Goal: Task Accomplishment & Management: Manage account settings

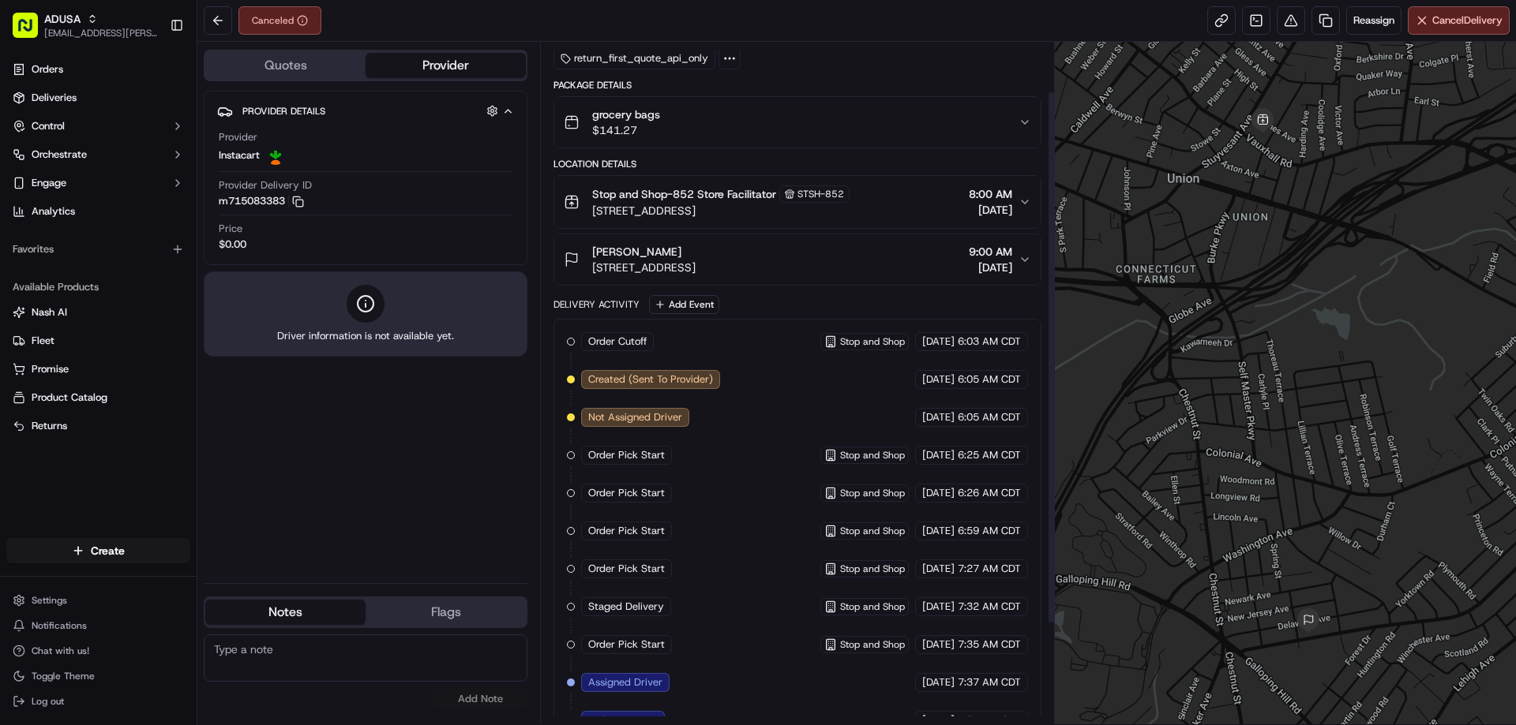
scroll to position [190, 0]
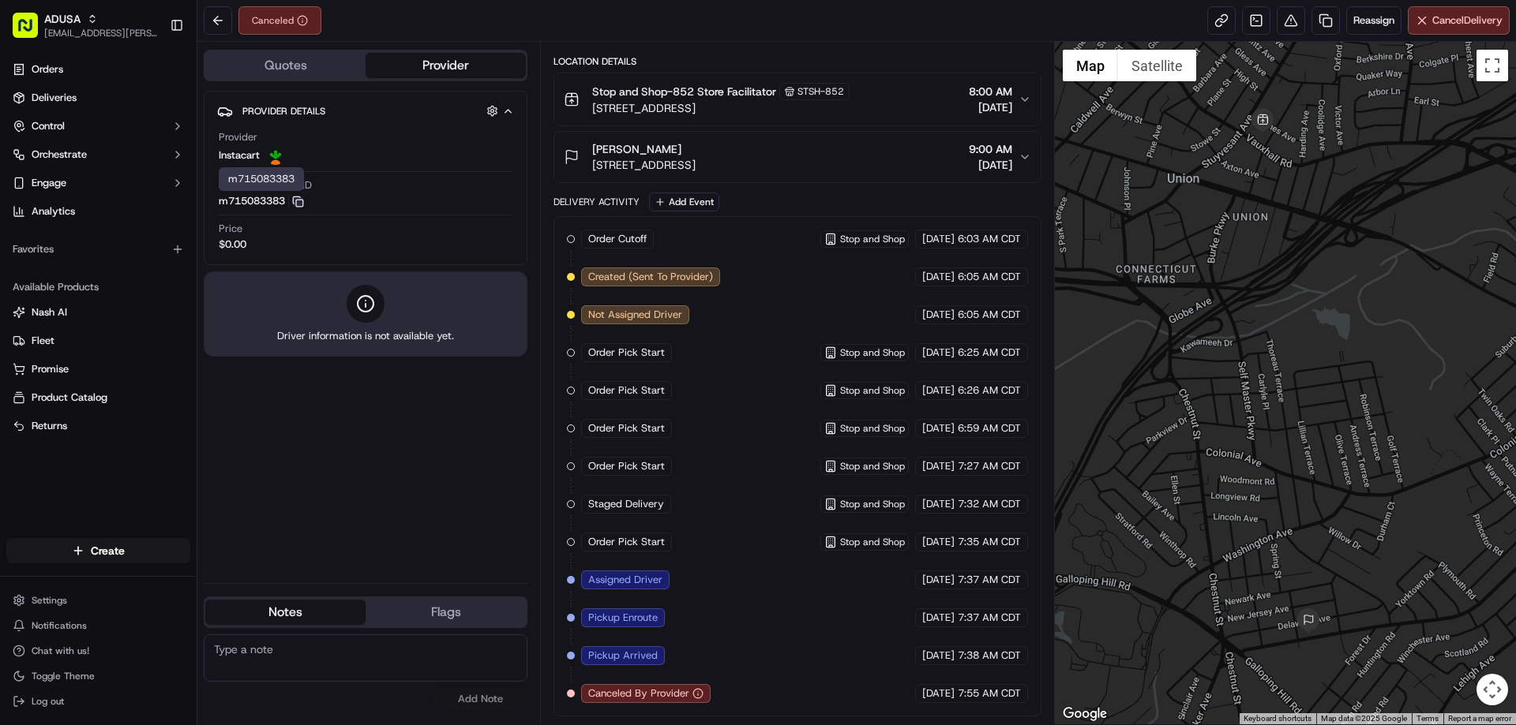
click at [298, 200] on icon "button" at bounding box center [298, 202] width 12 height 12
click at [384, 643] on textarea at bounding box center [366, 658] width 324 height 47
type textarea "cancelled via IC"
click at [492, 702] on button "Add Note" at bounding box center [480, 699] width 95 height 22
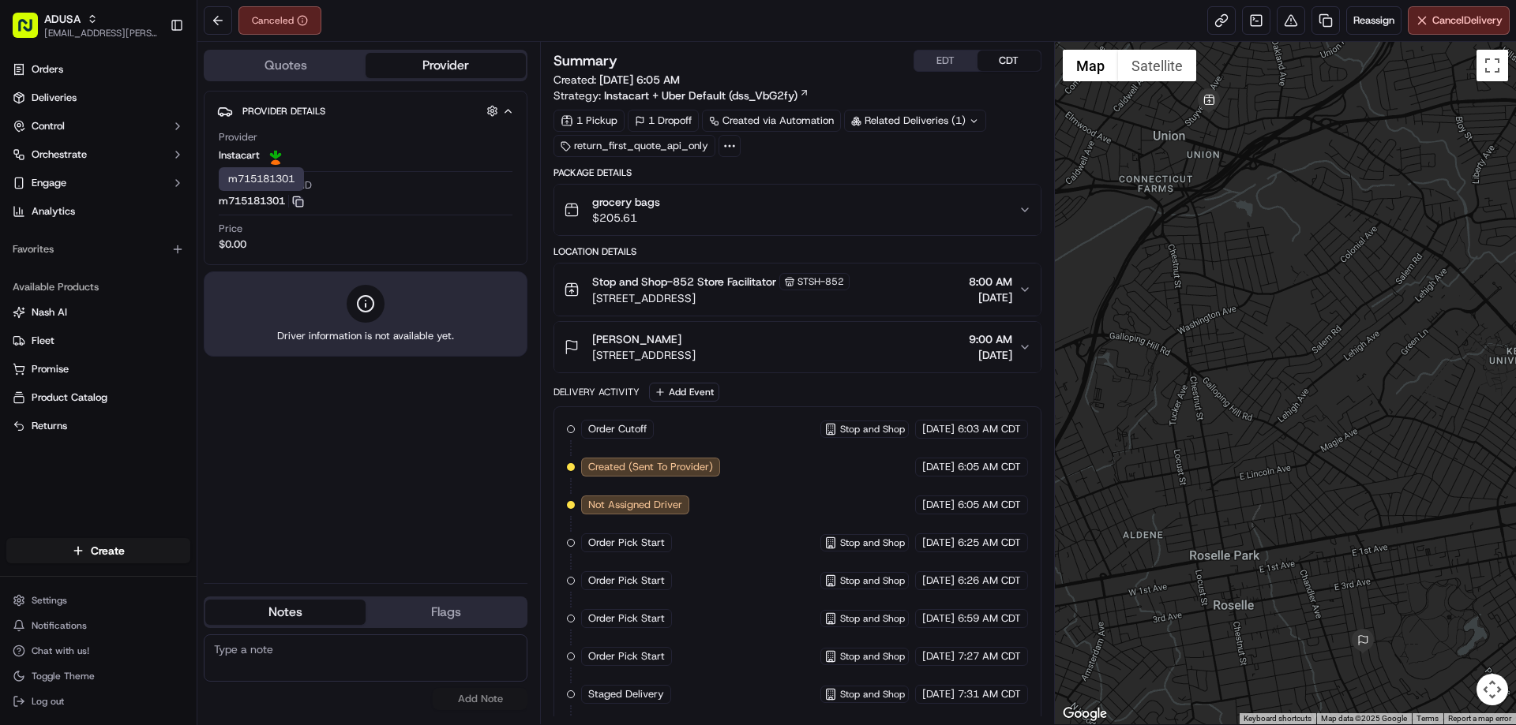
click at [301, 204] on icon "button" at bounding box center [298, 202] width 12 height 12
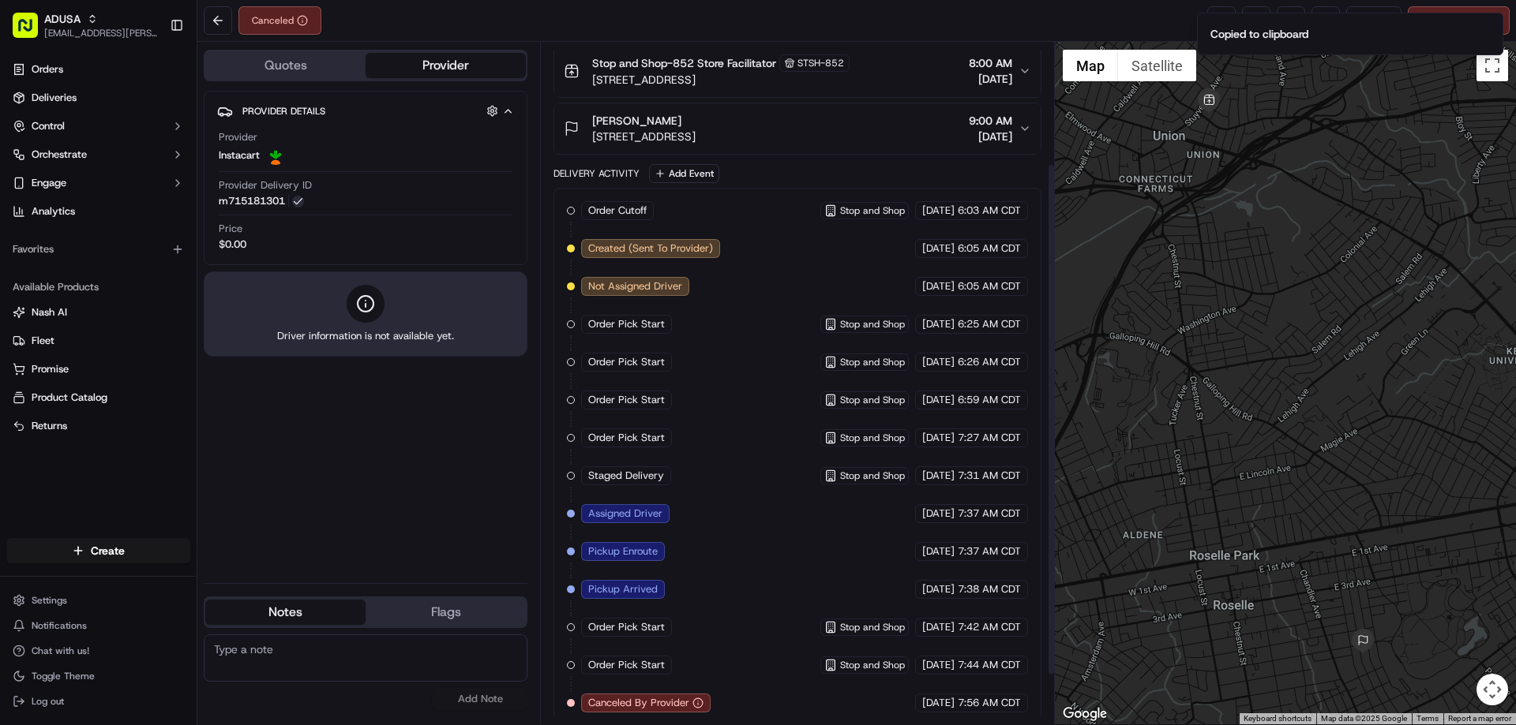
scroll to position [228, 0]
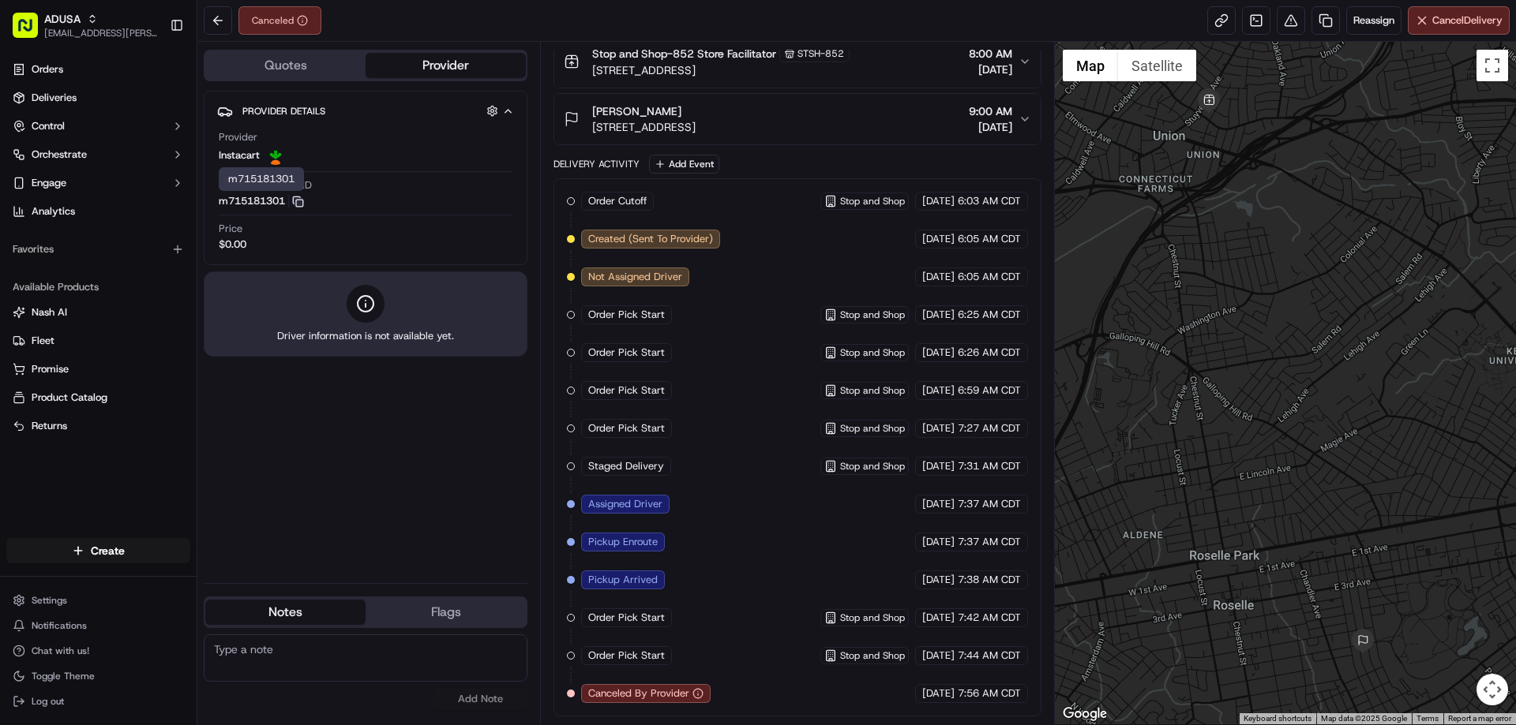
click at [365, 656] on textarea at bounding box center [366, 658] width 324 height 47
type textarea "cancelled via IC"
click at [482, 690] on button "Add Note" at bounding box center [480, 699] width 95 height 22
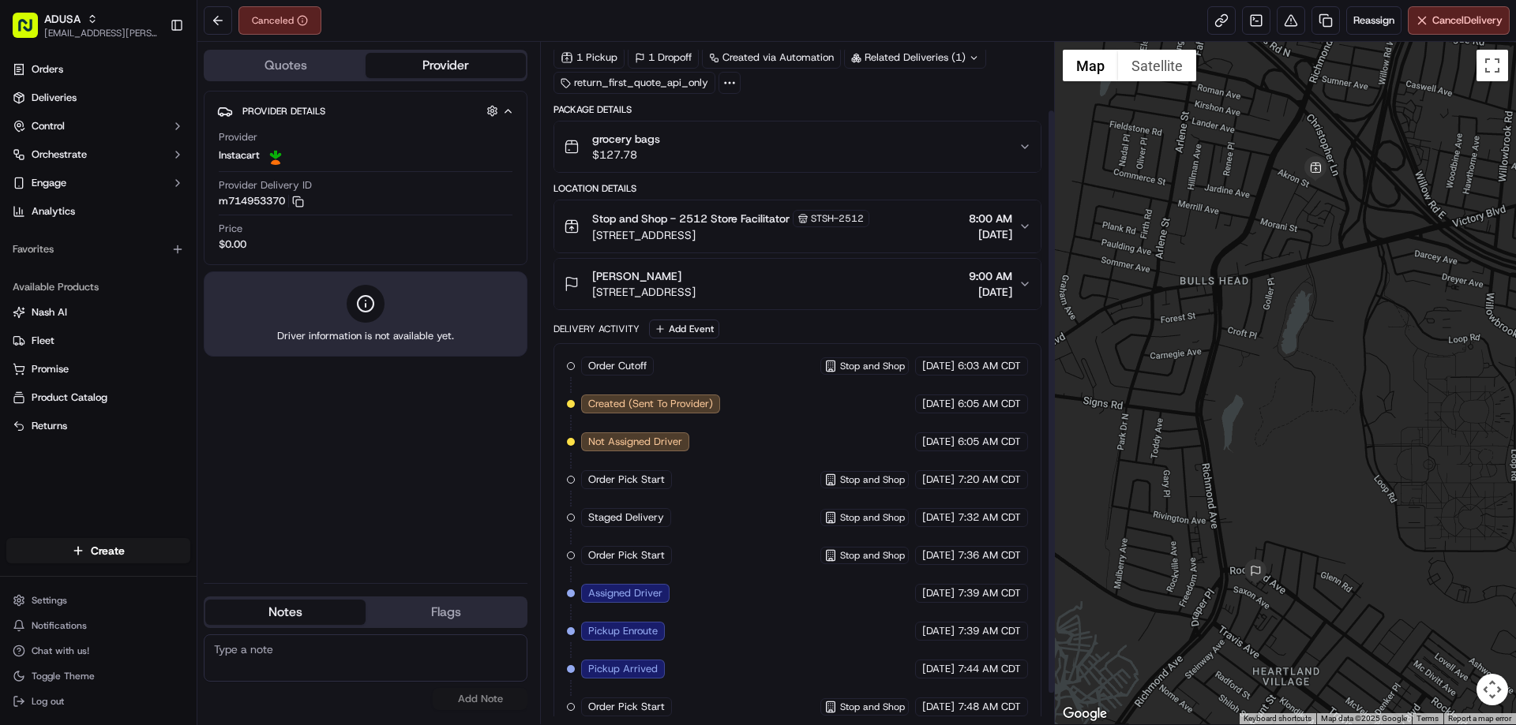
scroll to position [114, 0]
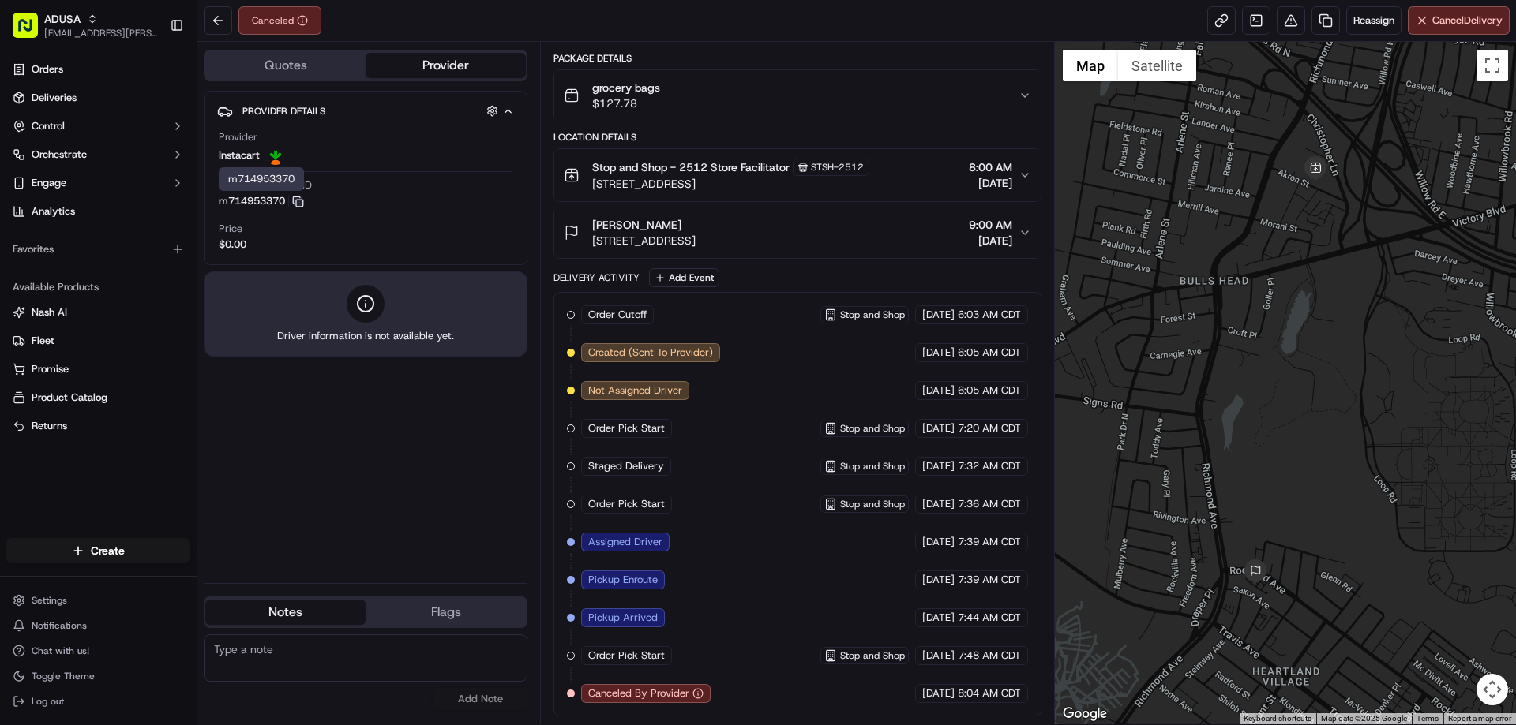
click at [301, 205] on icon "button" at bounding box center [298, 202] width 12 height 12
click at [383, 658] on textarea at bounding box center [366, 658] width 324 height 47
type textarea "cancelled via IC"
click at [504, 696] on button "Add Note" at bounding box center [480, 699] width 95 height 22
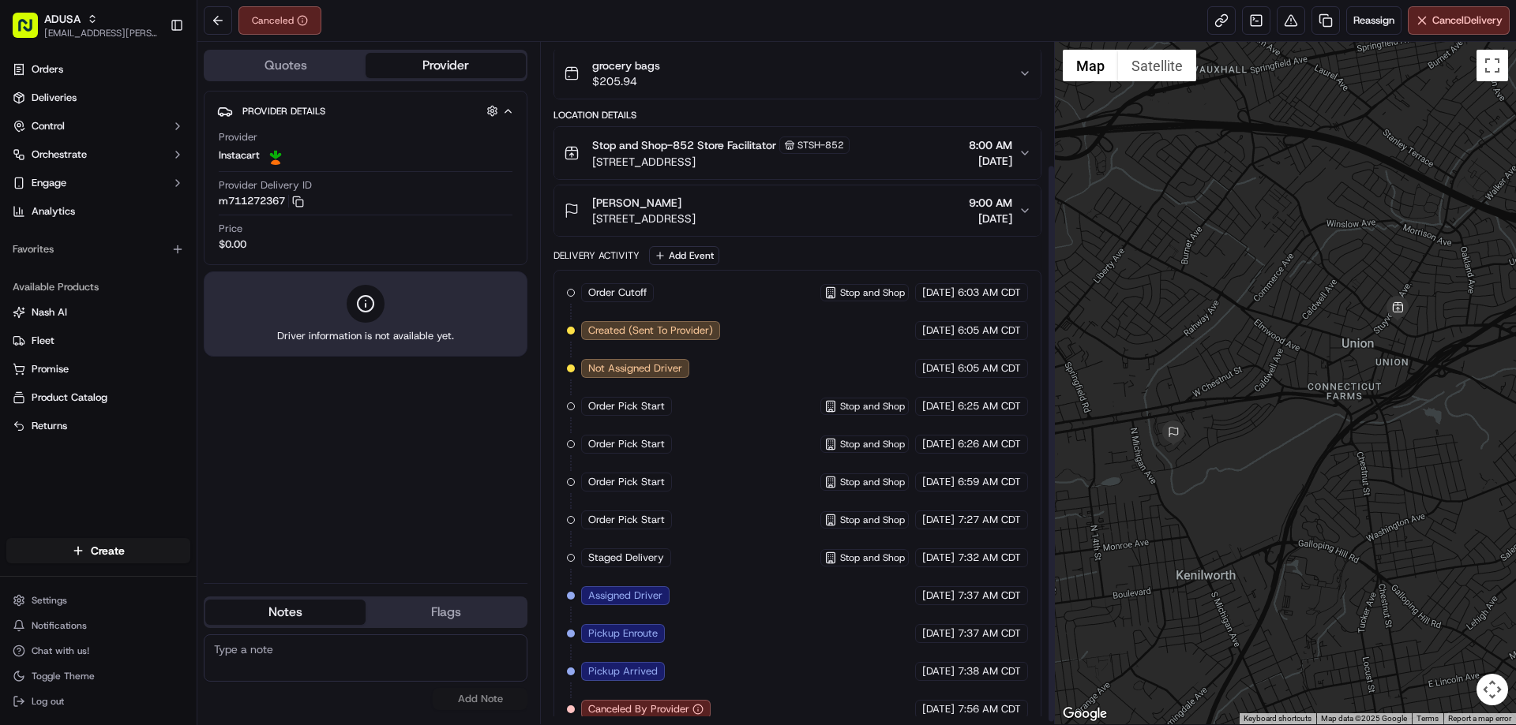
scroll to position [152, 0]
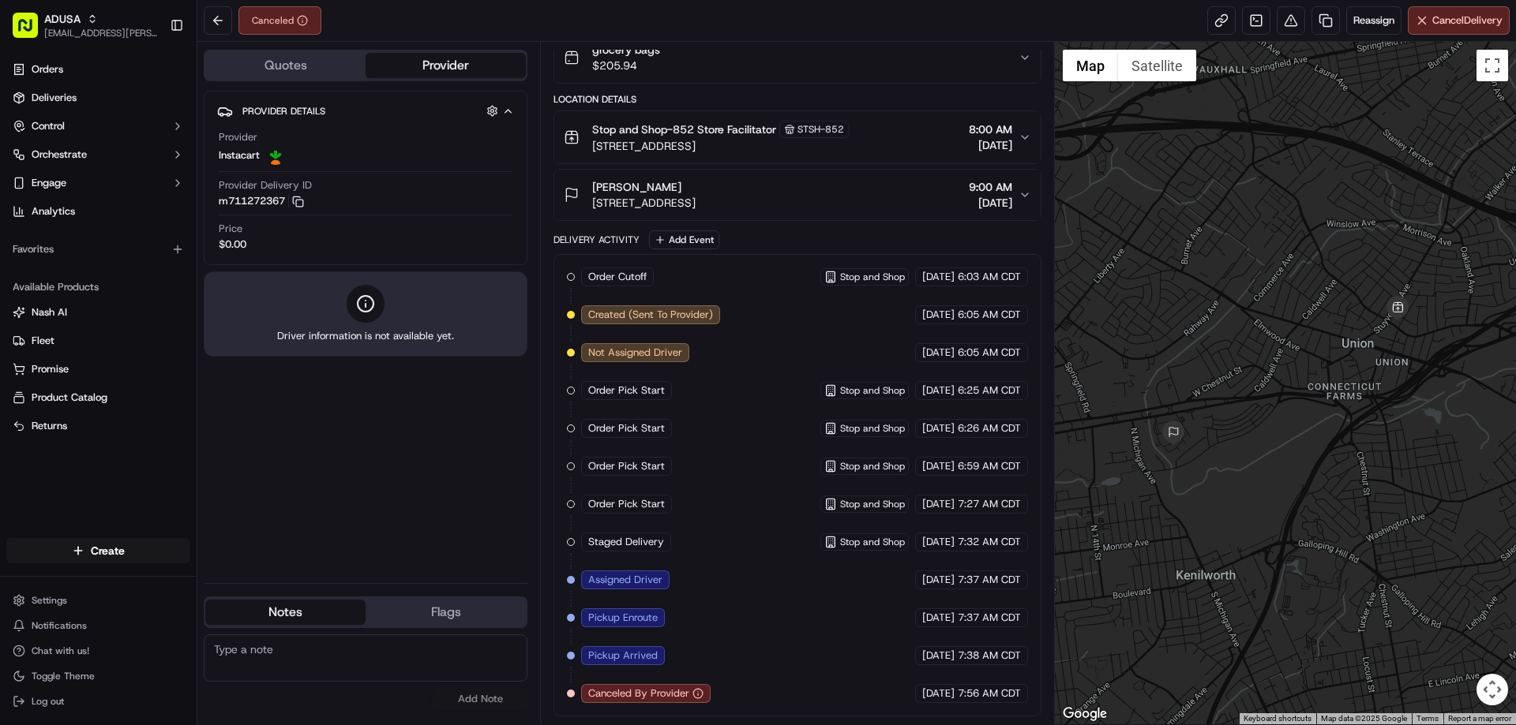
click at [335, 680] on textarea at bounding box center [366, 658] width 324 height 47
type textarea "cancelled via IC"
click at [452, 695] on button "Add Note" at bounding box center [480, 699] width 95 height 22
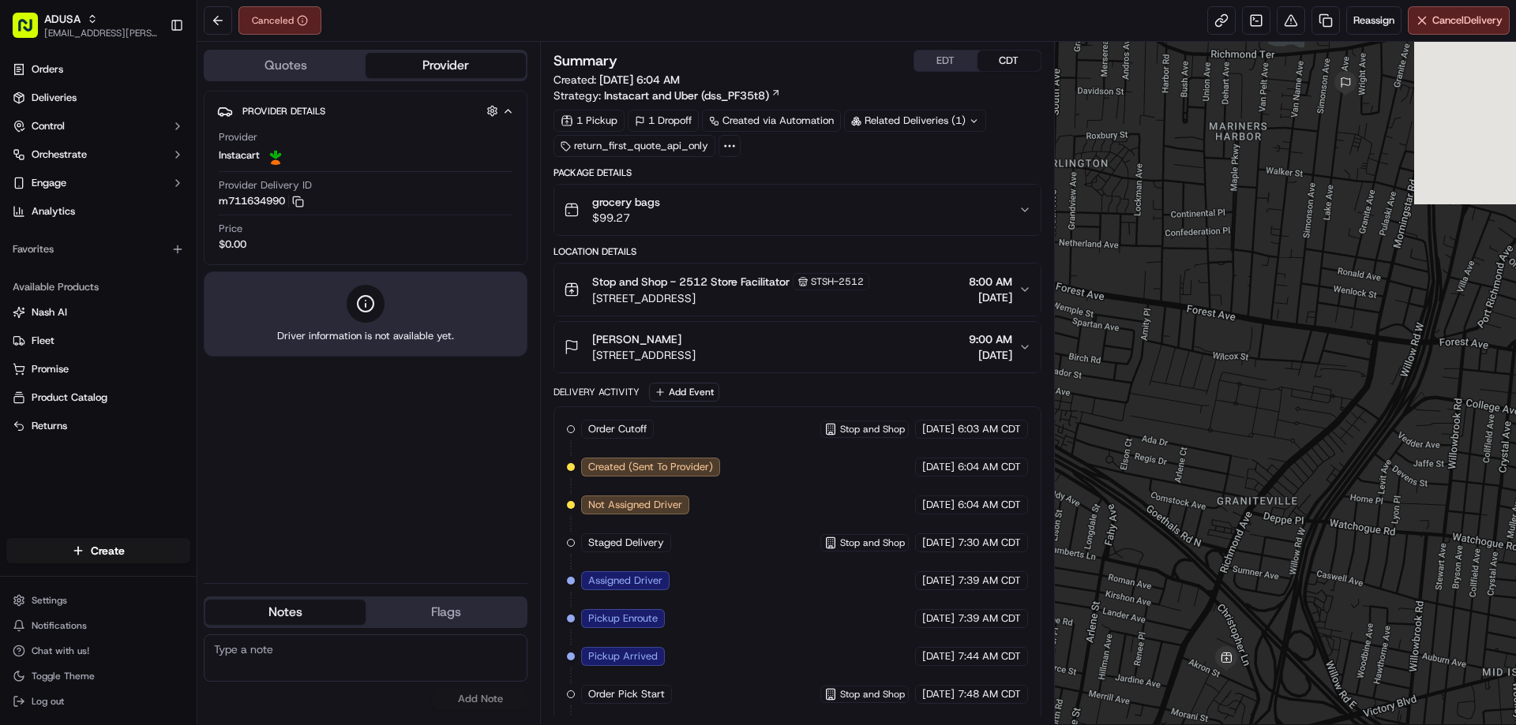
click at [325, 662] on textarea at bounding box center [366, 658] width 324 height 47
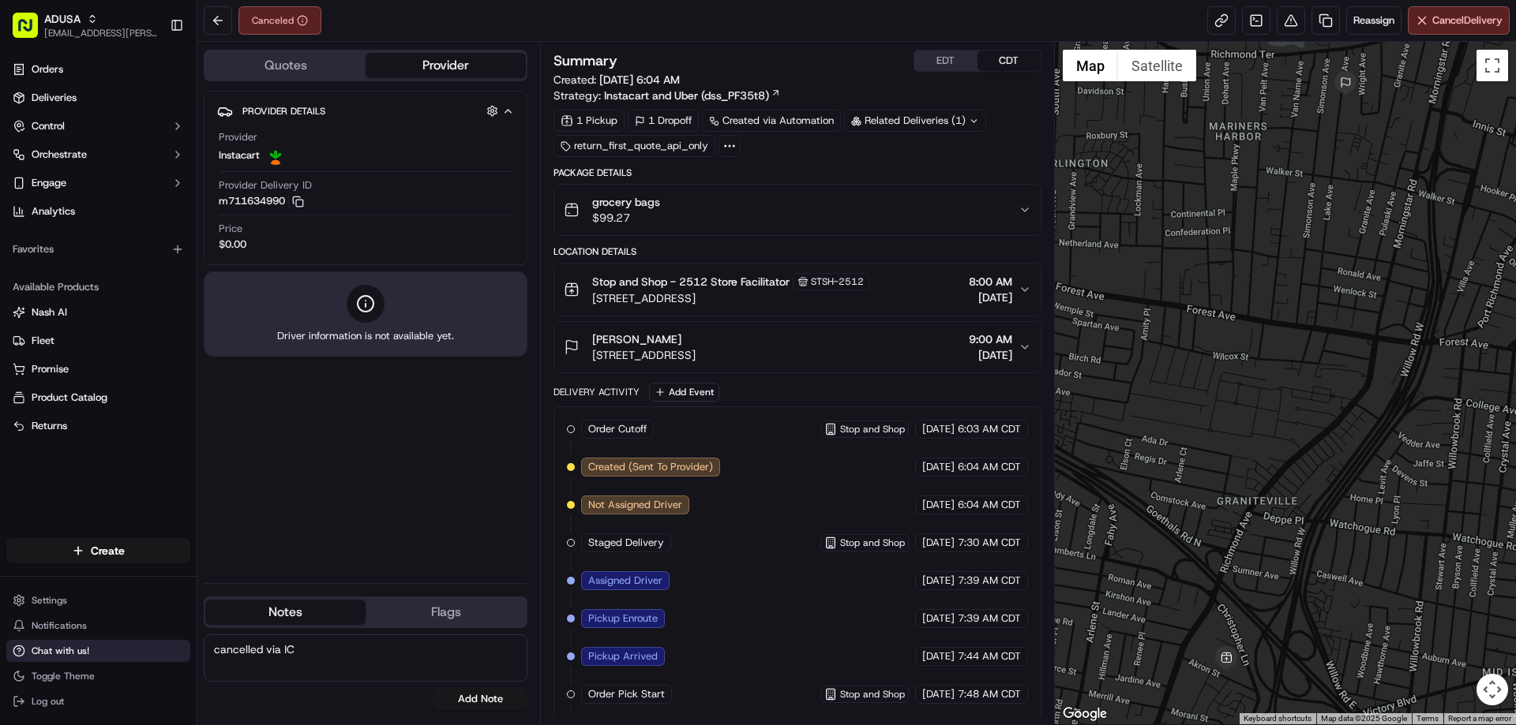
drag, startPoint x: 356, startPoint y: 650, endPoint x: 145, endPoint y: 651, distance: 210.8
click at [145, 651] on div "ADUSA [EMAIL_ADDRESS][PERSON_NAME][DOMAIN_NAME] Toggle Sidebar Orders Deliverie…" at bounding box center [758, 362] width 1516 height 725
type textarea "cancelled via IC"
click at [493, 699] on button "Add Note" at bounding box center [480, 699] width 95 height 22
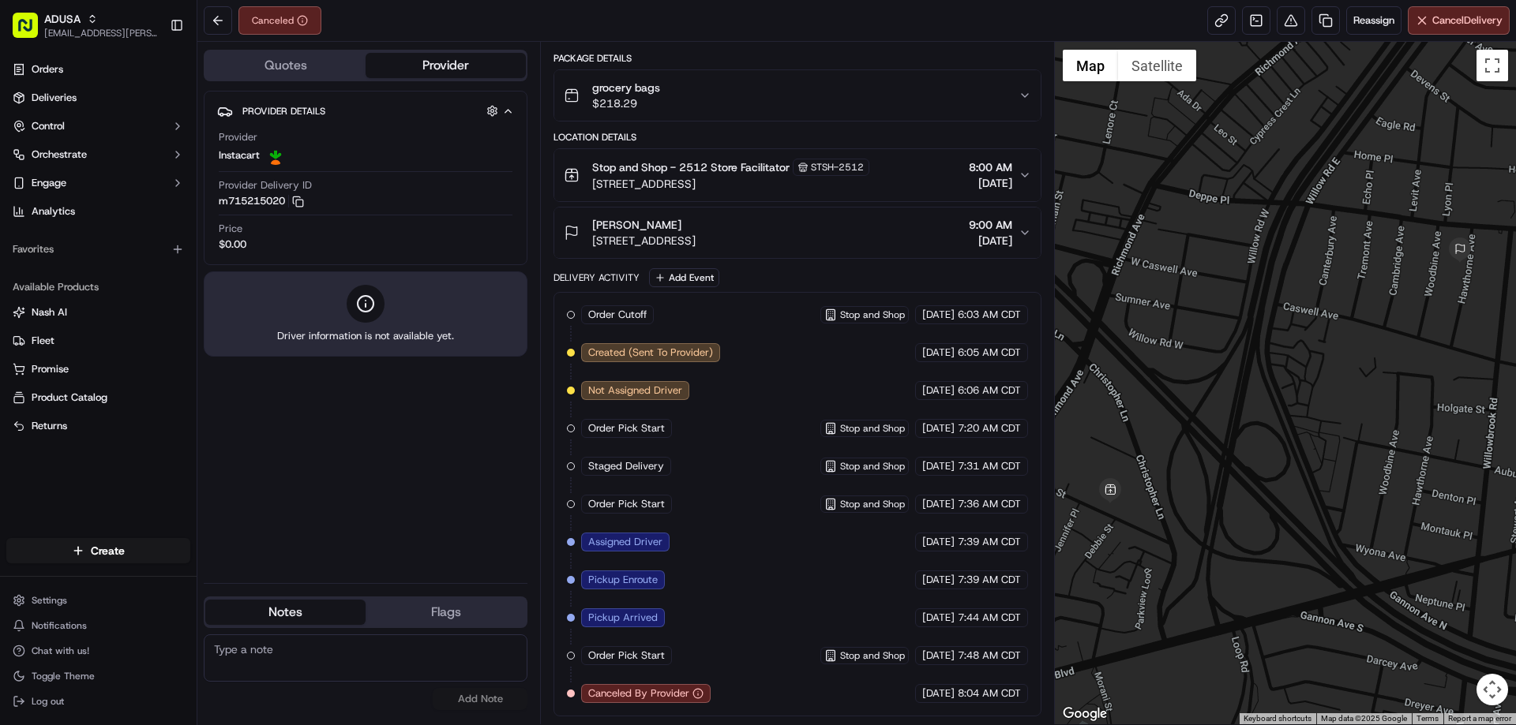
click at [338, 663] on textarea at bounding box center [366, 658] width 324 height 47
paste textarea "cancelled via IC"
type textarea "cancelled via IC"
click at [498, 702] on button "Add Note" at bounding box center [480, 699] width 95 height 22
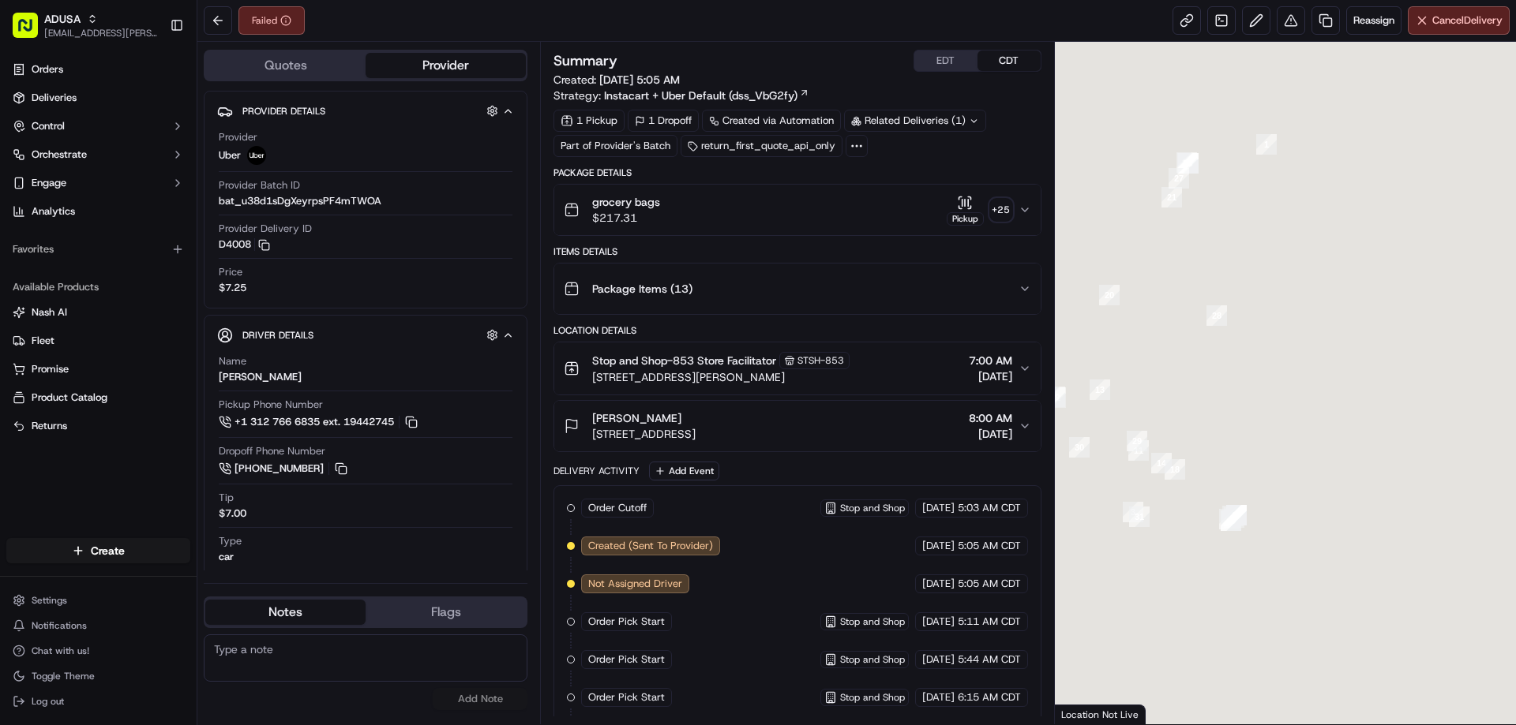
scroll to position [383, 0]
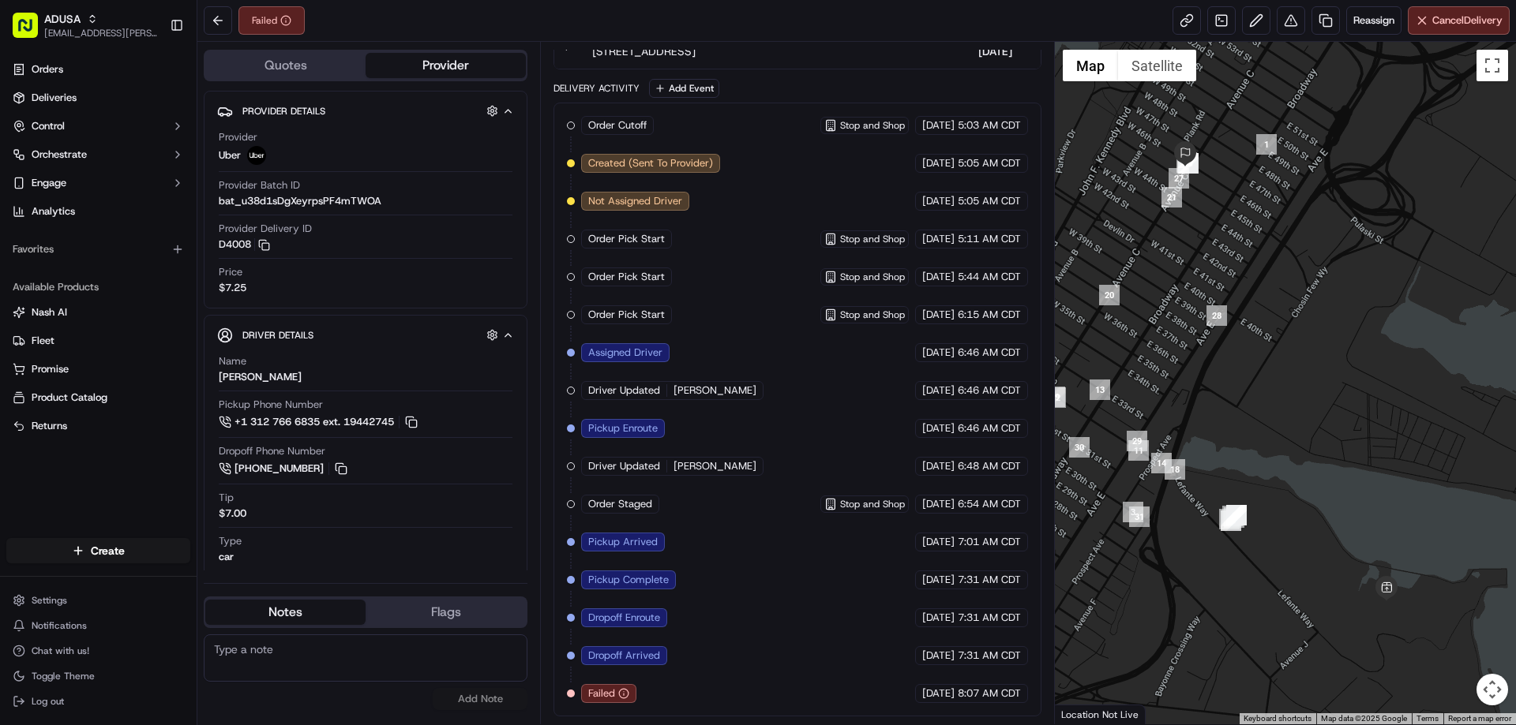
click at [347, 672] on textarea at bounding box center [366, 658] width 324 height 47
drag, startPoint x: 440, startPoint y: 643, endPoint x: 209, endPoint y: 653, distance: 230.7
click at [209, 653] on textarea "cancelled due to no answer at door" at bounding box center [366, 658] width 324 height 47
type textarea "cancelled due to no answer at door"
click at [460, 694] on button "Add Note" at bounding box center [480, 699] width 95 height 22
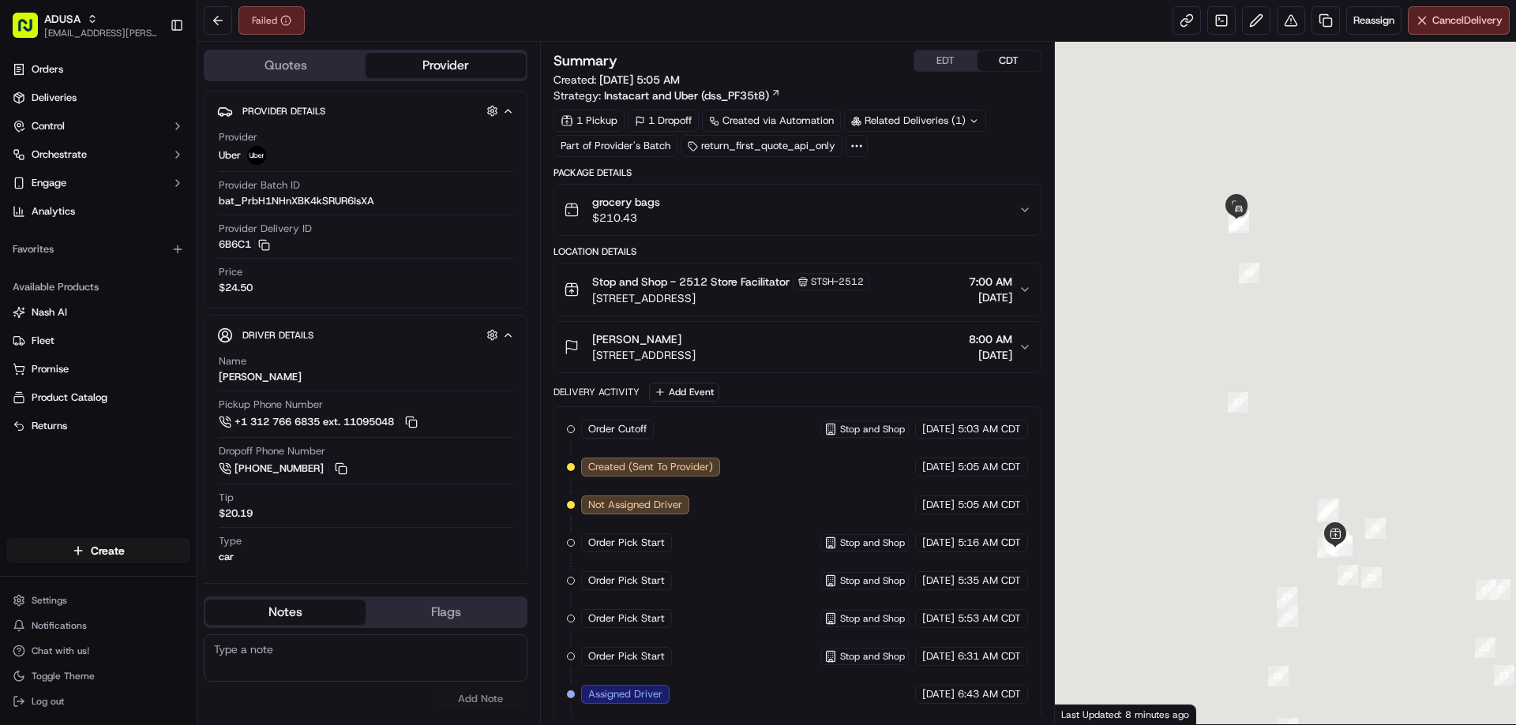
click at [300, 643] on textarea at bounding box center [366, 658] width 324 height 47
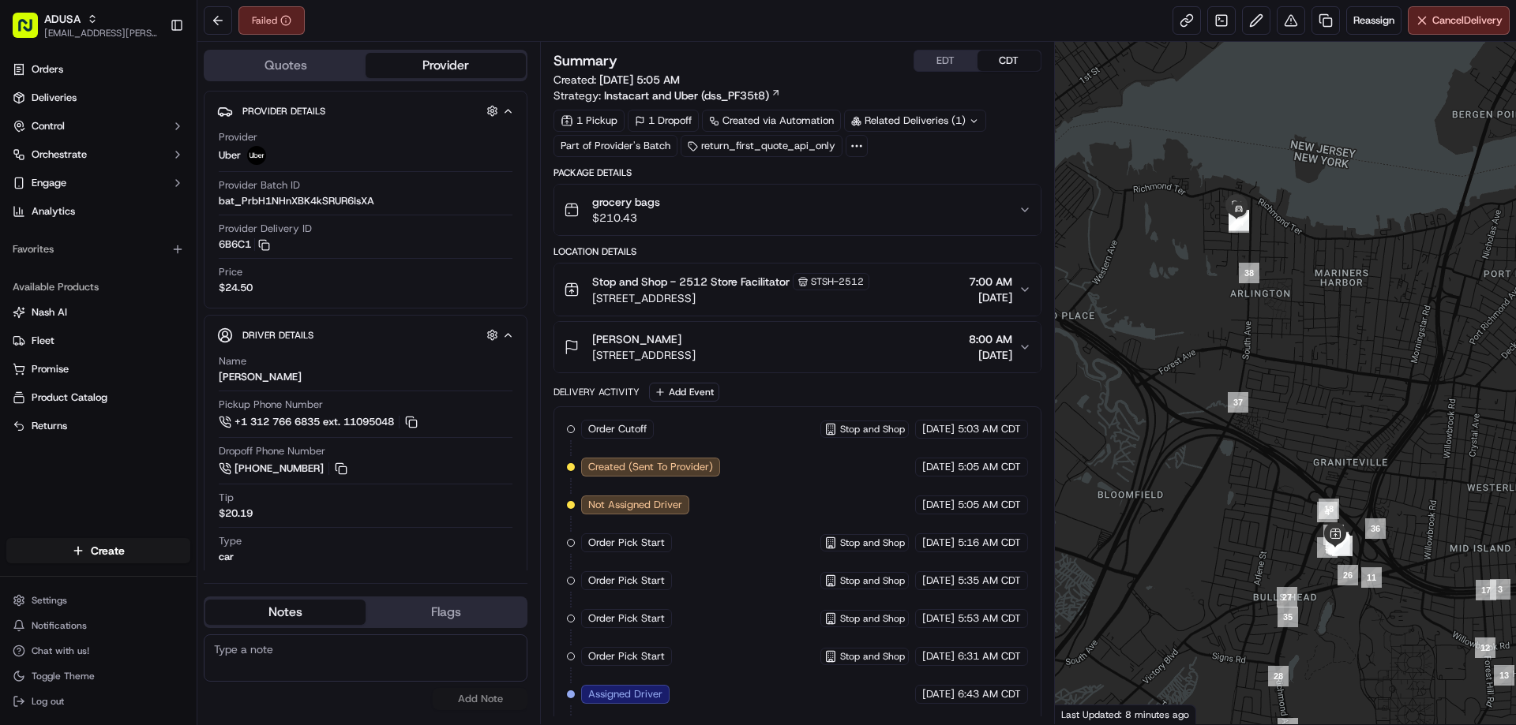
paste textarea "cancelled due to no answer at door"
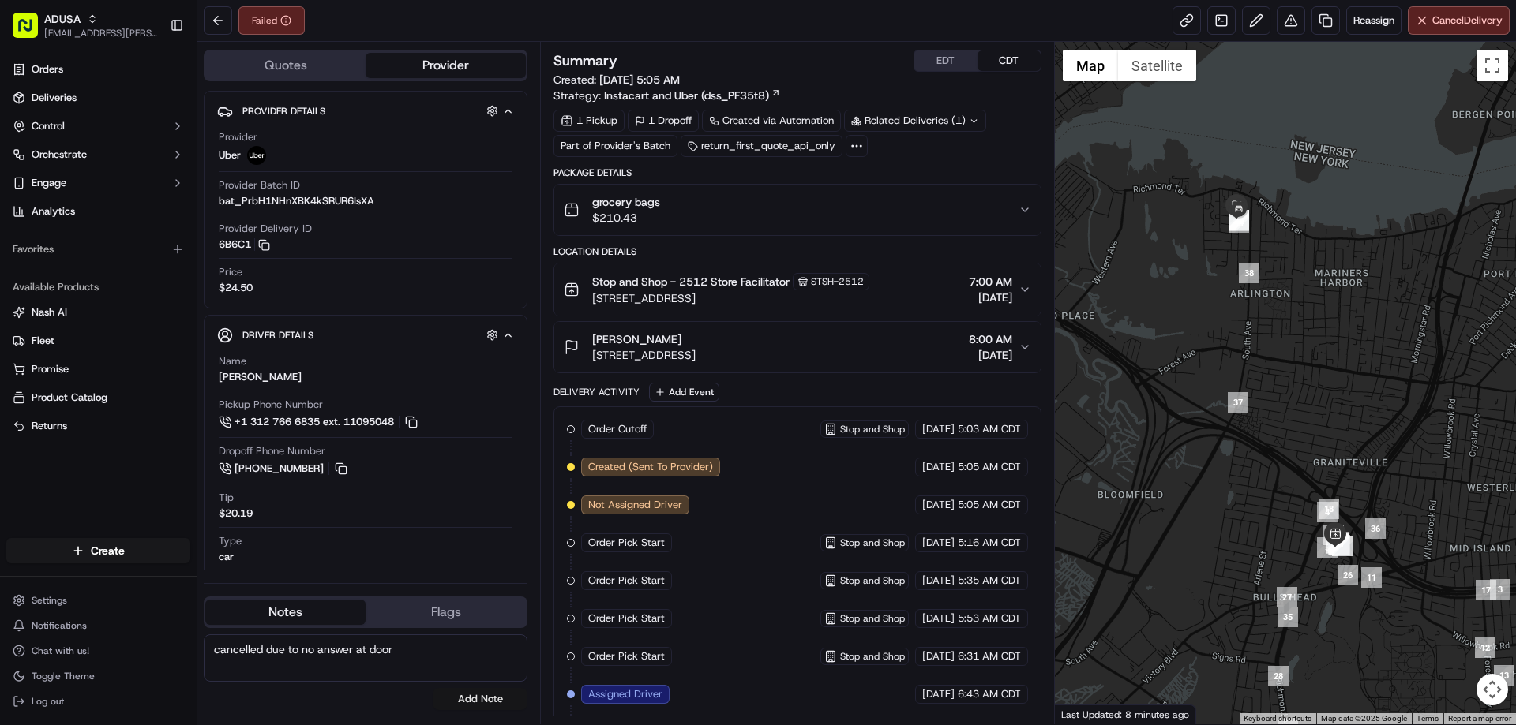
type textarea "cancelled due to no answer at door"
click at [503, 702] on button "Add Note" at bounding box center [480, 699] width 95 height 22
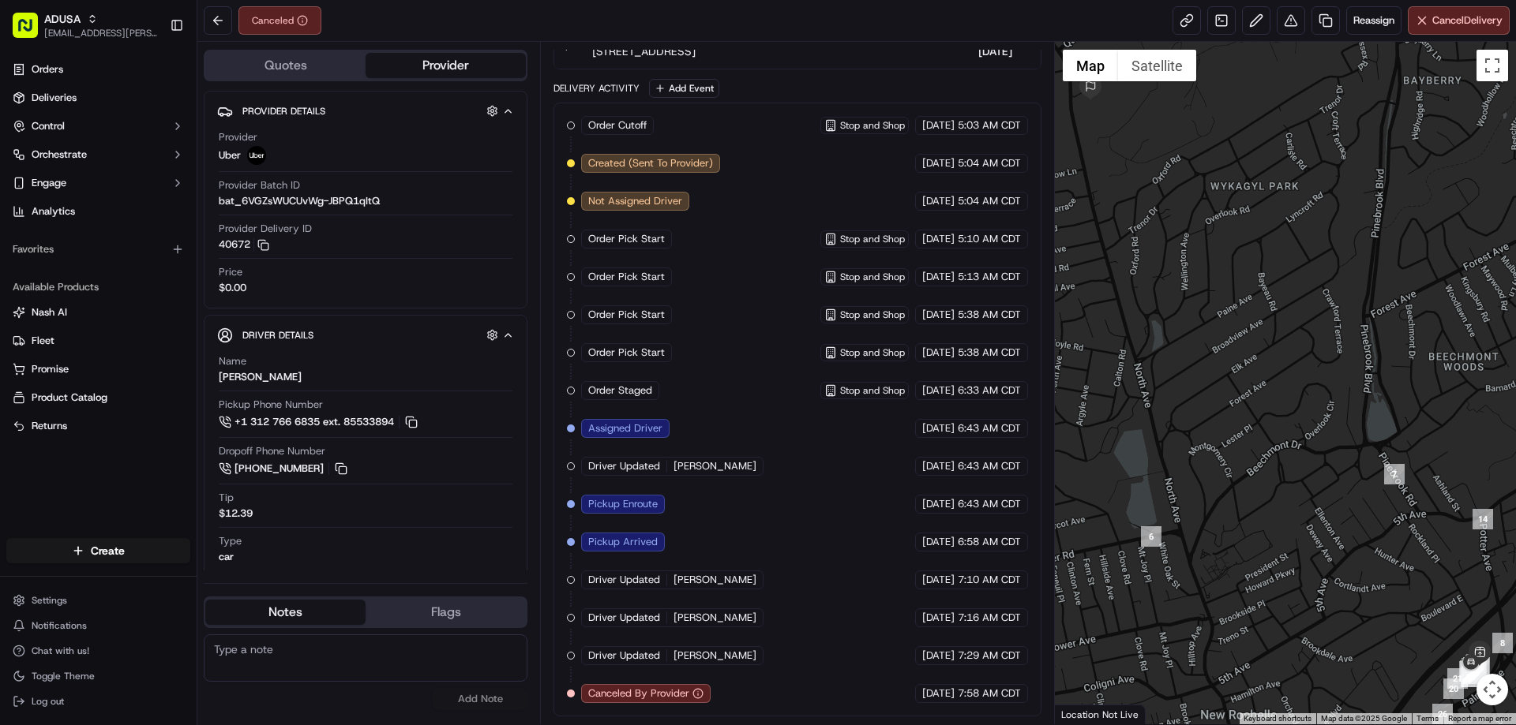
click at [356, 678] on textarea at bounding box center [366, 658] width 324 height 47
type textarea "Cancelled via Uber"
click at [480, 701] on button "Add Note" at bounding box center [480, 699] width 95 height 22
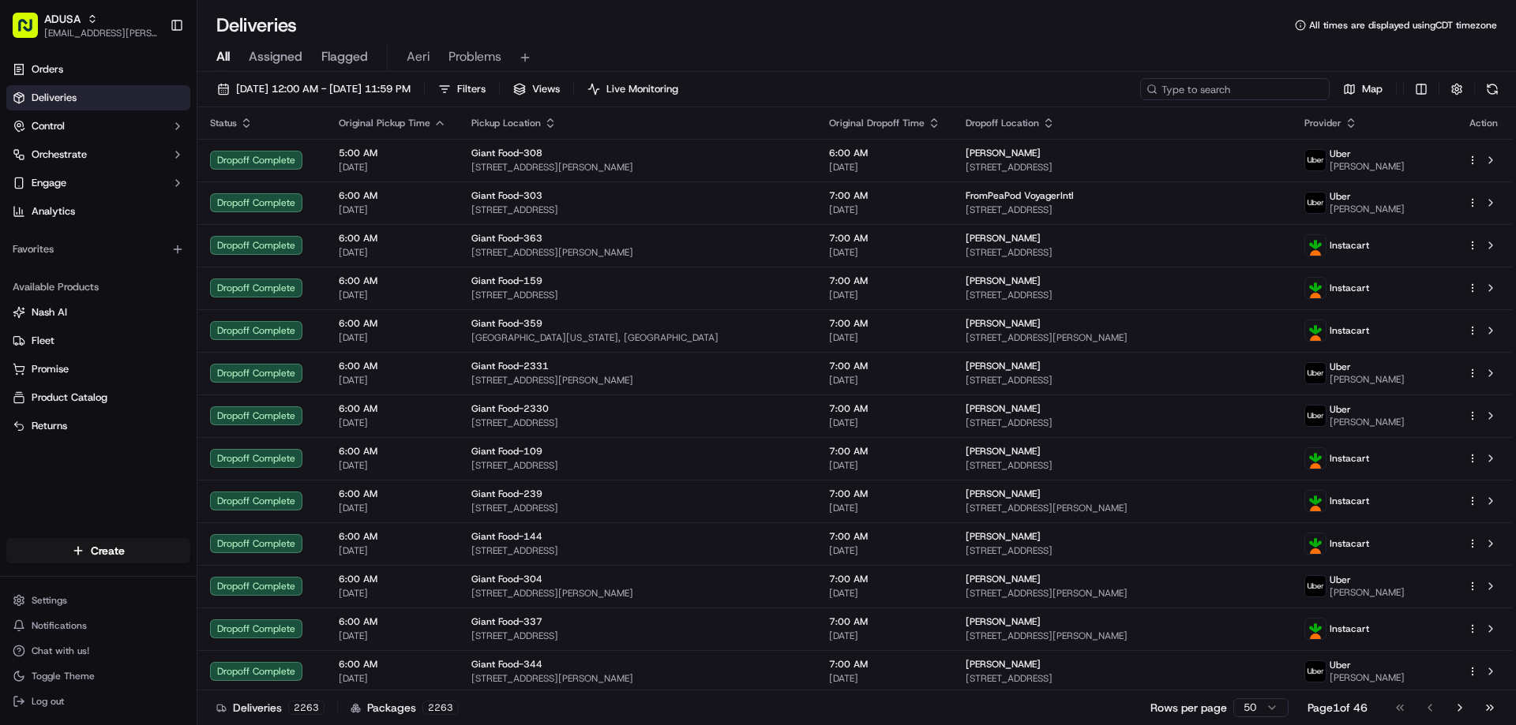
click at [1234, 96] on input at bounding box center [1234, 89] width 189 height 22
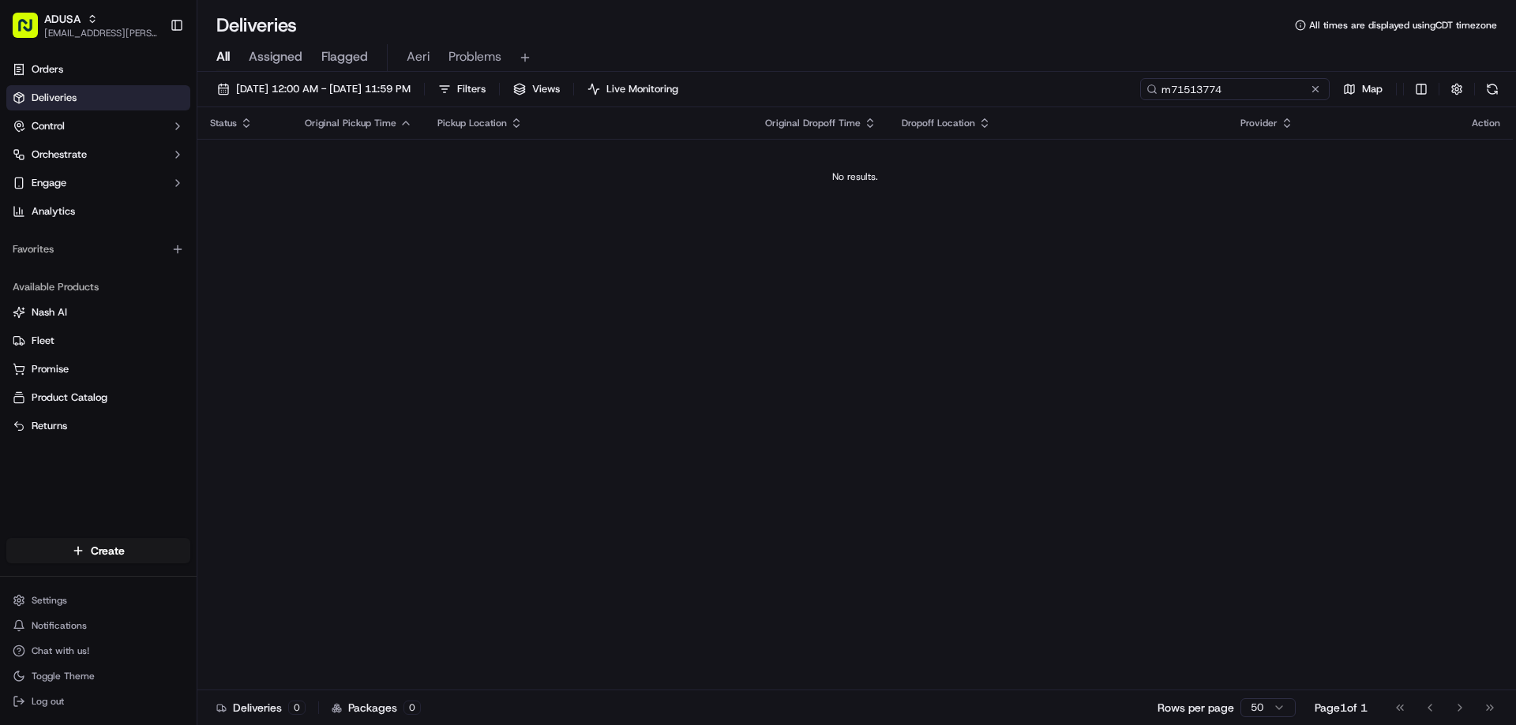
click at [1188, 92] on input "m71513774" at bounding box center [1234, 89] width 189 height 22
click at [1261, 92] on input "m715713774" at bounding box center [1234, 89] width 189 height 22
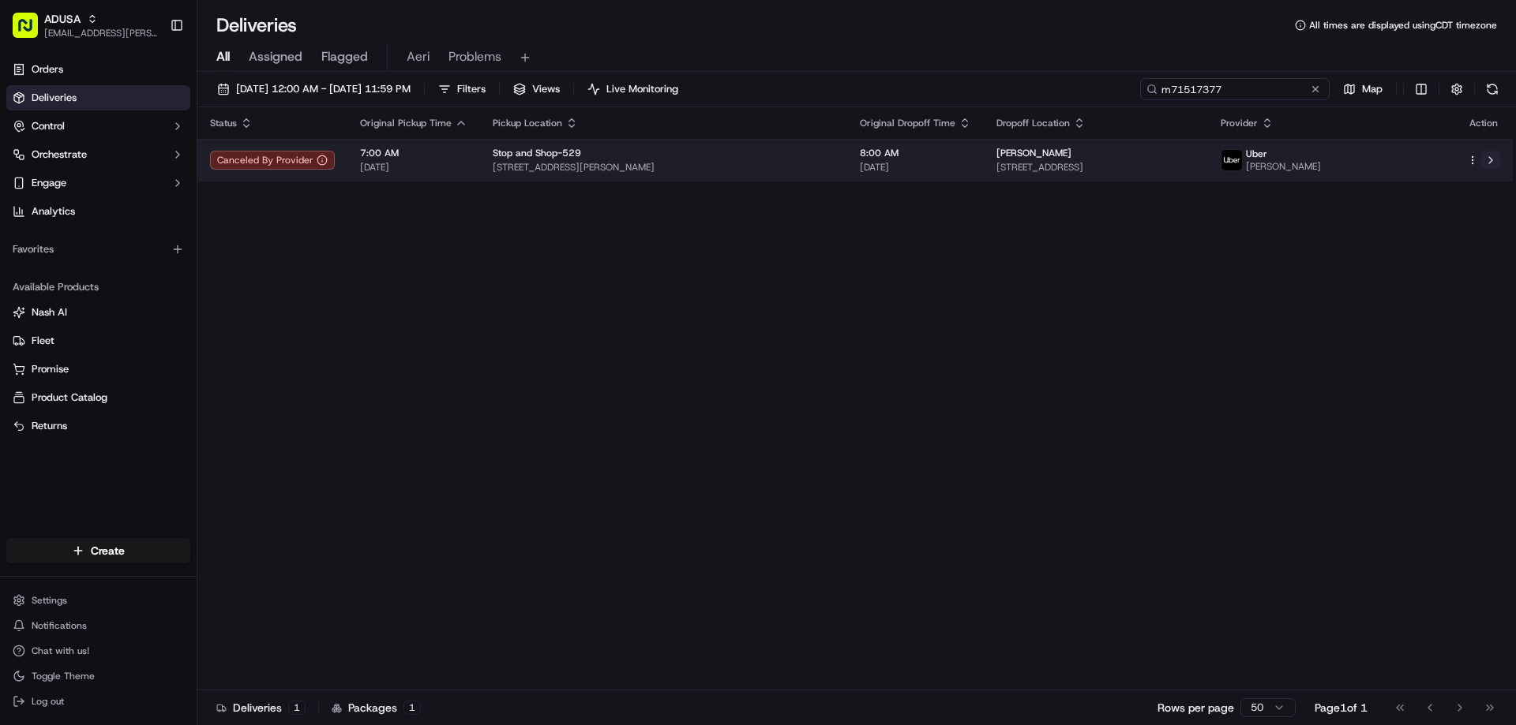
type input "m71517377"
click at [1497, 164] on button at bounding box center [1490, 160] width 19 height 19
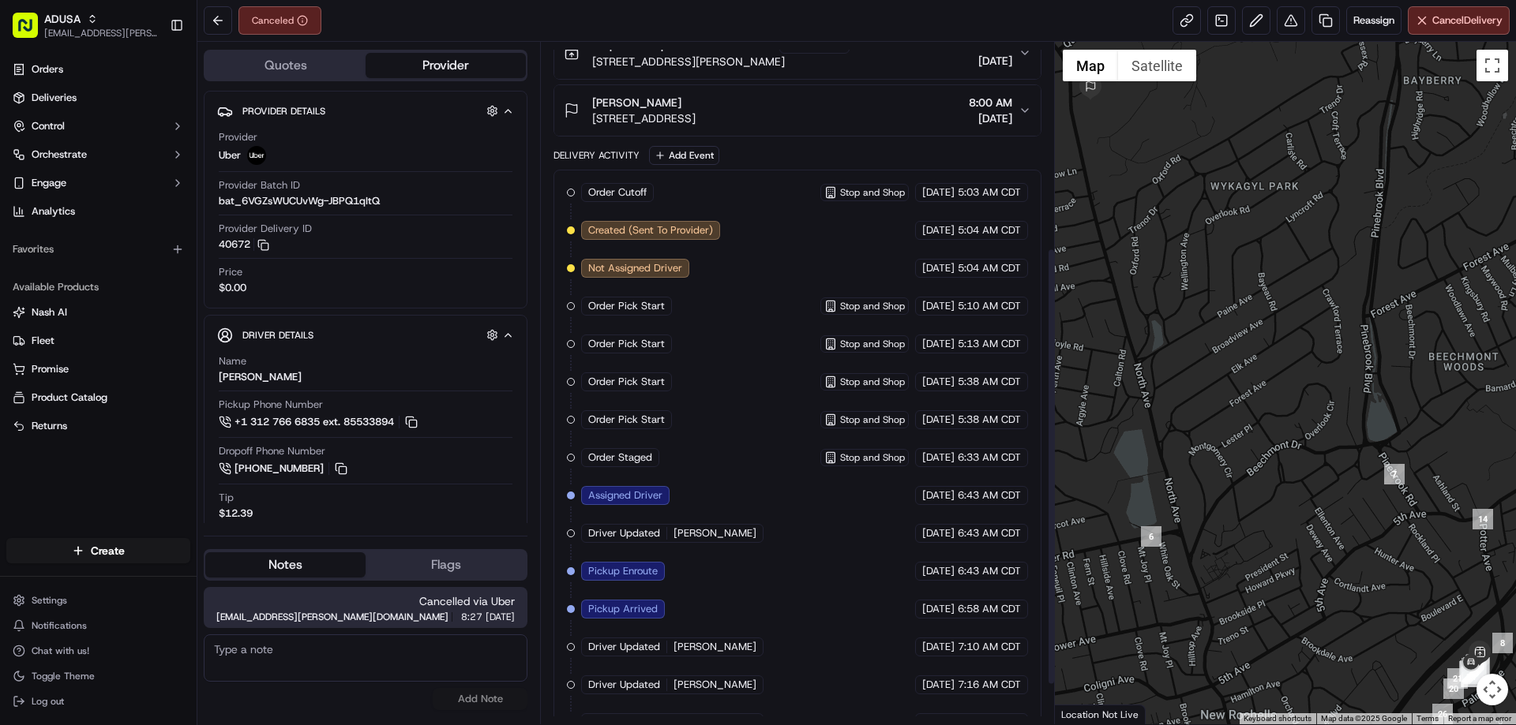
scroll to position [383, 0]
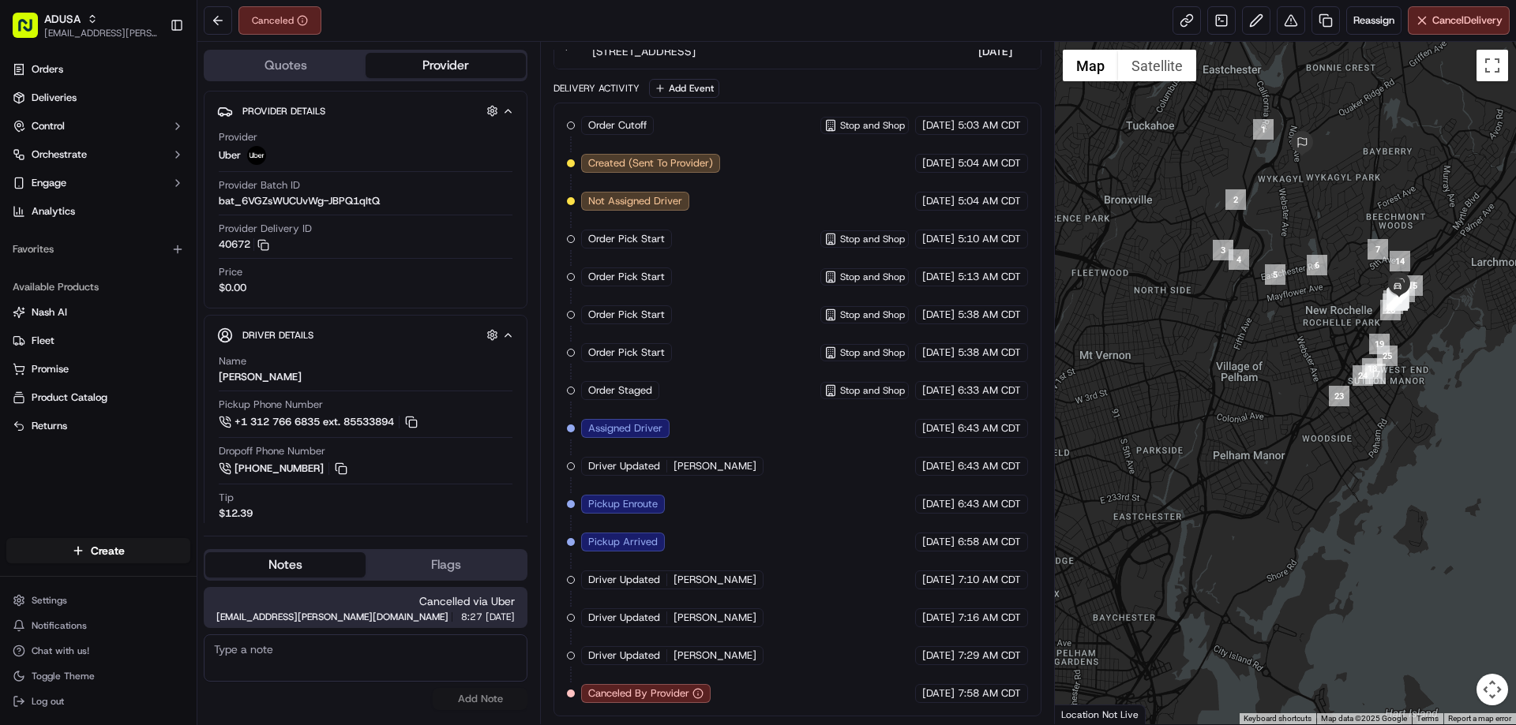
drag, startPoint x: 1352, startPoint y: 480, endPoint x: 1340, endPoint y: 290, distance: 190.6
click at [1340, 290] on div at bounding box center [1286, 383] width 462 height 683
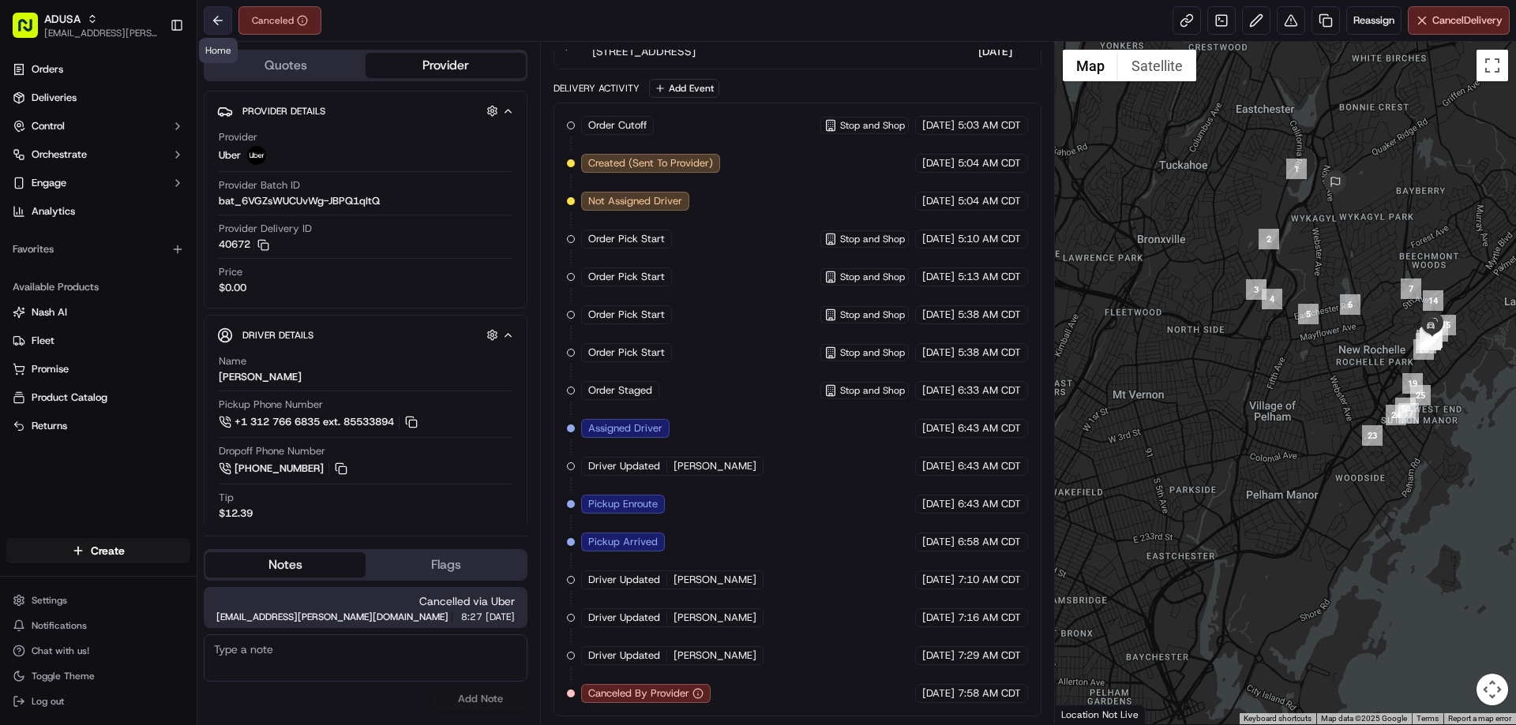
click at [213, 10] on button at bounding box center [218, 20] width 28 height 28
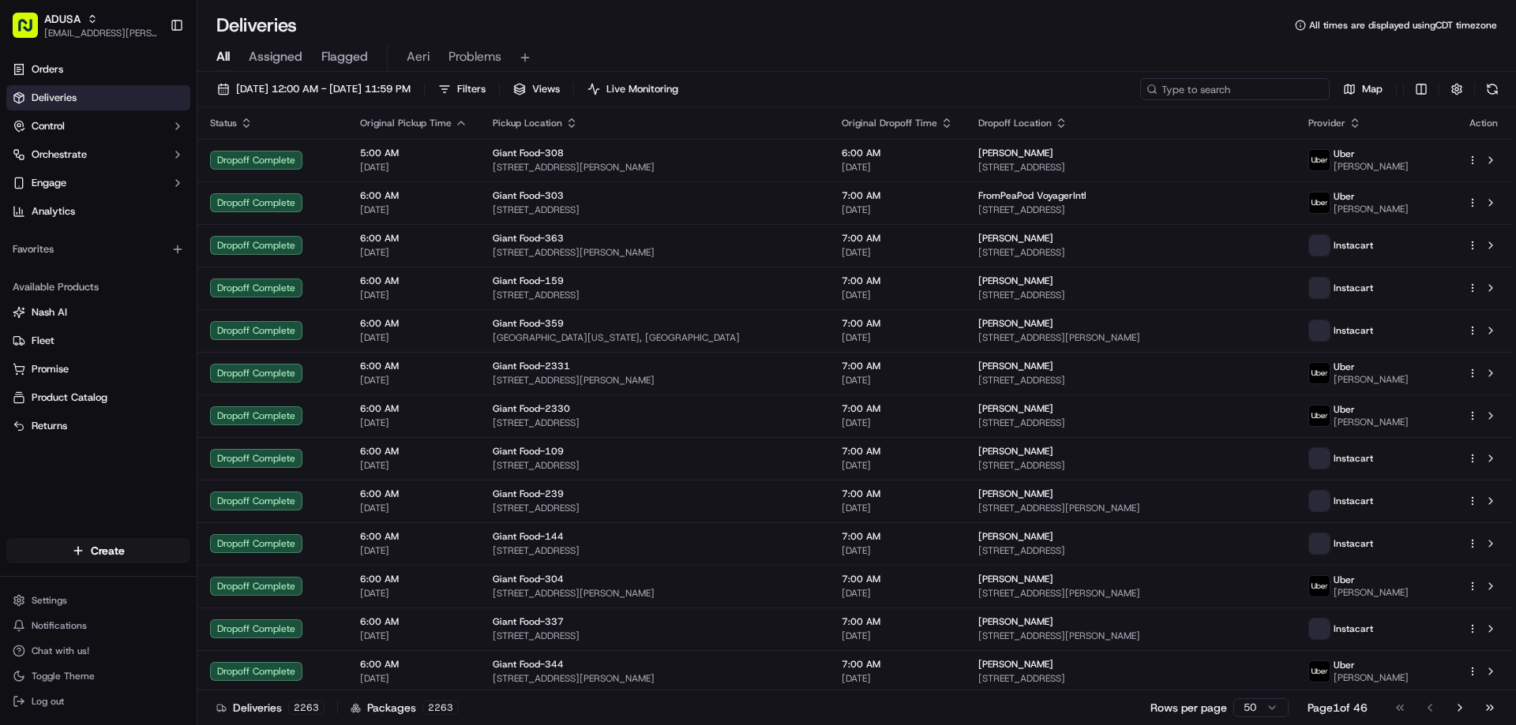
click at [1254, 86] on input at bounding box center [1234, 89] width 189 height 22
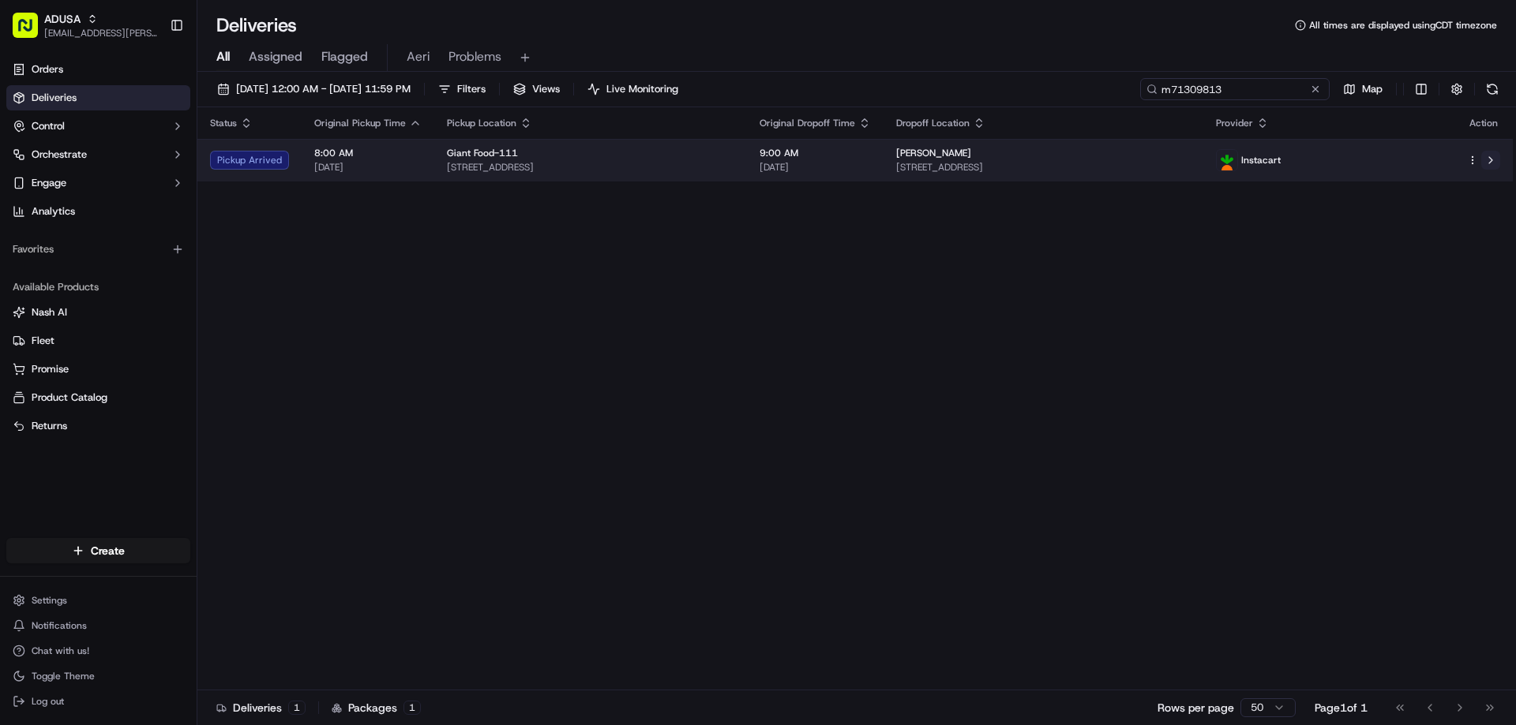
type input "m71309813"
click at [1488, 162] on button at bounding box center [1490, 160] width 19 height 19
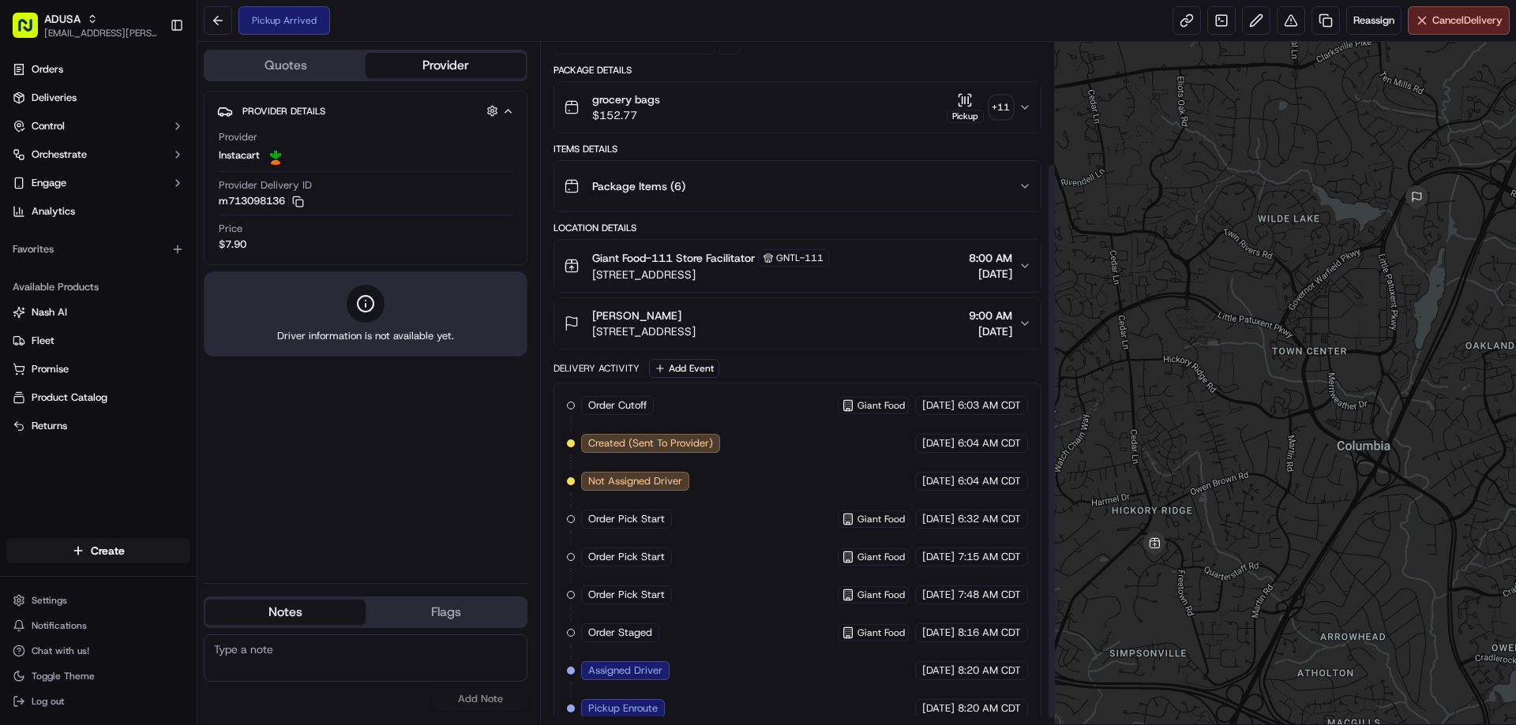
scroll to position [156, 0]
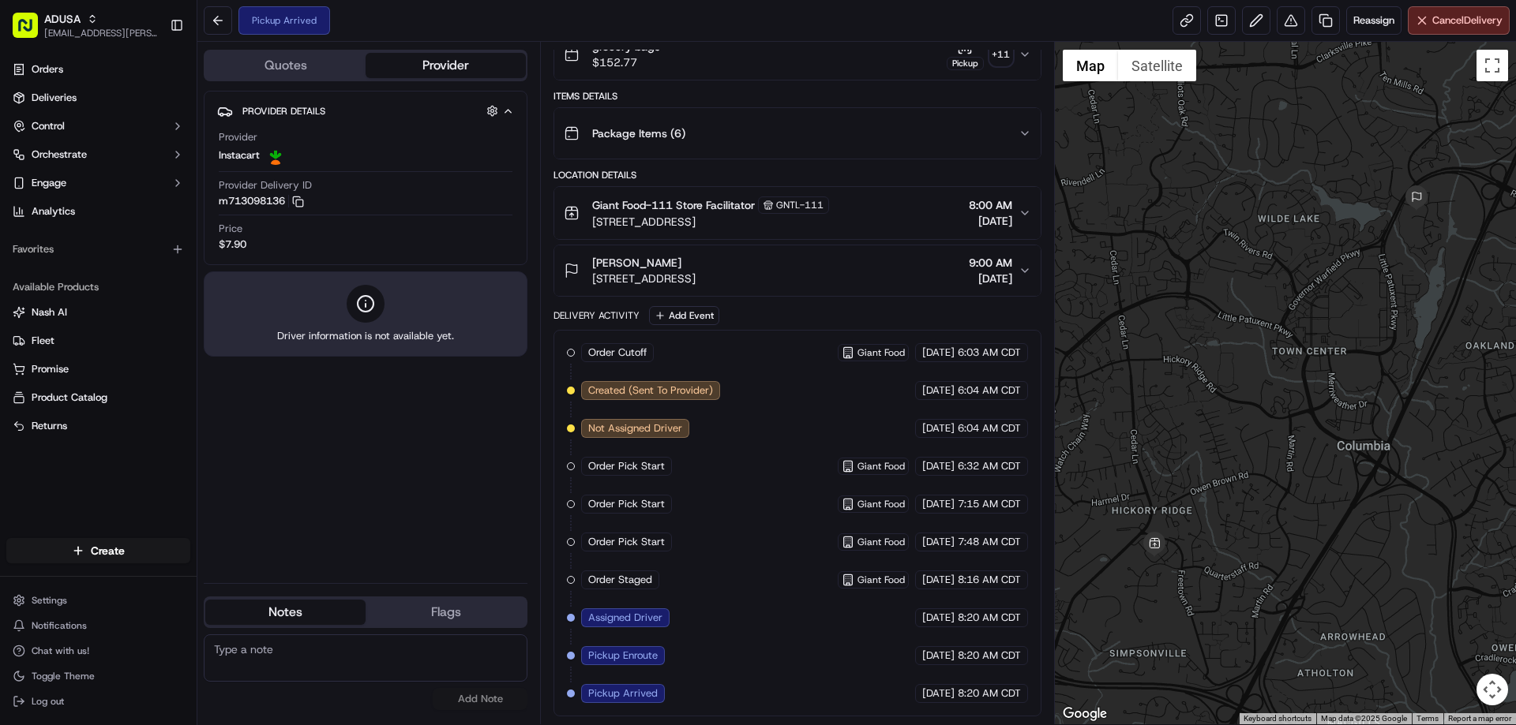
drag, startPoint x: 1317, startPoint y: 447, endPoint x: 1342, endPoint y: 349, distance: 100.9
click at [1342, 351] on div at bounding box center [1286, 383] width 462 height 683
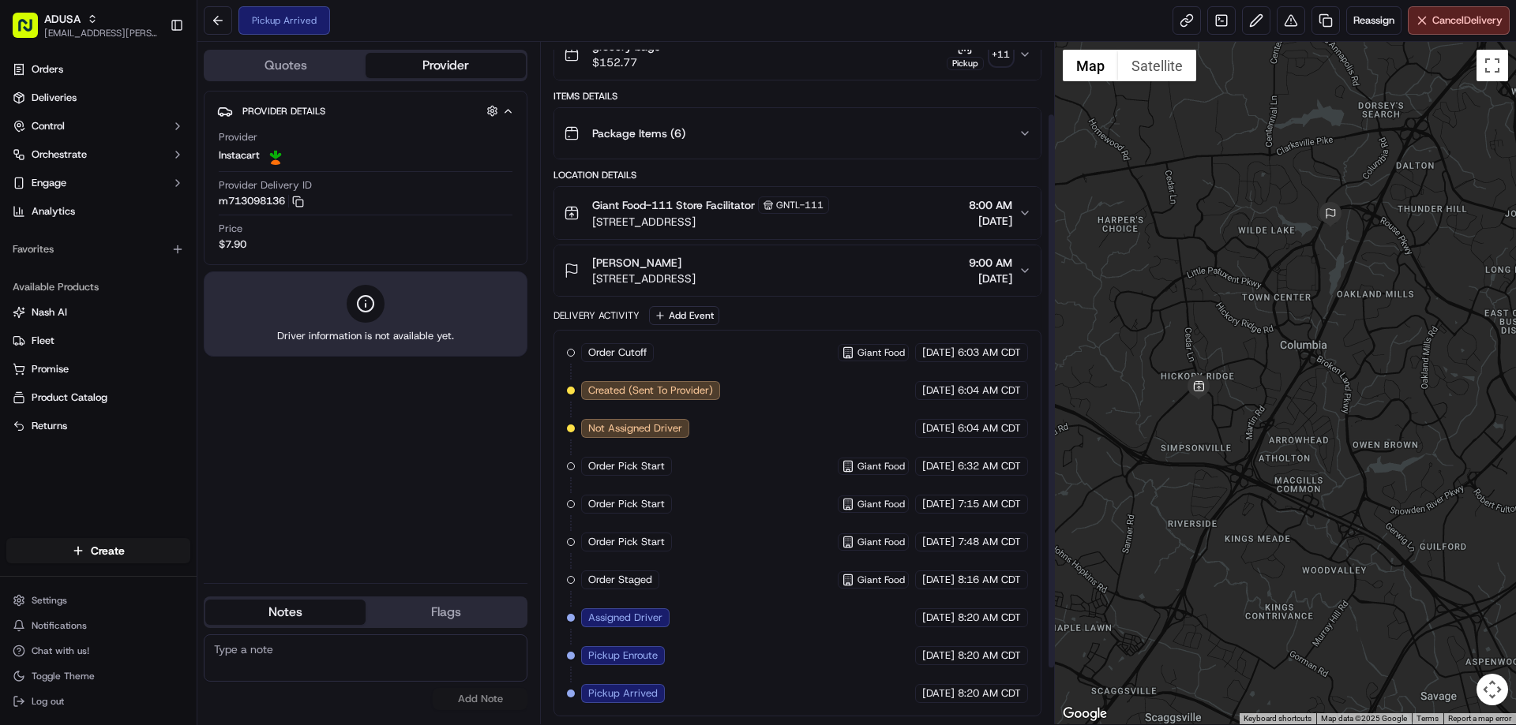
scroll to position [0, 0]
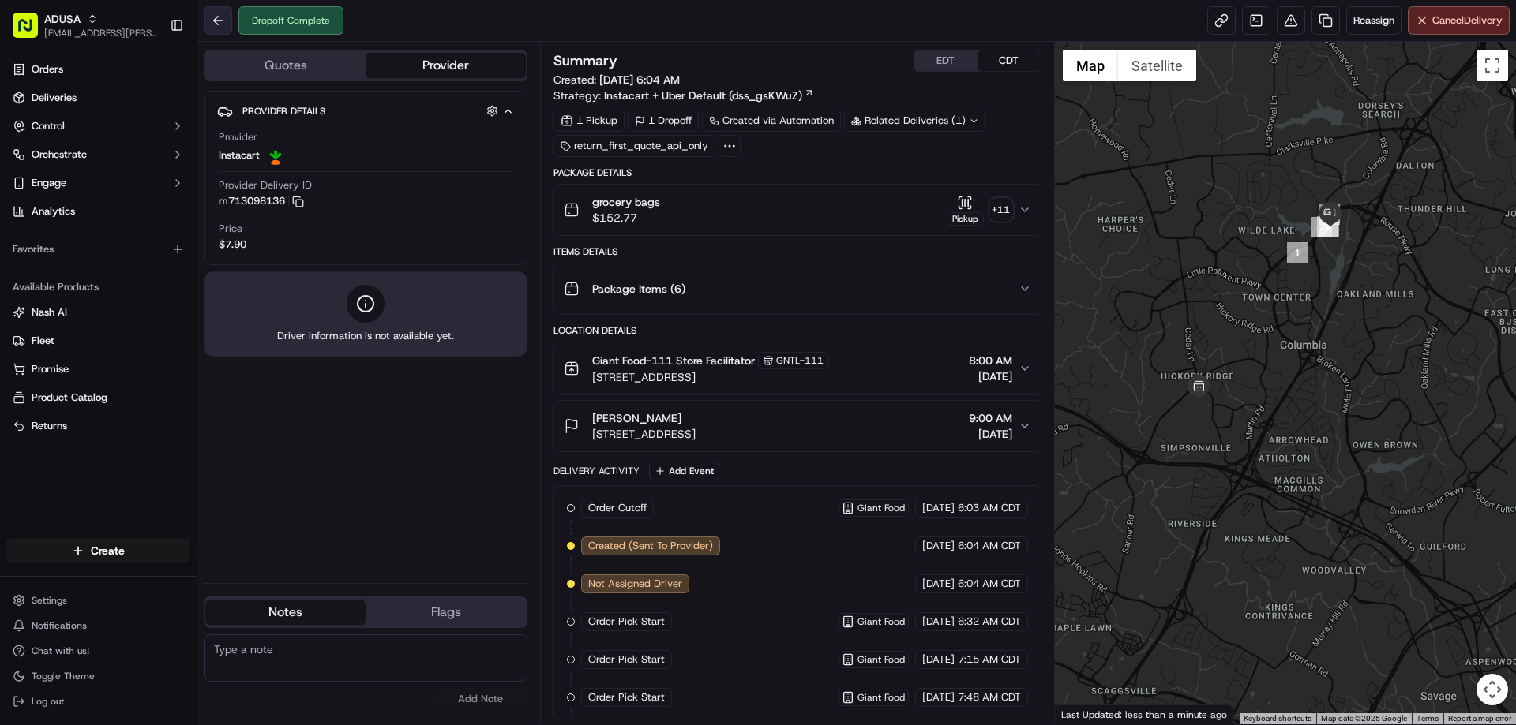
click at [230, 23] on button at bounding box center [218, 20] width 28 height 28
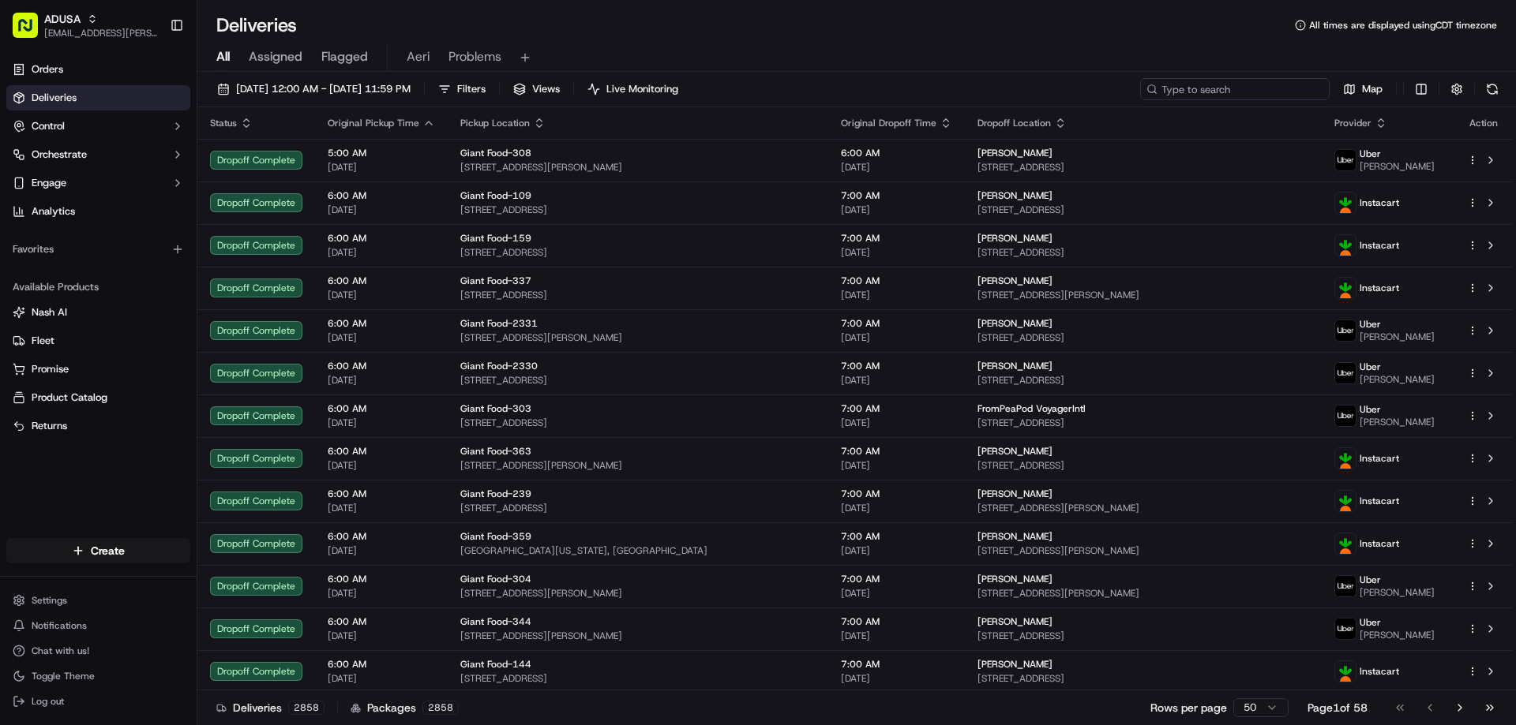
click at [1266, 92] on input at bounding box center [1234, 89] width 189 height 22
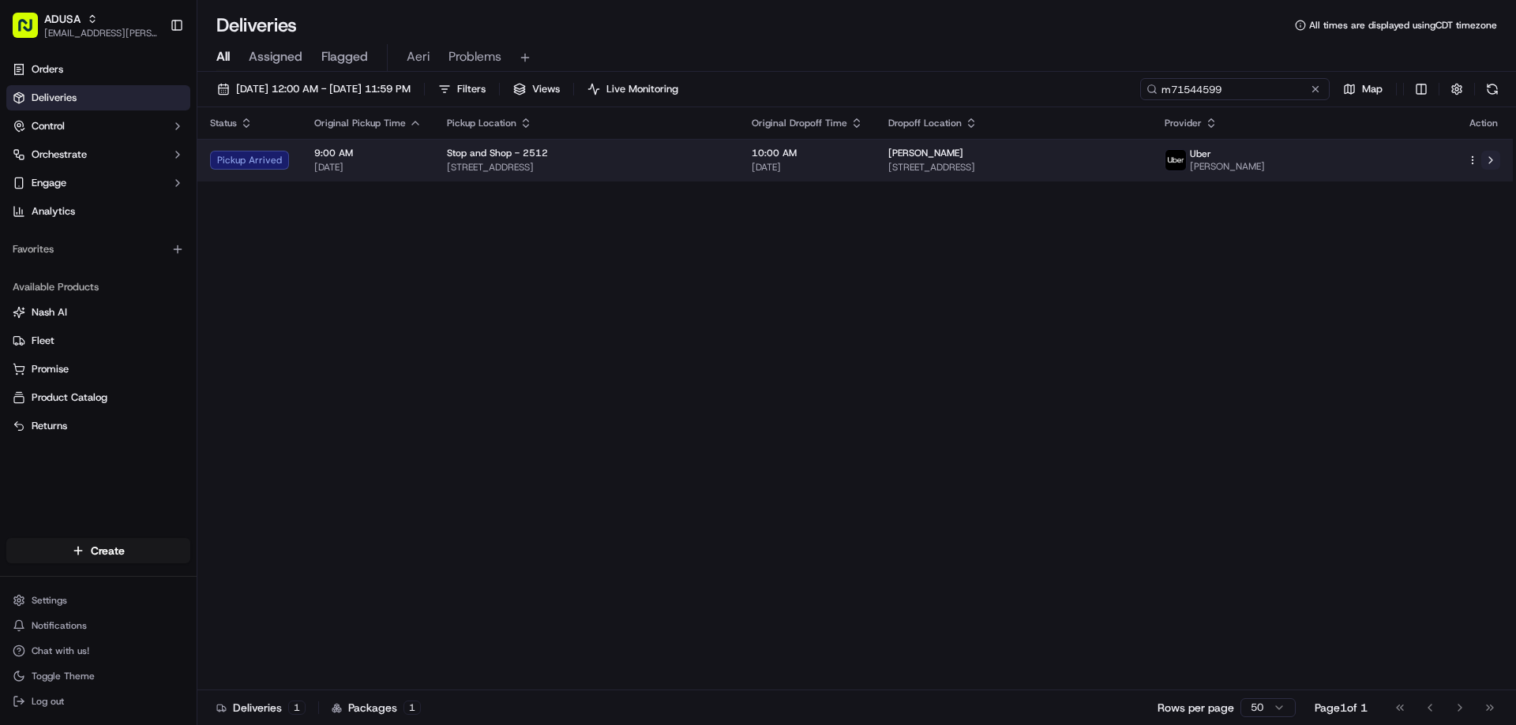
type input "m71544599"
click at [1492, 165] on button at bounding box center [1490, 160] width 19 height 19
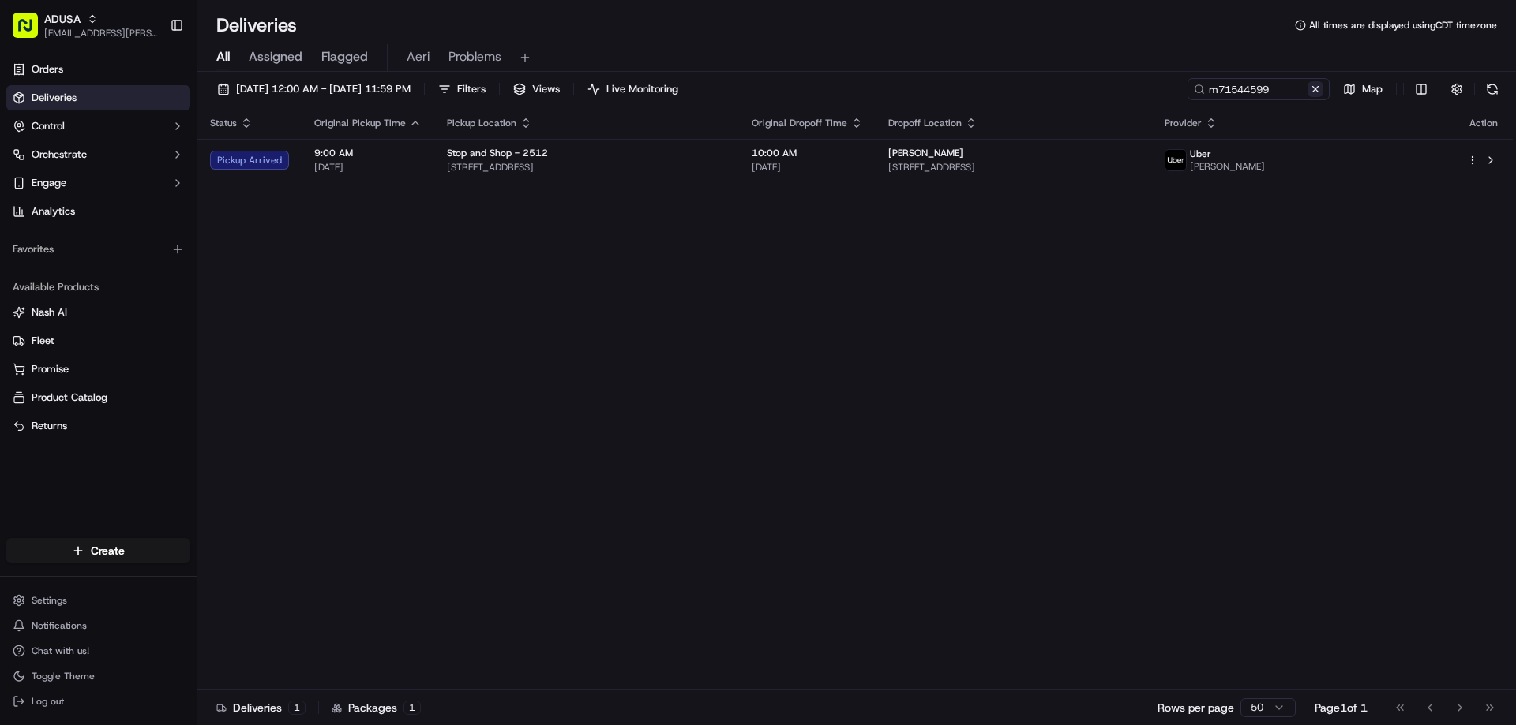
click at [1321, 91] on button at bounding box center [1315, 89] width 16 height 16
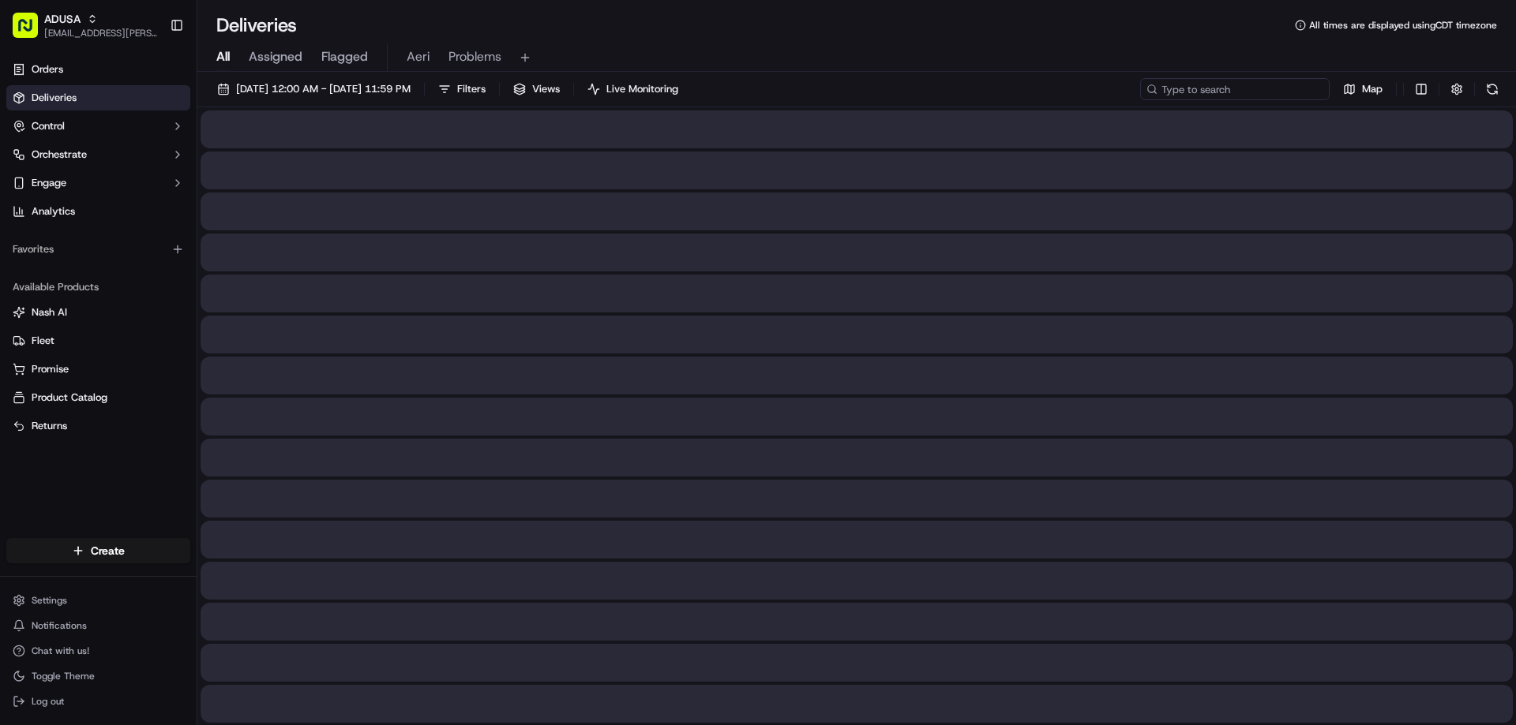
click at [1250, 80] on input at bounding box center [1234, 89] width 189 height 22
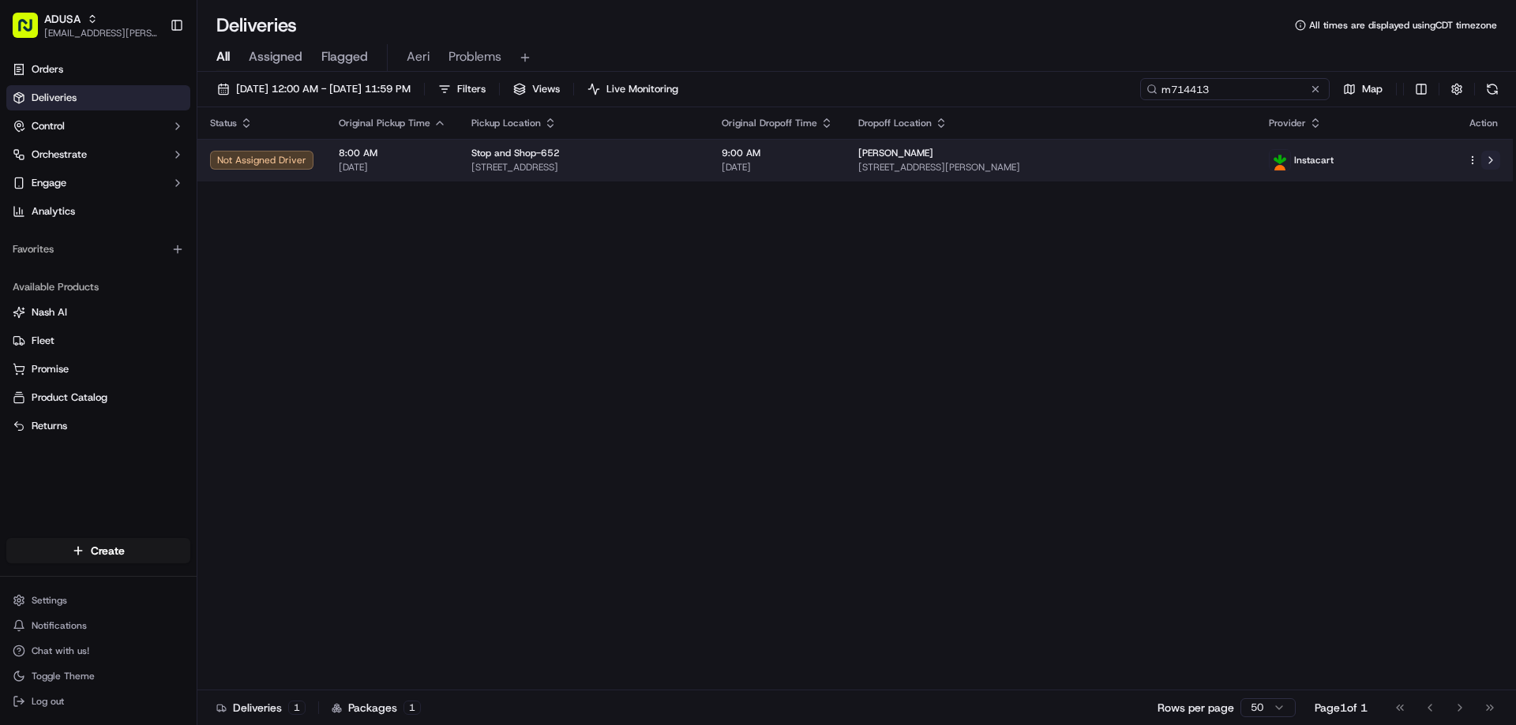
type input "m714413"
click at [1494, 164] on button at bounding box center [1490, 160] width 19 height 19
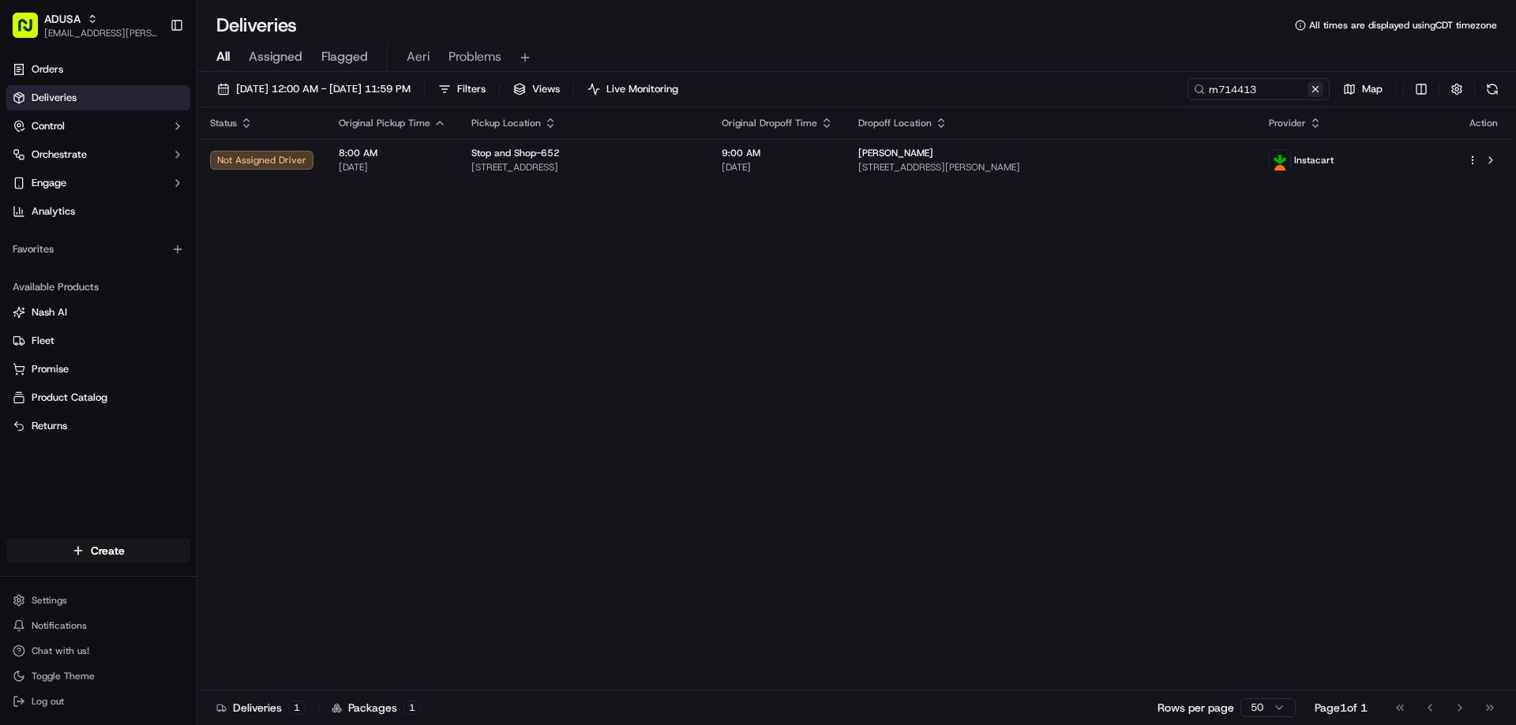
click at [1319, 88] on button at bounding box center [1315, 89] width 16 height 16
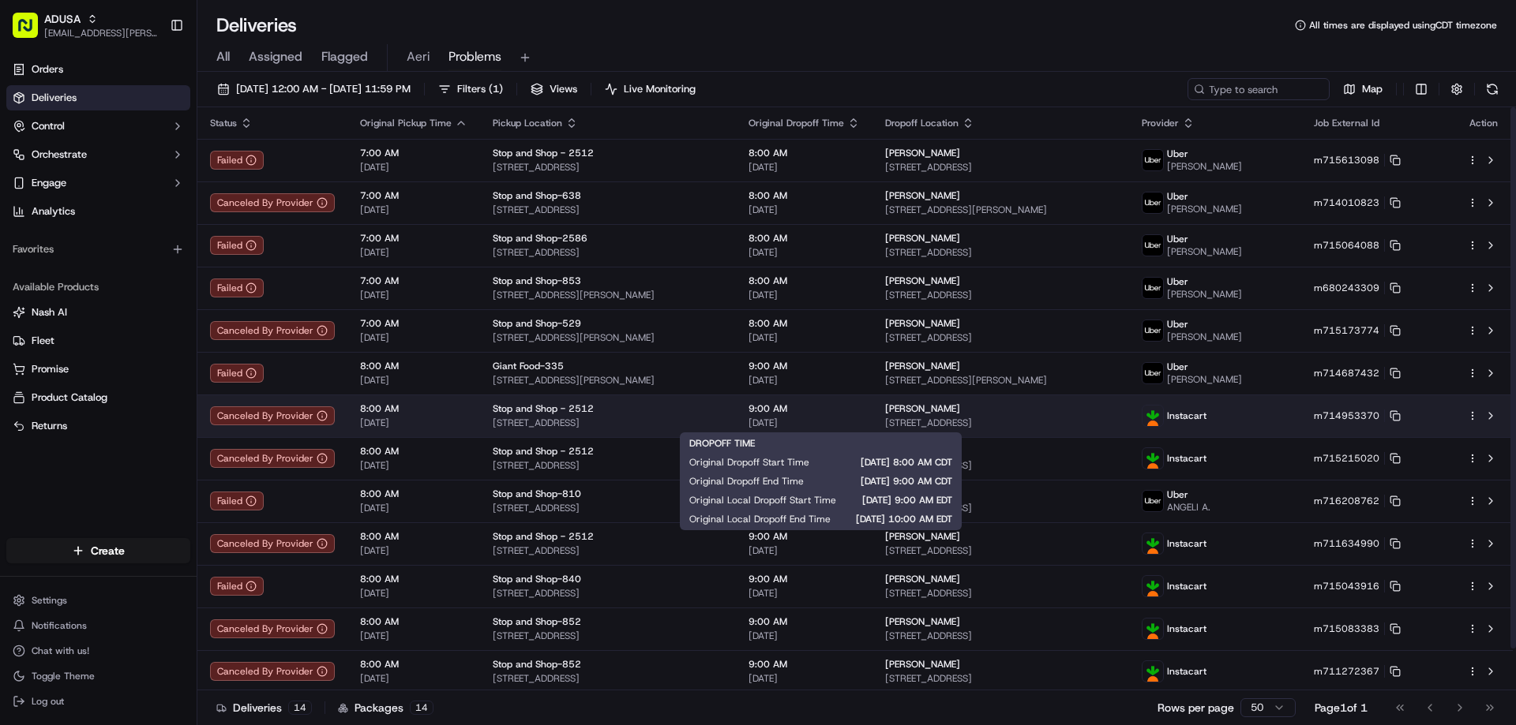
scroll to position [45, 0]
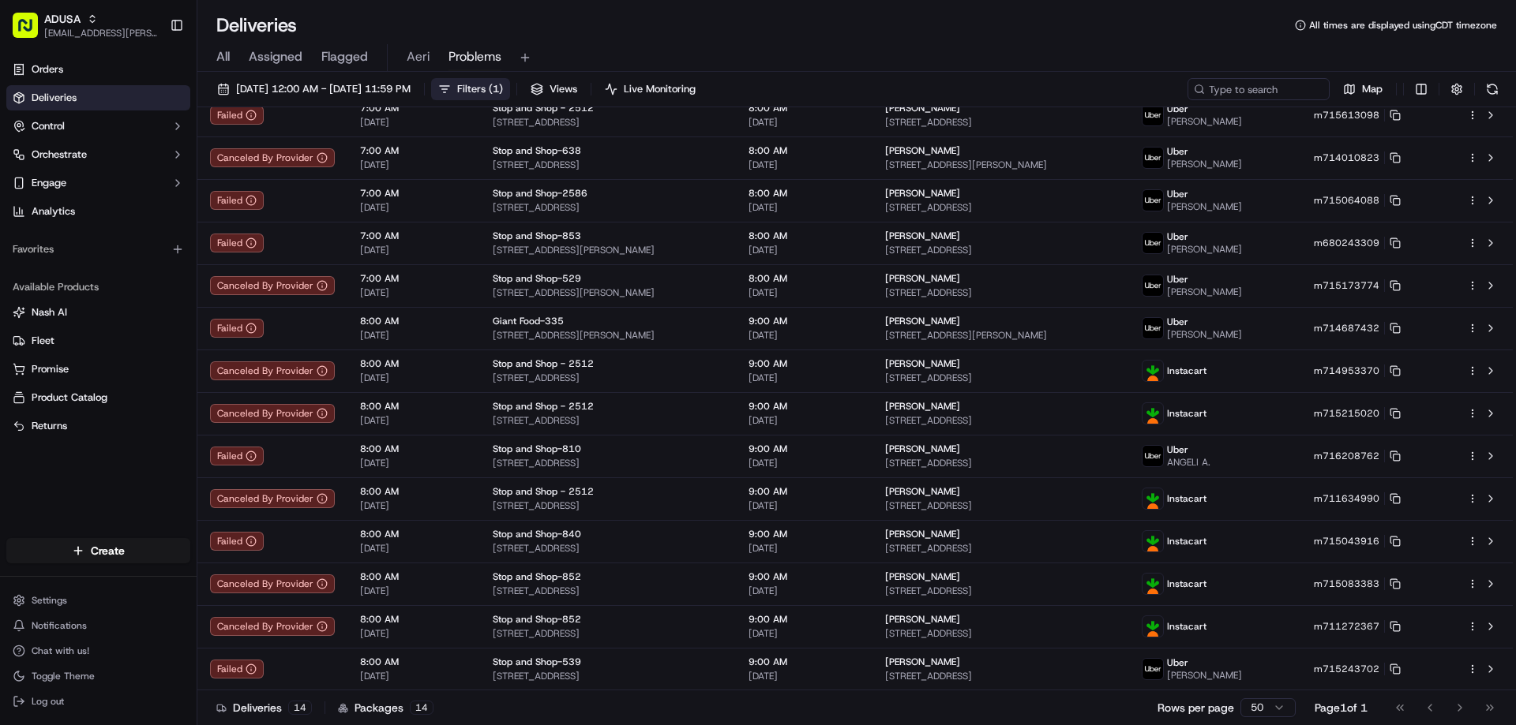
click at [503, 85] on span "Filters ( 1 )" at bounding box center [480, 89] width 46 height 14
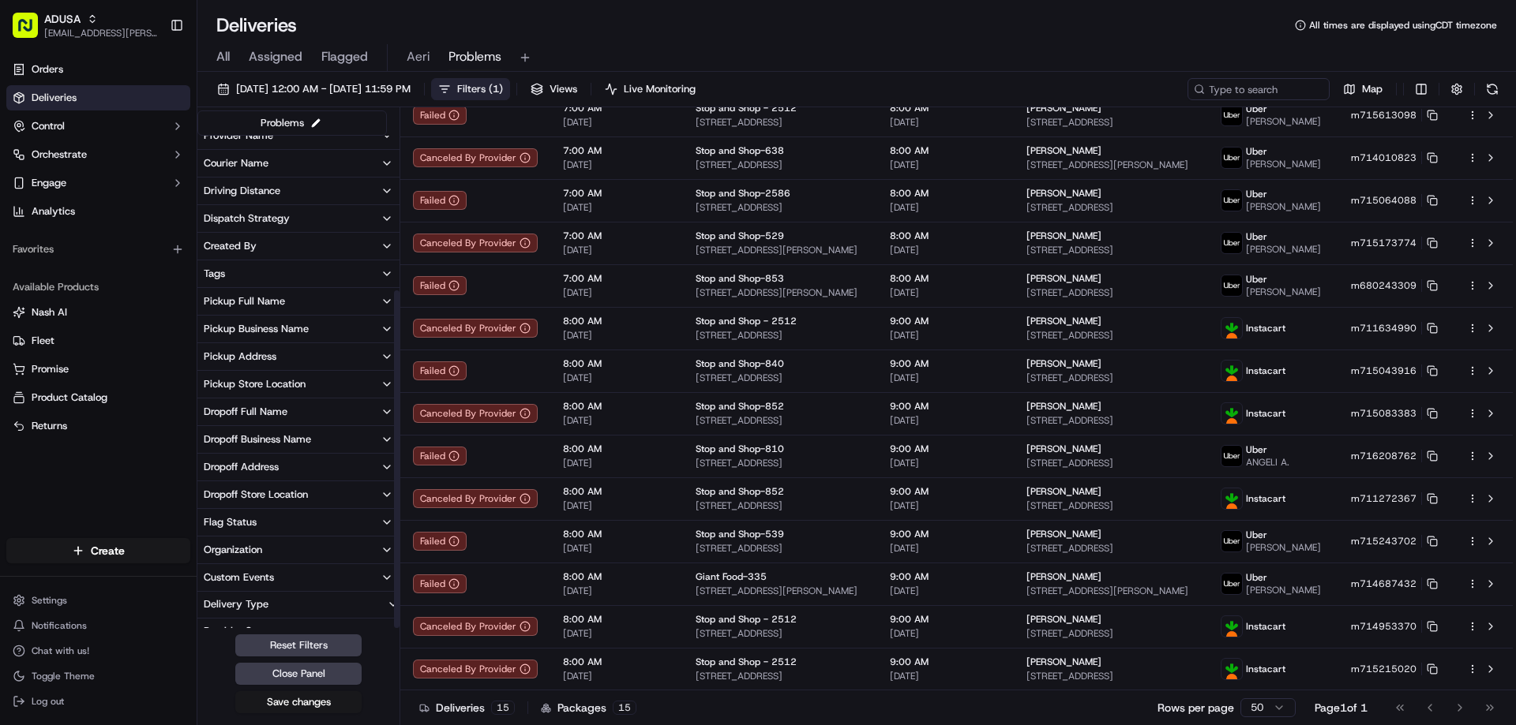
scroll to position [226, 0]
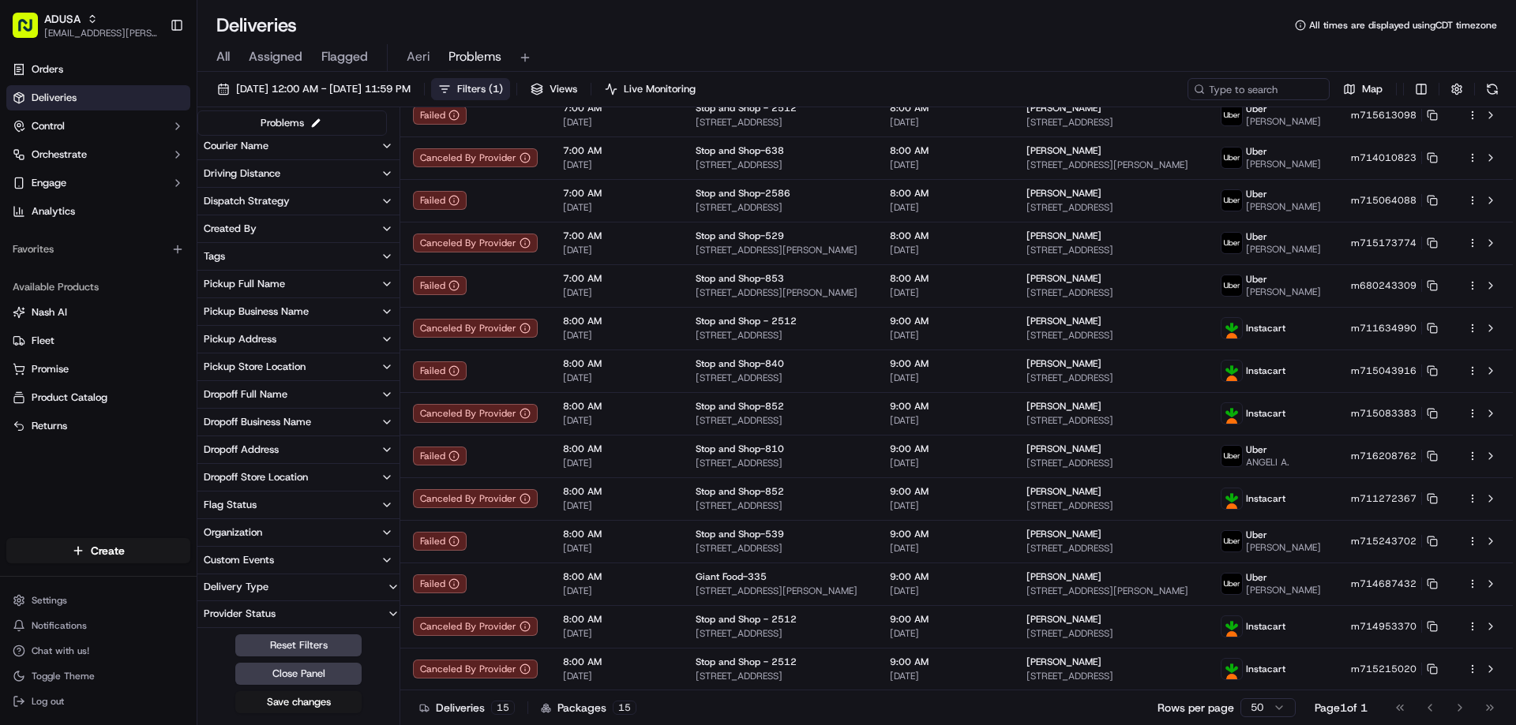
click at [294, 530] on button "Organization" at bounding box center [298, 532] width 202 height 27
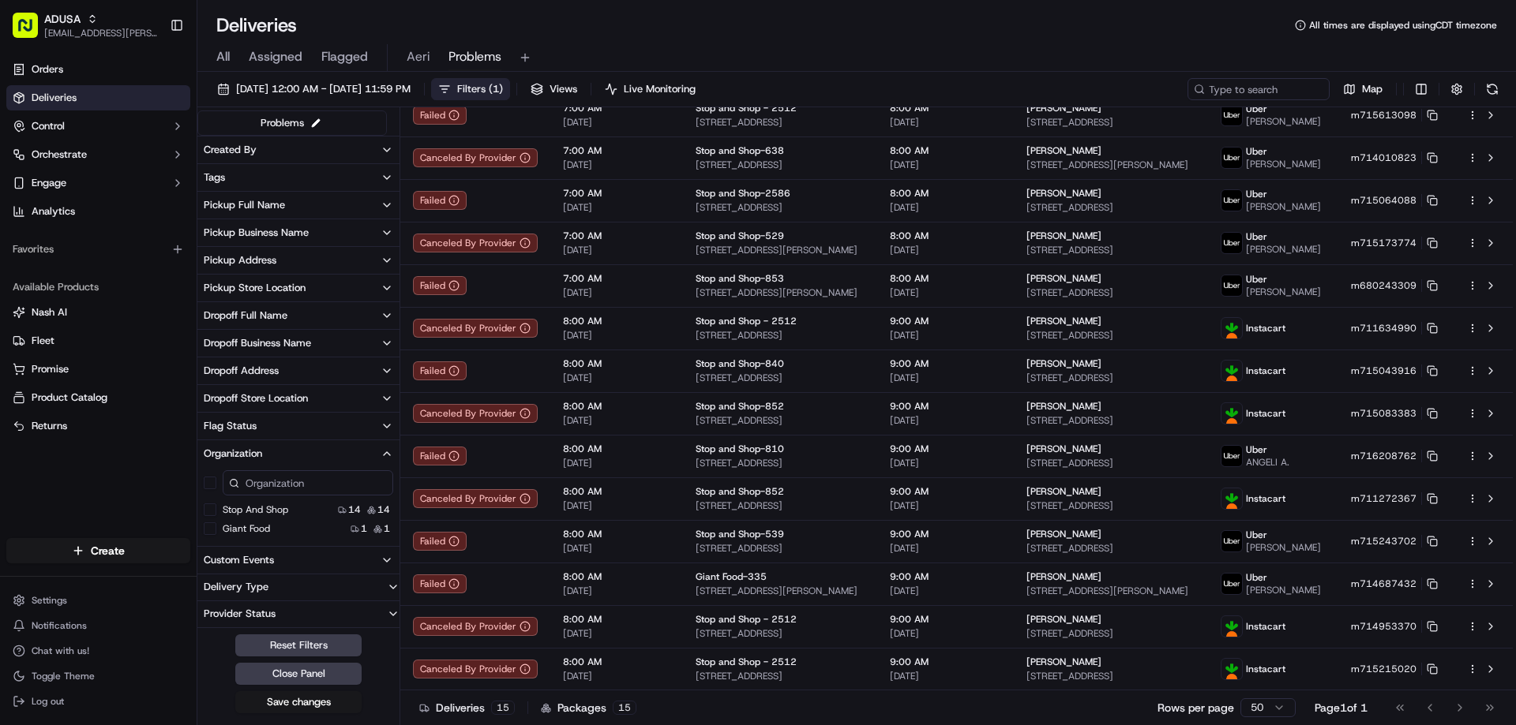
click at [209, 513] on button "Stop and Shop" at bounding box center [210, 510] width 13 height 13
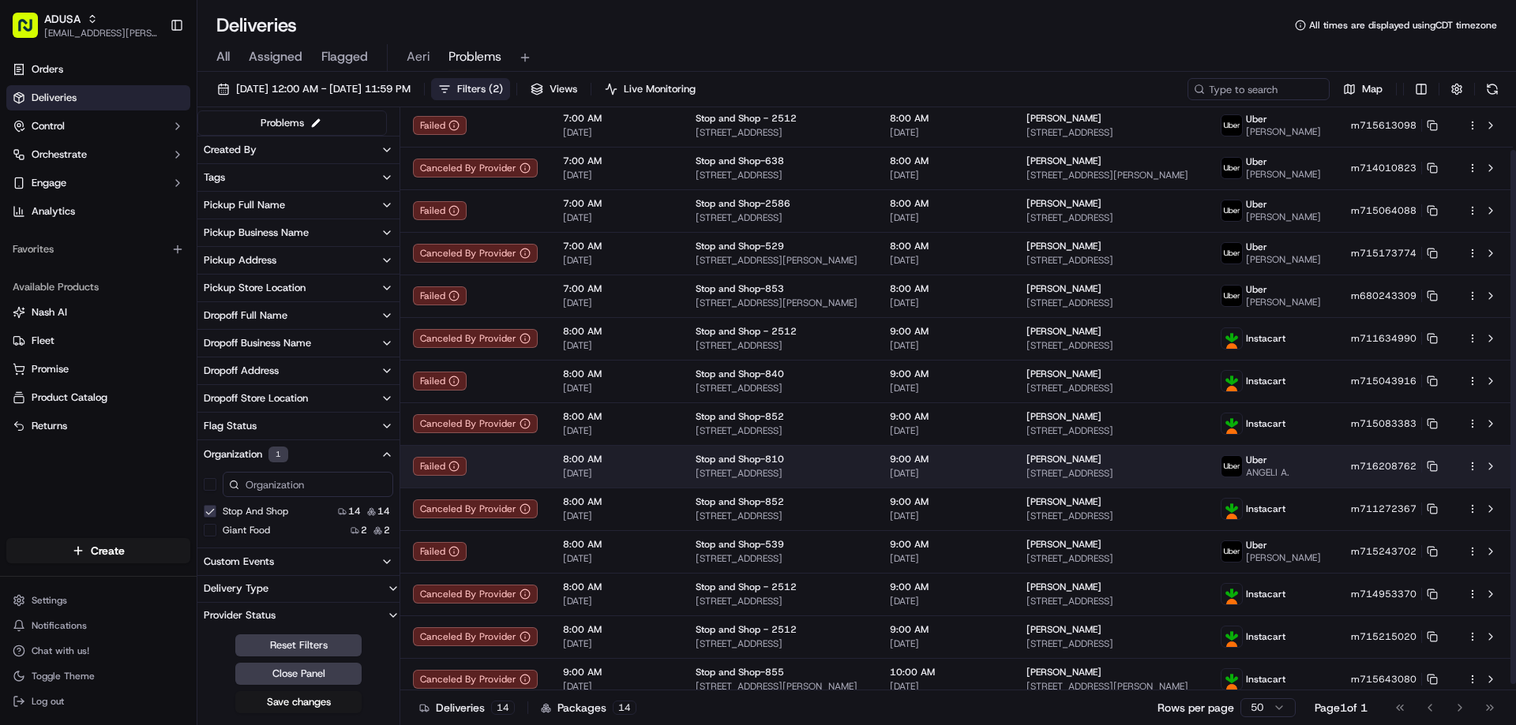
scroll to position [54, 0]
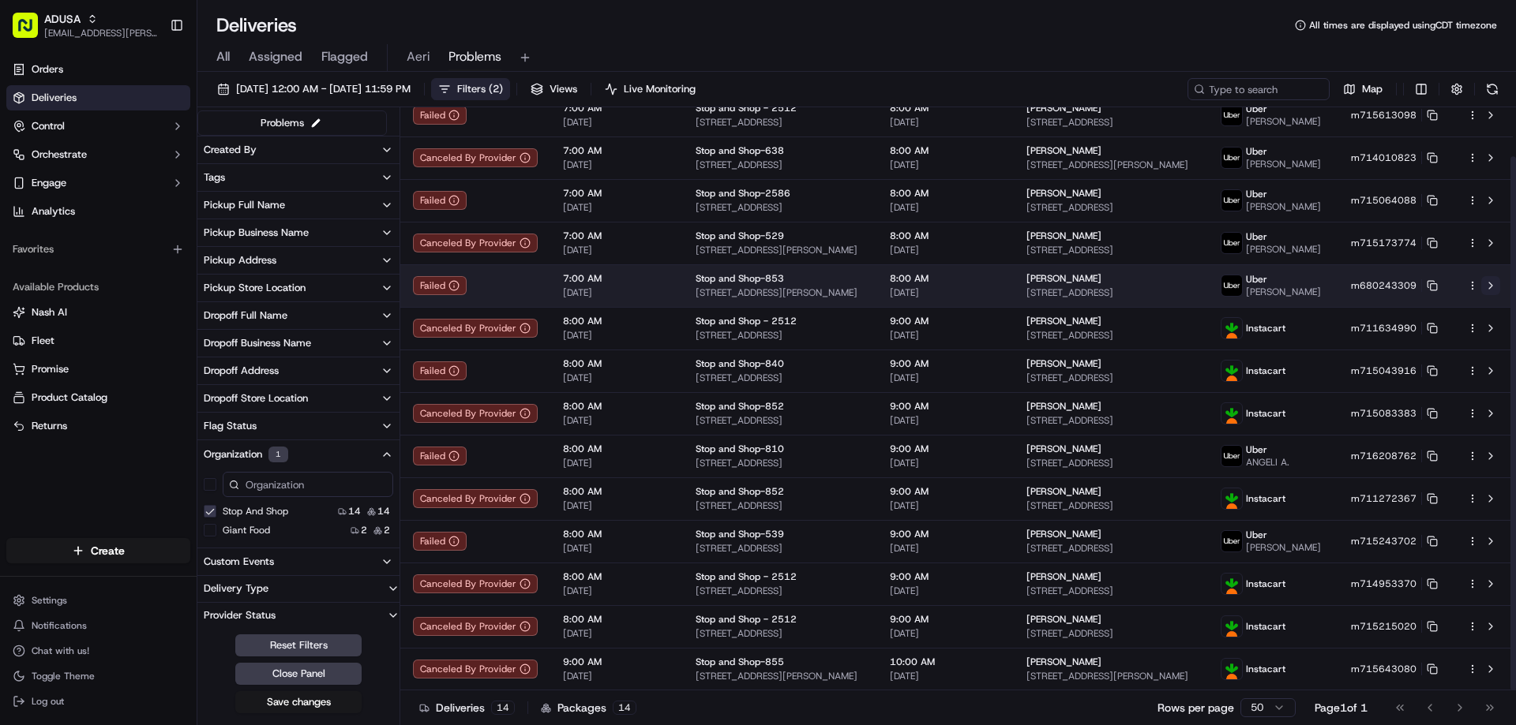
click at [1491, 282] on button at bounding box center [1490, 285] width 19 height 19
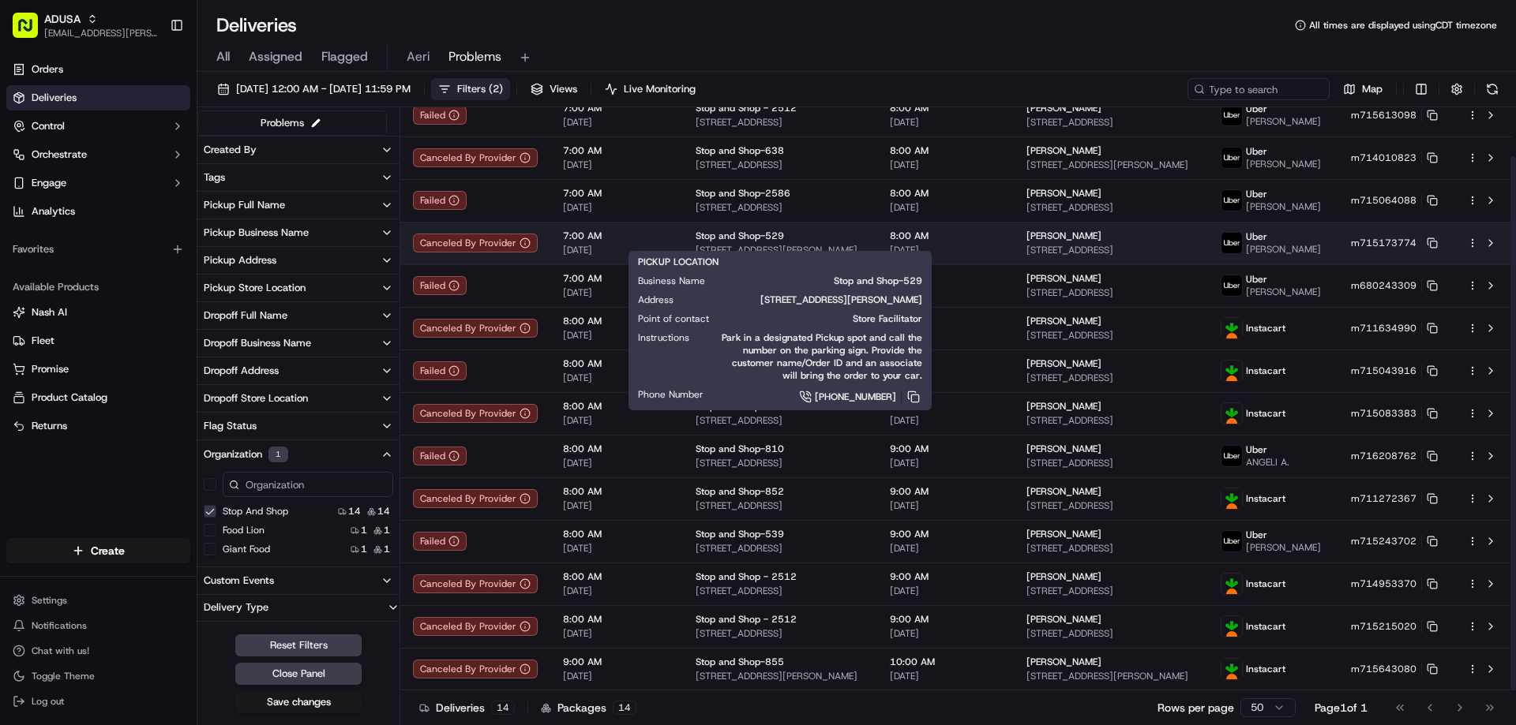
scroll to position [0, 0]
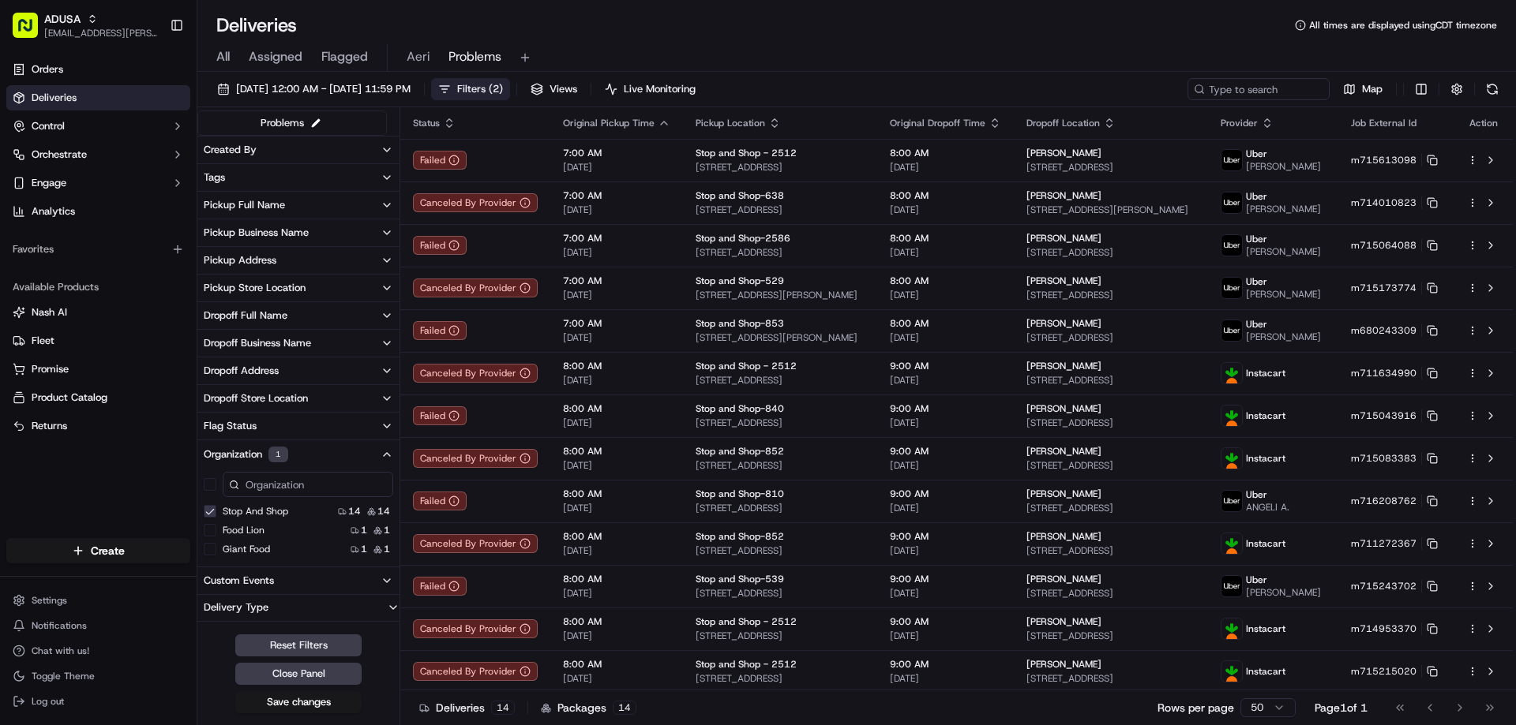
click at [212, 549] on button "Giant Food" at bounding box center [210, 549] width 13 height 13
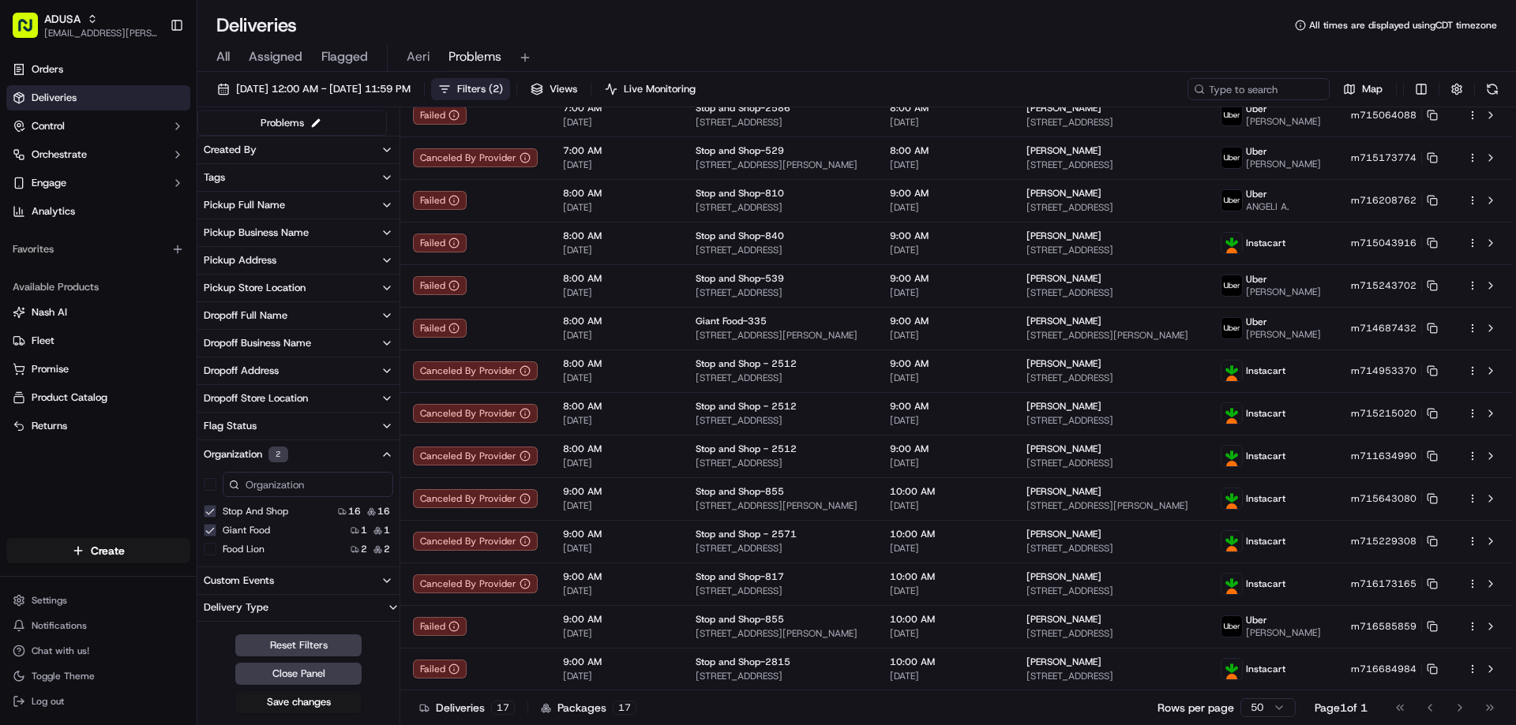
scroll to position [182, 0]
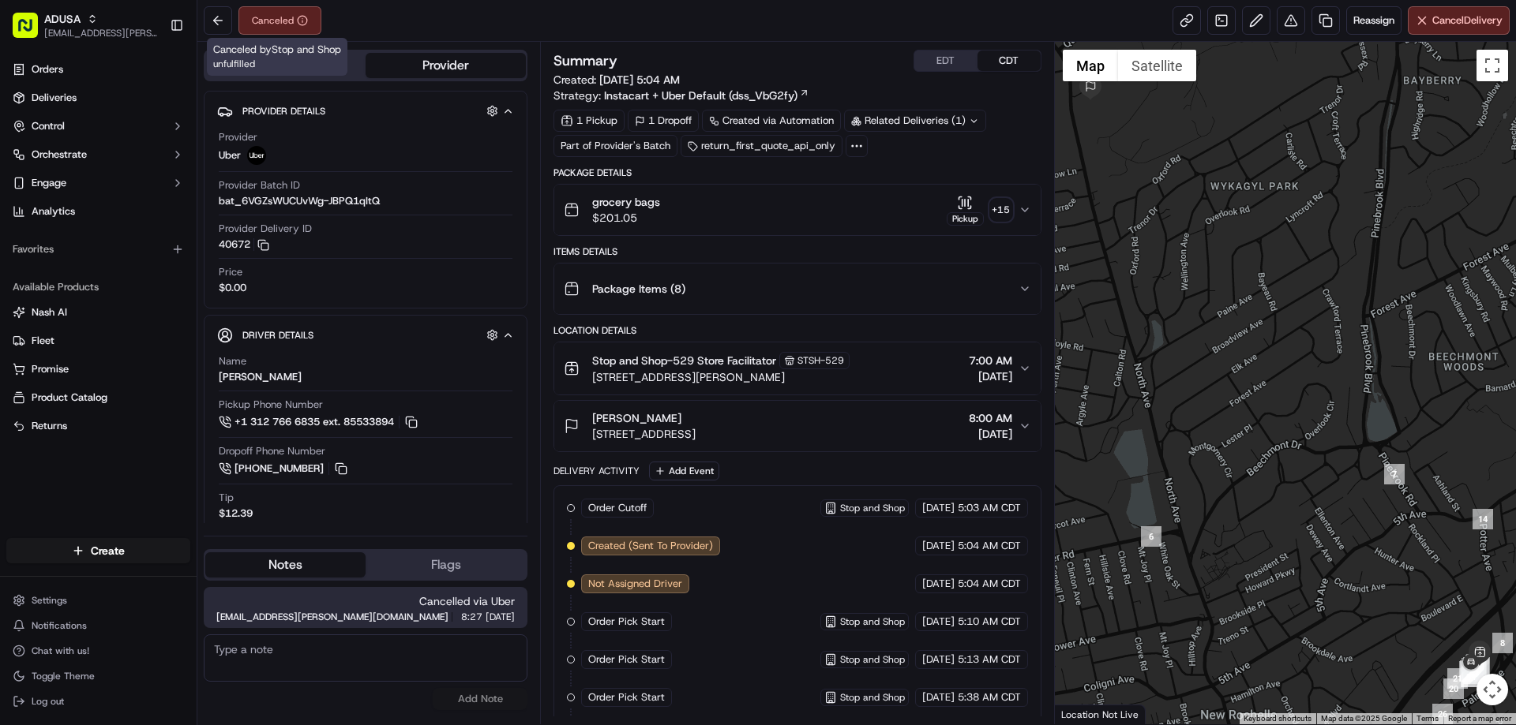
scroll to position [383, 0]
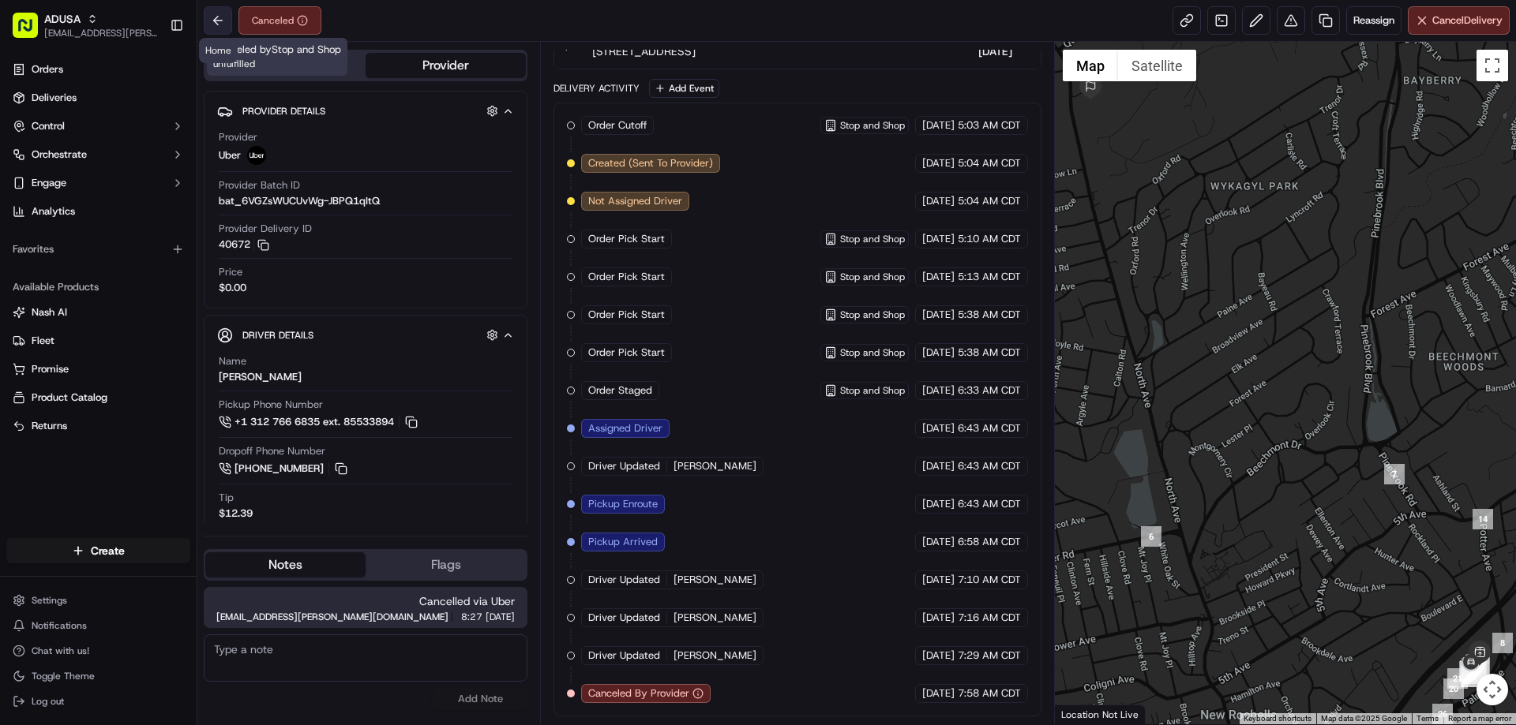
click at [208, 28] on button at bounding box center [218, 20] width 28 height 28
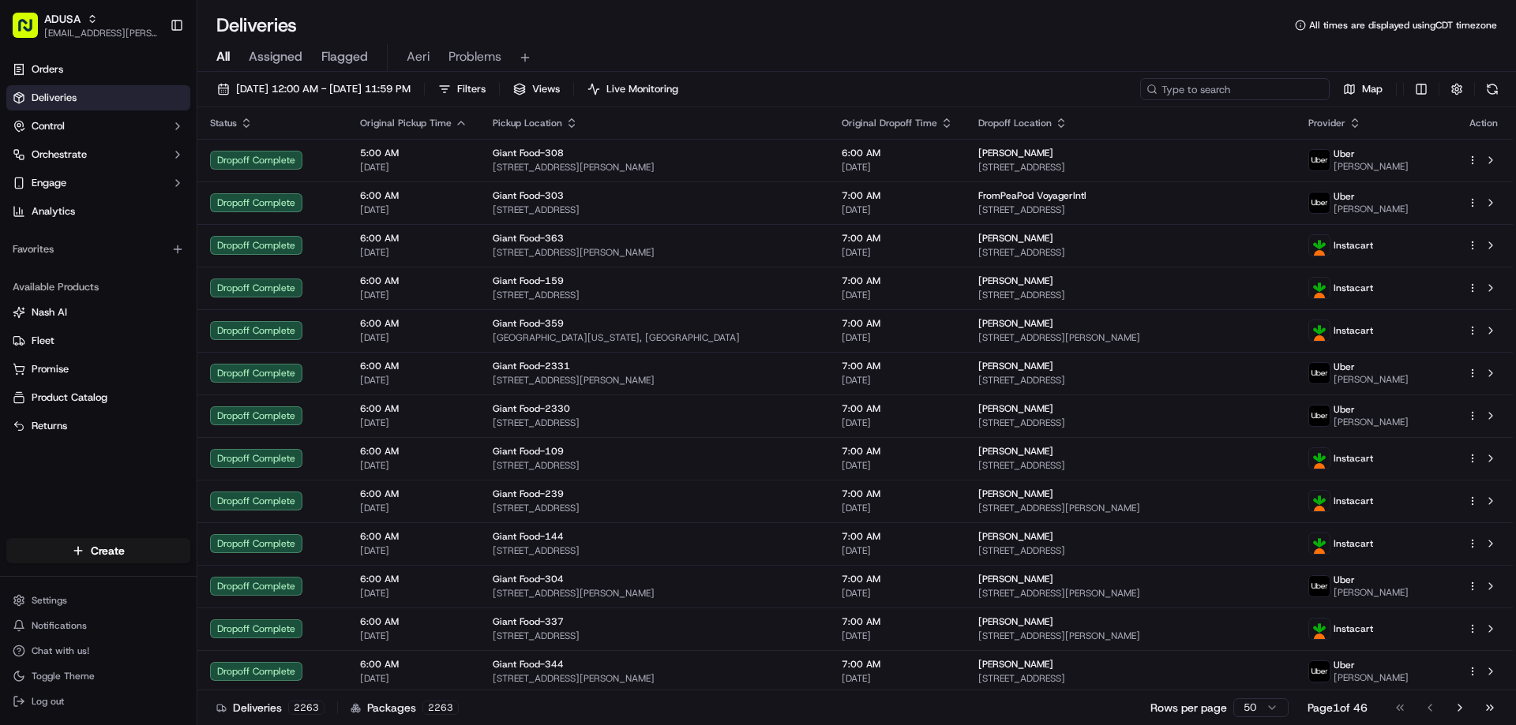
click at [1228, 91] on input at bounding box center [1234, 89] width 189 height 22
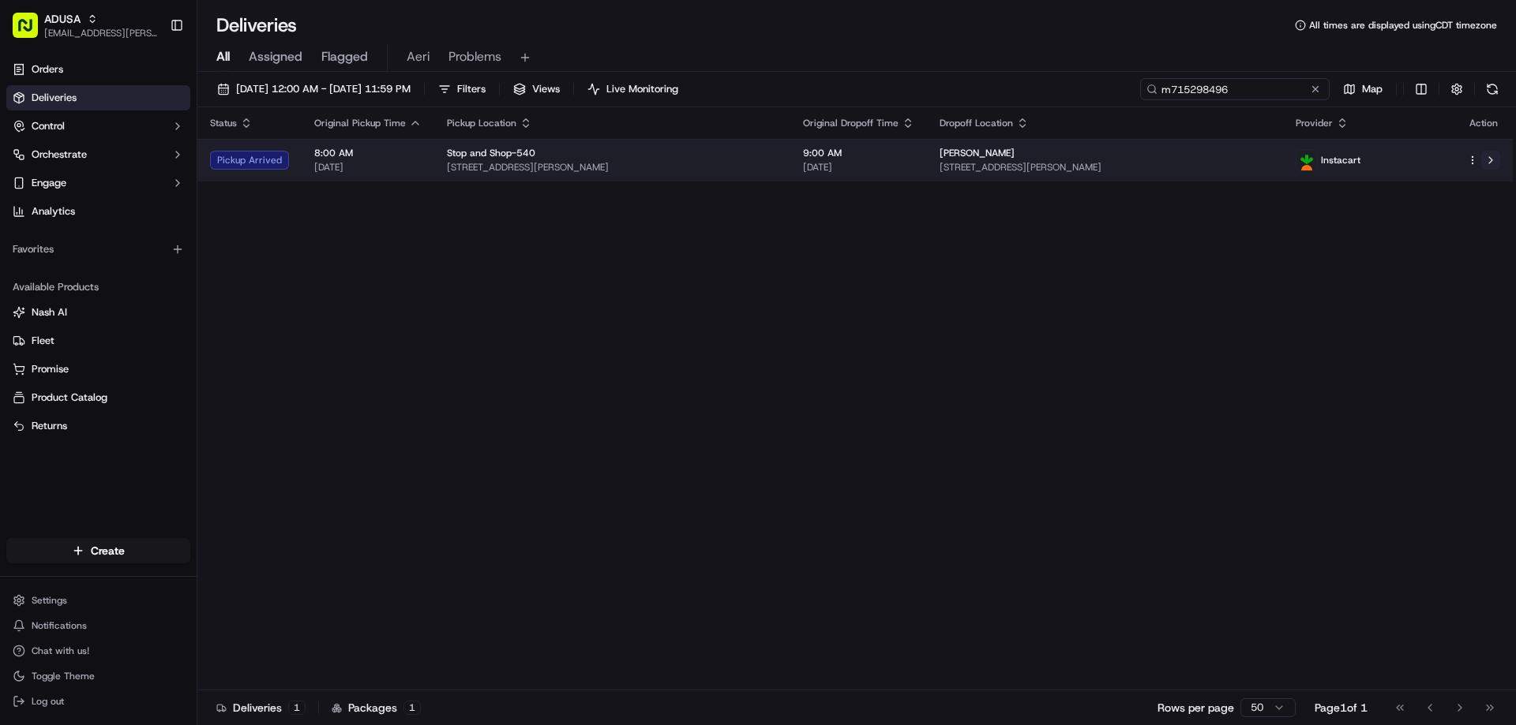
type input "m715298496"
click at [1493, 170] on button at bounding box center [1490, 160] width 19 height 19
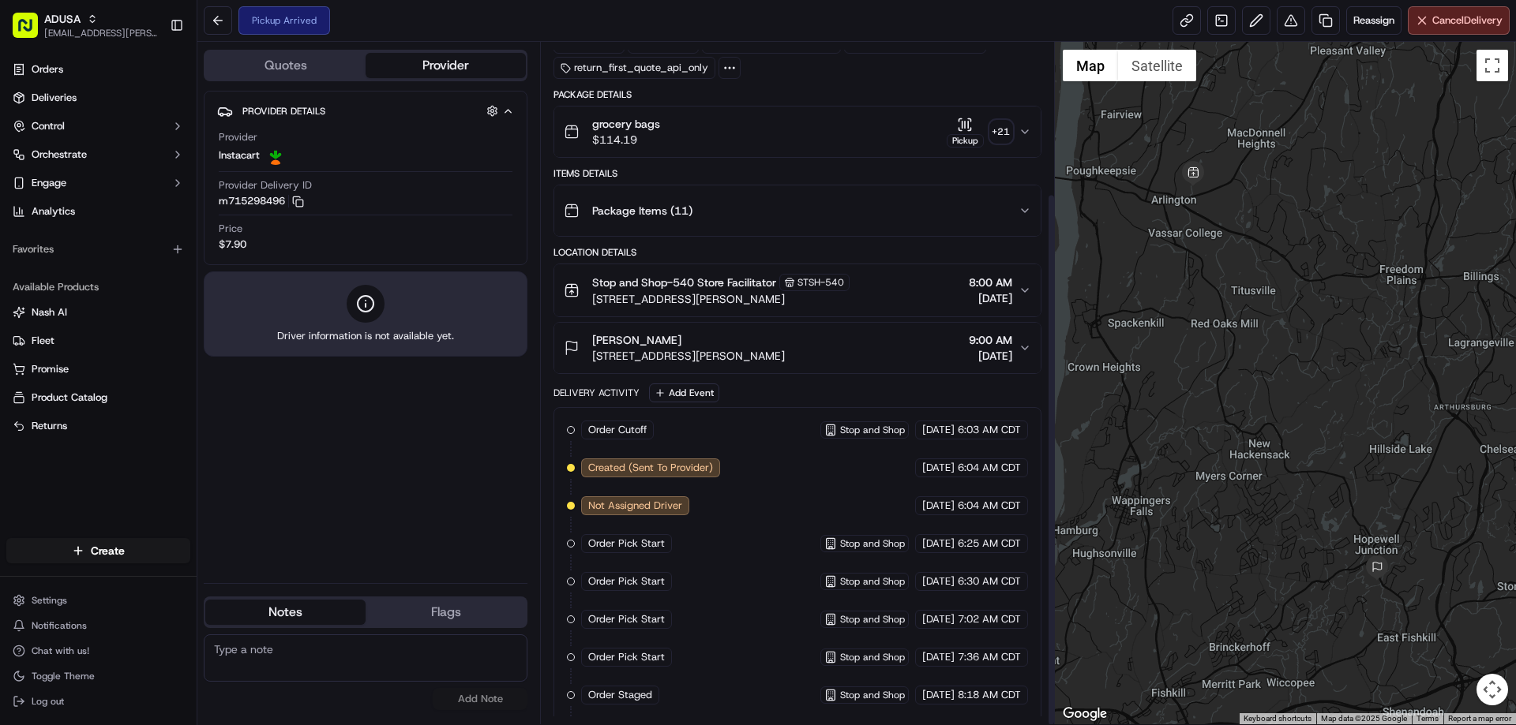
scroll to position [193, 0]
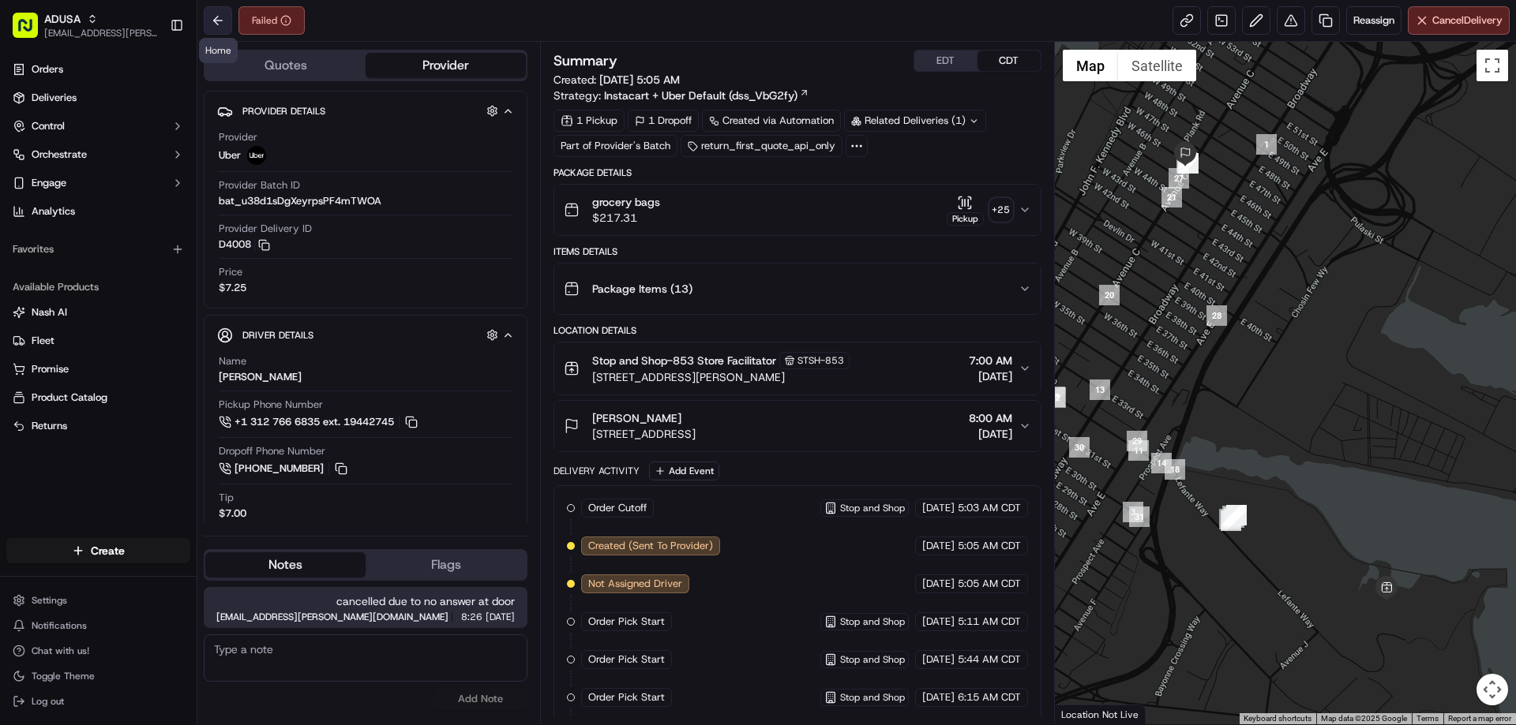
click at [218, 24] on button at bounding box center [218, 20] width 28 height 28
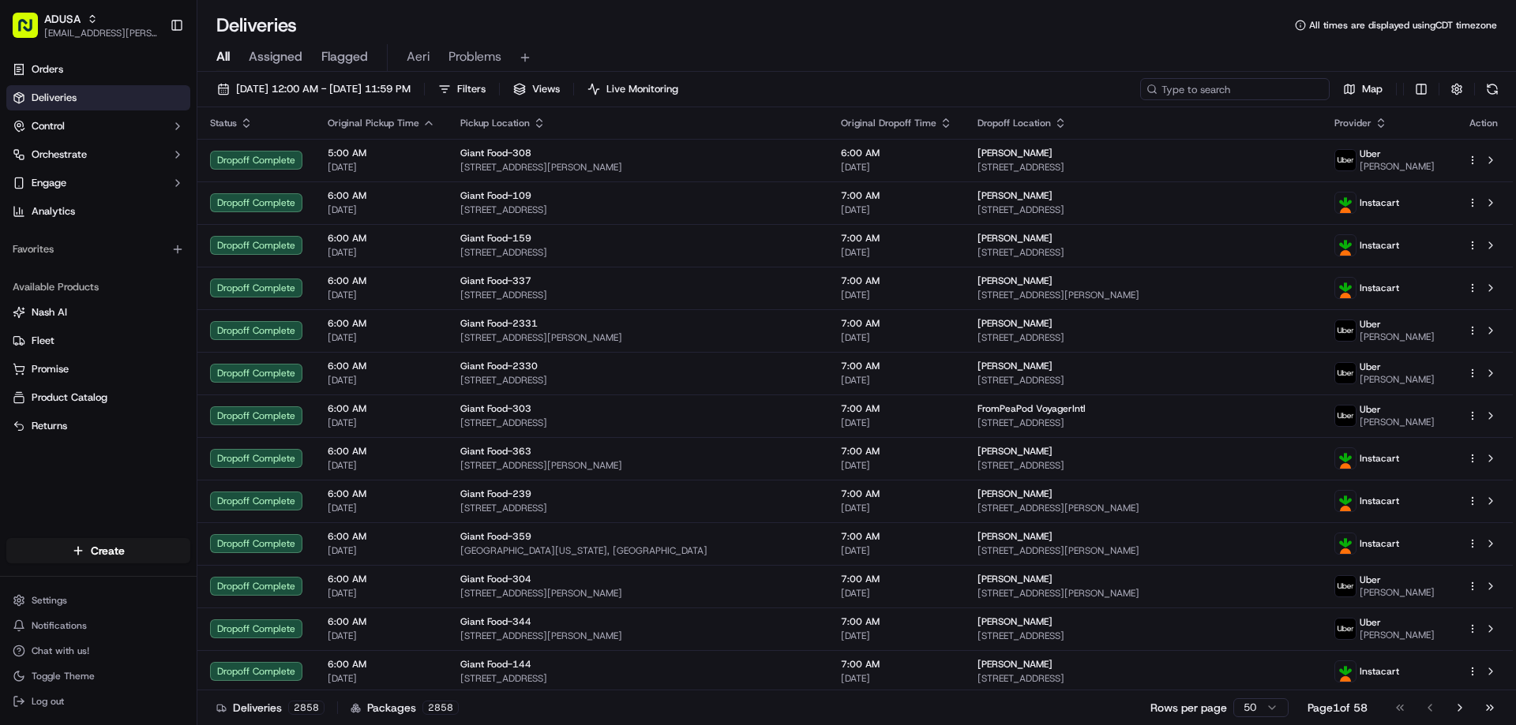
click at [1245, 84] on input at bounding box center [1234, 89] width 189 height 22
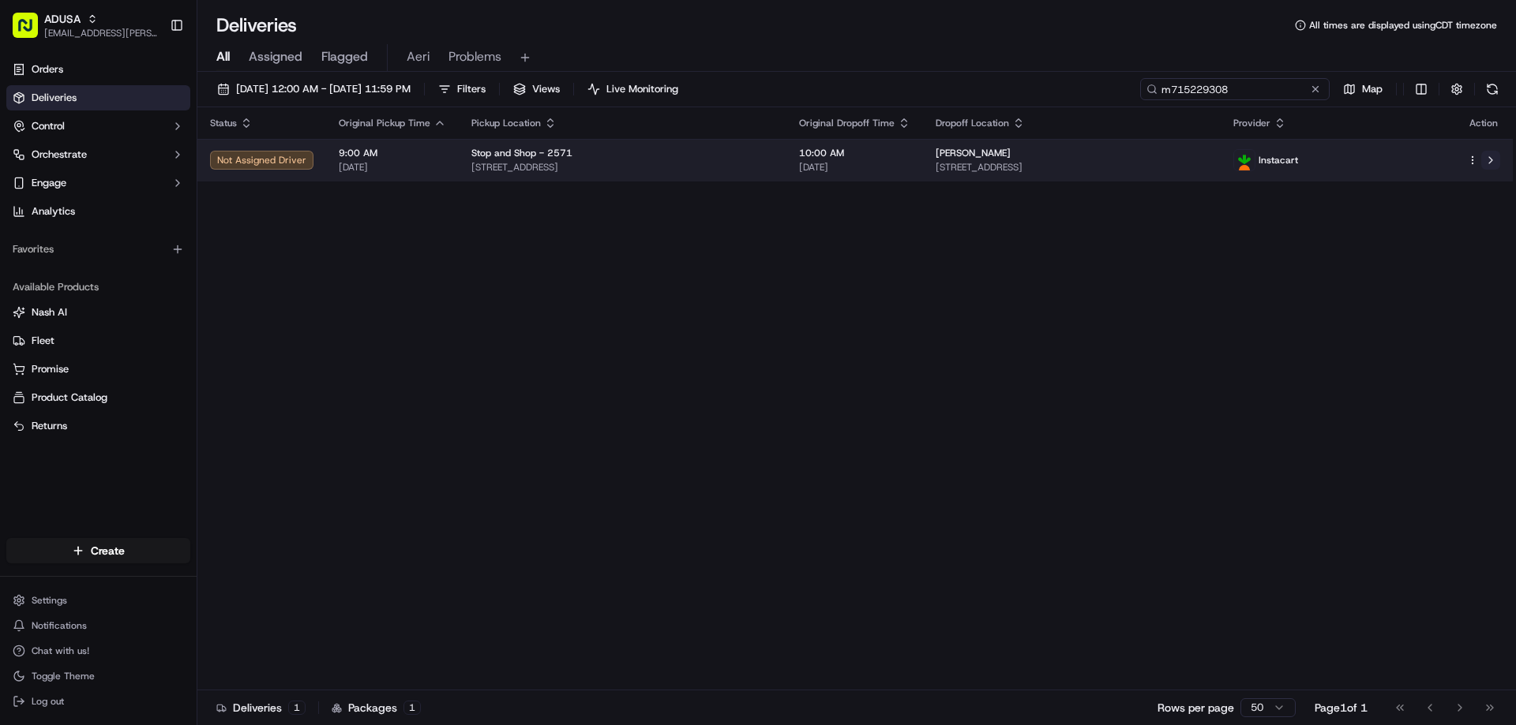
type input "m715229308"
click at [1491, 167] on button at bounding box center [1490, 160] width 19 height 19
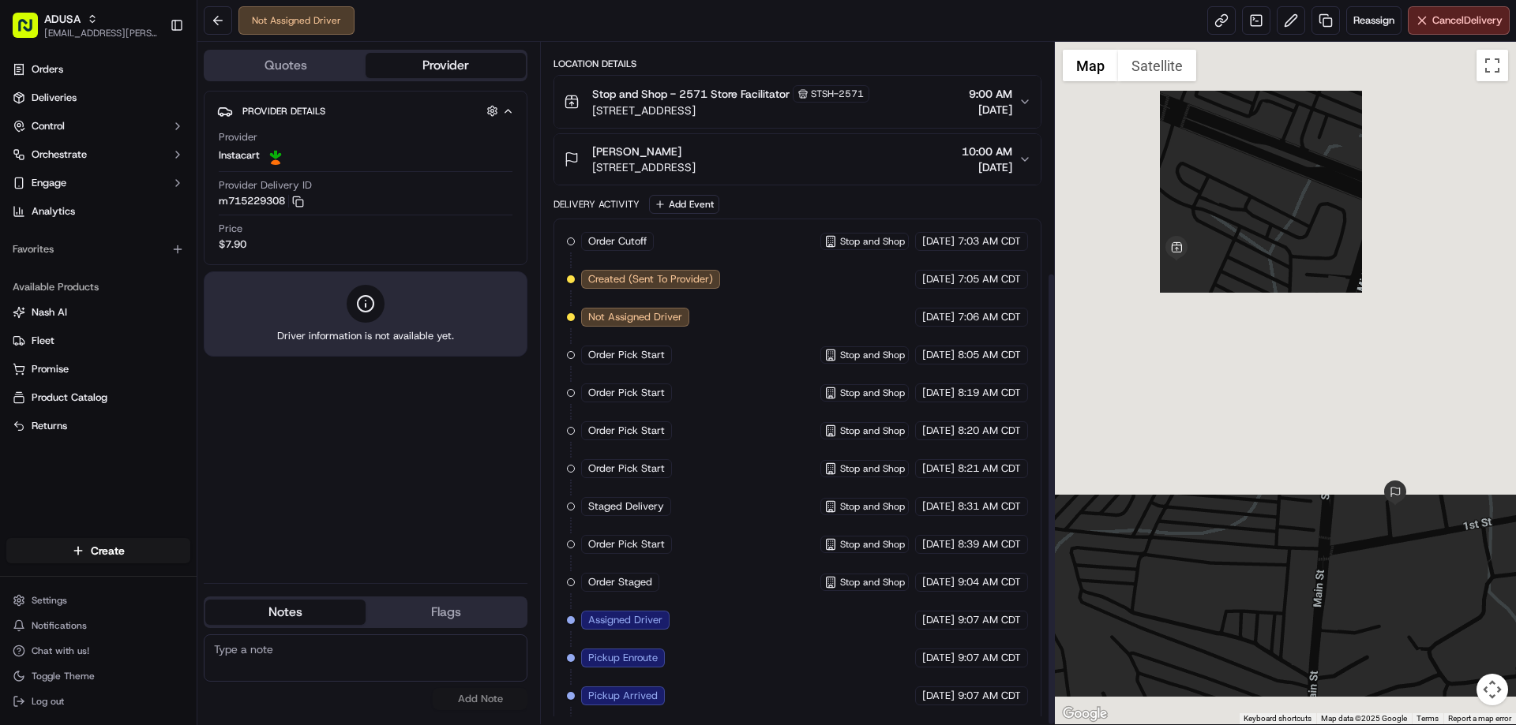
scroll to position [345, 0]
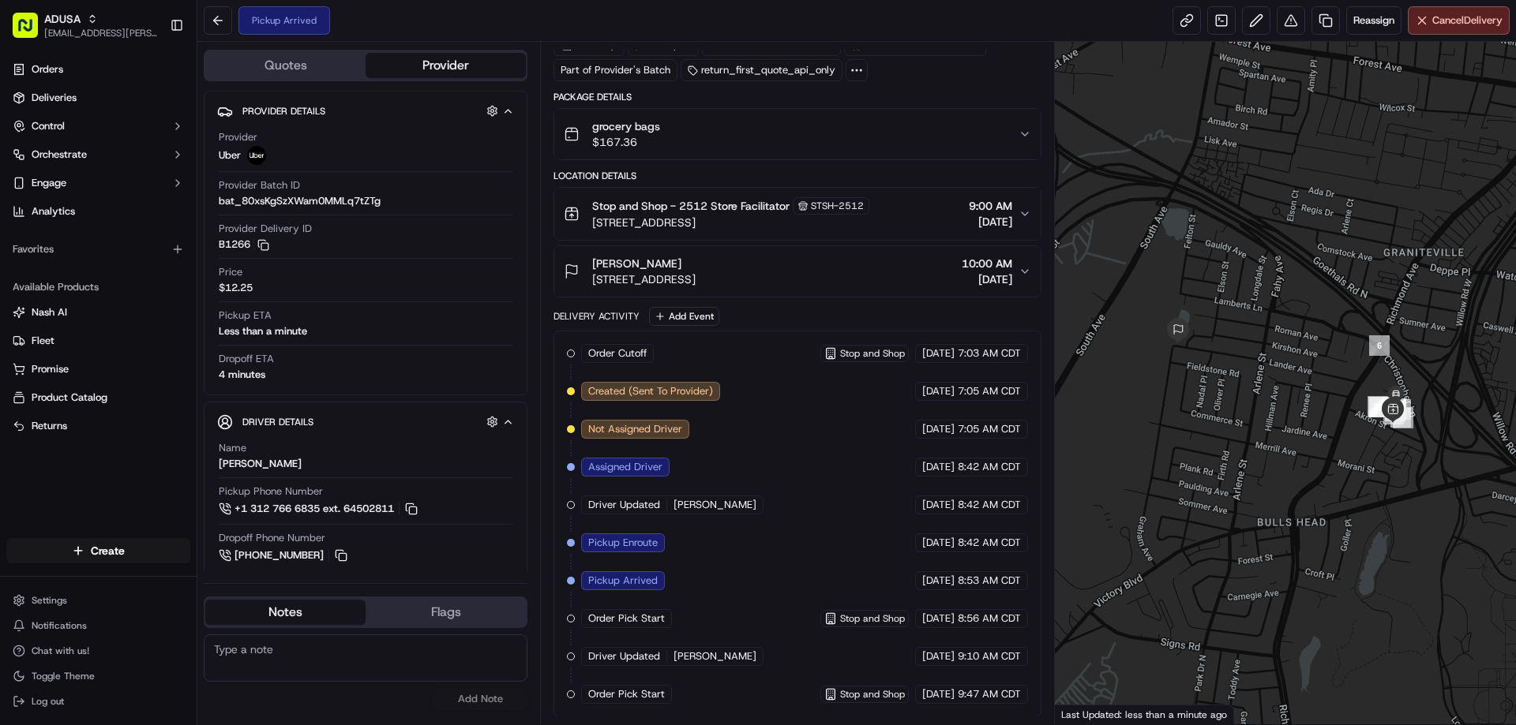
scroll to position [77, 0]
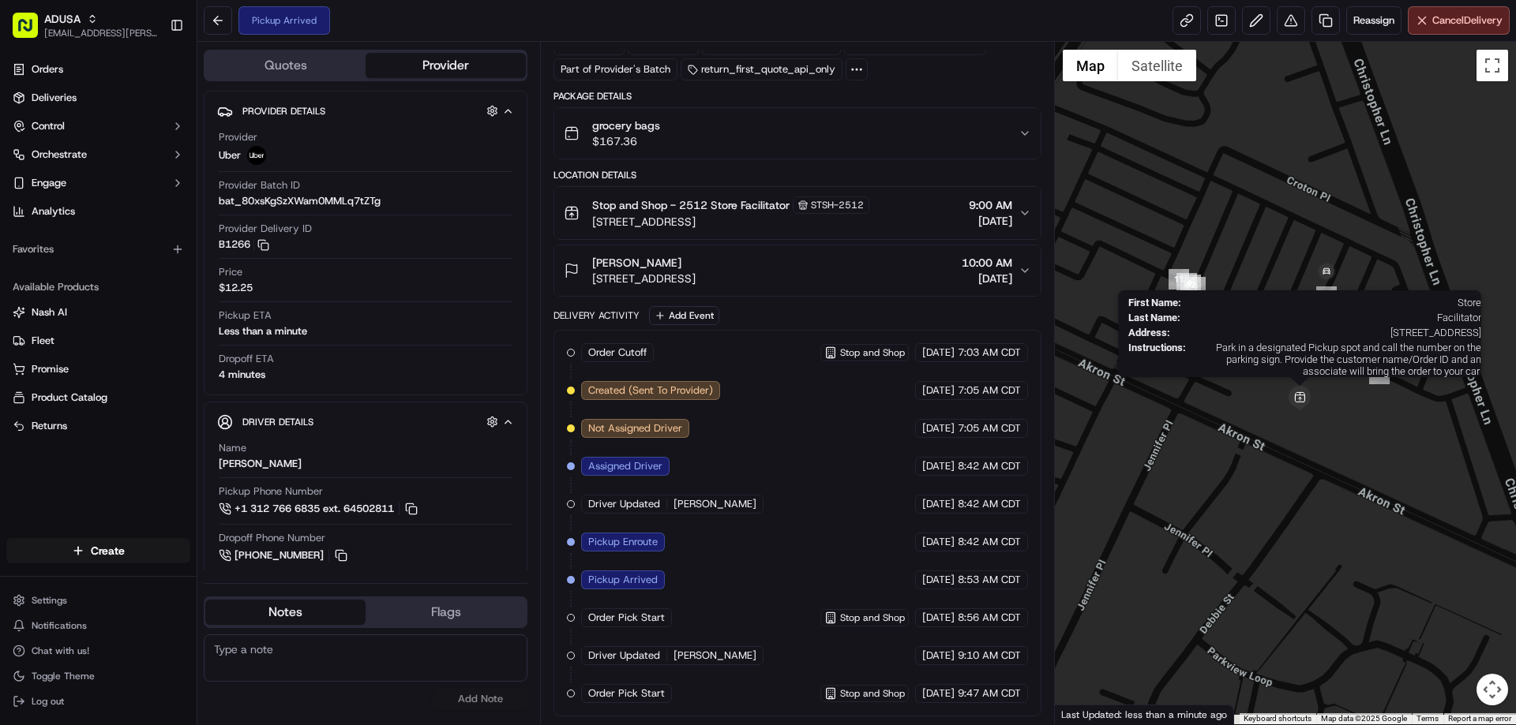
drag, startPoint x: 1411, startPoint y: 418, endPoint x: 1302, endPoint y: 387, distance: 112.4
click at [1302, 387] on div "First Name : Store Last Name : Facilitator Address : 1441 Richmond Ave, Staten …" at bounding box center [1286, 383] width 462 height 683
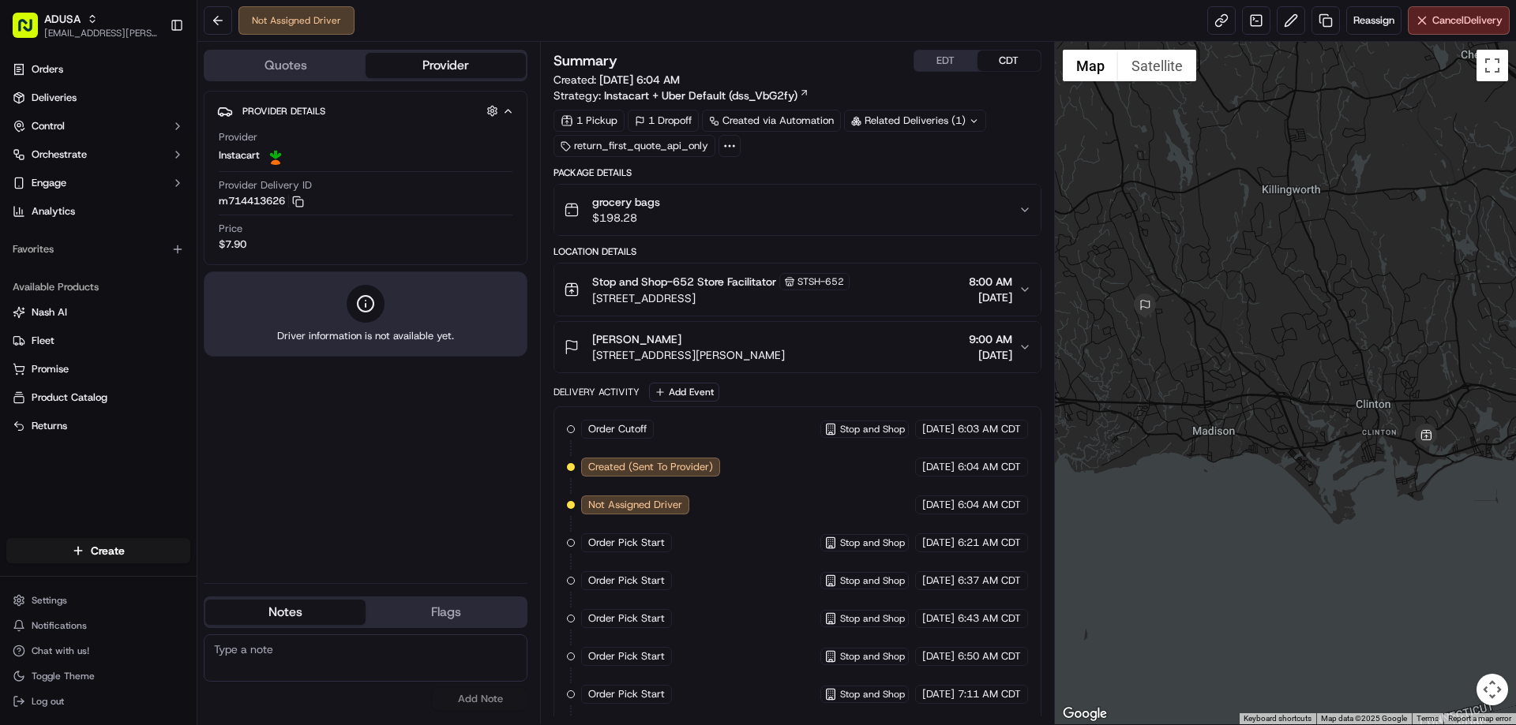
click at [307, 197] on div "Provider Delivery ID m714413626 Copy m714413626" at bounding box center [366, 193] width 294 height 30
click at [302, 200] on rect "button" at bounding box center [299, 203] width 7 height 7
click at [224, 24] on button at bounding box center [218, 20] width 28 height 28
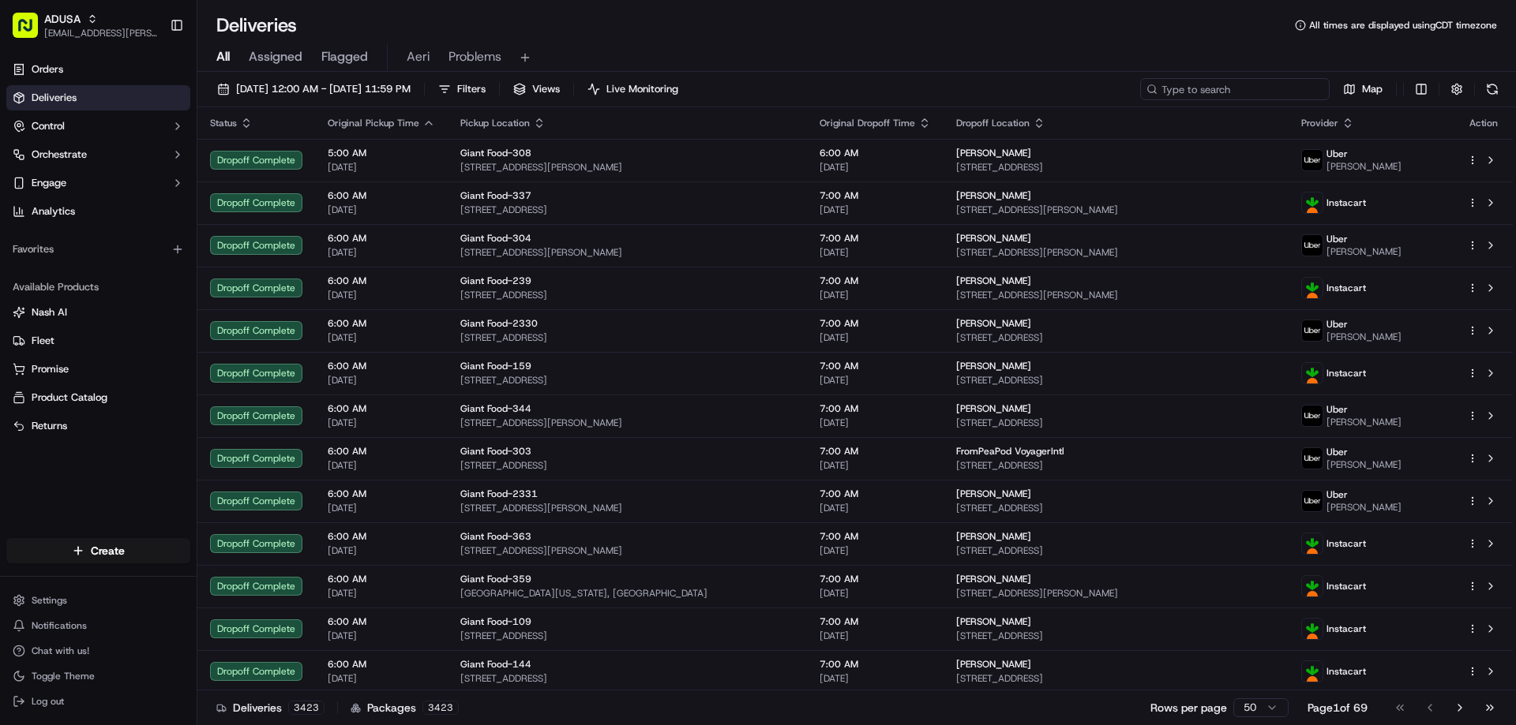
click at [1247, 88] on input at bounding box center [1234, 89] width 189 height 22
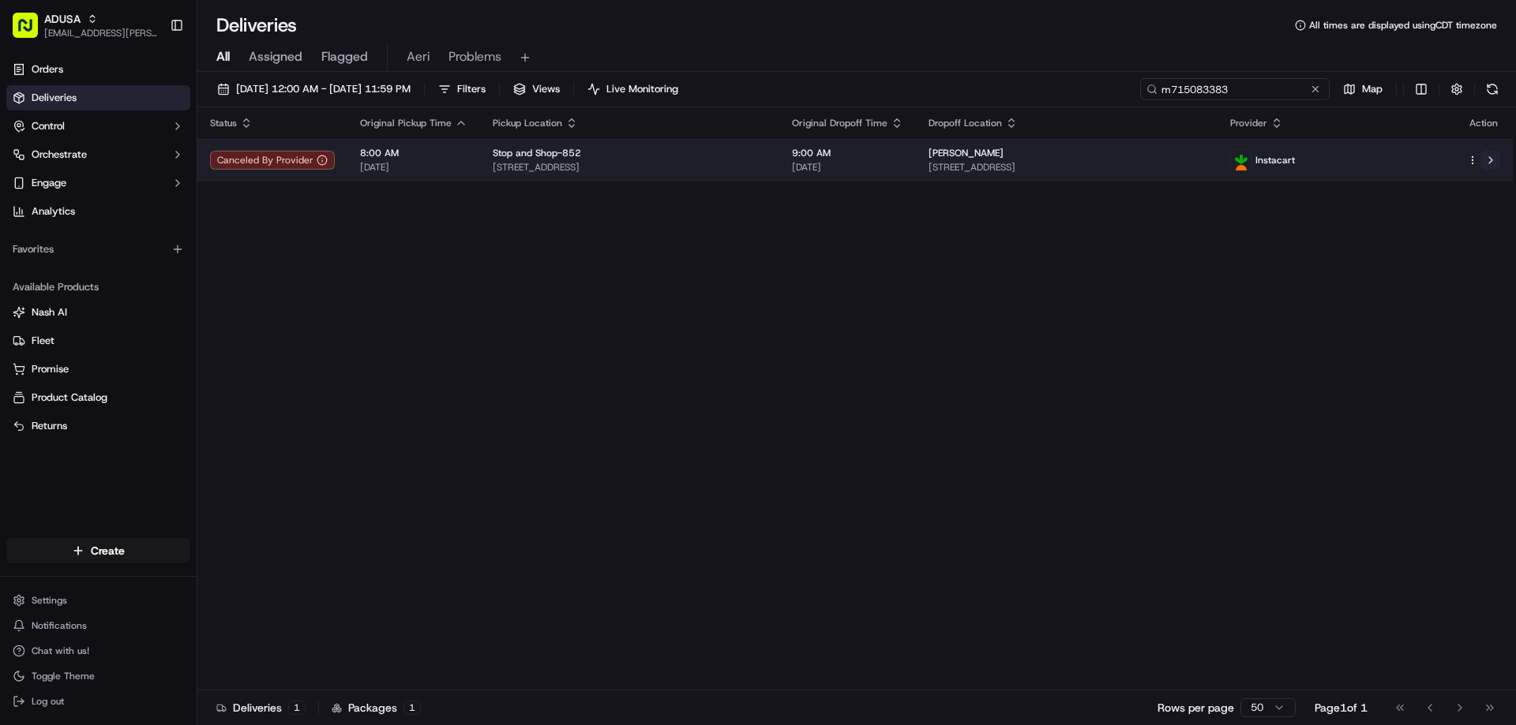
type input "m715083383"
click at [1491, 167] on button at bounding box center [1490, 160] width 19 height 19
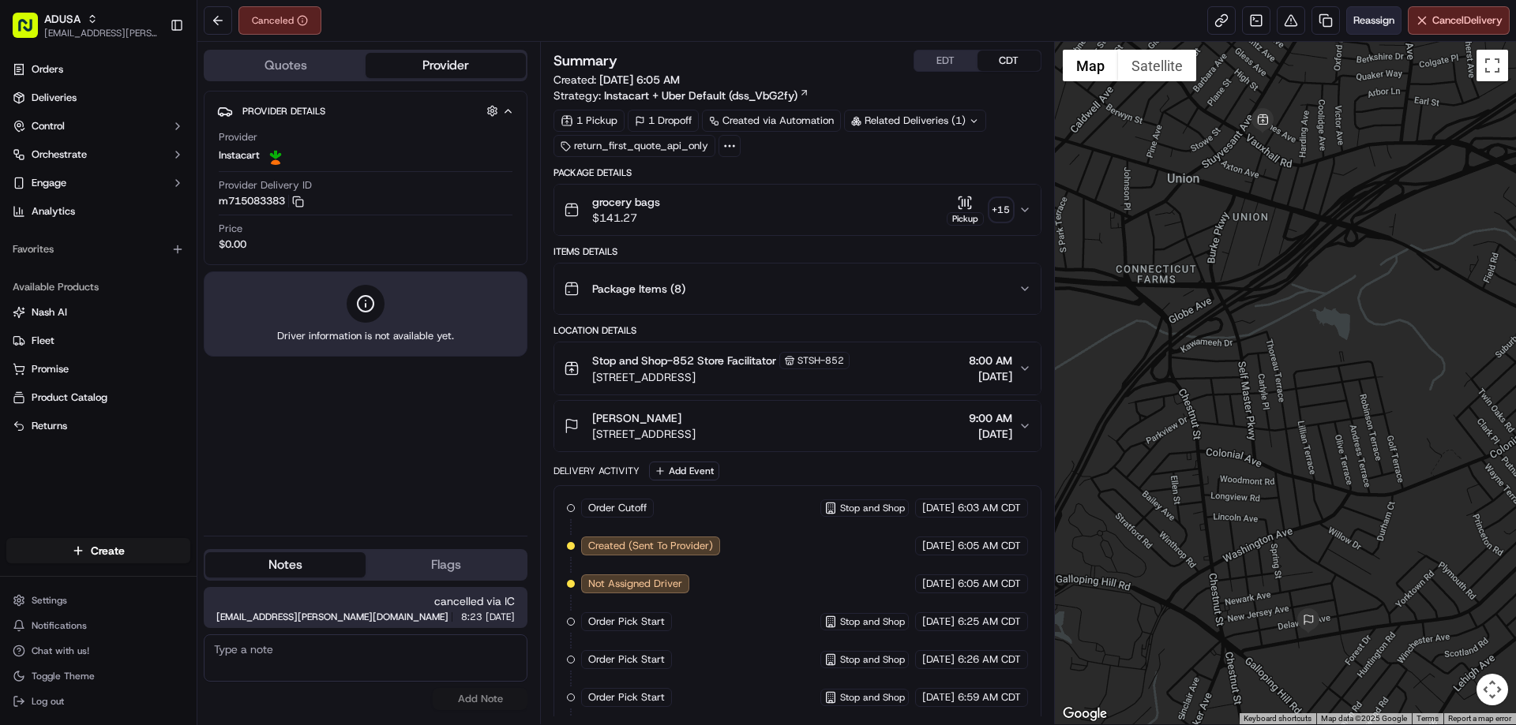
click at [1372, 31] on button "Reassign" at bounding box center [1373, 20] width 55 height 28
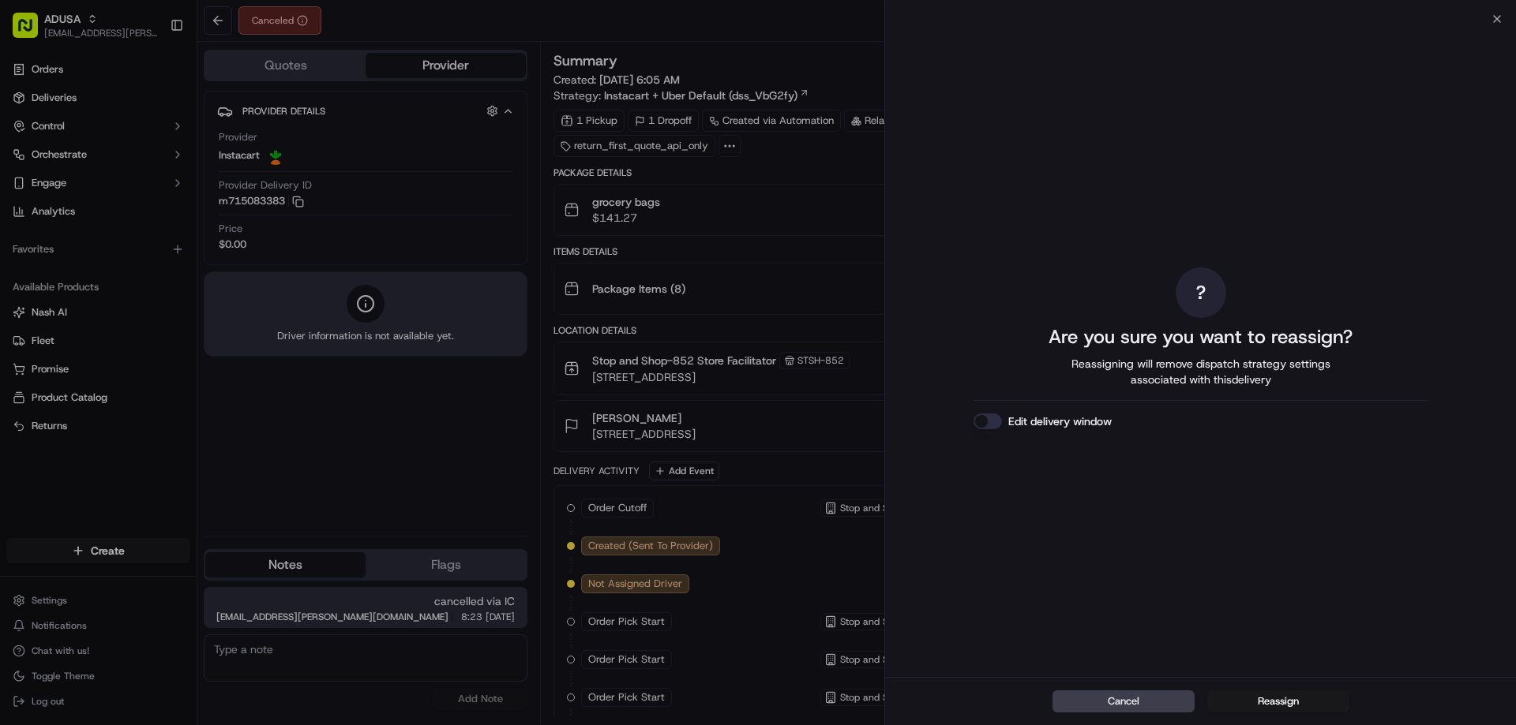
click at [993, 425] on button "Edit delivery window" at bounding box center [987, 422] width 28 height 16
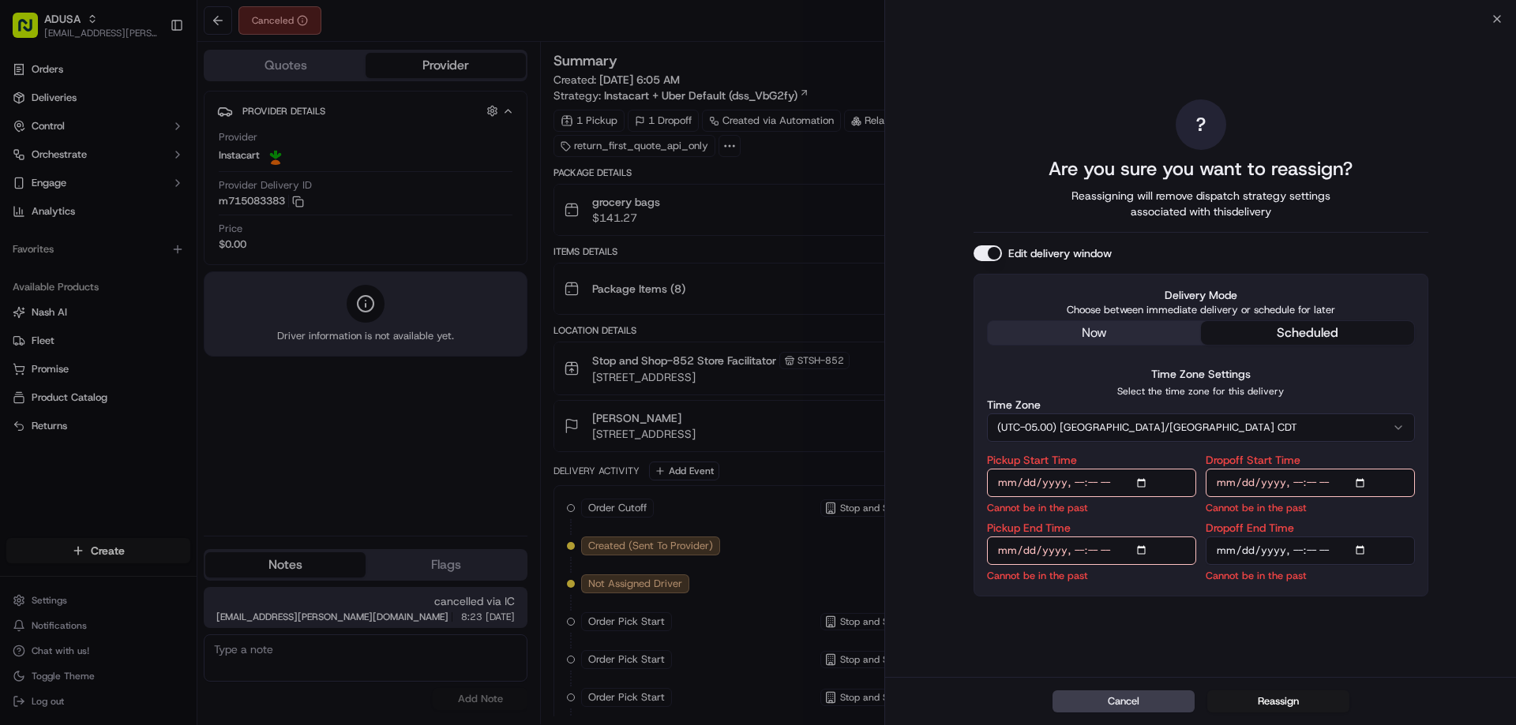
click at [1147, 481] on input "Pickup Start Time" at bounding box center [1091, 483] width 209 height 28
type input "[DATE]T12:00"
click at [1413, 538] on input "Dropoff End Time" at bounding box center [1309, 551] width 209 height 28
click at [1366, 488] on input "Dropoff Start Time" at bounding box center [1309, 483] width 209 height 28
type input "[DATE]T12:00"
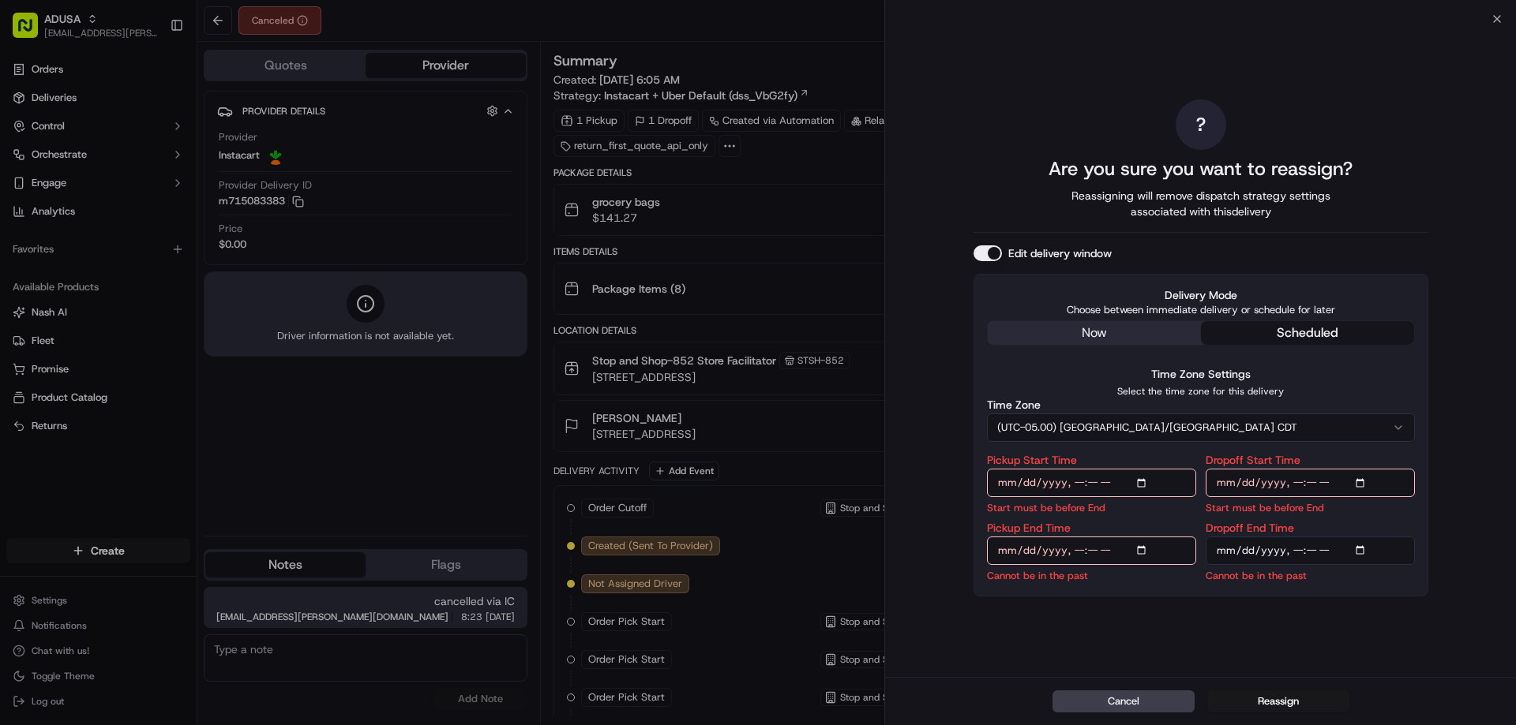
click at [1479, 452] on div "? Are you sure you want to reassign? Reassigning will remove dispatch strategy …" at bounding box center [1200, 348] width 631 height 658
click at [1142, 550] on input "Pickup End Time" at bounding box center [1091, 551] width 209 height 28
type input "[DATE]T13:00"
click at [1362, 546] on input "Dropoff End Time" at bounding box center [1309, 551] width 209 height 28
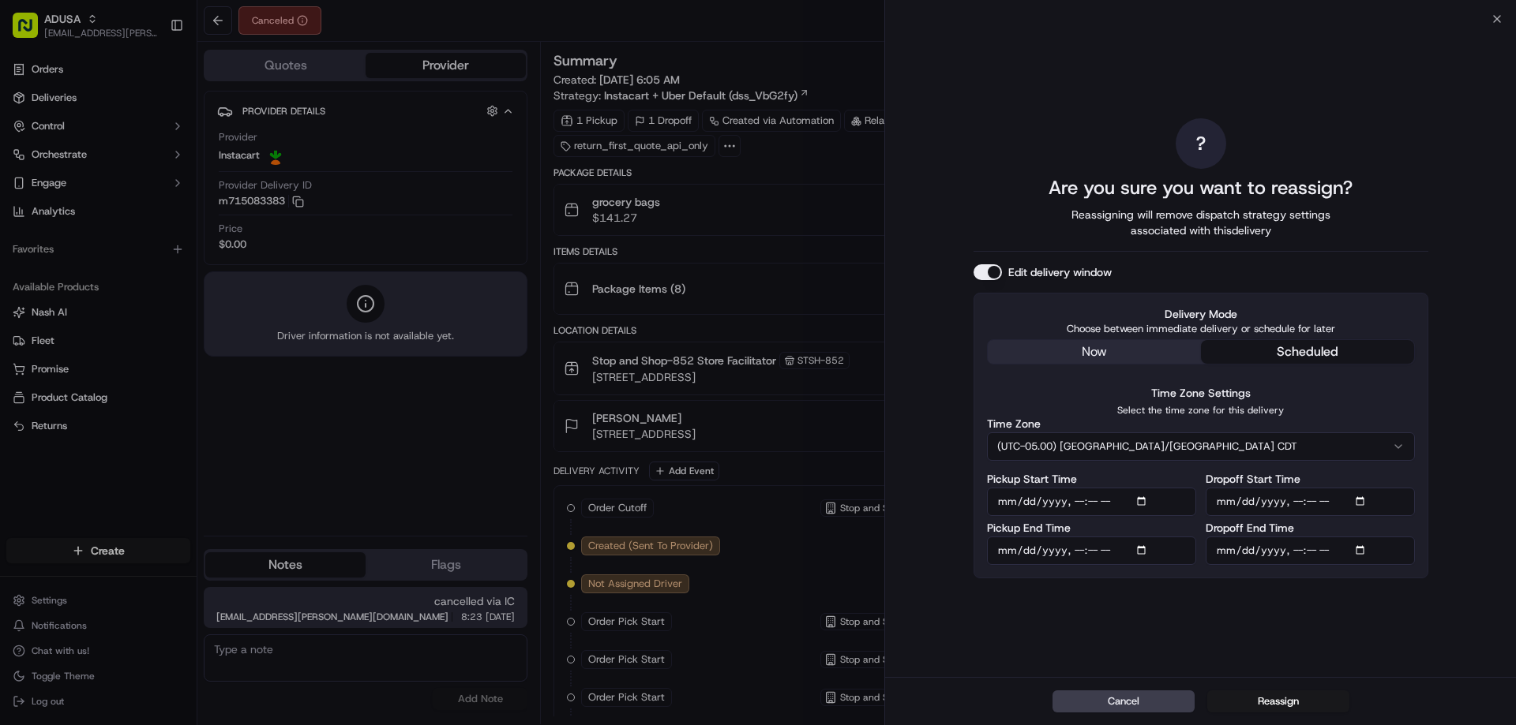
type input "[DATE]T13:00"
click at [1468, 560] on div "? Are you sure you want to reassign? Reassigning will remove dispatch strategy …" at bounding box center [1200, 348] width 631 height 658
click at [1283, 703] on button "Reassign" at bounding box center [1278, 702] width 142 height 22
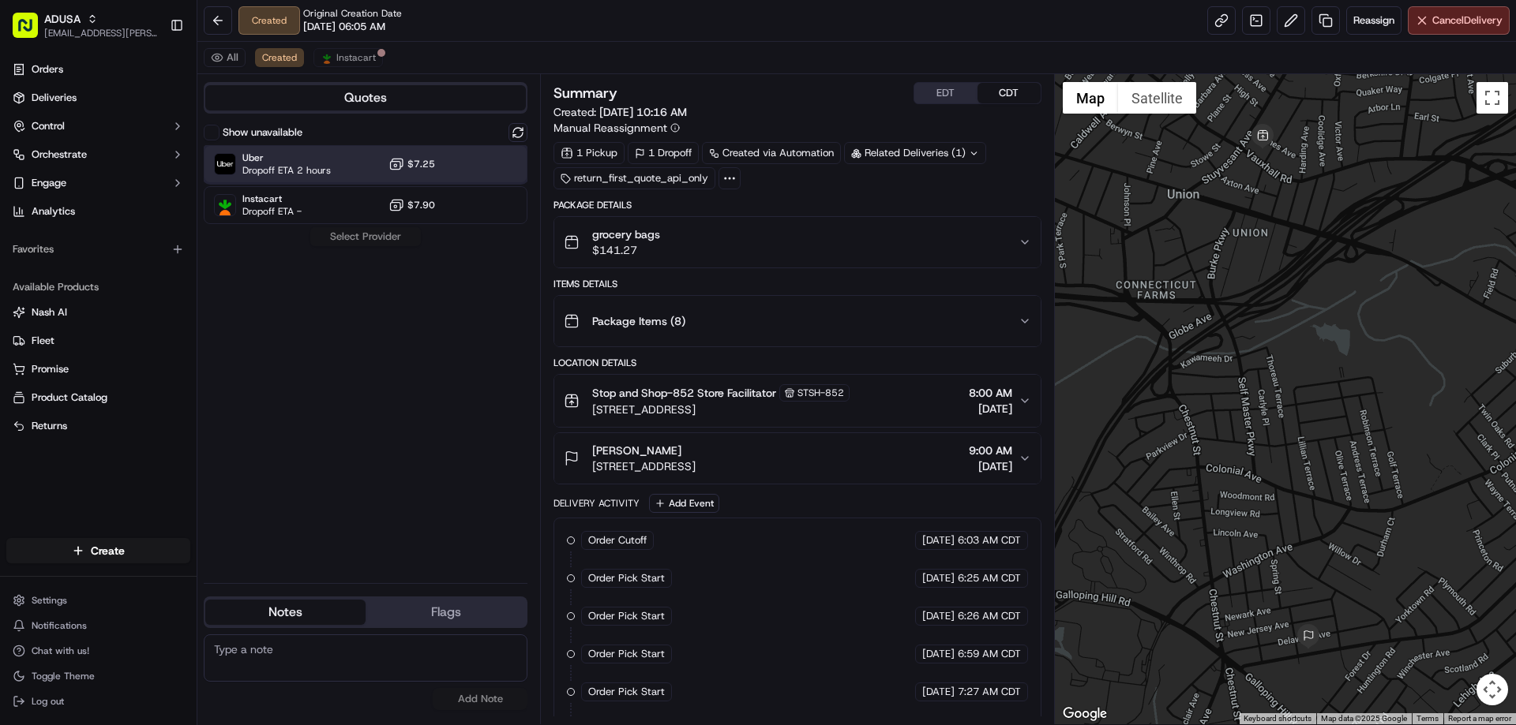
click at [455, 171] on div "Uber Dropoff ETA 2 hours $7.25" at bounding box center [366, 164] width 324 height 38
click at [387, 245] on button "Assign Provider" at bounding box center [365, 236] width 112 height 19
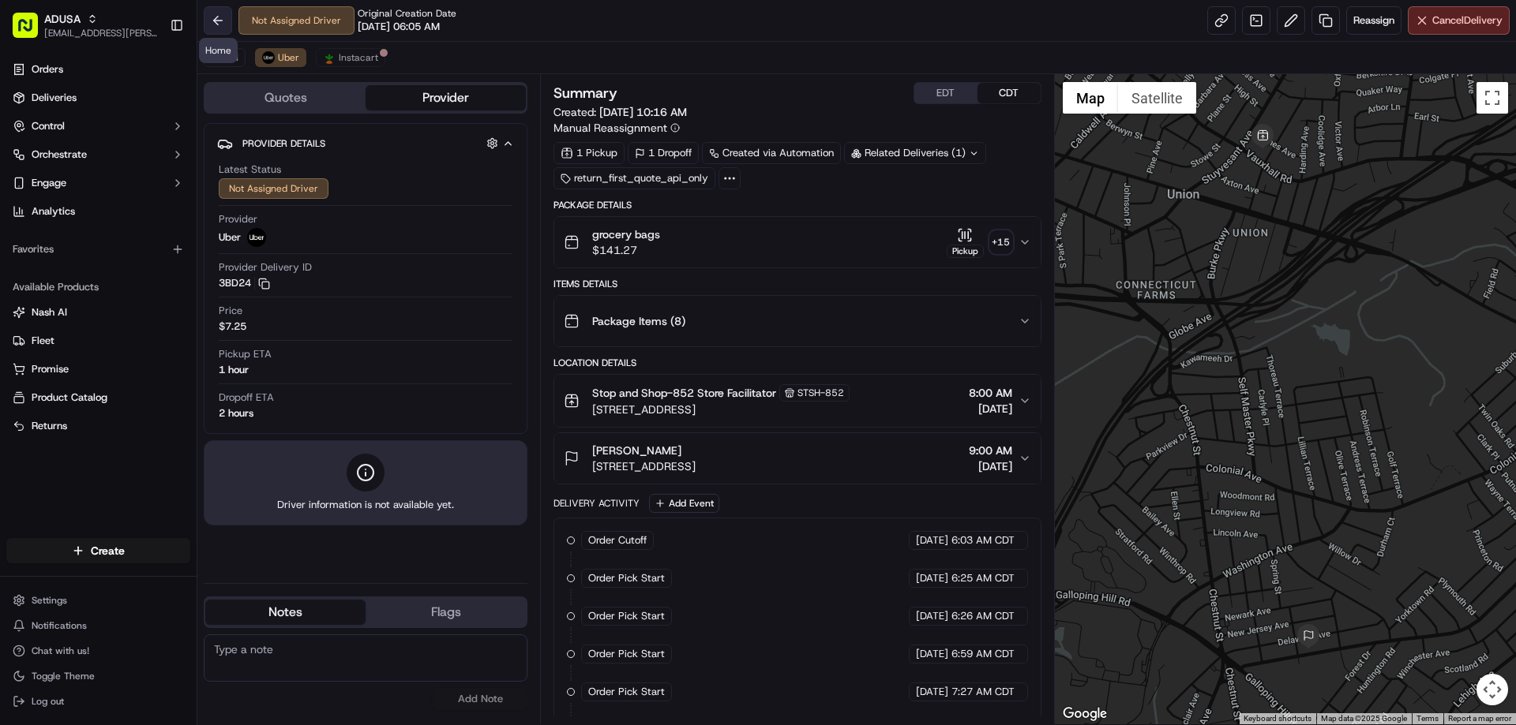
click at [219, 19] on button at bounding box center [218, 20] width 28 height 28
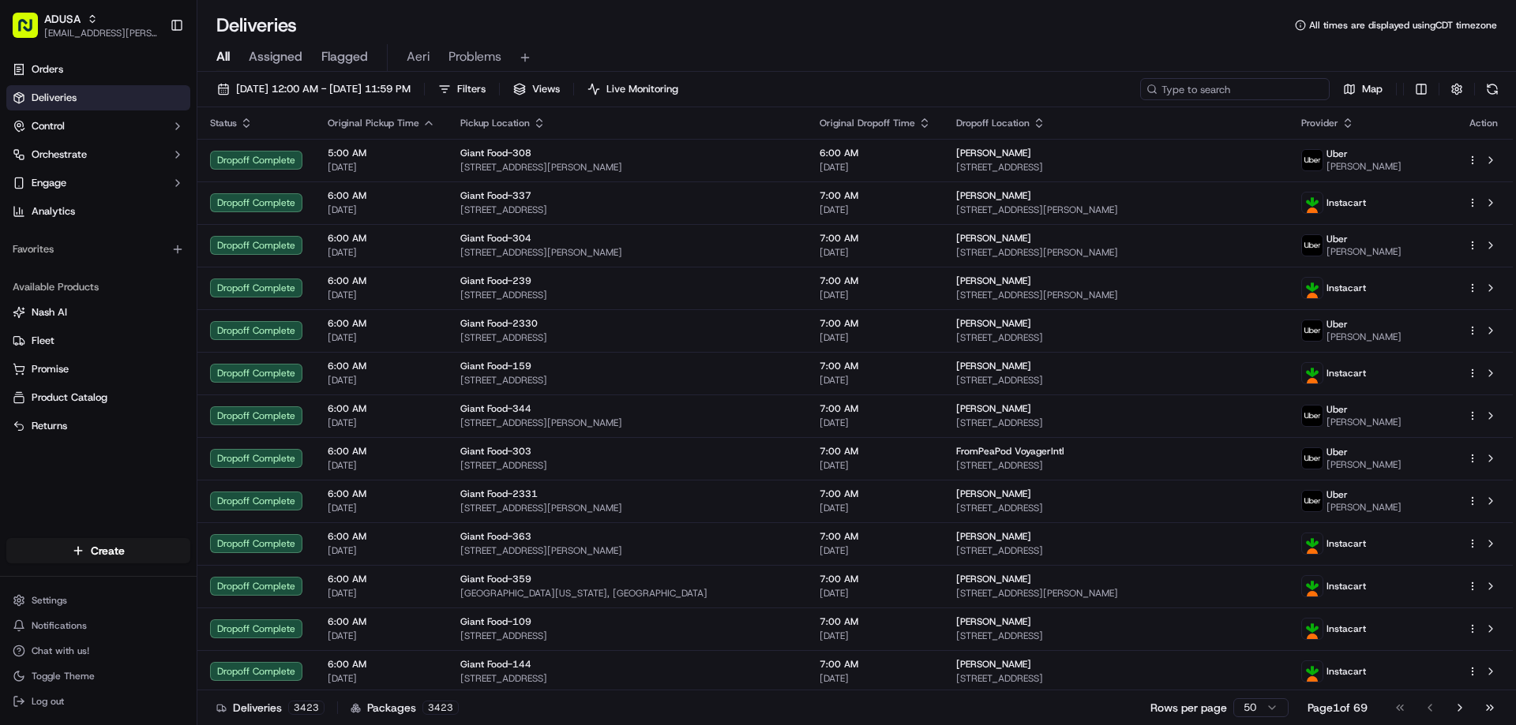
click at [1285, 89] on input at bounding box center [1234, 89] width 189 height 22
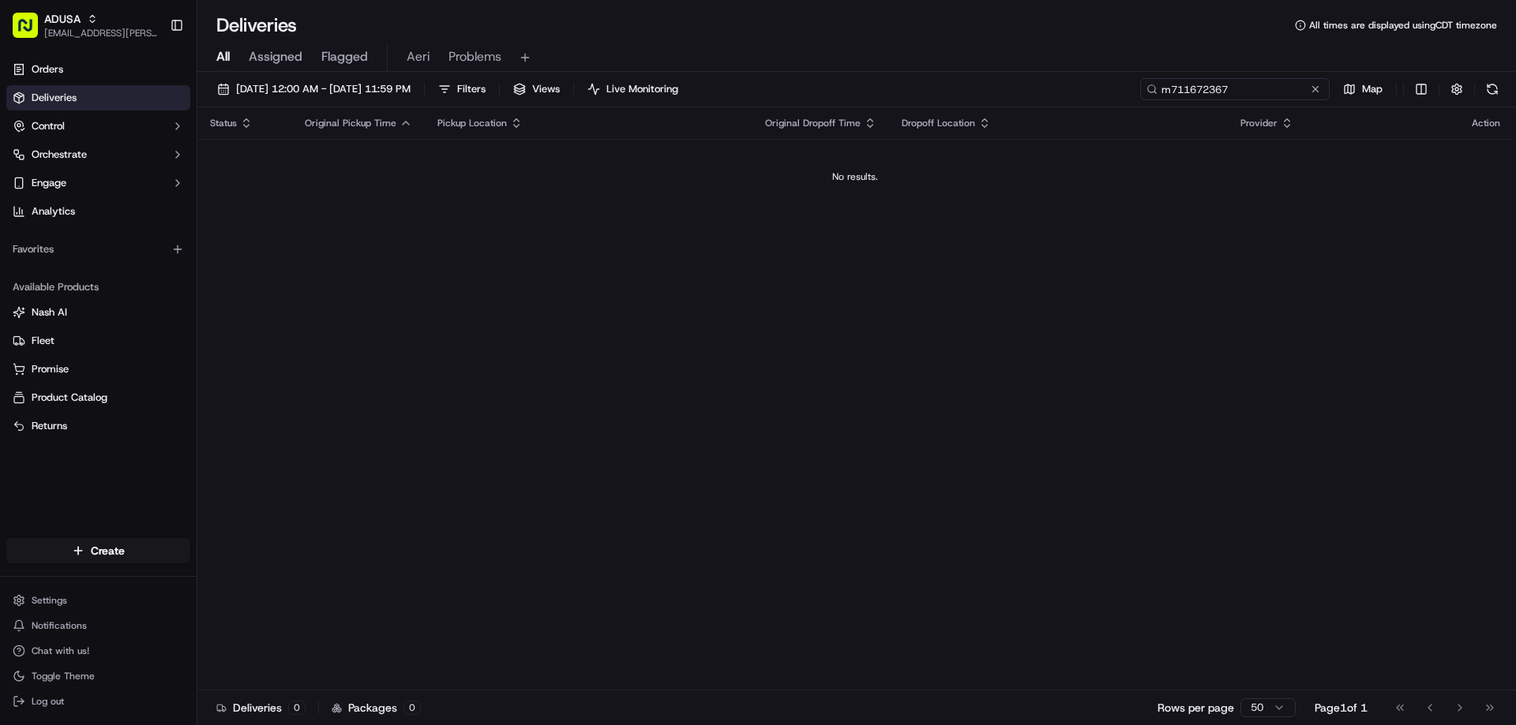
click at [1197, 88] on input "m711672367" at bounding box center [1234, 89] width 189 height 22
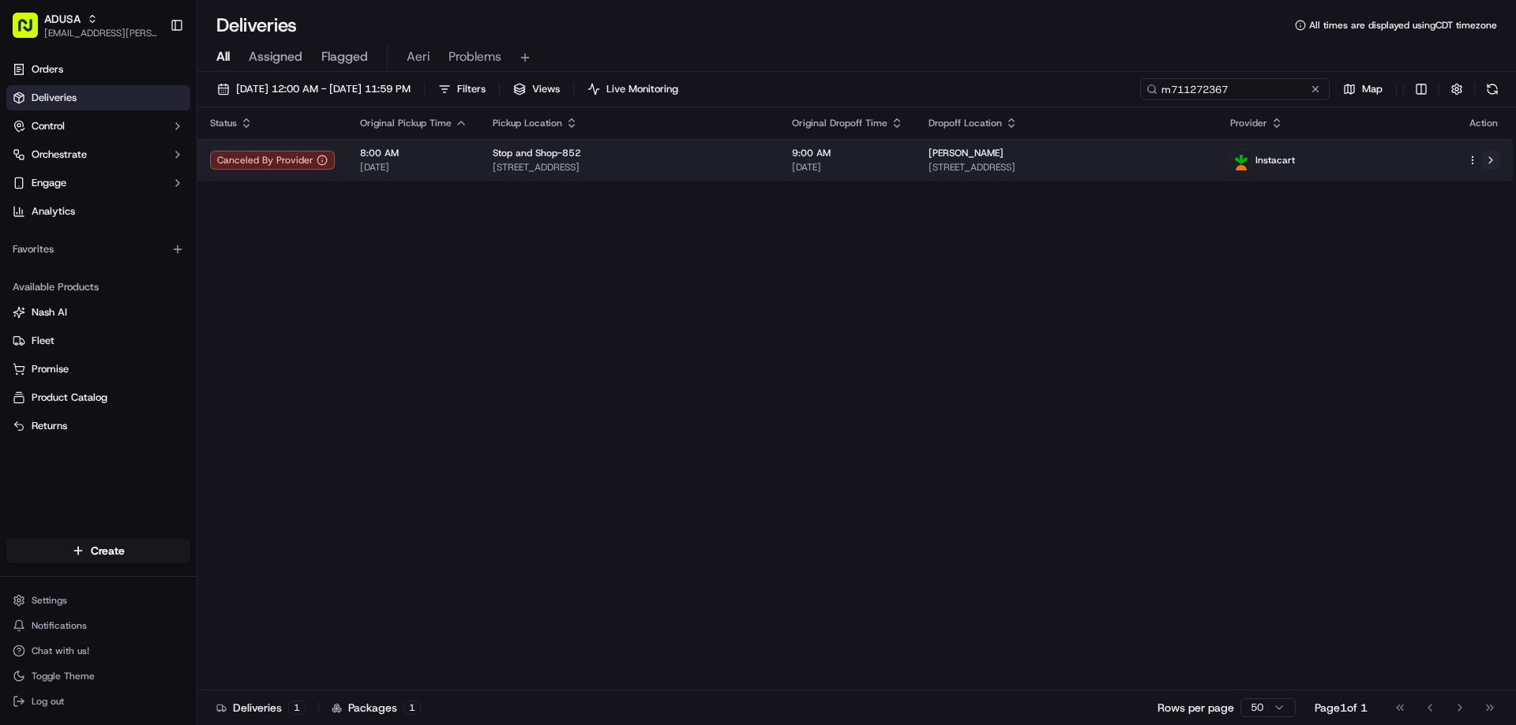
type input "m711272367"
click at [1491, 168] on button at bounding box center [1490, 160] width 19 height 19
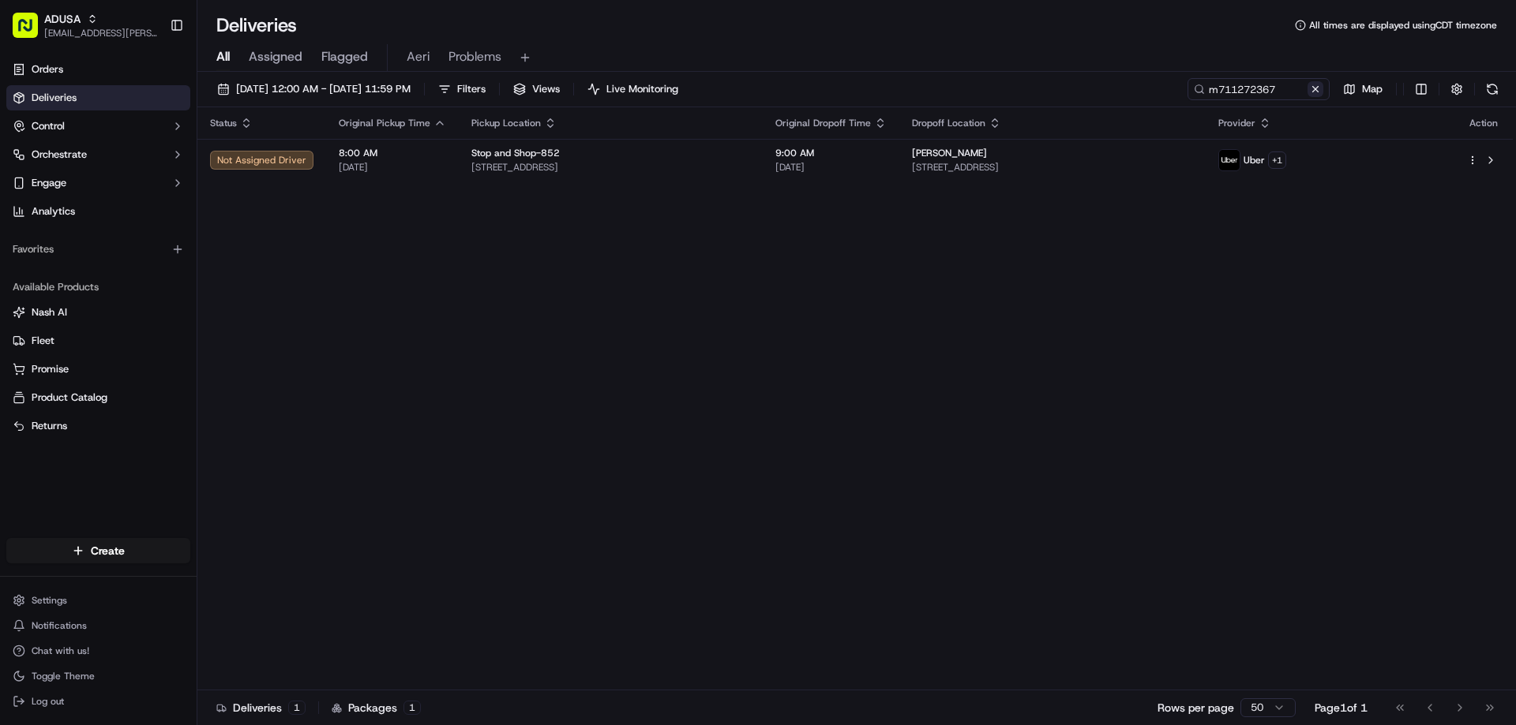
click at [1316, 87] on button at bounding box center [1315, 89] width 16 height 16
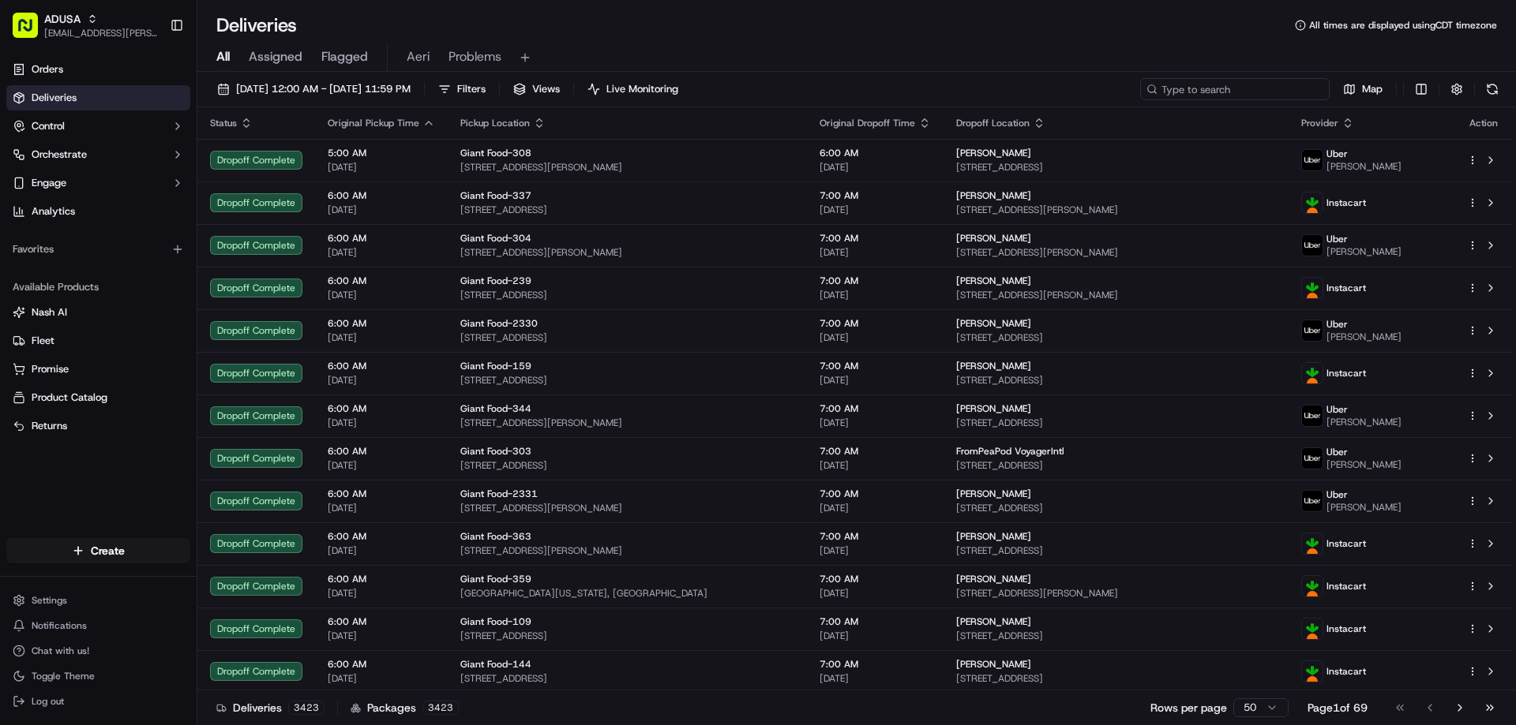
click at [1281, 87] on input at bounding box center [1234, 89] width 189 height 22
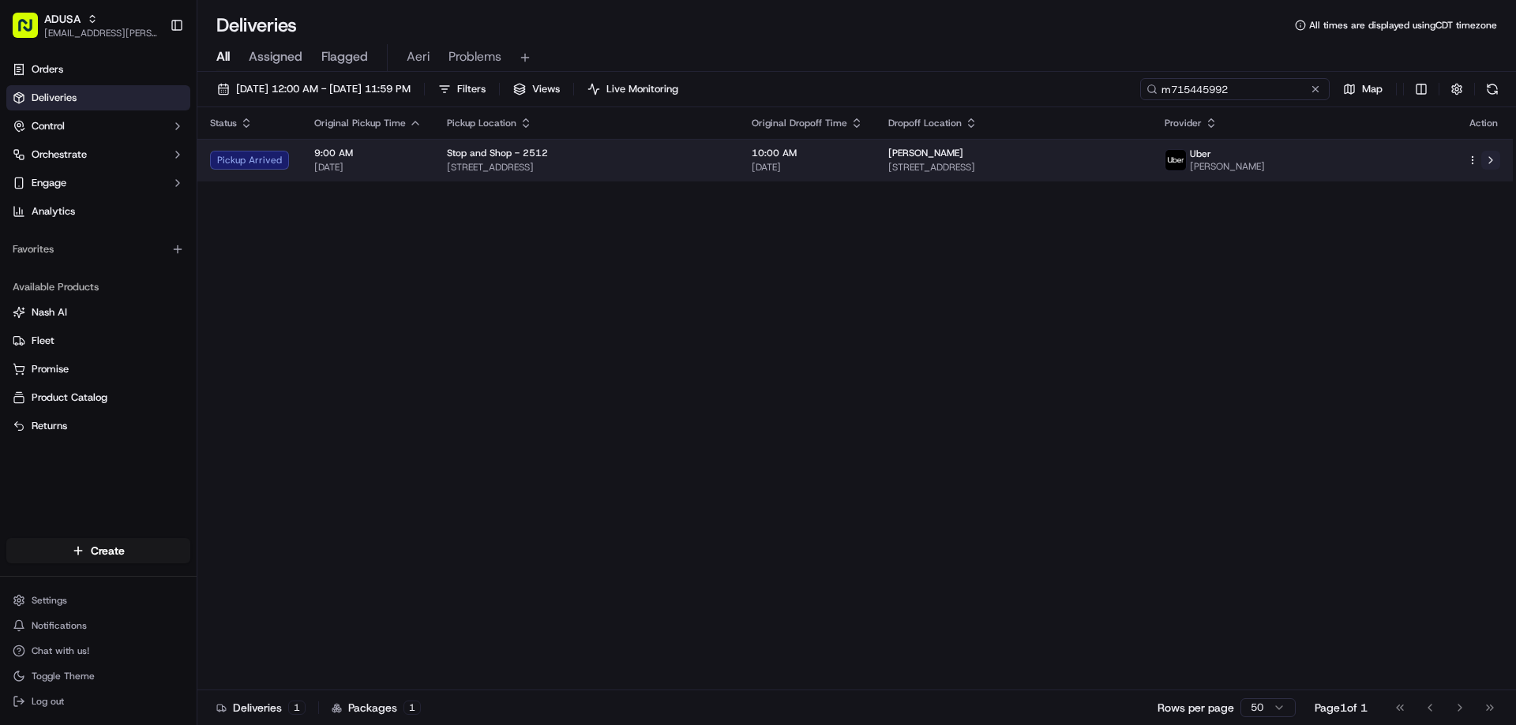
type input "m715445992"
click at [1490, 152] on button at bounding box center [1490, 160] width 19 height 19
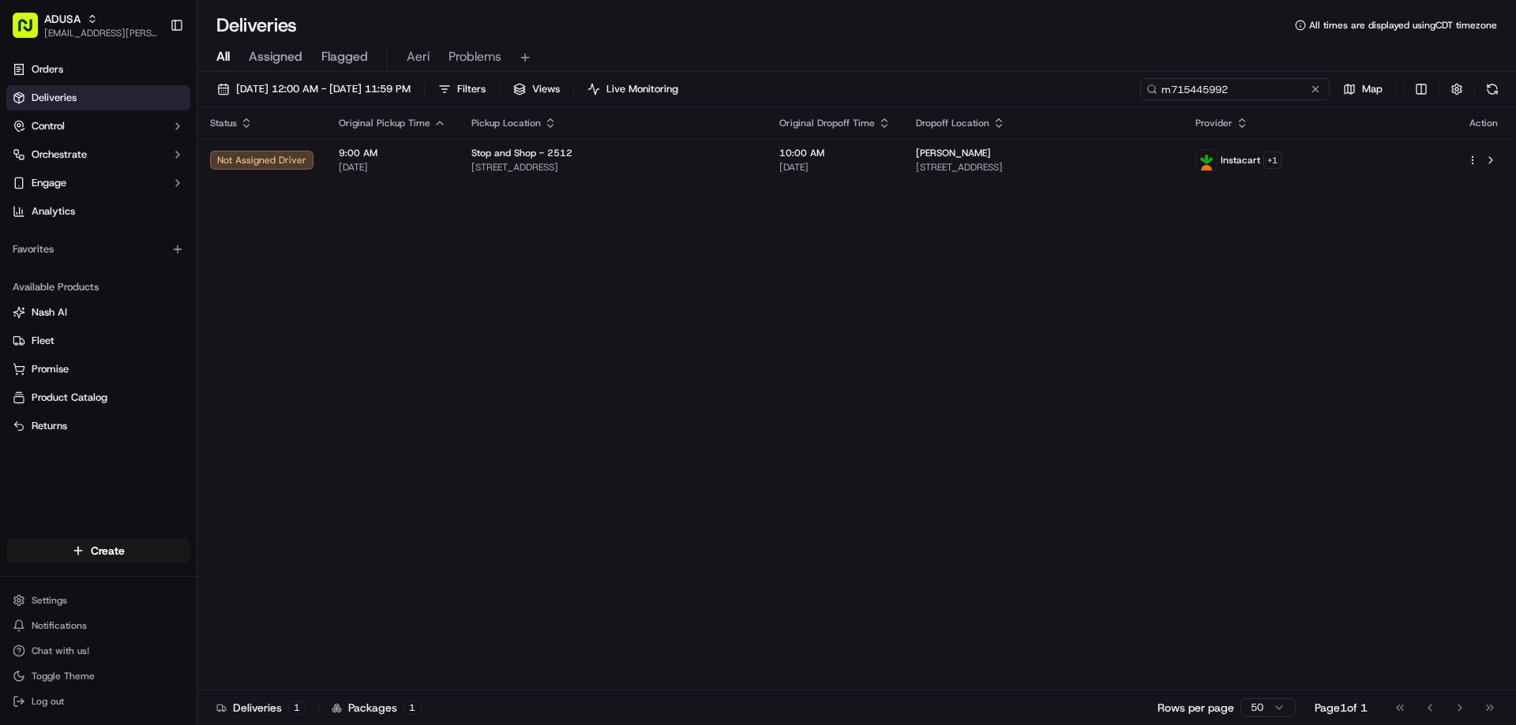
click at [1326, 92] on input "m715445992" at bounding box center [1234, 89] width 189 height 22
click at [1307, 92] on button at bounding box center [1315, 89] width 16 height 16
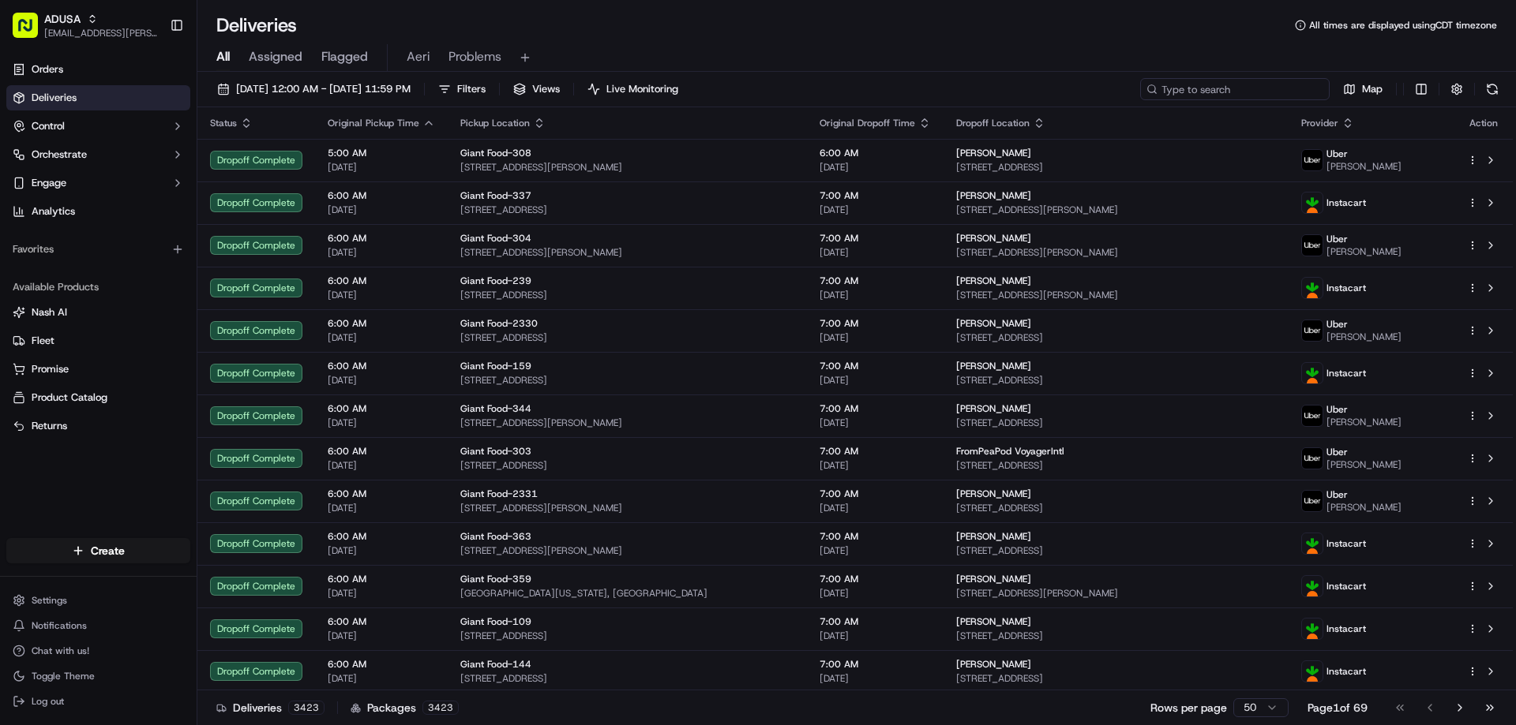
click at [1265, 92] on input at bounding box center [1234, 89] width 189 height 22
click at [1265, 101] on div "09/20/2025 12:00 AM - 09/20/2025 11:59 PM Filters Views Live Monitoring Map" at bounding box center [856, 92] width 1318 height 29
click at [1265, 96] on input at bounding box center [1234, 89] width 189 height 22
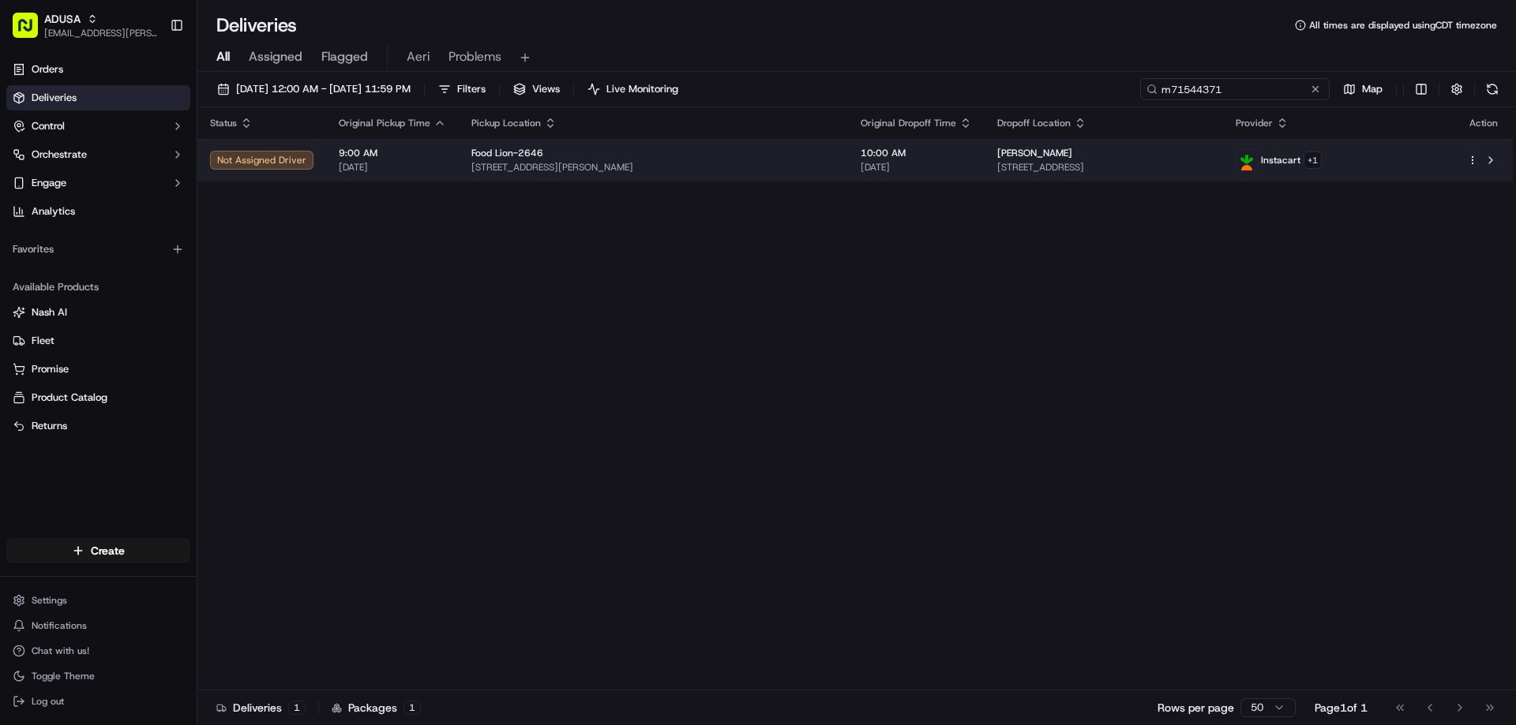
type input "m71544371"
click at [1501, 161] on td at bounding box center [1483, 160] width 58 height 43
click at [1494, 158] on button at bounding box center [1490, 160] width 19 height 19
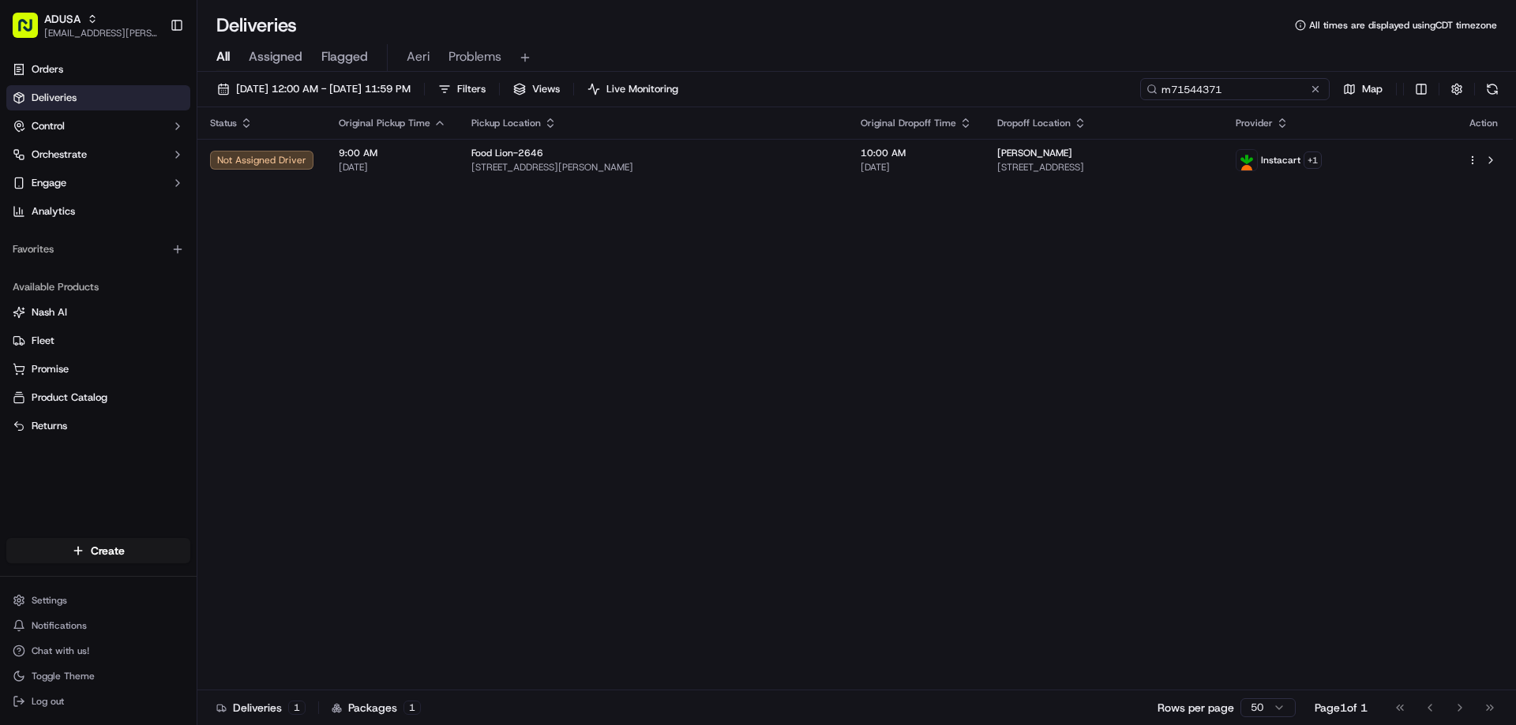
drag, startPoint x: 1284, startPoint y: 94, endPoint x: 1147, endPoint y: 94, distance: 137.3
click at [1147, 94] on div "m71544371" at bounding box center [1234, 89] width 189 height 22
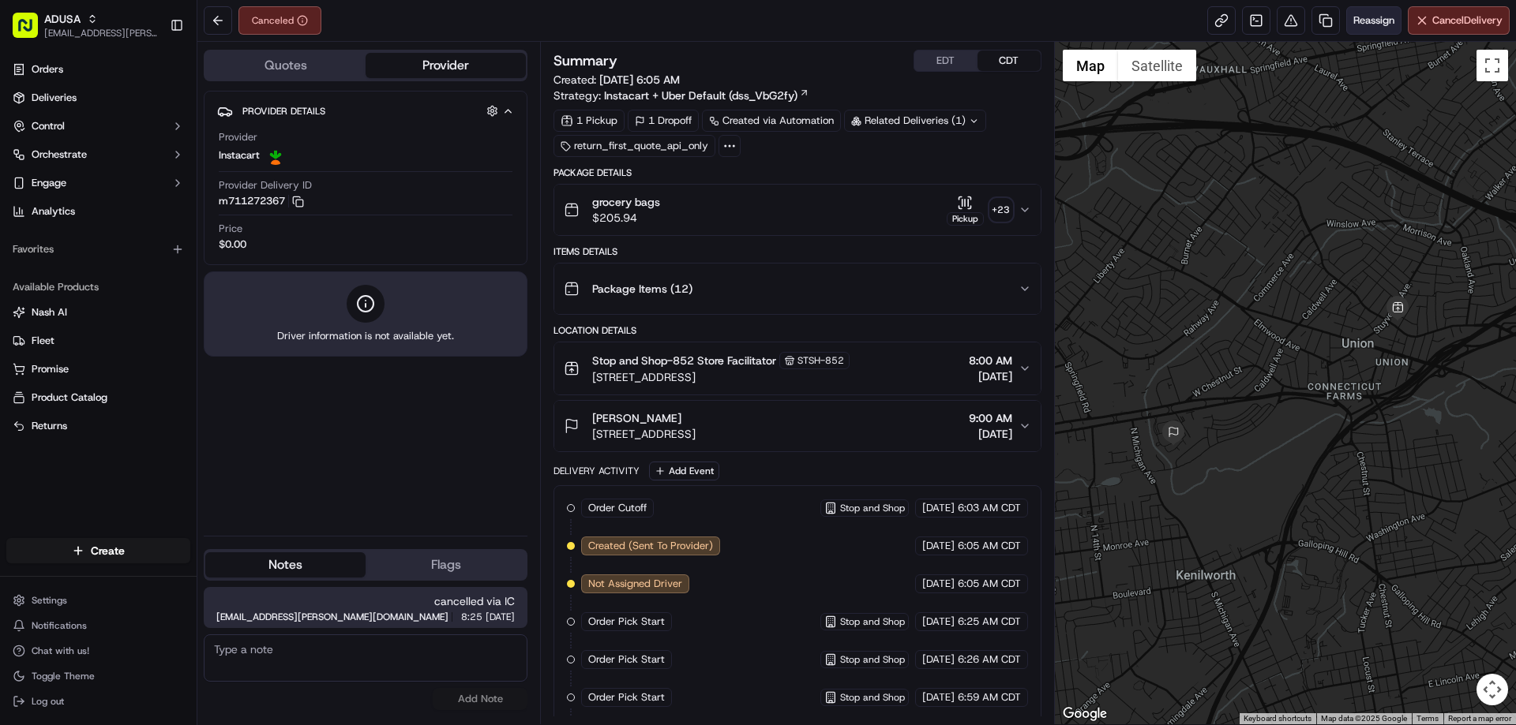
click at [1382, 14] on span "Reassign" at bounding box center [1373, 20] width 41 height 14
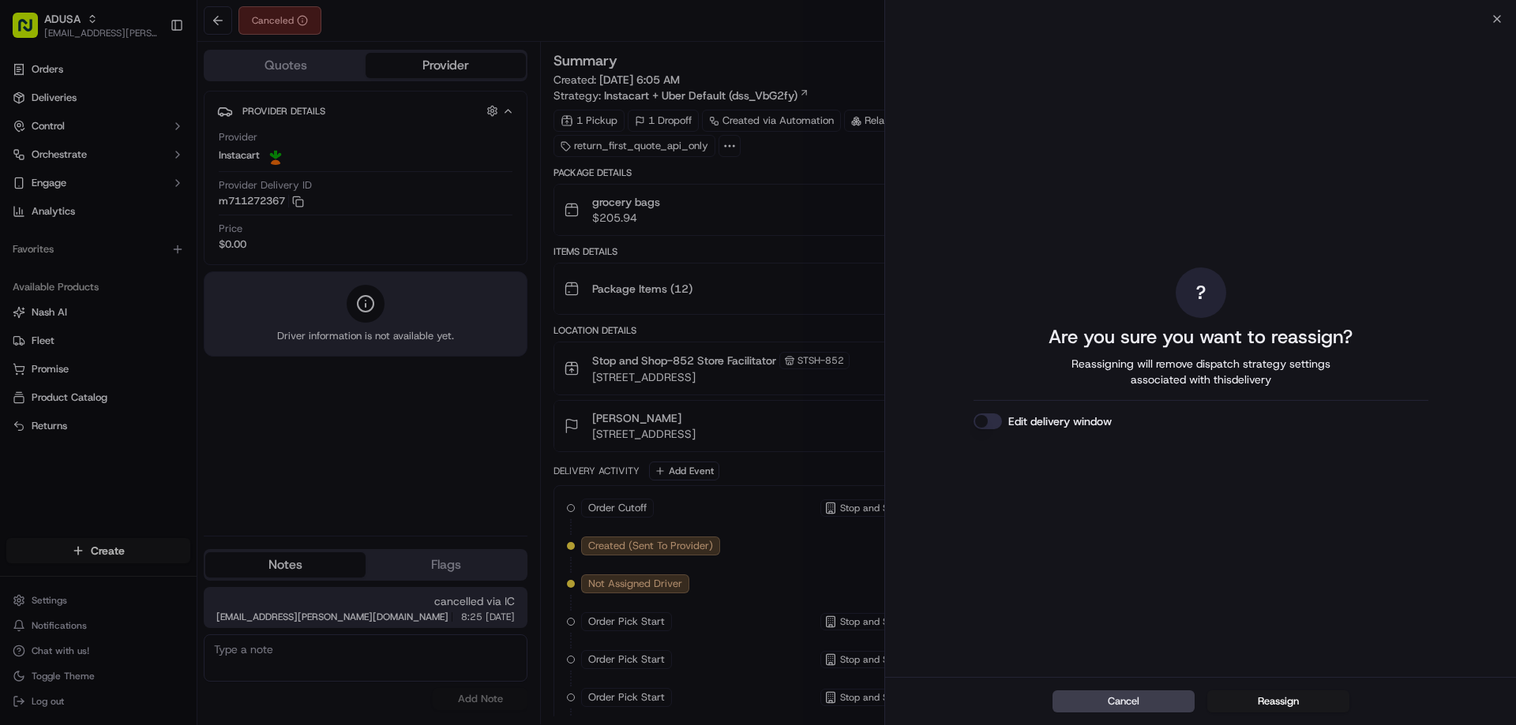
click at [988, 422] on button "Edit delivery window" at bounding box center [987, 422] width 28 height 16
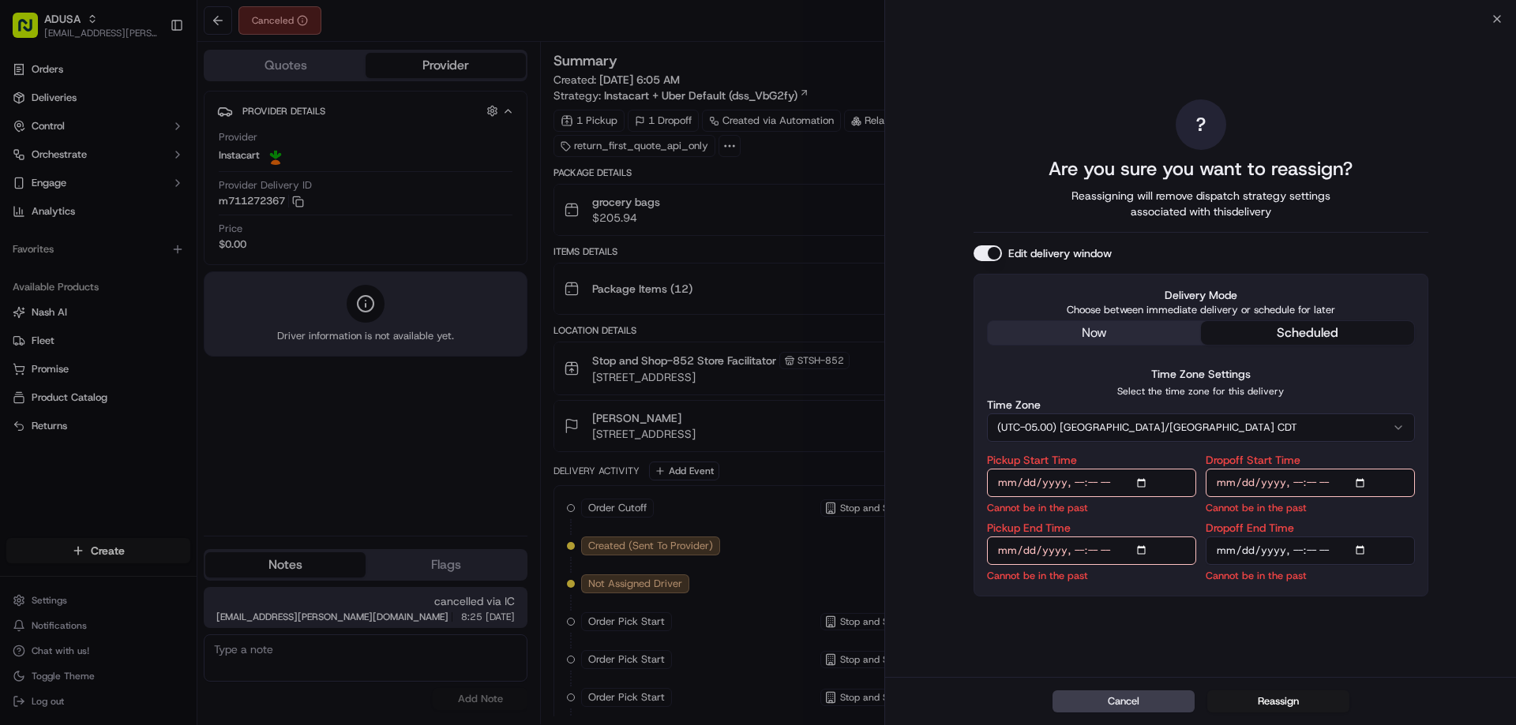
click at [1145, 480] on input "Pickup Start Time" at bounding box center [1091, 483] width 209 height 28
type input "[DATE]T12:00"
click at [1369, 484] on input "Dropoff Start Time" at bounding box center [1309, 483] width 209 height 28
click at [1366, 482] on input "Dropoff Start Time" at bounding box center [1309, 483] width 209 height 28
type input "2025-09-20T12:00"
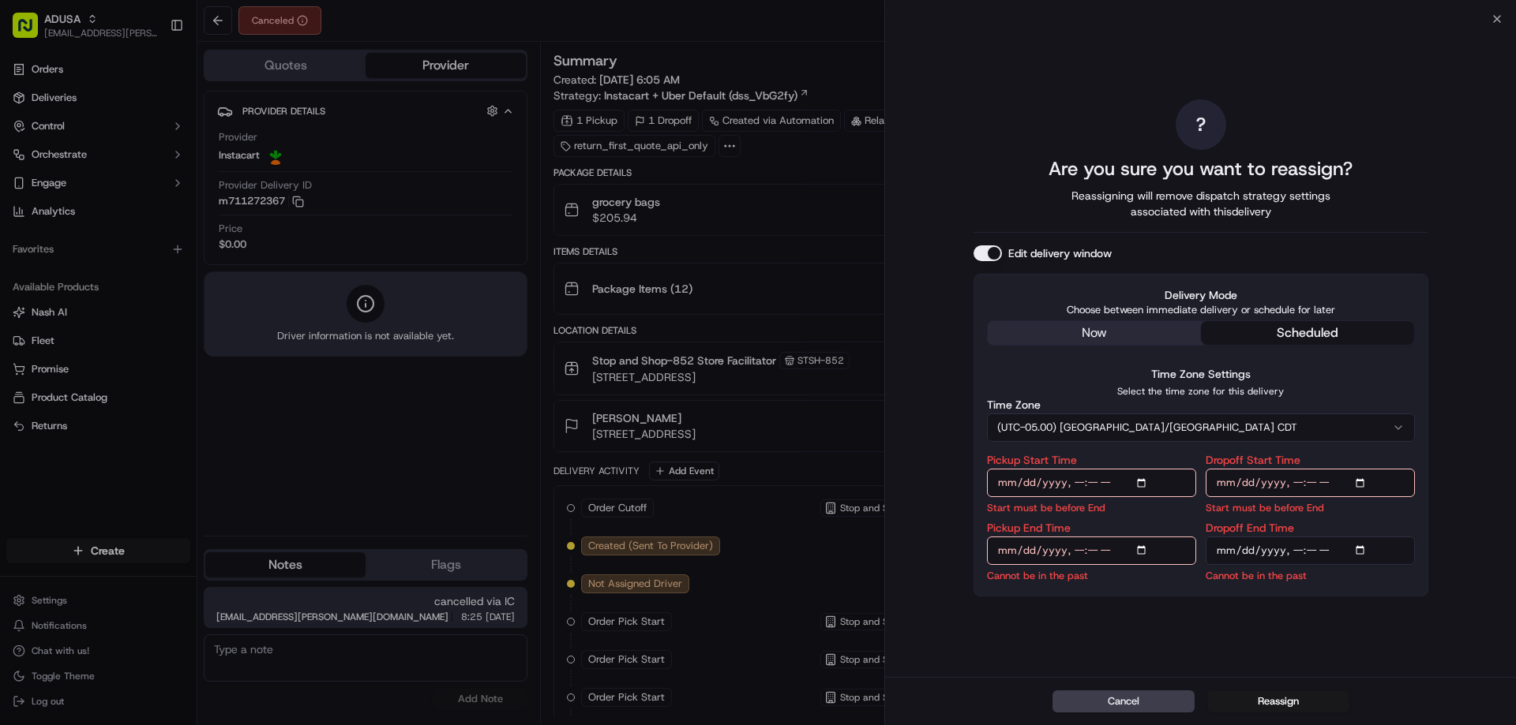
click at [1455, 403] on div "? Are you sure you want to reassign? Reassigning will remove dispatch strategy …" at bounding box center [1200, 348] width 631 height 658
click at [1142, 548] on input "Pickup End Time" at bounding box center [1091, 551] width 209 height 28
type input "2025-09-20T13:00"
click at [1364, 557] on input "Dropoff End Time" at bounding box center [1309, 551] width 209 height 28
click at [1358, 547] on input "Dropoff End Time" at bounding box center [1309, 551] width 209 height 28
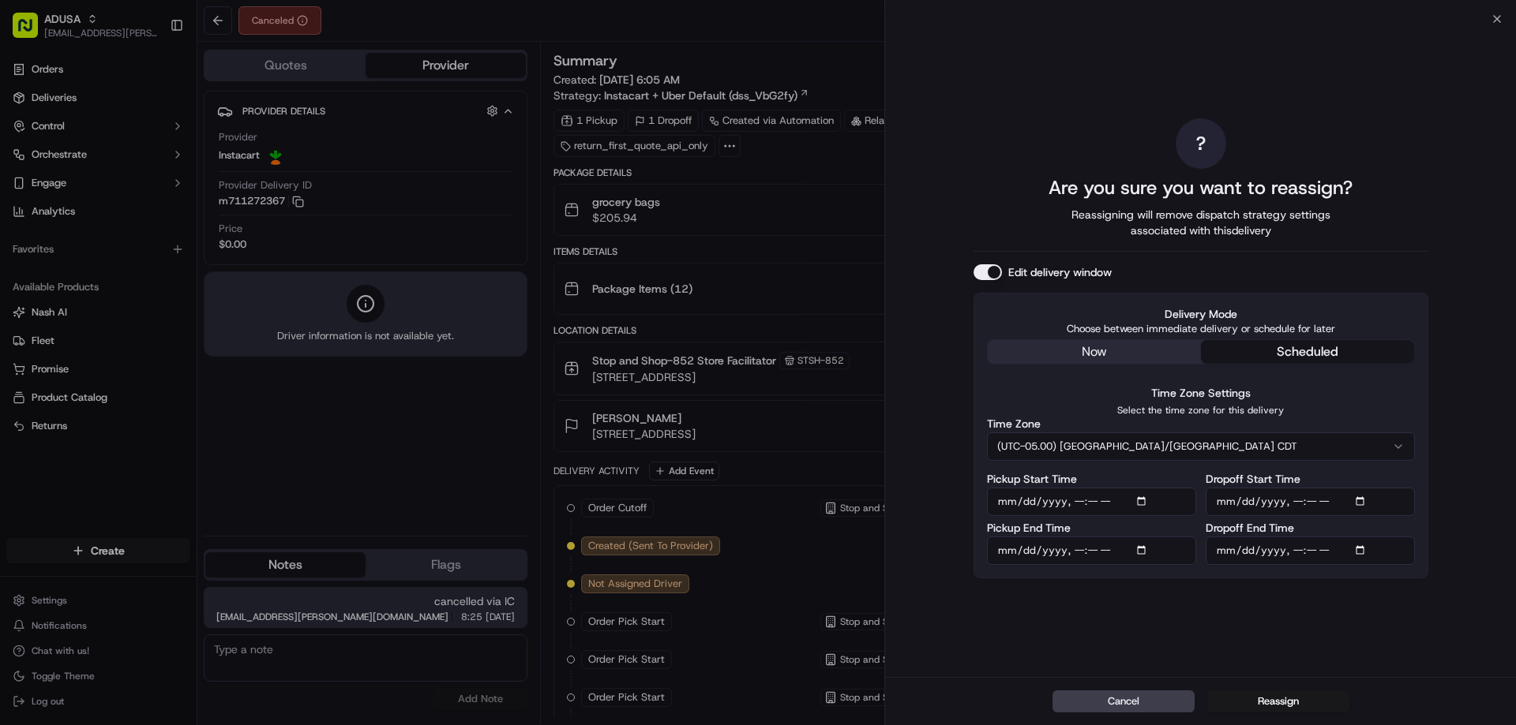
type input "2025-09-20T13:00"
click at [1464, 254] on div "? Are you sure you want to reassign? Reassigning will remove dispatch strategy …" at bounding box center [1200, 348] width 631 height 658
click at [1287, 706] on button "Reassign" at bounding box center [1278, 702] width 142 height 22
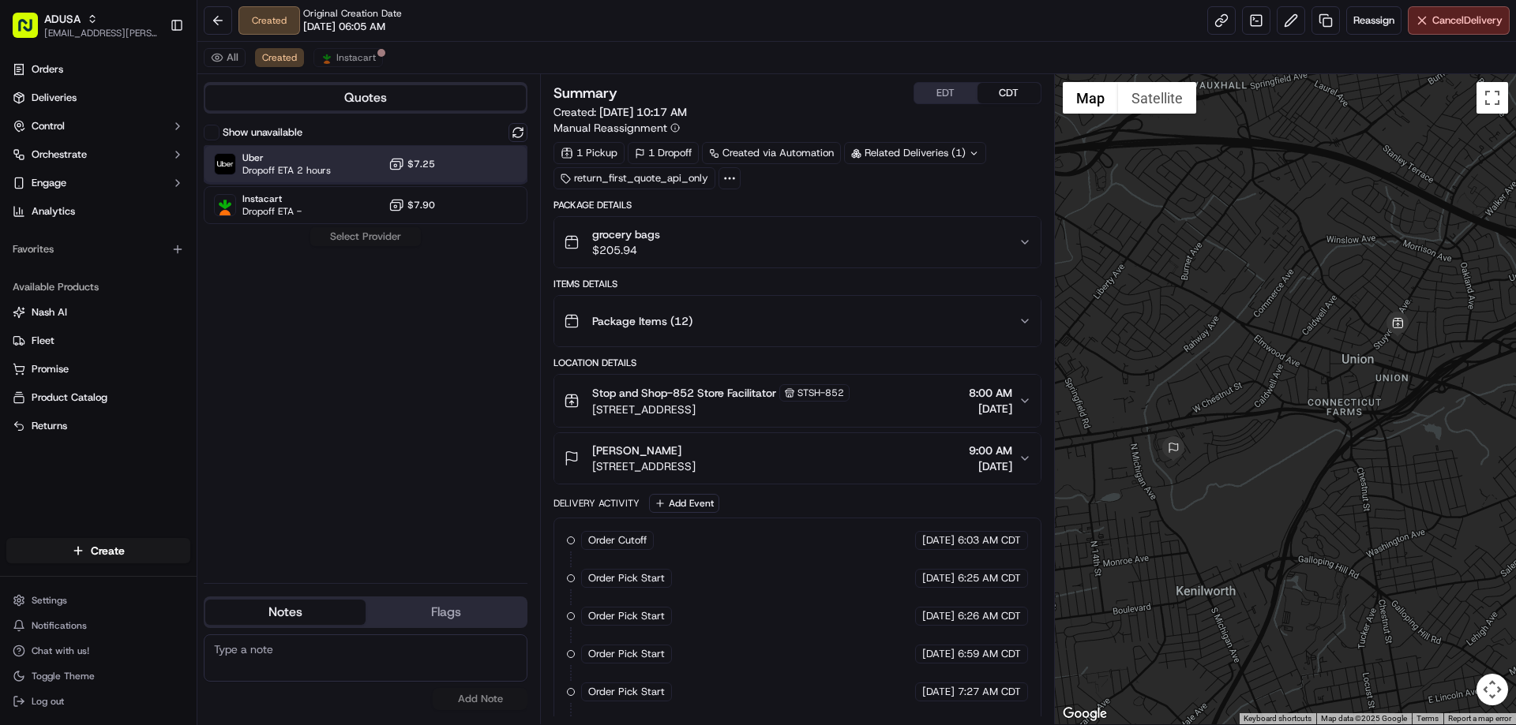
click at [468, 175] on div "Uber Dropoff ETA 2 hours $7.25" at bounding box center [366, 164] width 324 height 38
click at [384, 245] on button "Assign Provider" at bounding box center [365, 236] width 112 height 19
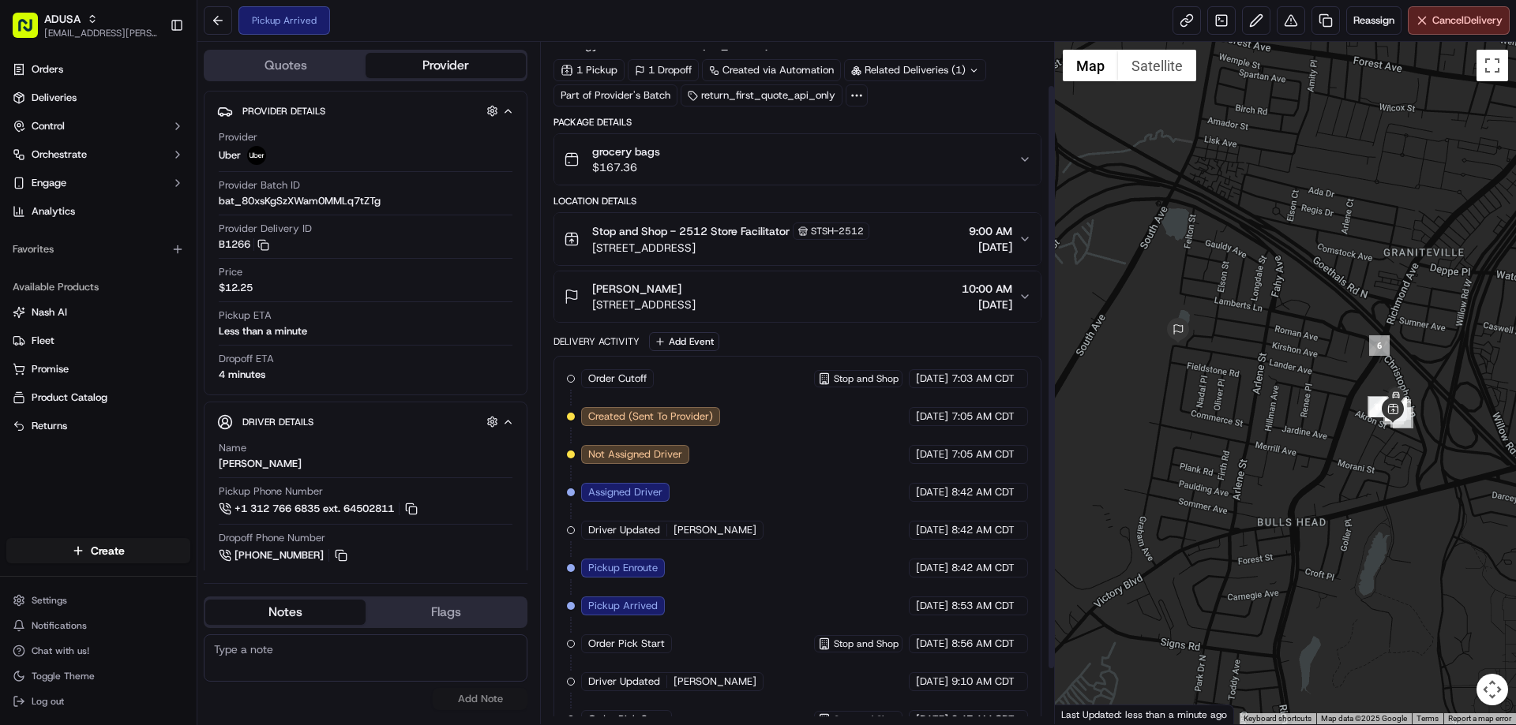
scroll to position [114, 0]
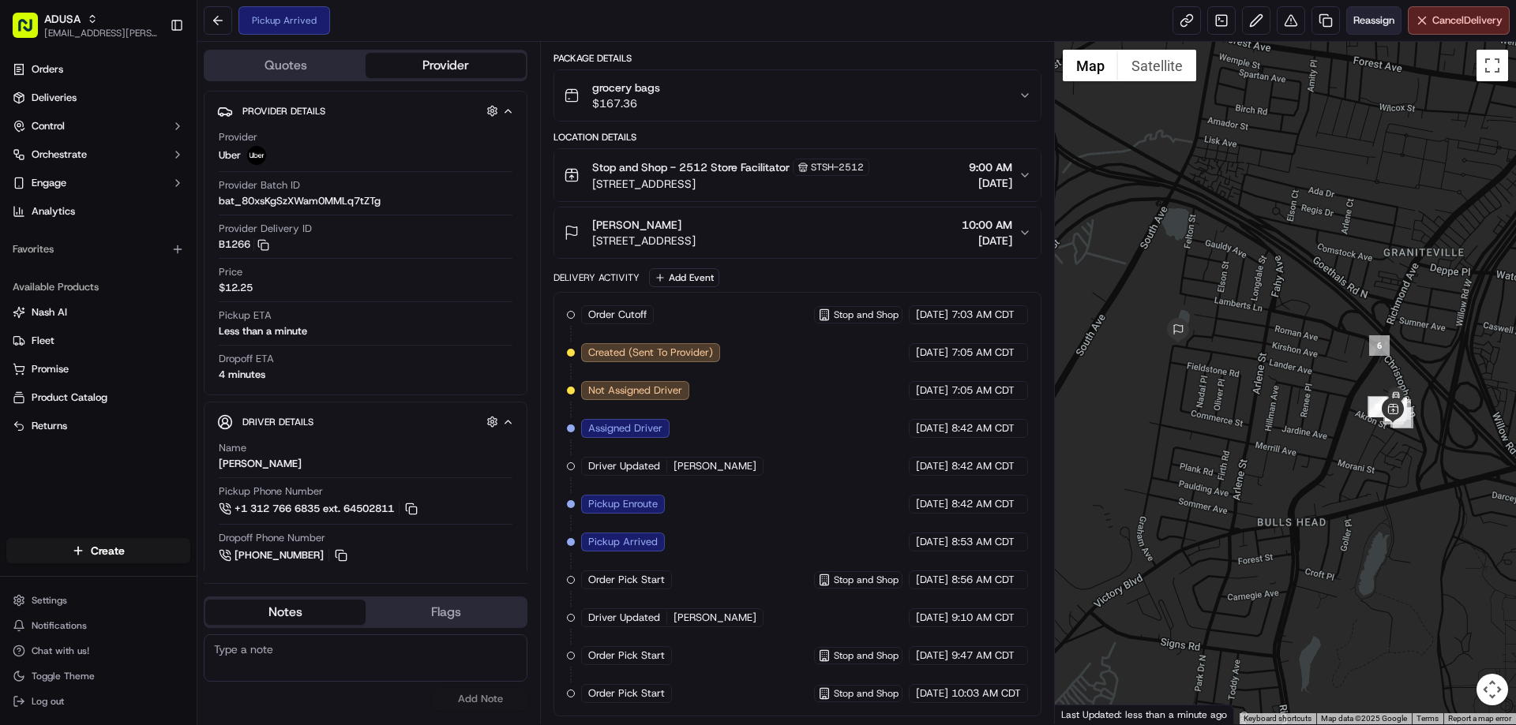
click at [1375, 16] on span "Reassign" at bounding box center [1373, 20] width 41 height 14
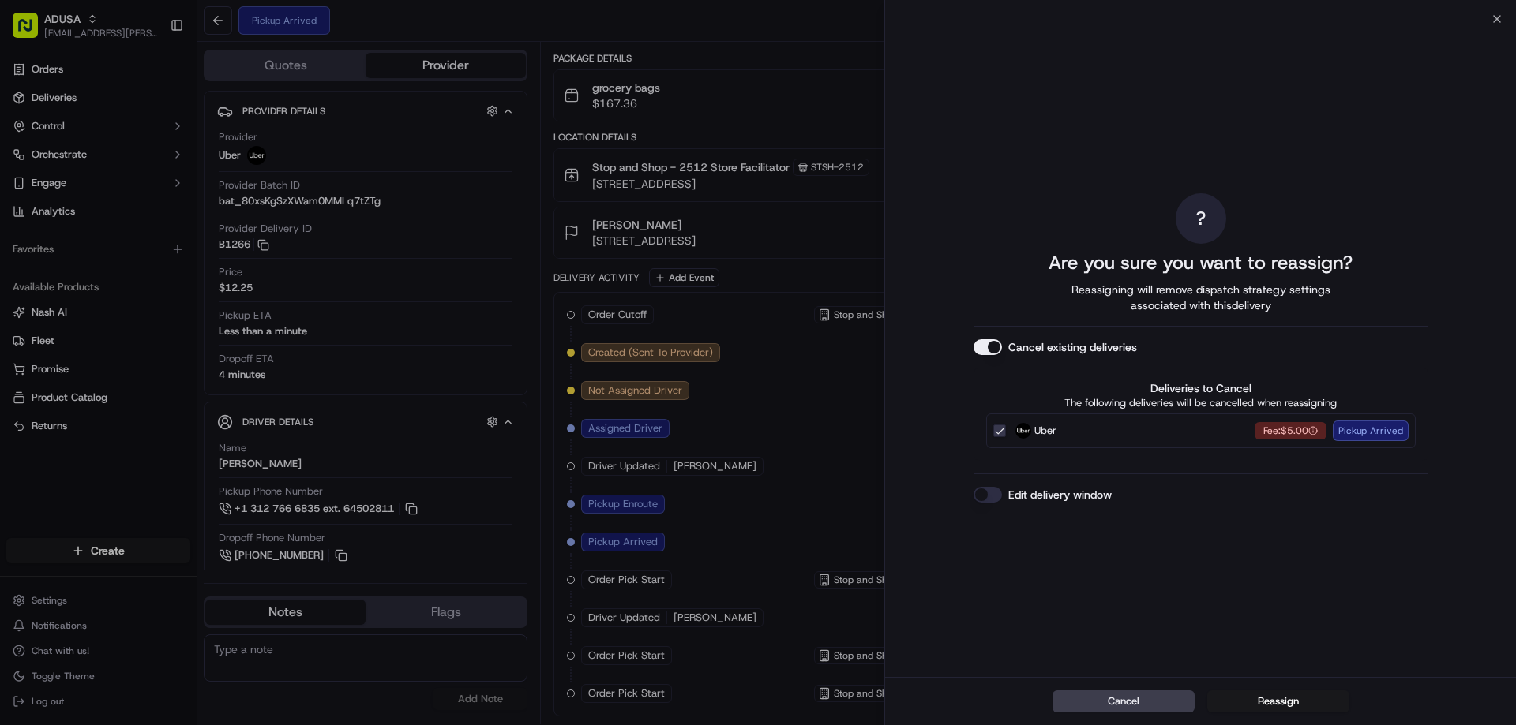
click at [999, 494] on button "Edit delivery window" at bounding box center [987, 495] width 28 height 16
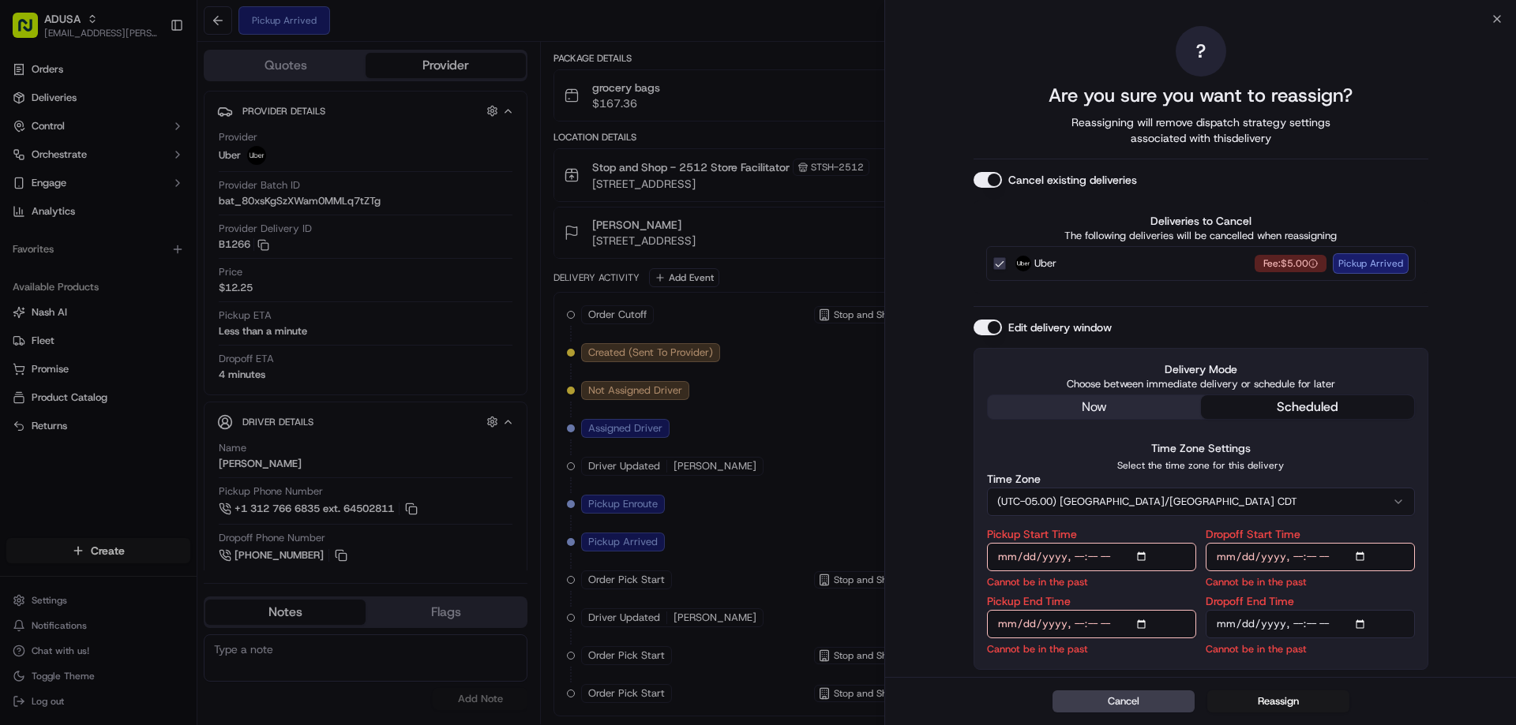
click at [1143, 555] on input "Pickup Start Time" at bounding box center [1091, 557] width 209 height 28
type input "[DATE]T13:00"
click at [1357, 560] on input "Dropoff Start Time" at bounding box center [1309, 557] width 209 height 28
type input "2025-09-20T12:00"
click at [1147, 558] on input "Pickup Start Time" at bounding box center [1091, 557] width 209 height 28
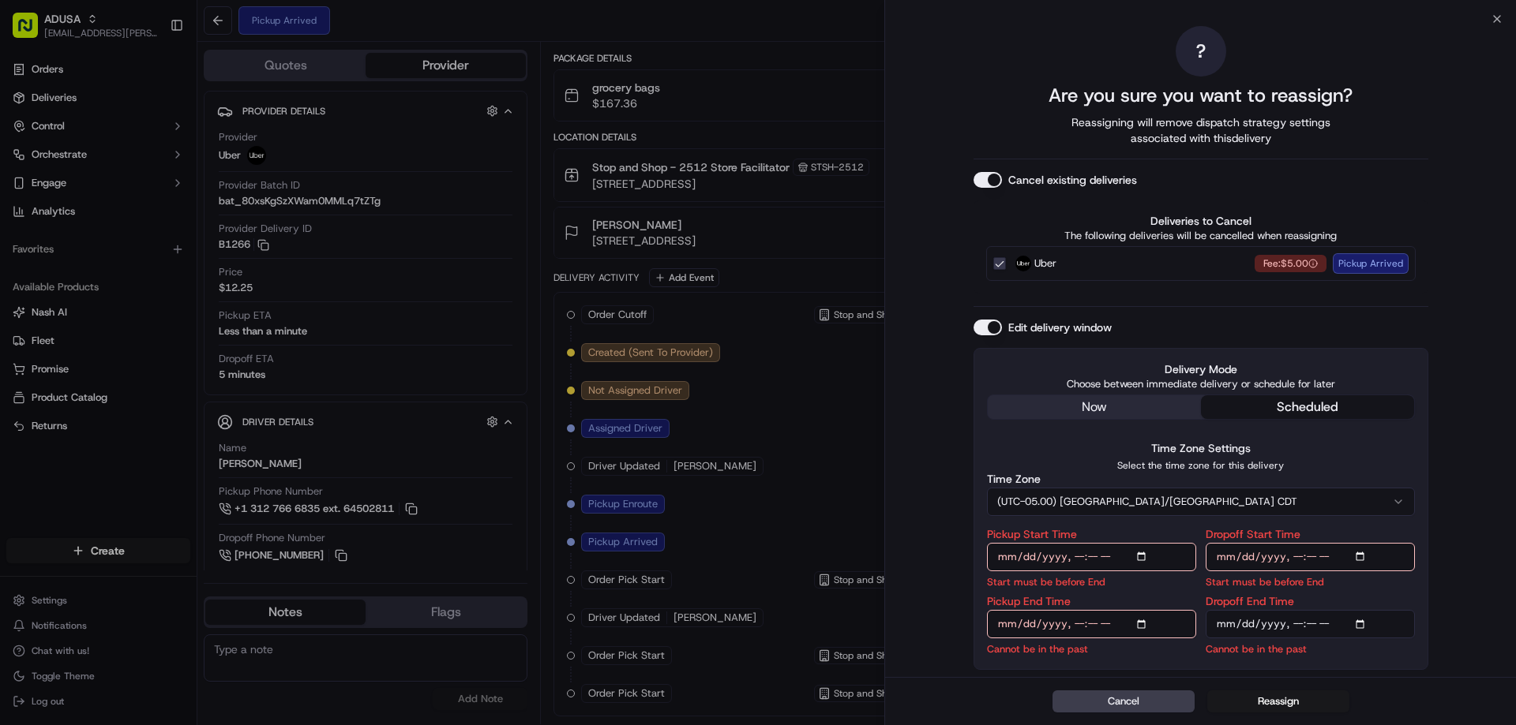
type input "2025-09-20T12:00"
click at [1455, 513] on div "? Are you sure you want to reassign? Reassigning will remove dispatch strategy …" at bounding box center [1200, 348] width 631 height 658
click at [1144, 628] on input "Pickup End Time" at bounding box center [1091, 624] width 209 height 28
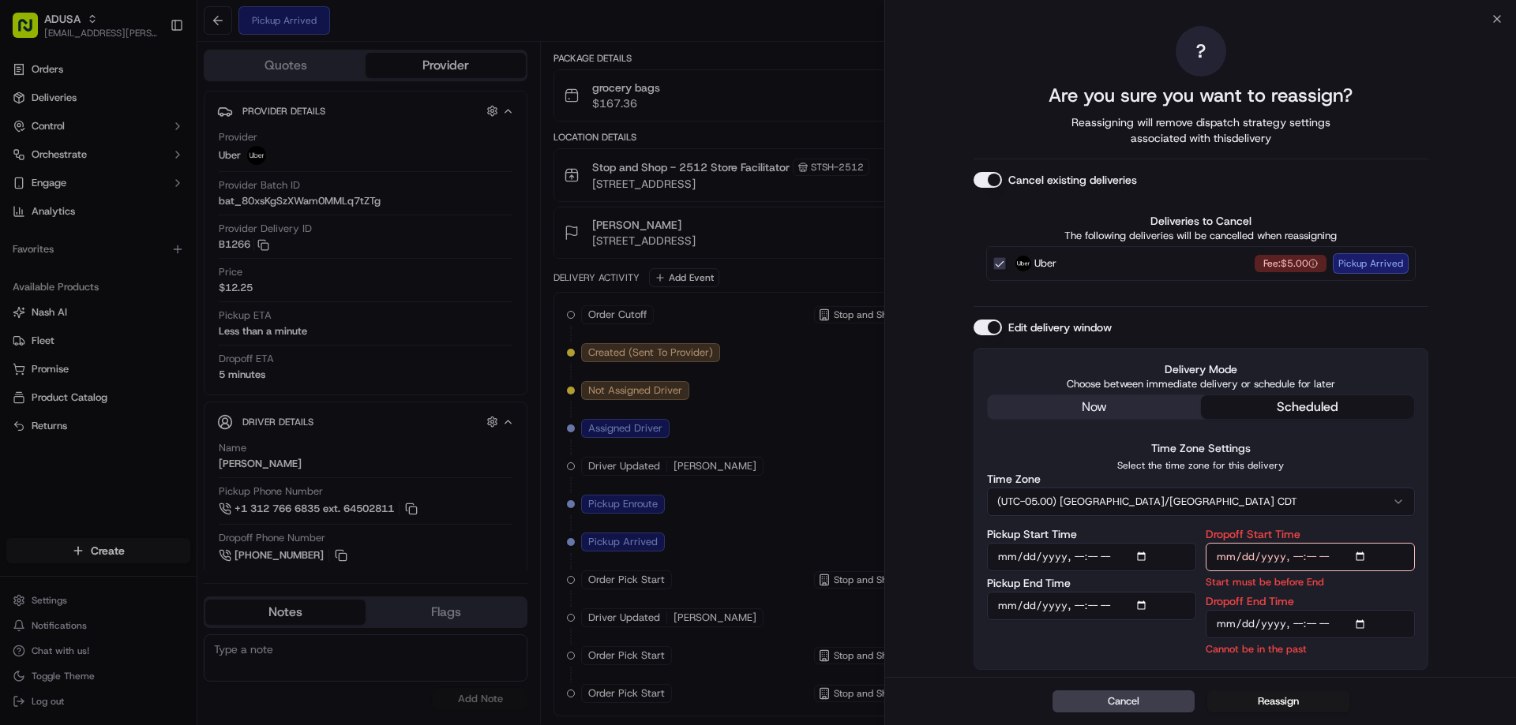
type input "2025-09-20T13:59"
click at [1366, 634] on input "Dropoff End Time" at bounding box center [1309, 624] width 209 height 28
click at [1367, 624] on input "Dropoff End Time" at bounding box center [1309, 624] width 209 height 28
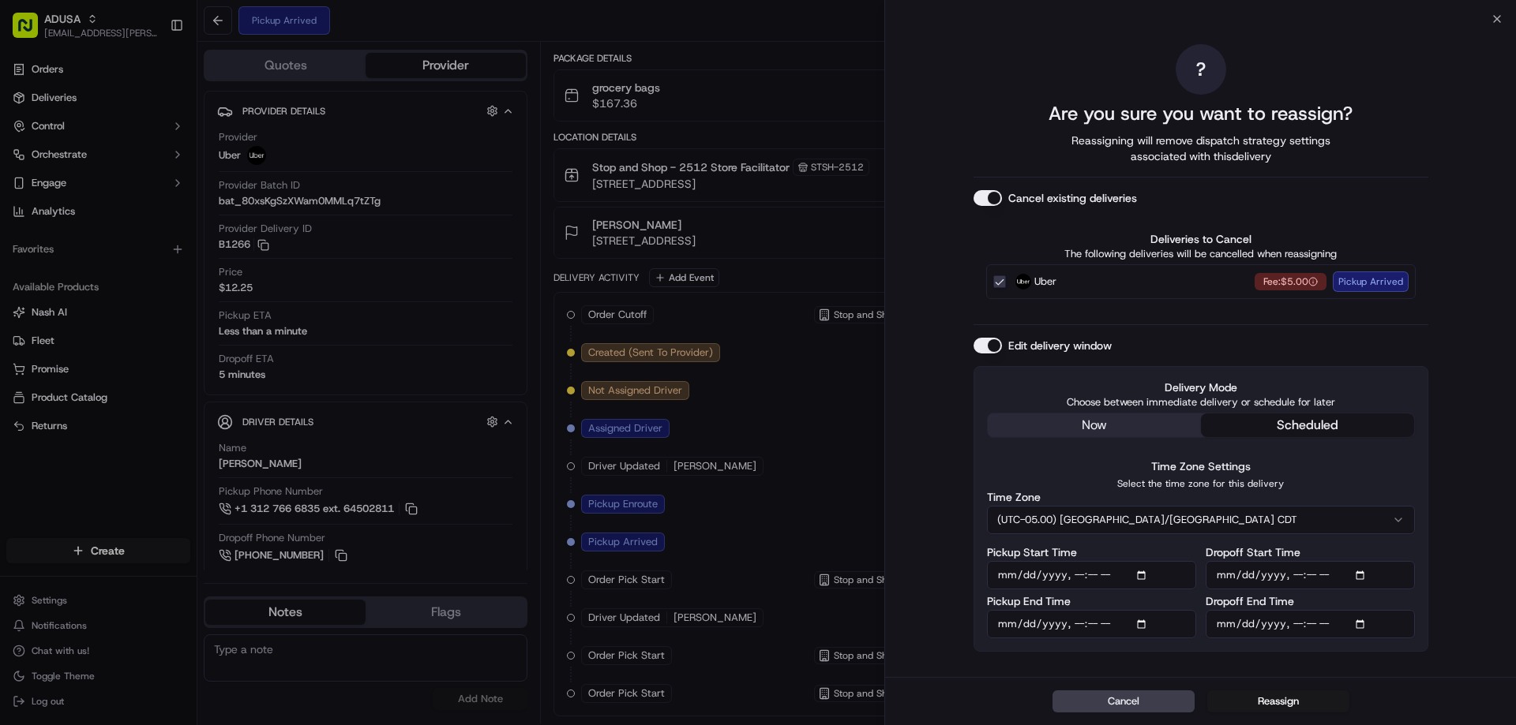
type input "2025-09-20T13:00"
click at [1489, 328] on div "? Are you sure you want to reassign? Reassigning will remove dispatch strategy …" at bounding box center [1200, 348] width 631 height 658
click at [1283, 706] on button "Reassign" at bounding box center [1278, 702] width 142 height 22
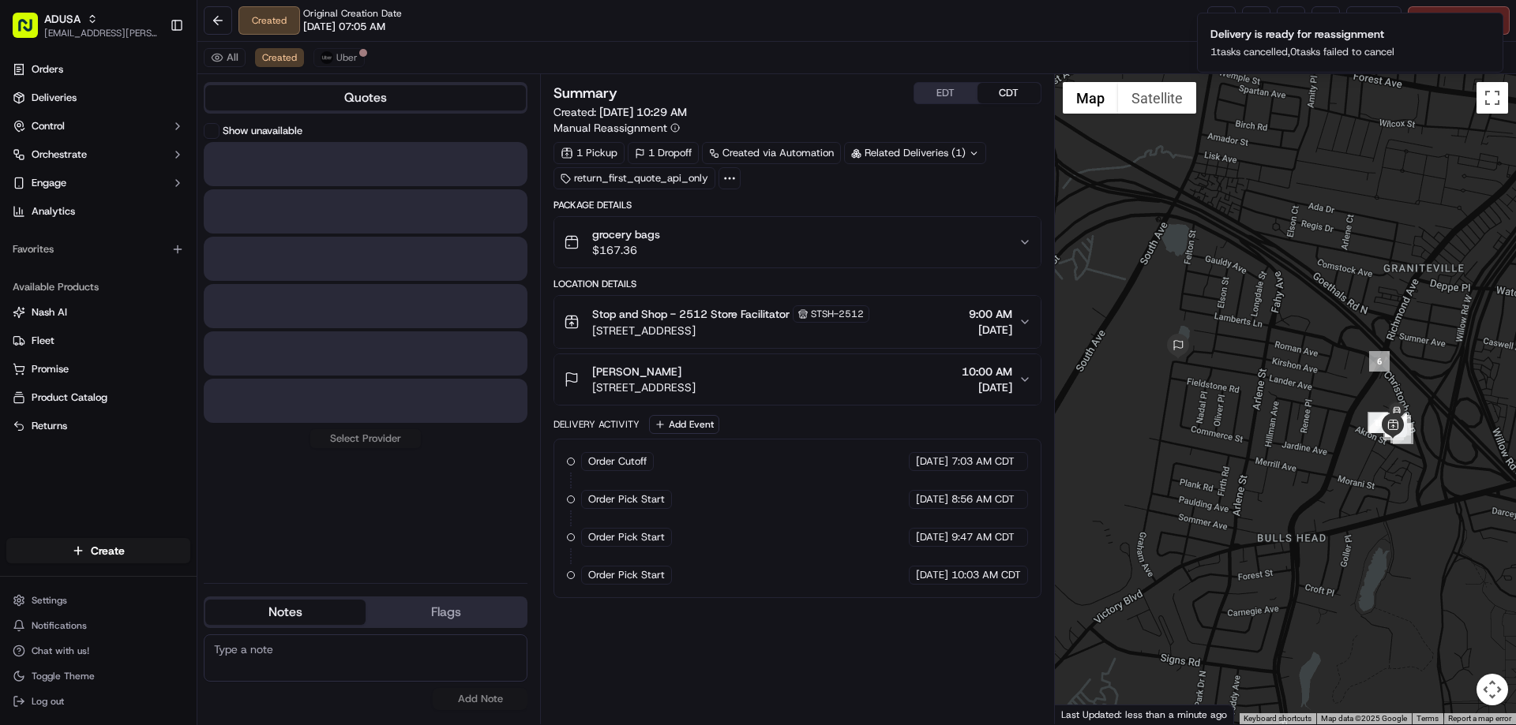
scroll to position [0, 0]
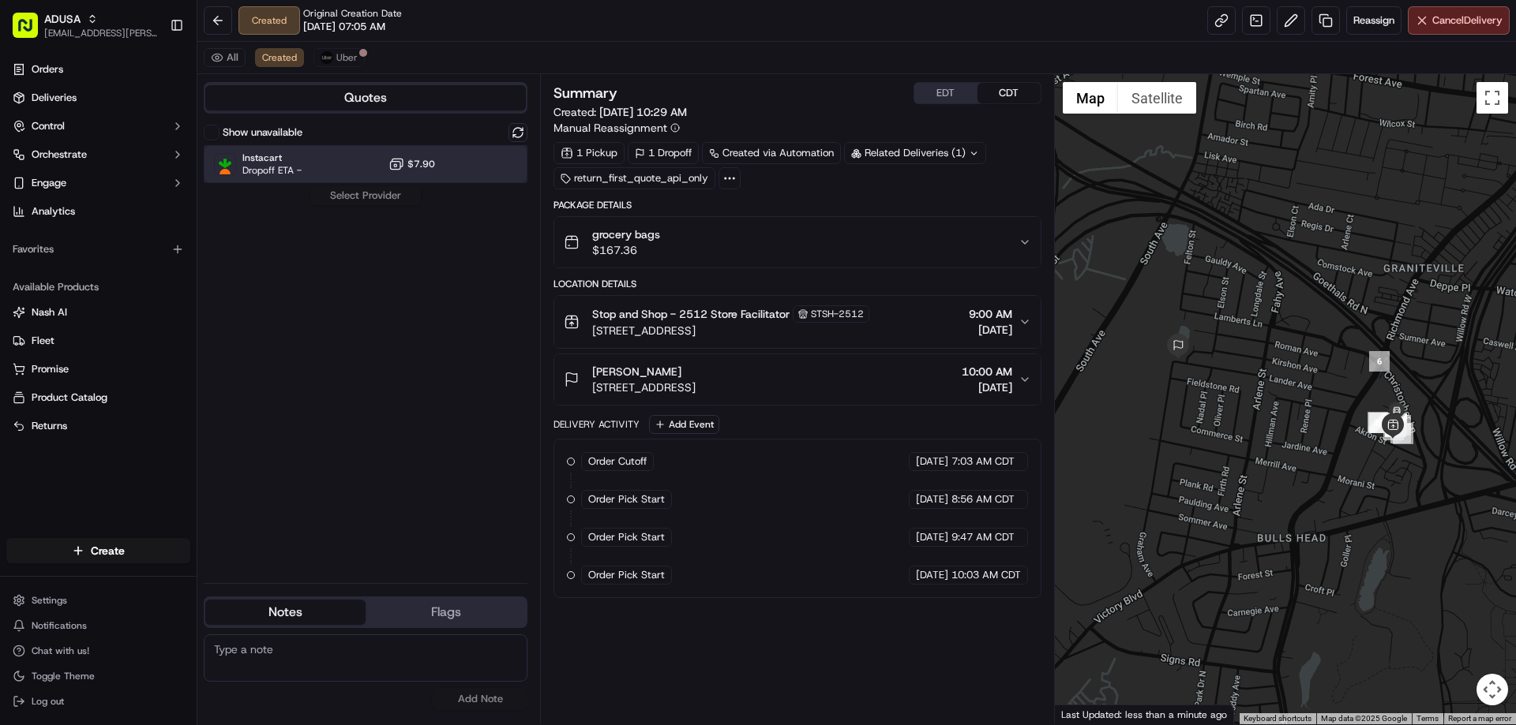
click at [316, 151] on div "Instacart Dropoff ETA - $7.90" at bounding box center [366, 164] width 324 height 38
click at [374, 193] on button "Assign Provider" at bounding box center [365, 195] width 112 height 19
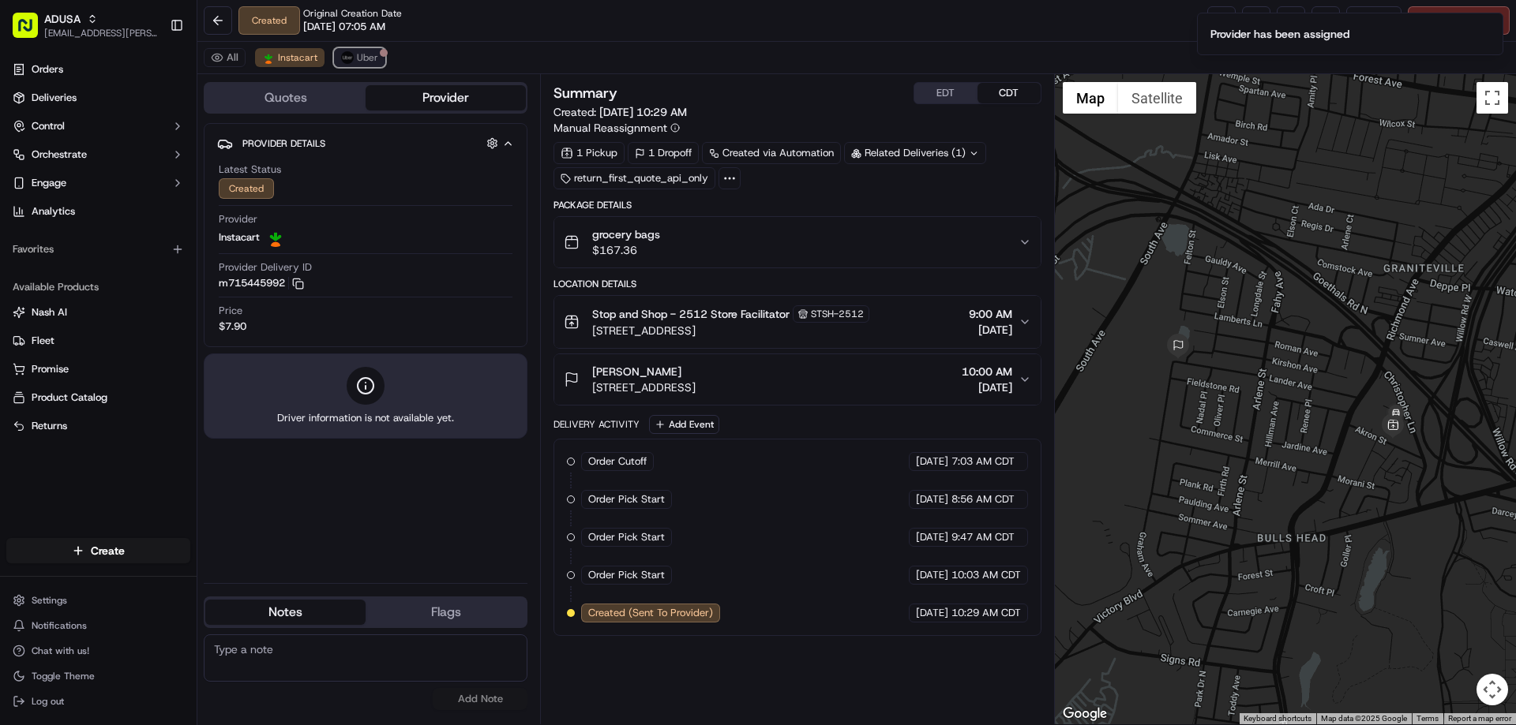
click at [357, 58] on span "Uber" at bounding box center [367, 57] width 21 height 13
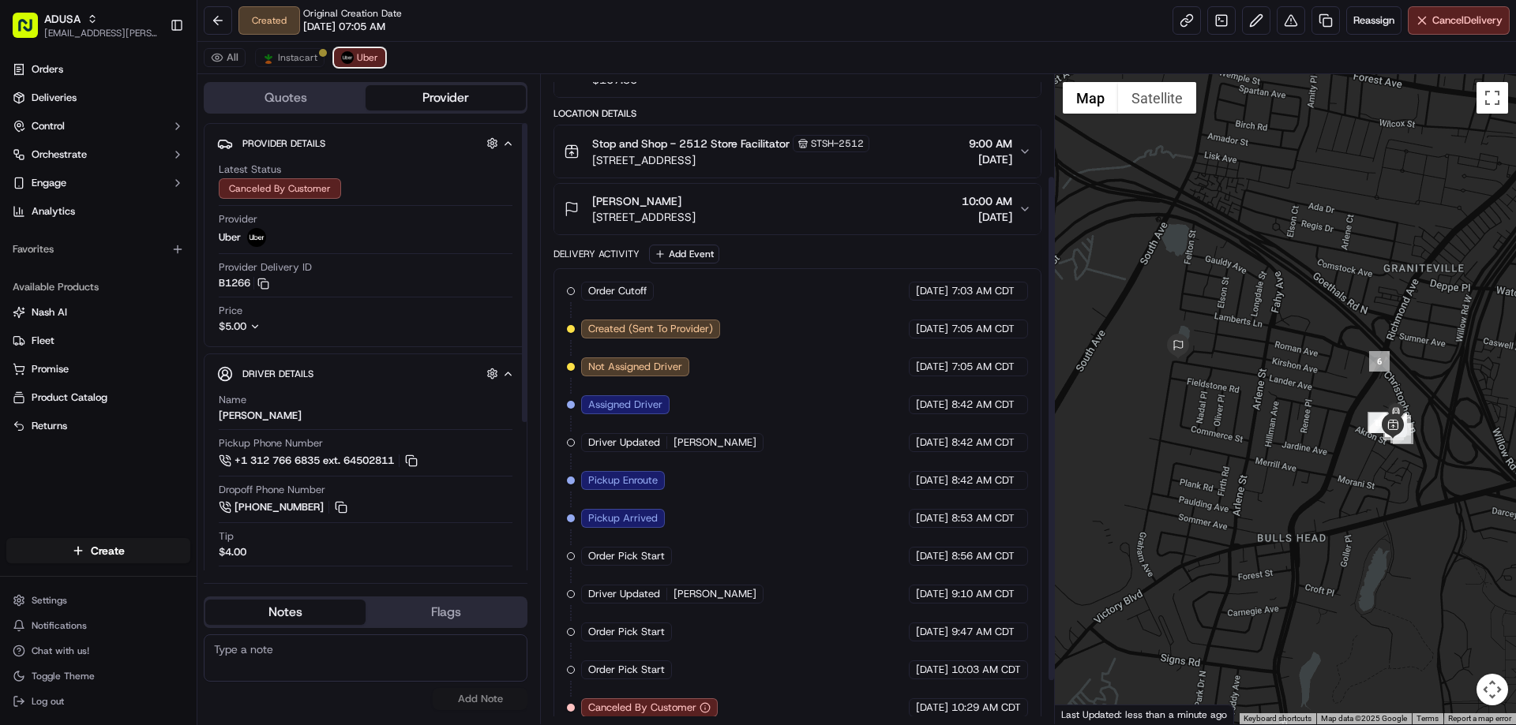
scroll to position [185, 0]
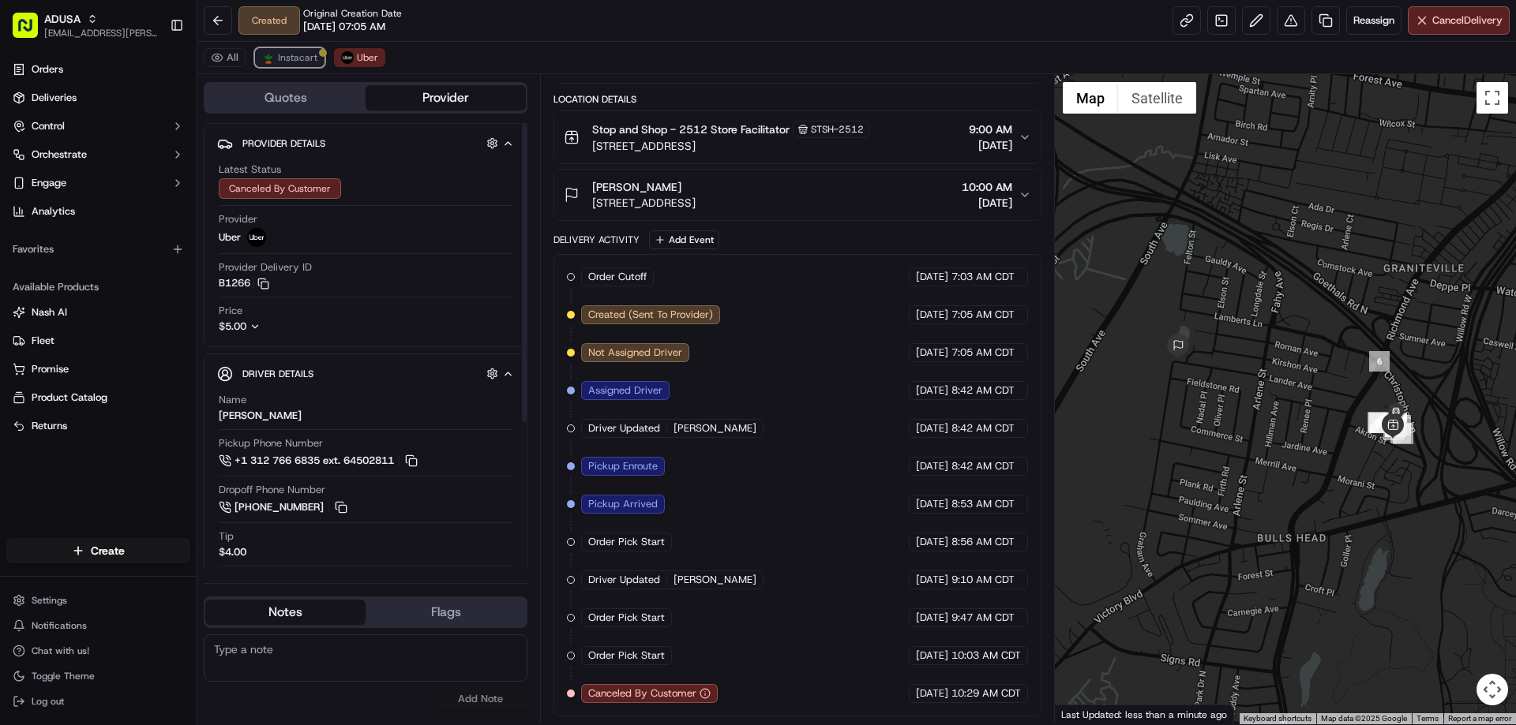
click at [307, 52] on span "Instacart" at bounding box center [297, 57] width 39 height 13
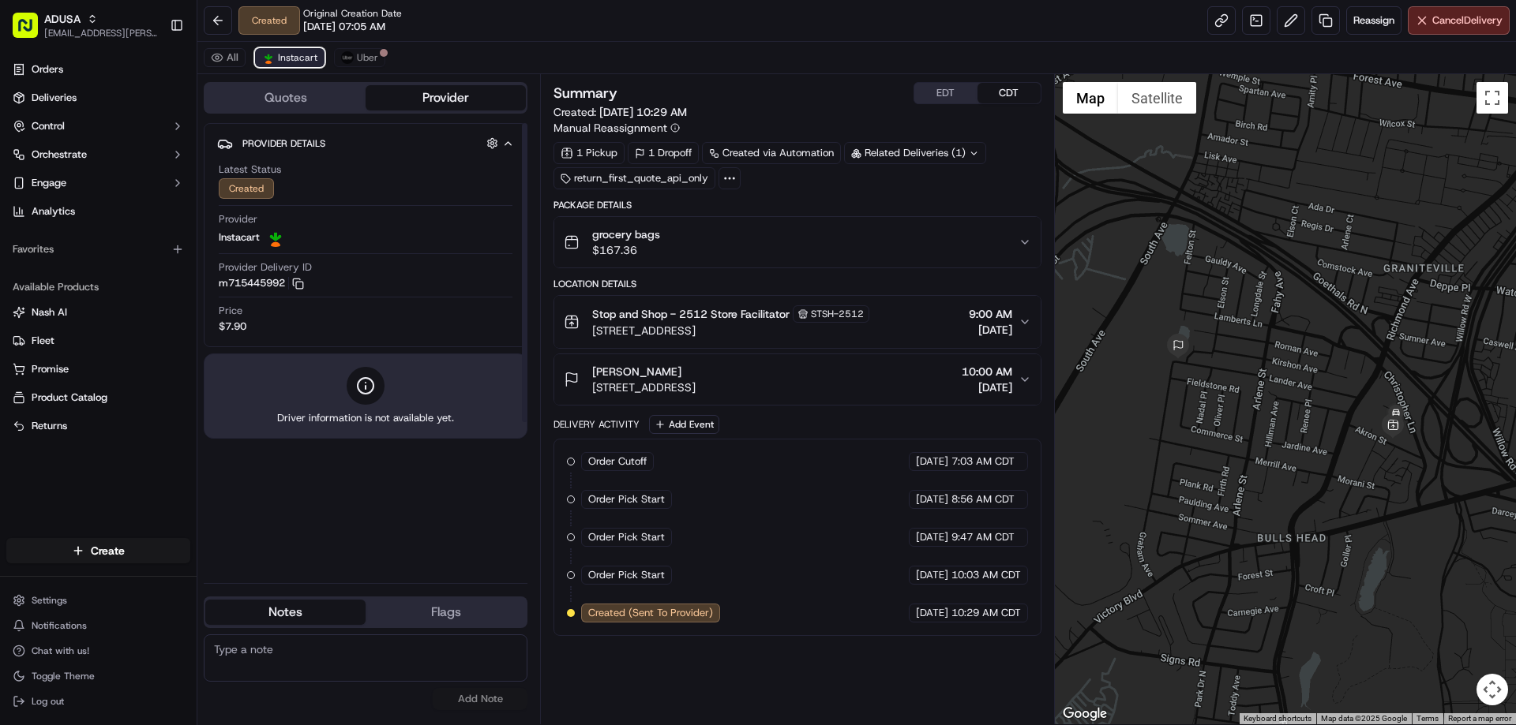
scroll to position [0, 0]
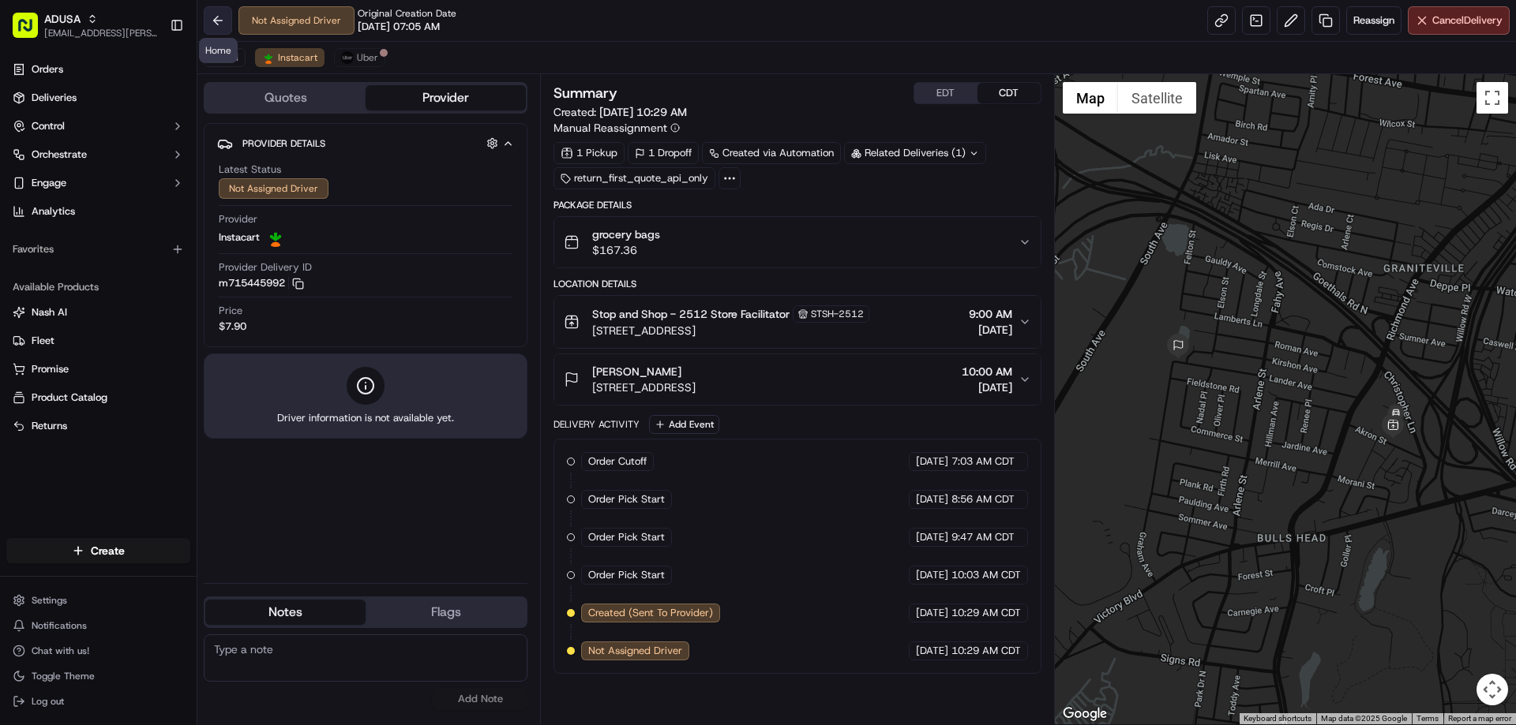
click at [223, 28] on button at bounding box center [218, 20] width 28 height 28
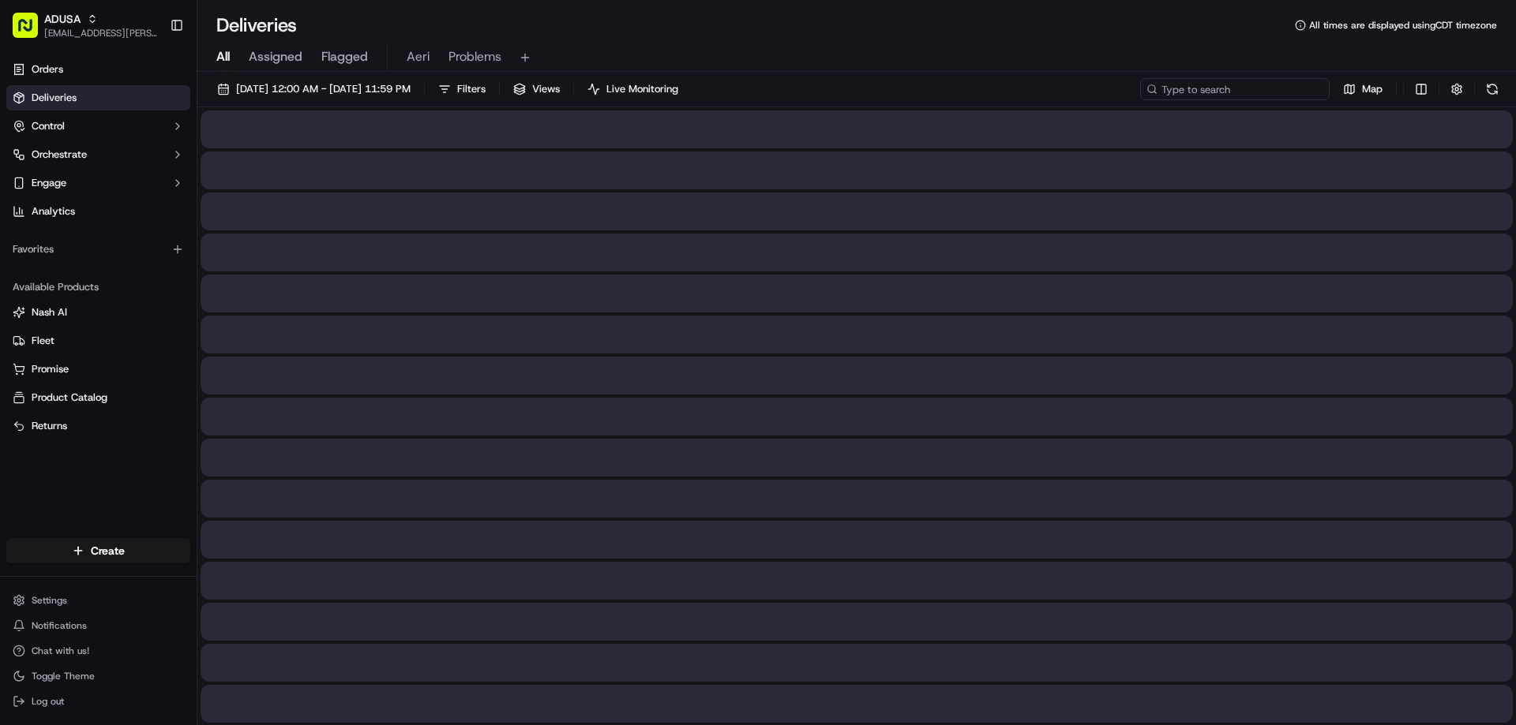
click at [1254, 88] on input at bounding box center [1234, 89] width 189 height 22
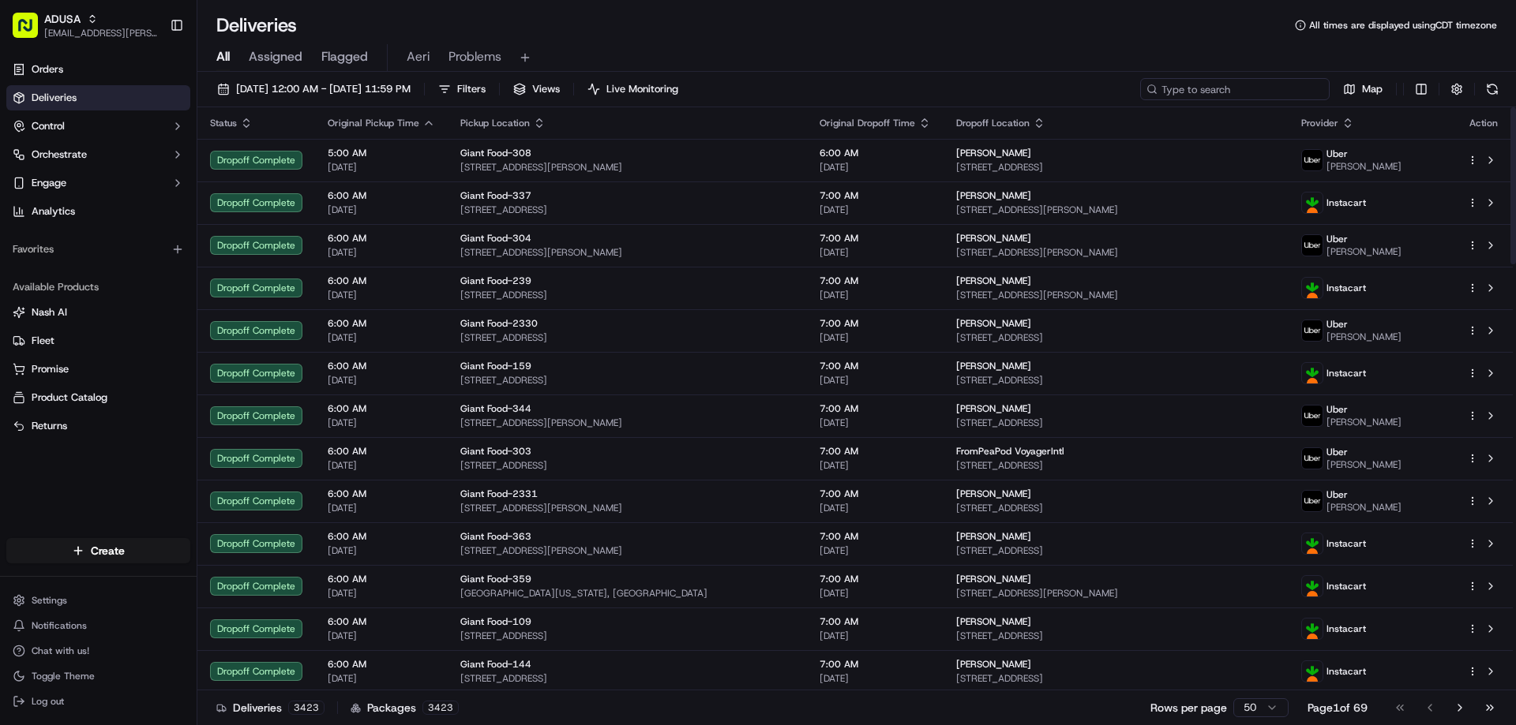
click at [1285, 89] on input at bounding box center [1234, 89] width 189 height 22
type input "m"
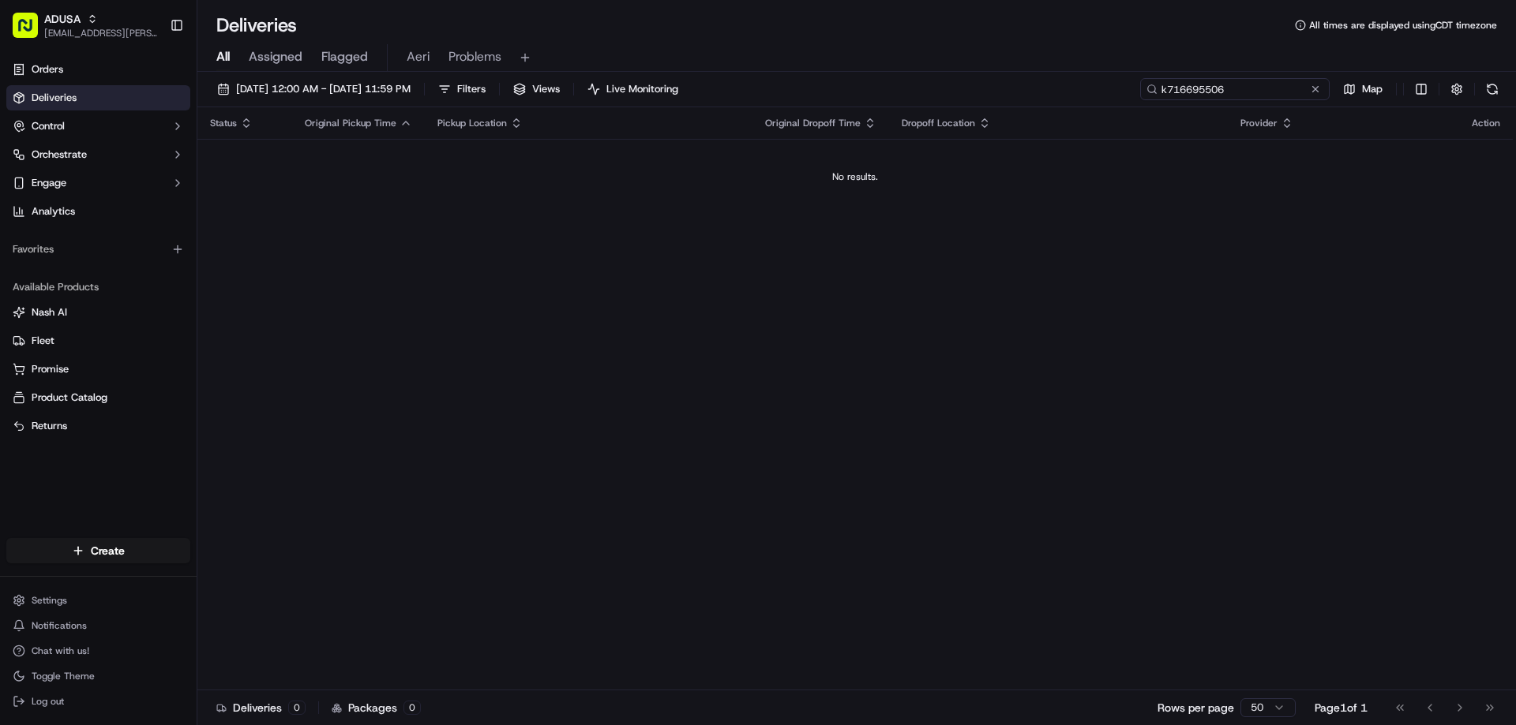
drag, startPoint x: 1255, startPoint y: 85, endPoint x: 1136, endPoint y: 111, distance: 122.0
click at [1136, 111] on div "09/20/2025 12:00 AM - 09/20/2025 11:59 PM Filters Views Live Monitoring k716695…" at bounding box center [856, 400] width 1318 height 657
type input "k716695506"
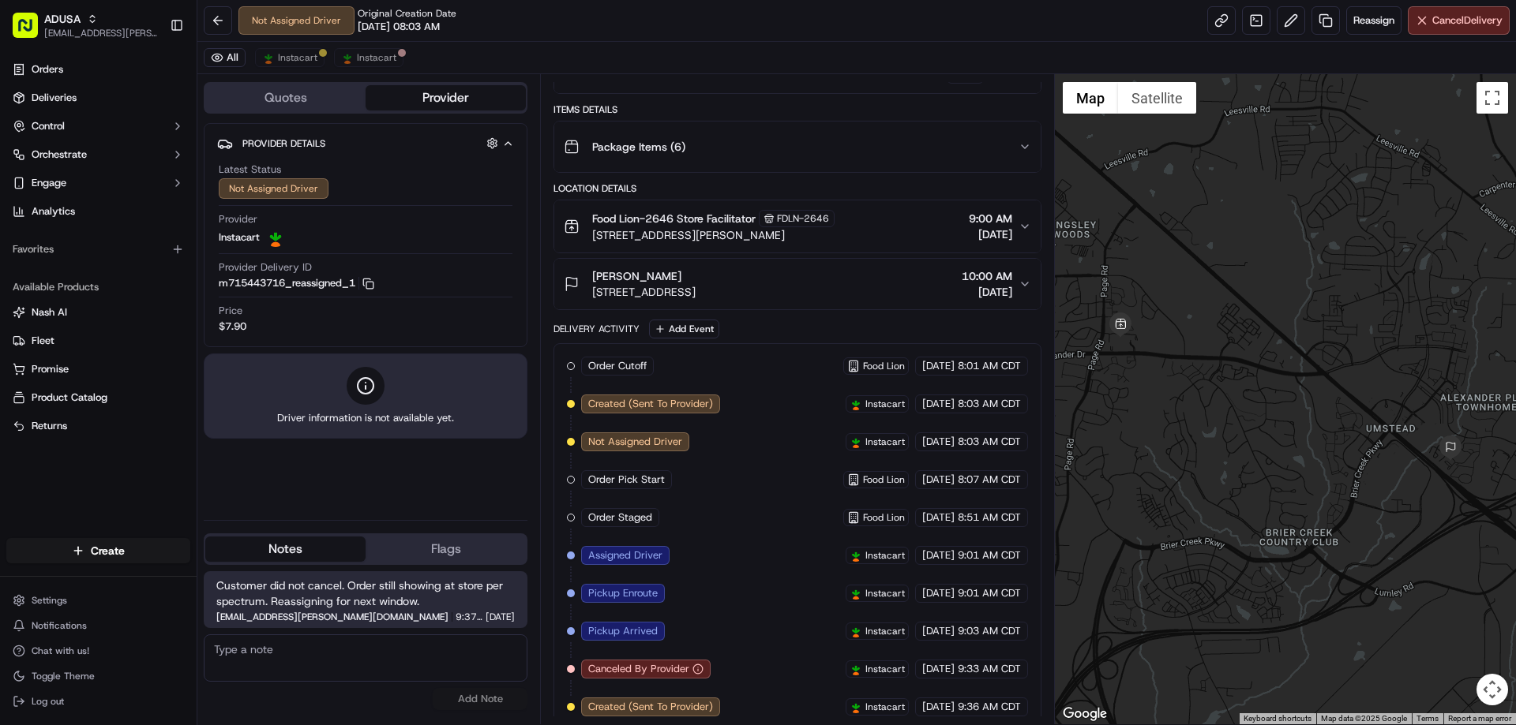
scroll to position [147, 0]
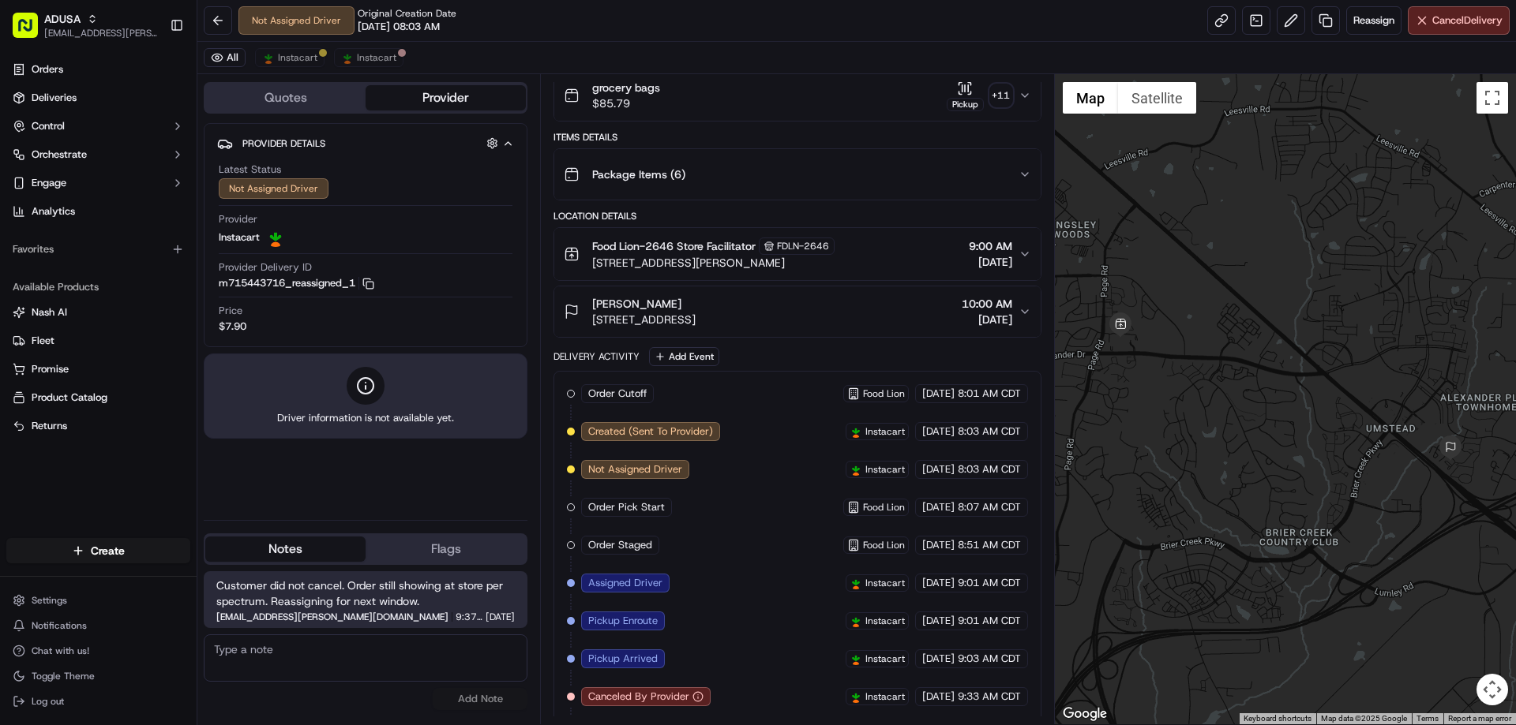
click at [1009, 276] on button "Food Lion-2646 Store Facilitator FDLN-2646 [STREET_ADDRESS][PERSON_NAME] 9:00 A…" at bounding box center [796, 254] width 485 height 52
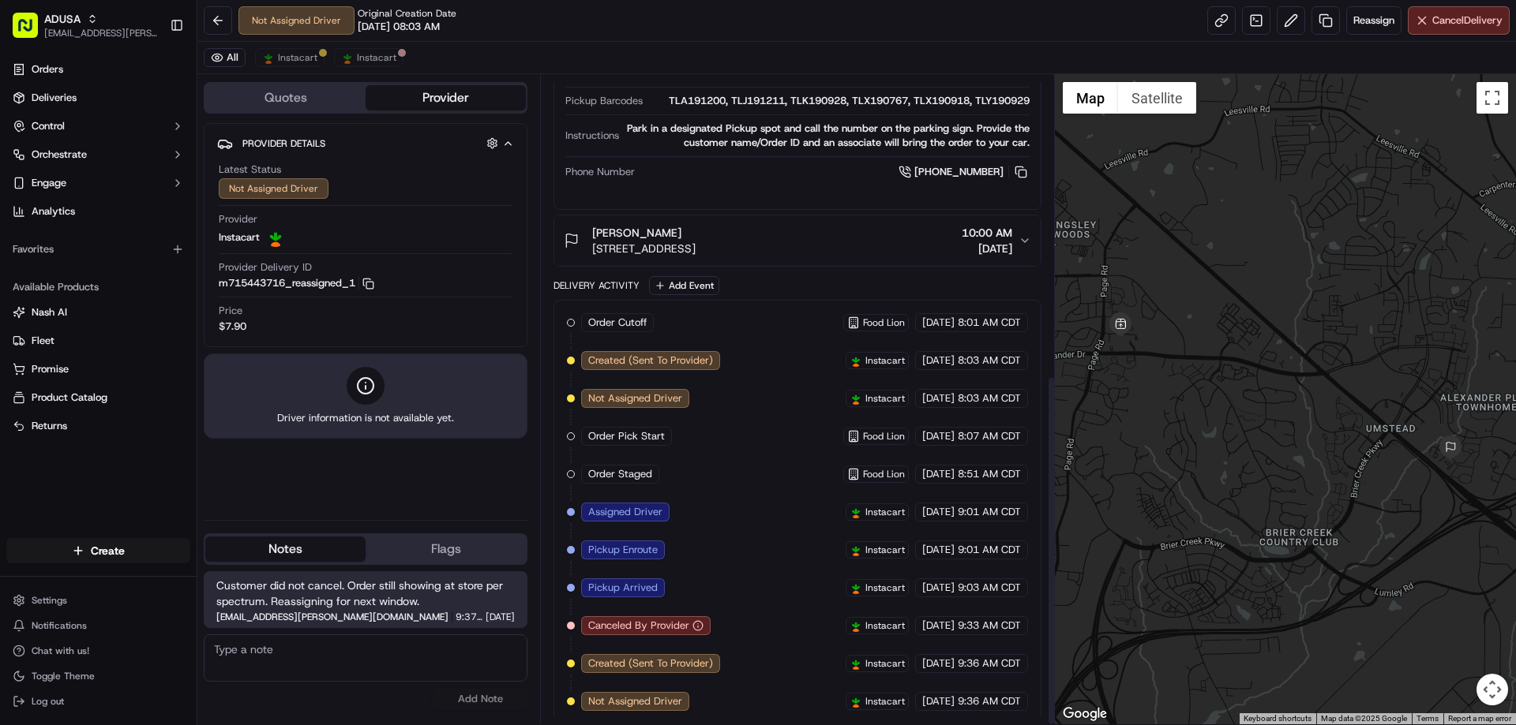
scroll to position [556, 0]
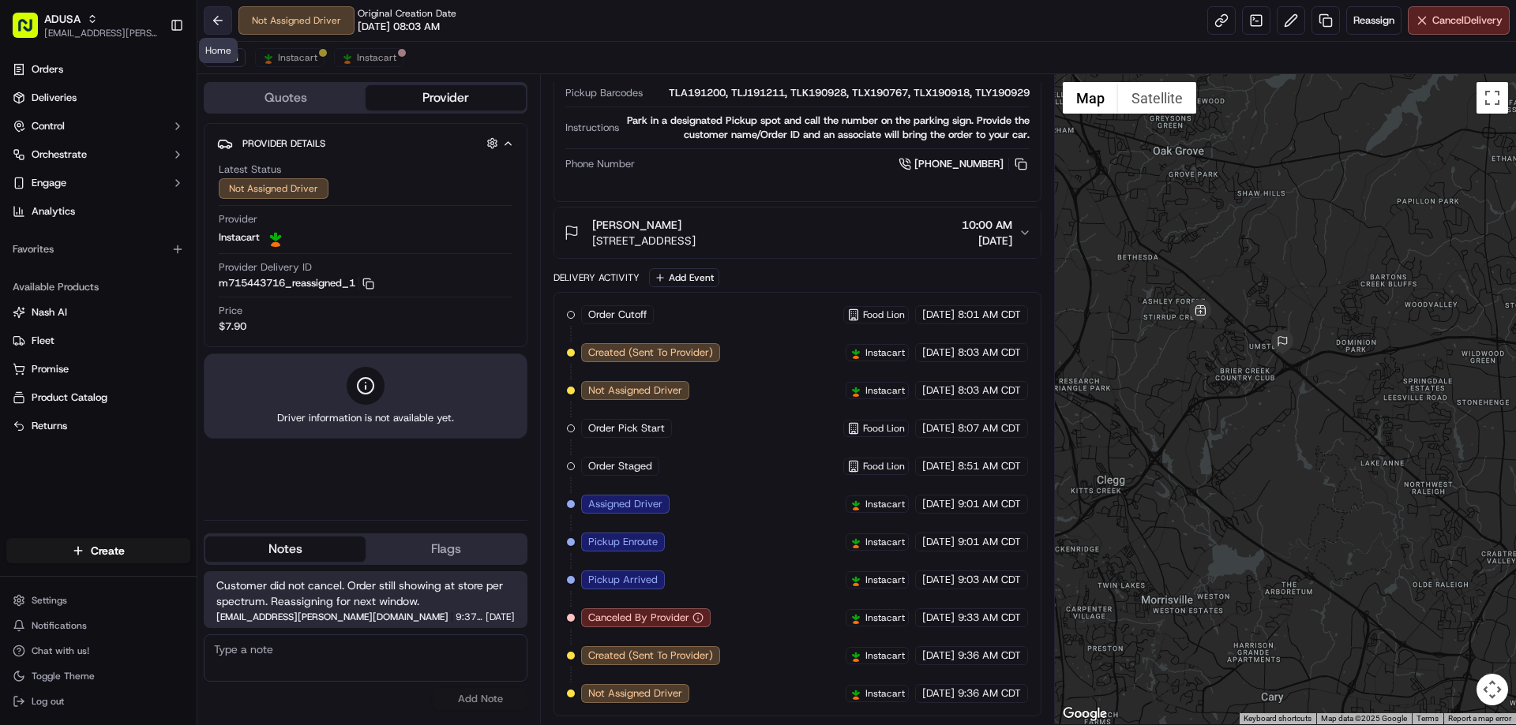
click at [204, 14] on button at bounding box center [218, 20] width 28 height 28
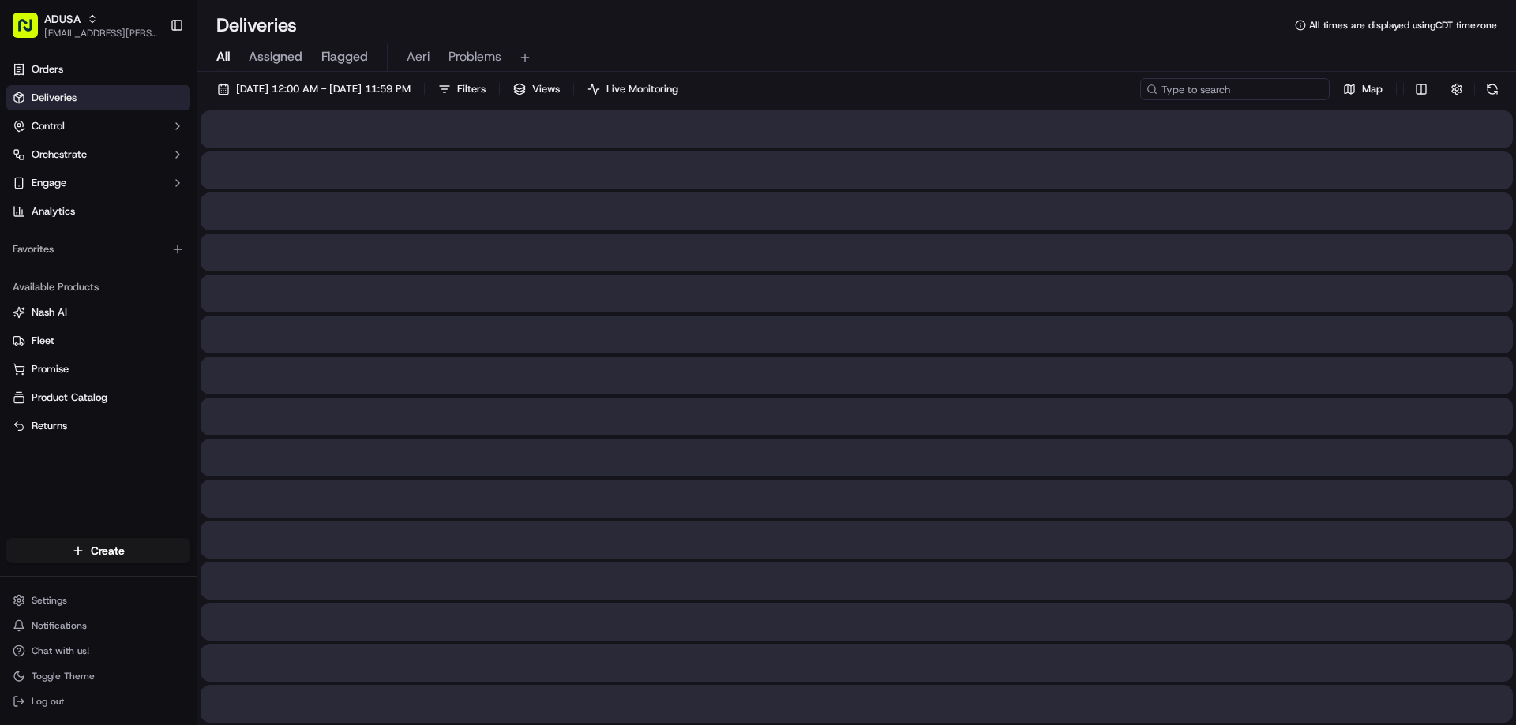
click at [1284, 79] on input at bounding box center [1234, 89] width 189 height 22
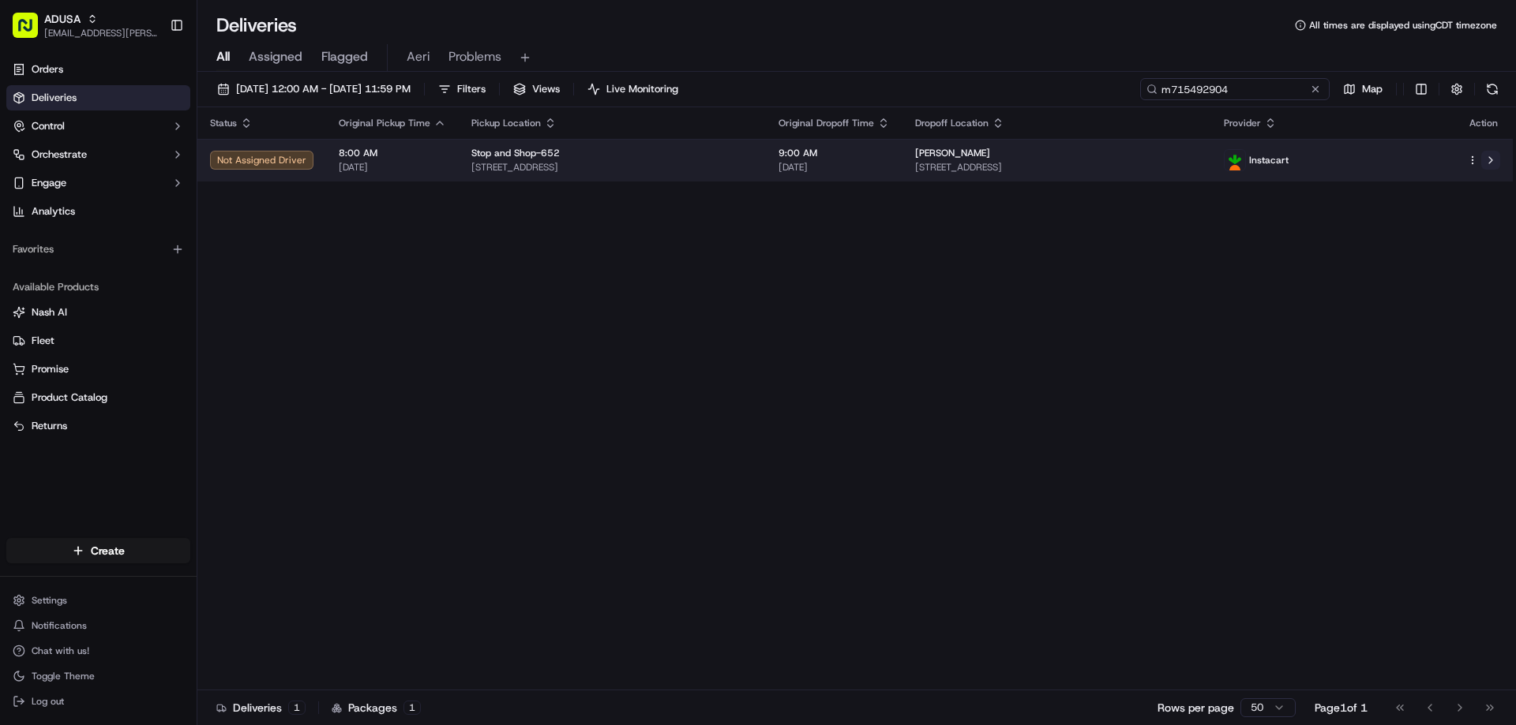
type input "m715492904"
click at [1492, 168] on button at bounding box center [1490, 160] width 19 height 19
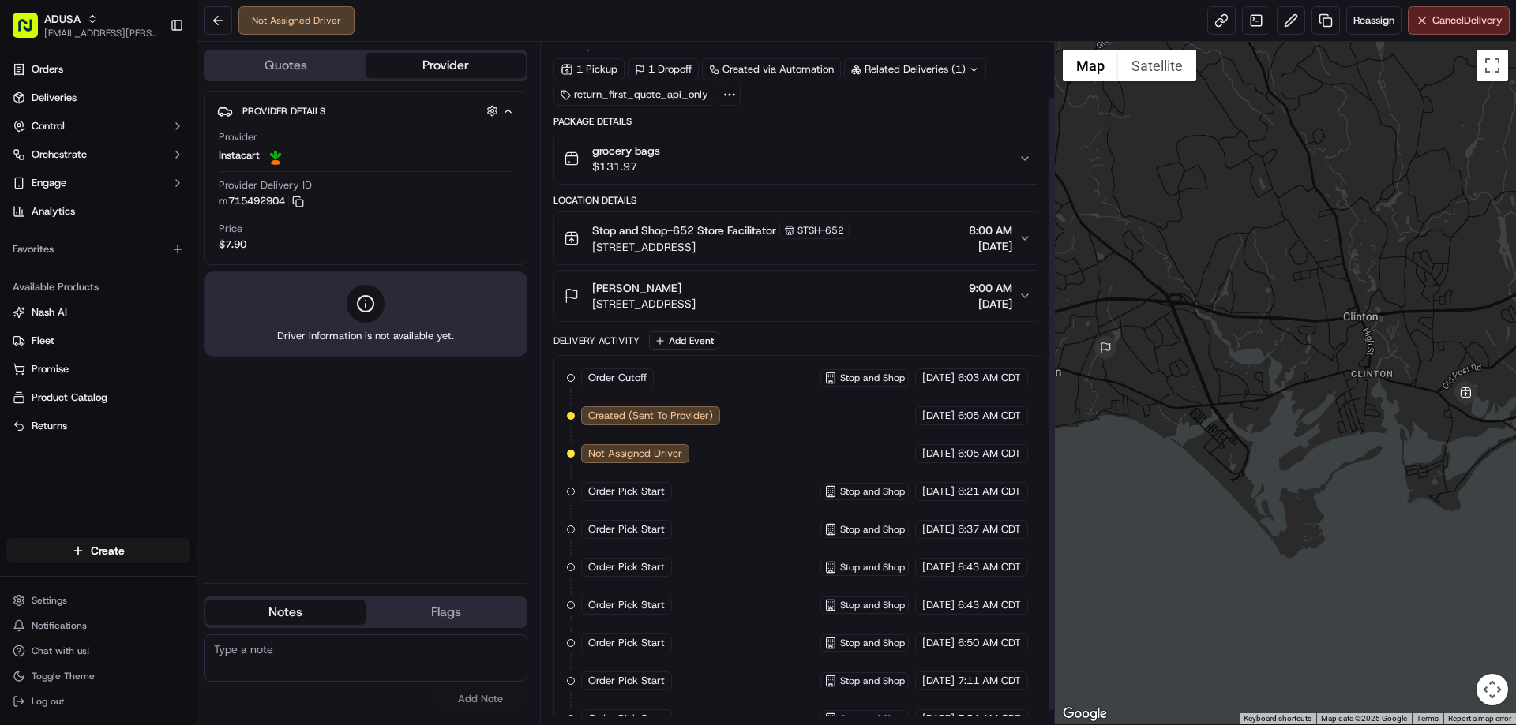
scroll to position [77, 0]
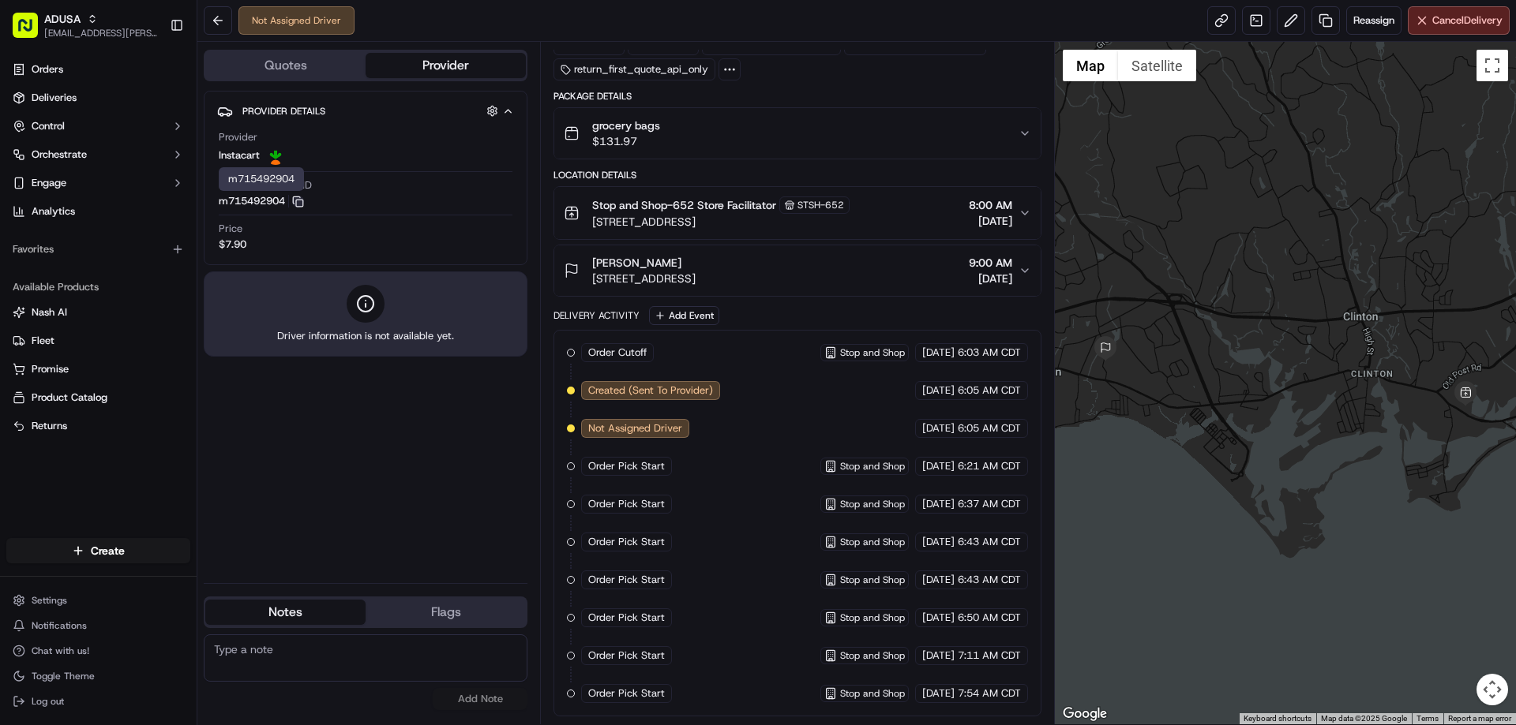
click at [304, 200] on icon "button" at bounding box center [298, 202] width 12 height 12
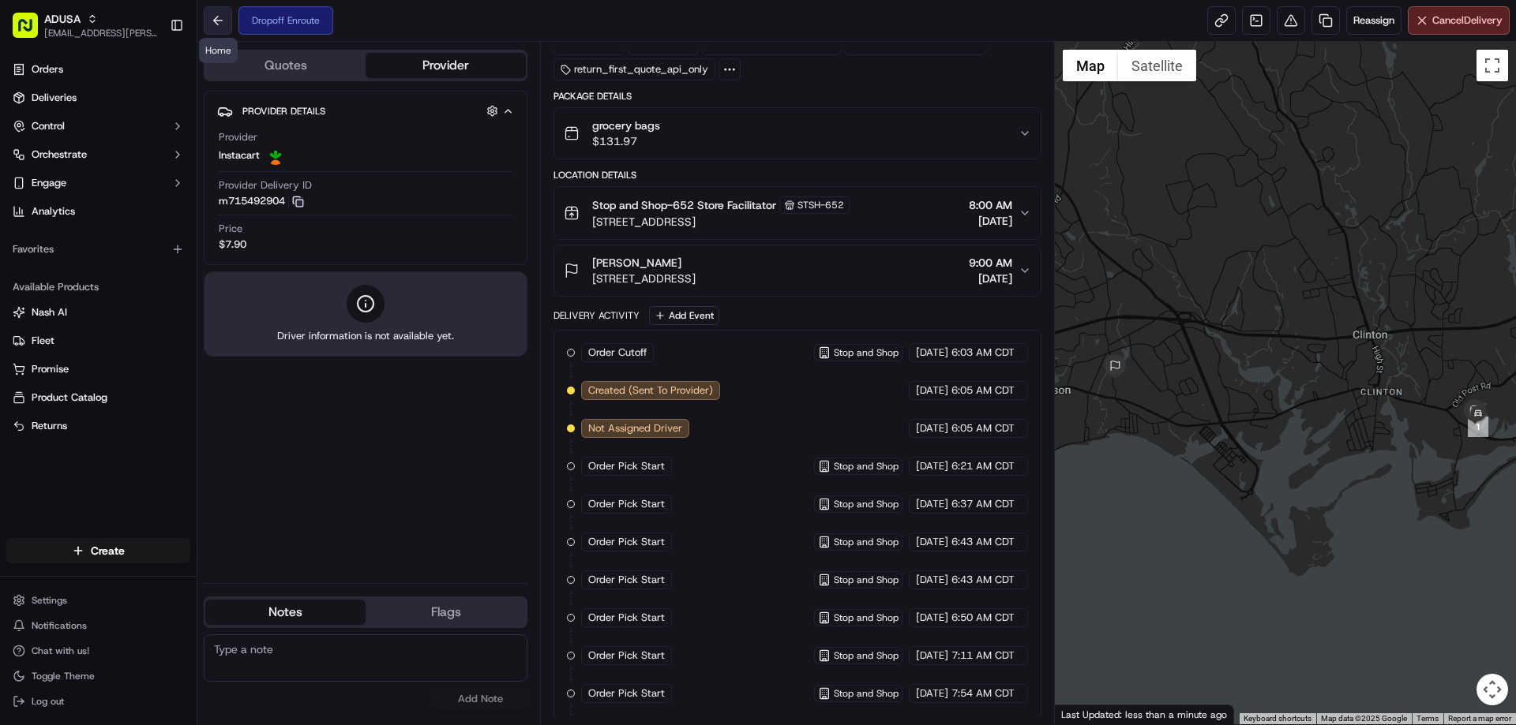
click at [217, 21] on button at bounding box center [218, 20] width 28 height 28
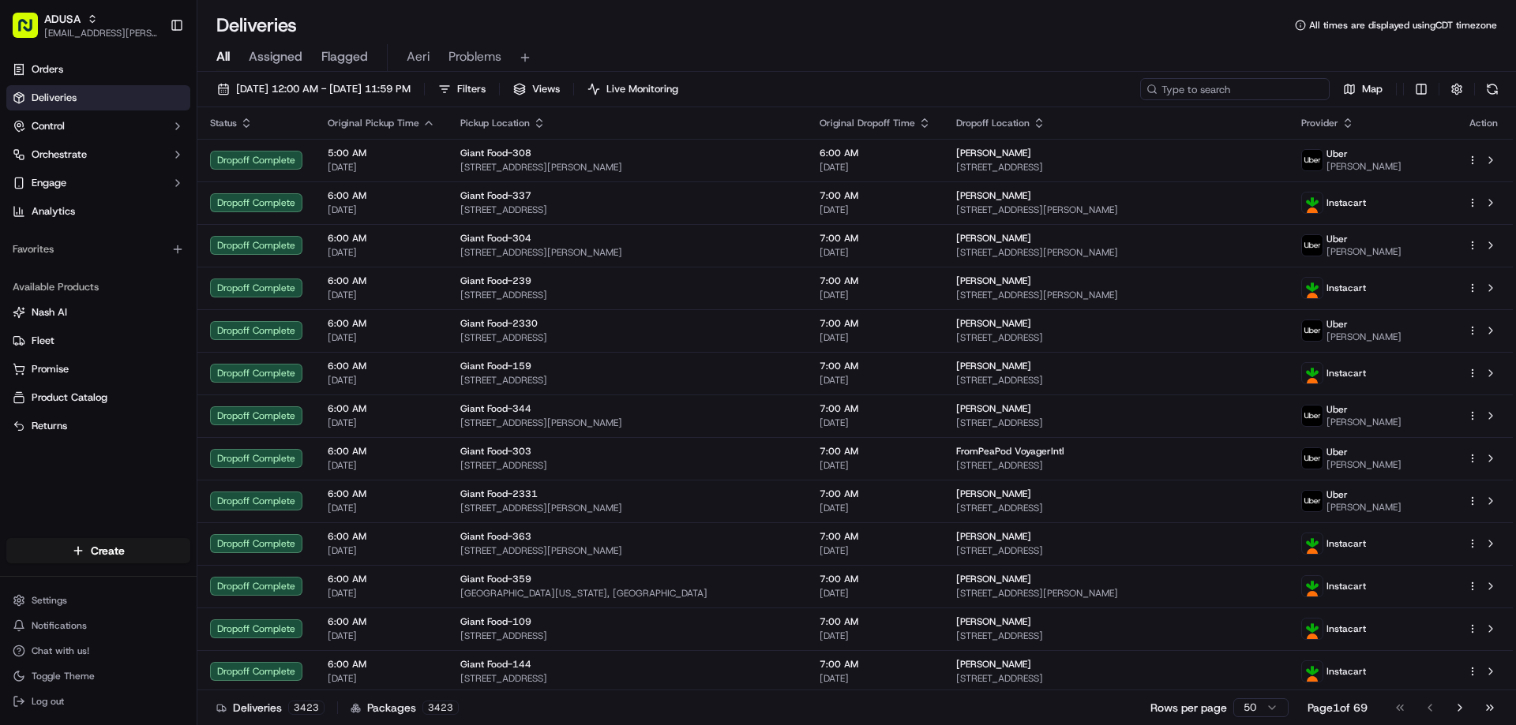
click at [1263, 83] on input at bounding box center [1234, 89] width 189 height 22
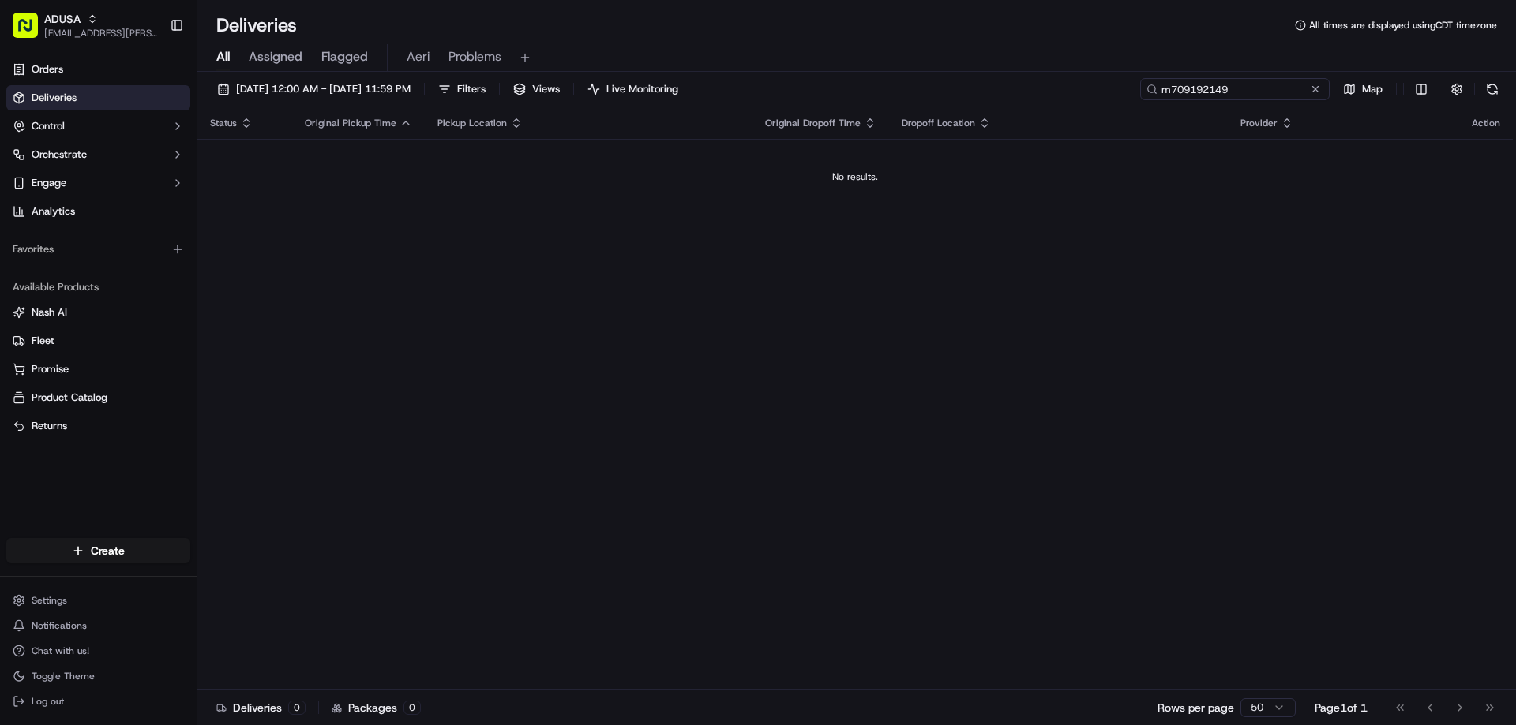
click at [1192, 94] on input "m709192149" at bounding box center [1234, 89] width 189 height 22
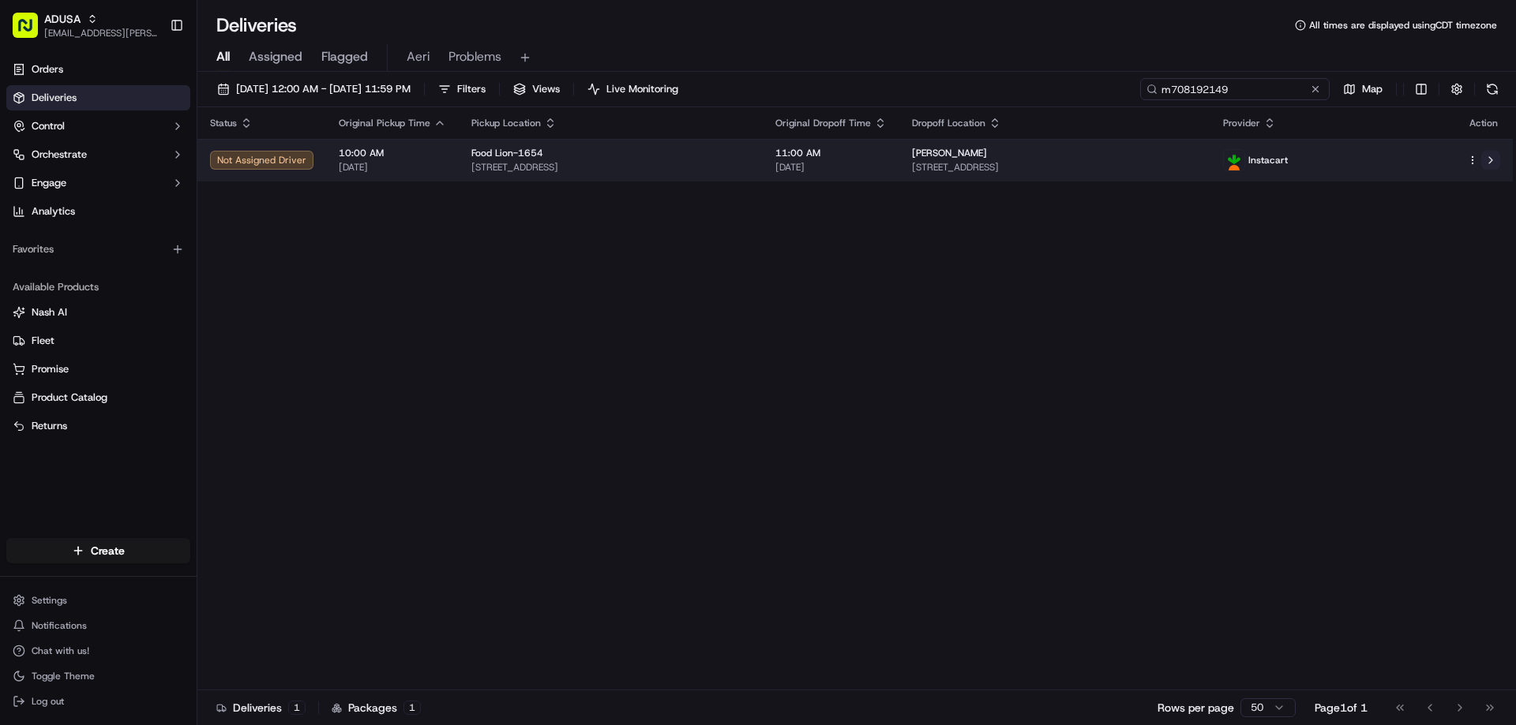
type input "m708192149"
click at [1496, 160] on button at bounding box center [1490, 160] width 19 height 19
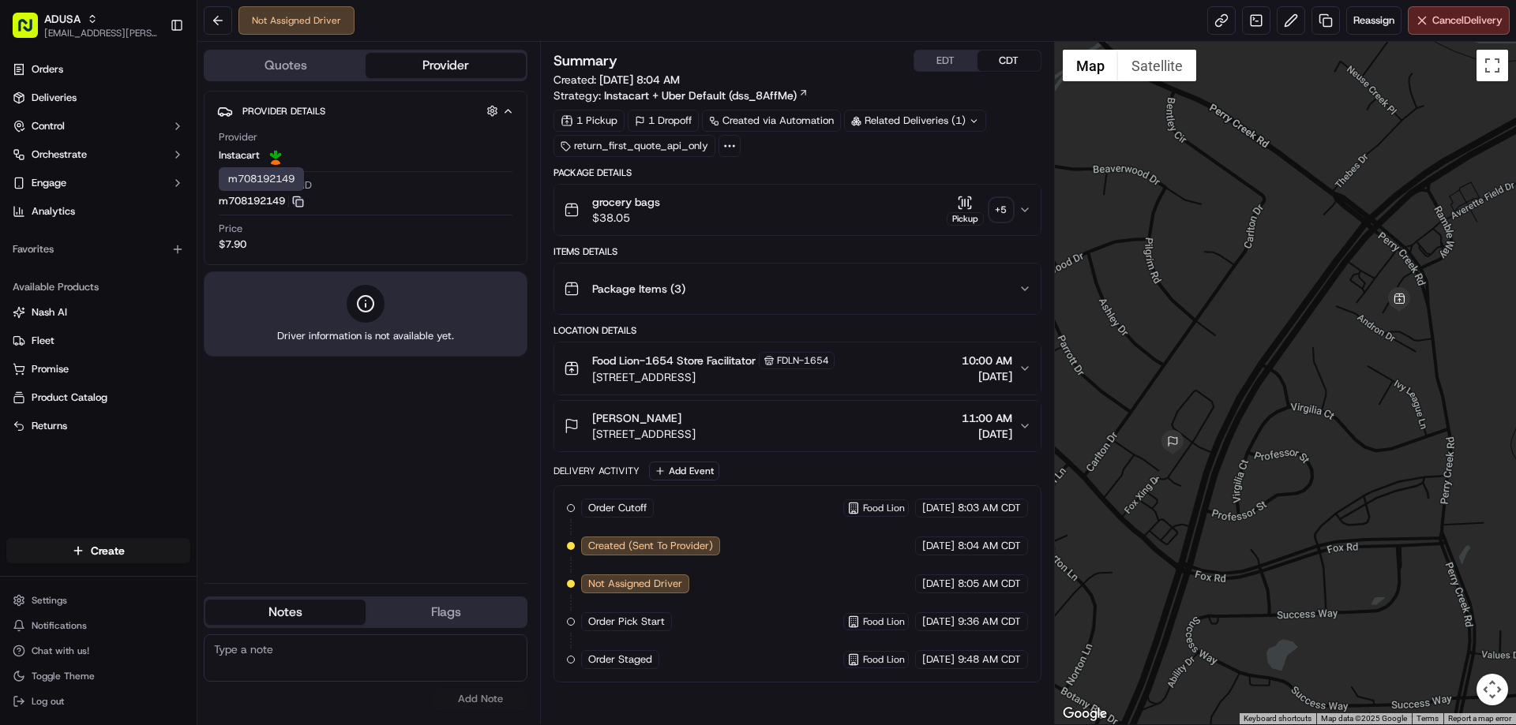
click at [304, 202] on icon "button" at bounding box center [298, 202] width 12 height 12
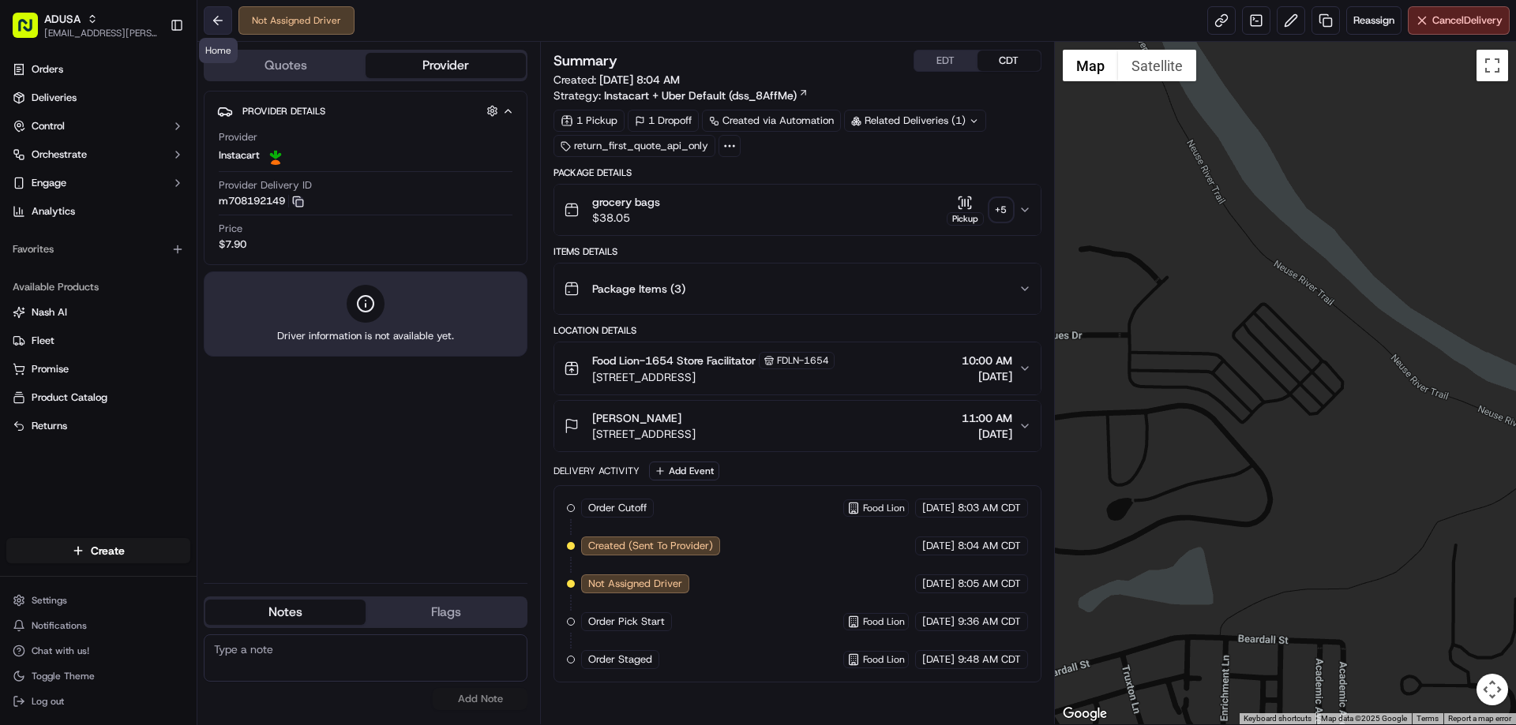
click at [223, 20] on button at bounding box center [218, 20] width 28 height 28
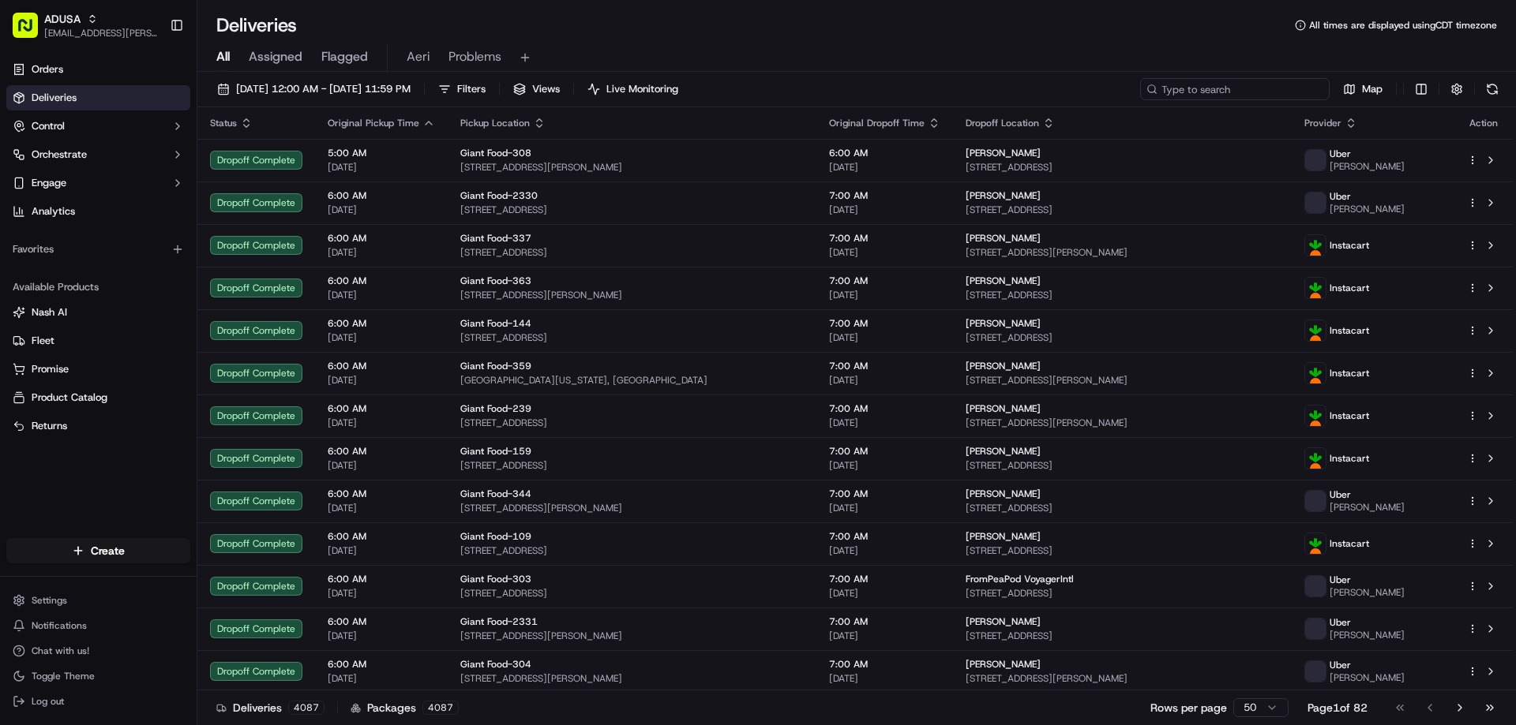
click at [1277, 90] on input at bounding box center [1234, 89] width 189 height 22
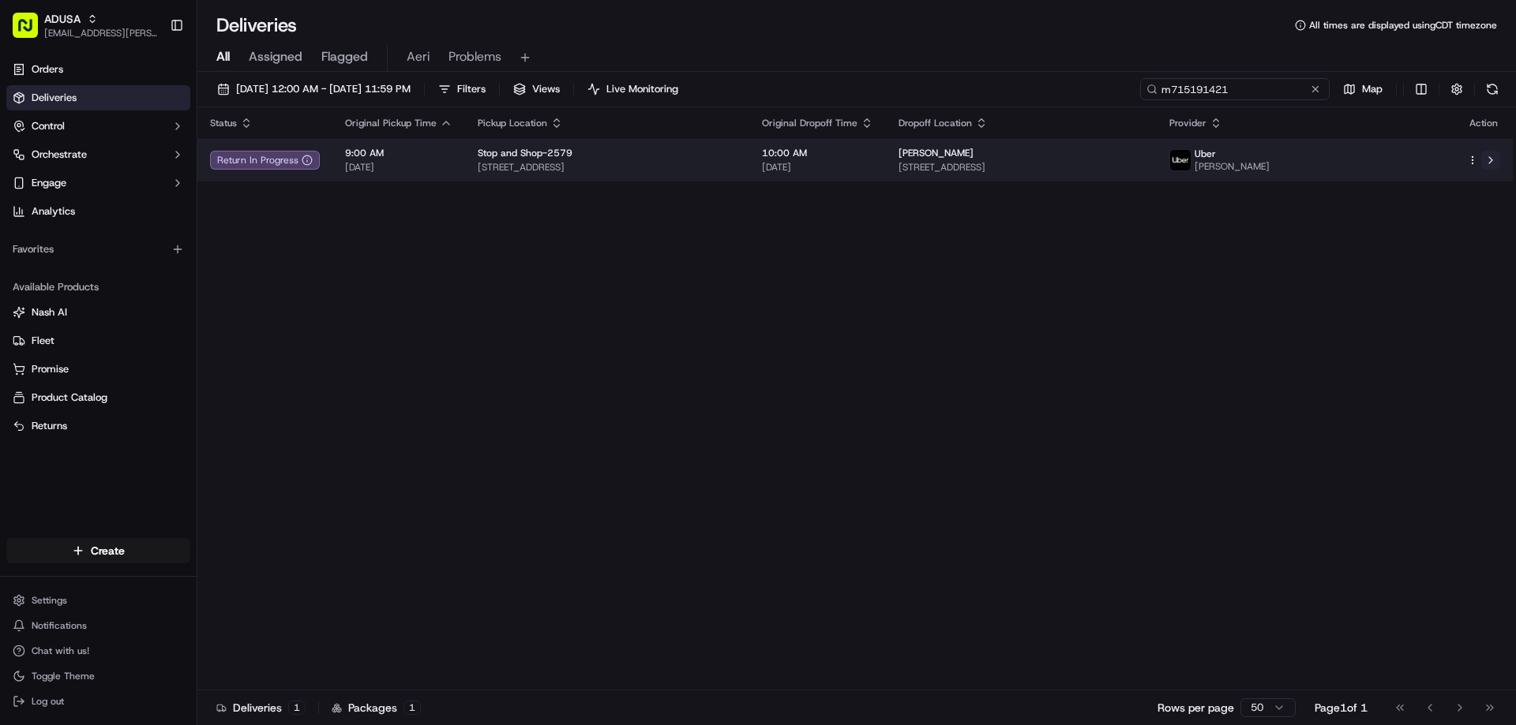
type input "m715191421"
click at [1491, 159] on button at bounding box center [1490, 160] width 19 height 19
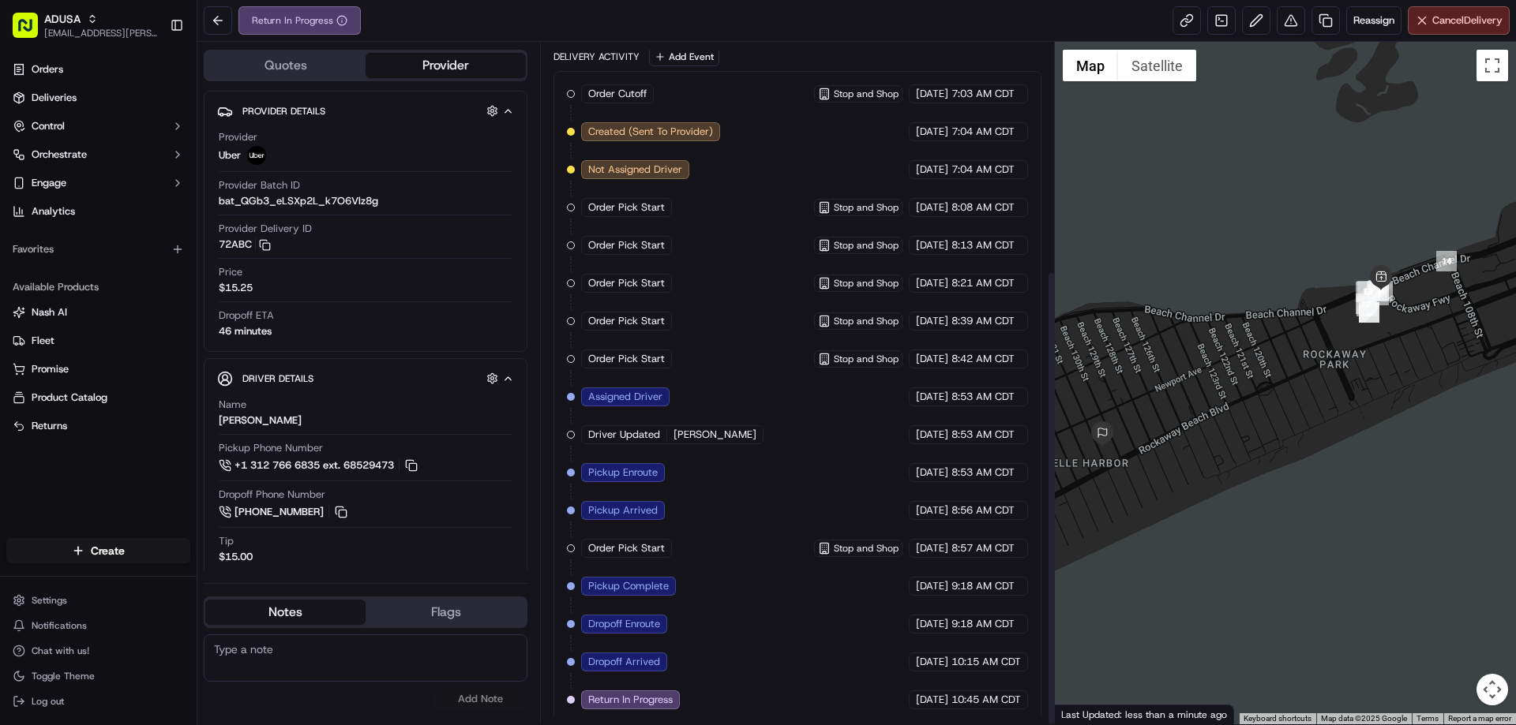
scroll to position [342, 0]
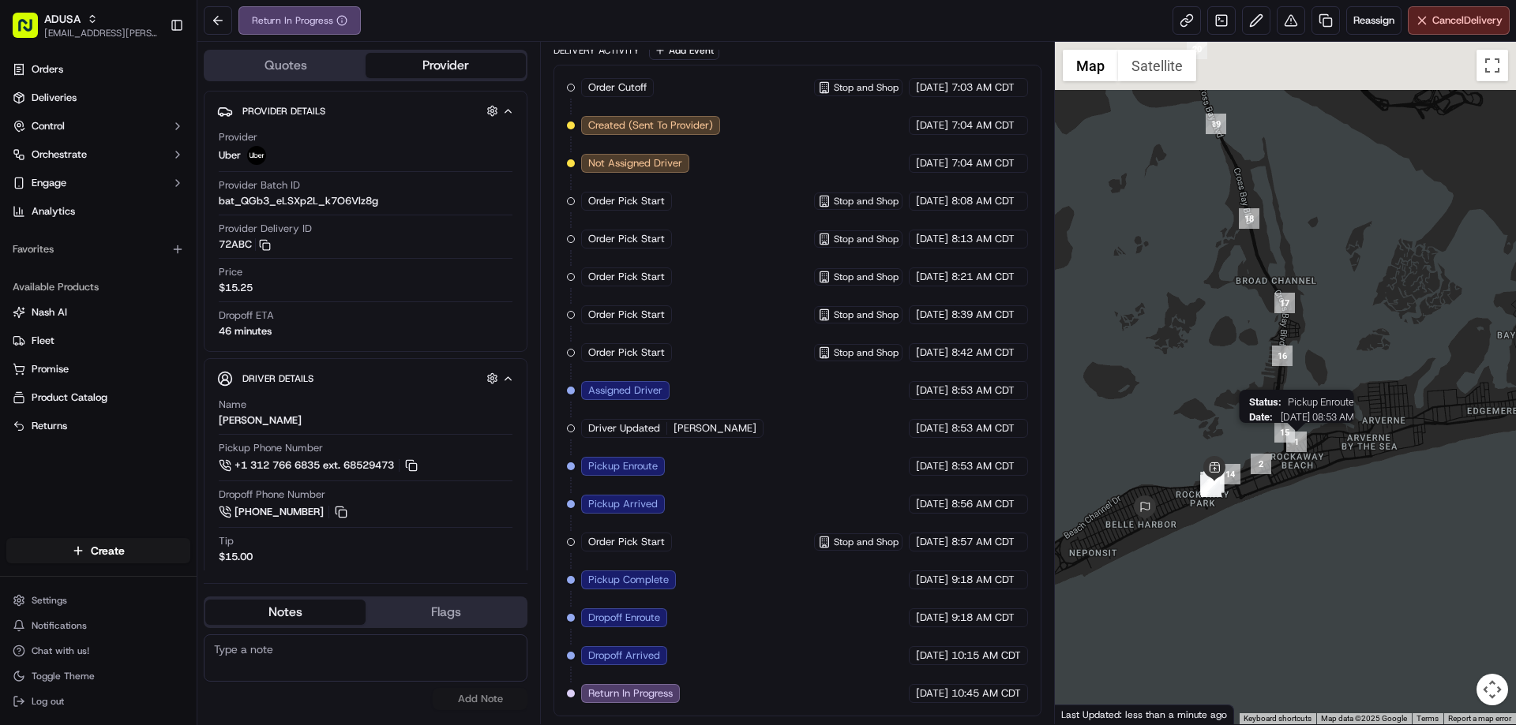
drag, startPoint x: 1468, startPoint y: 215, endPoint x: 1290, endPoint y: 465, distance: 307.3
click at [1291, 452] on img "1" at bounding box center [1296, 442] width 21 height 21
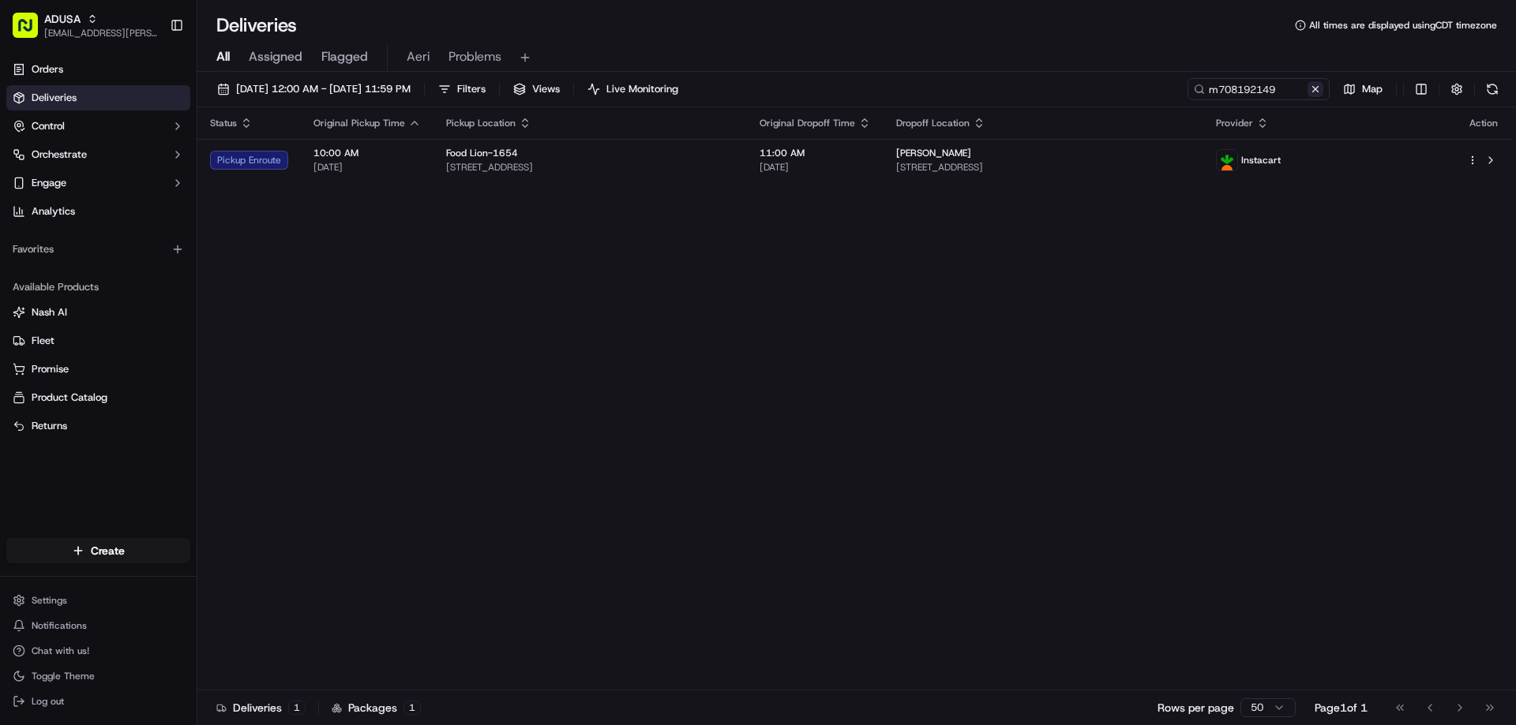
click at [1315, 95] on button at bounding box center [1315, 89] width 16 height 16
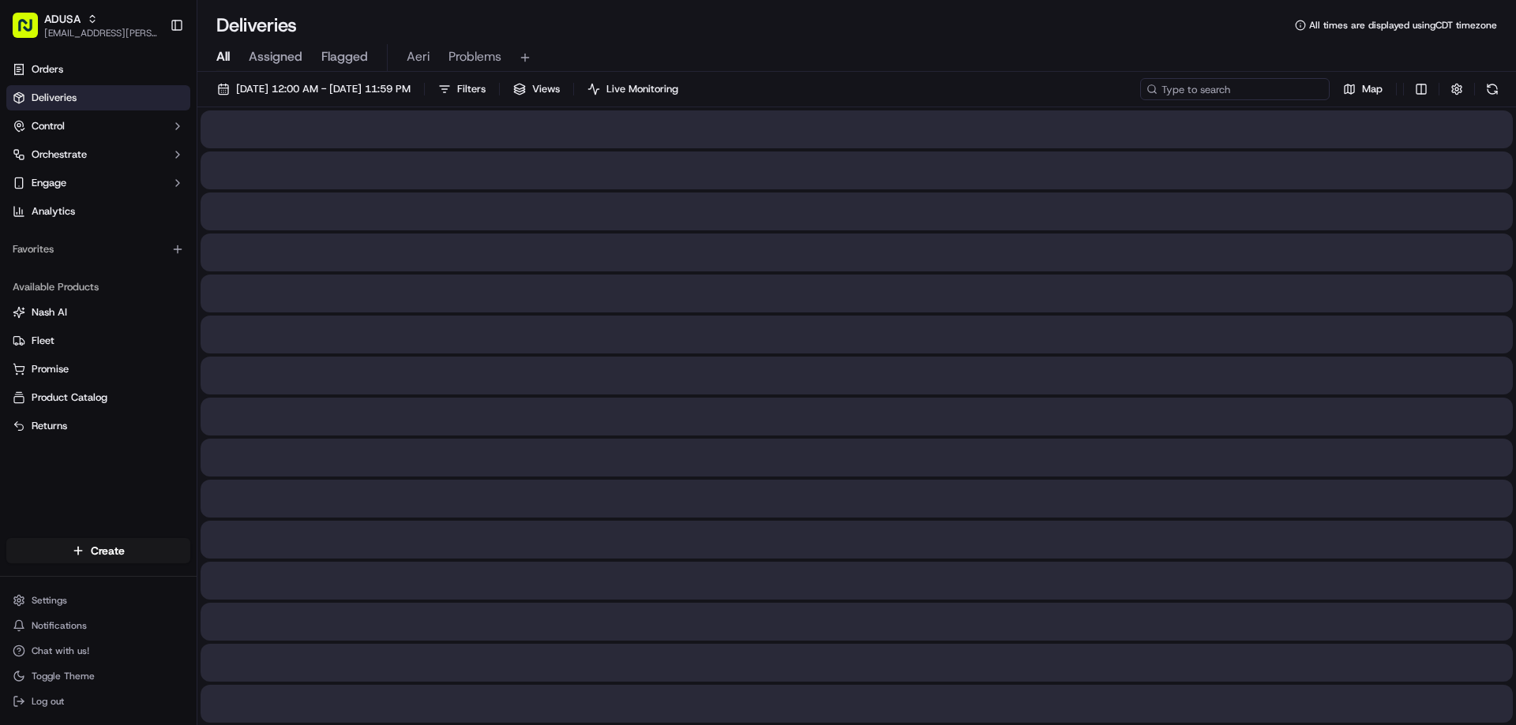
click at [1261, 92] on input at bounding box center [1234, 89] width 189 height 22
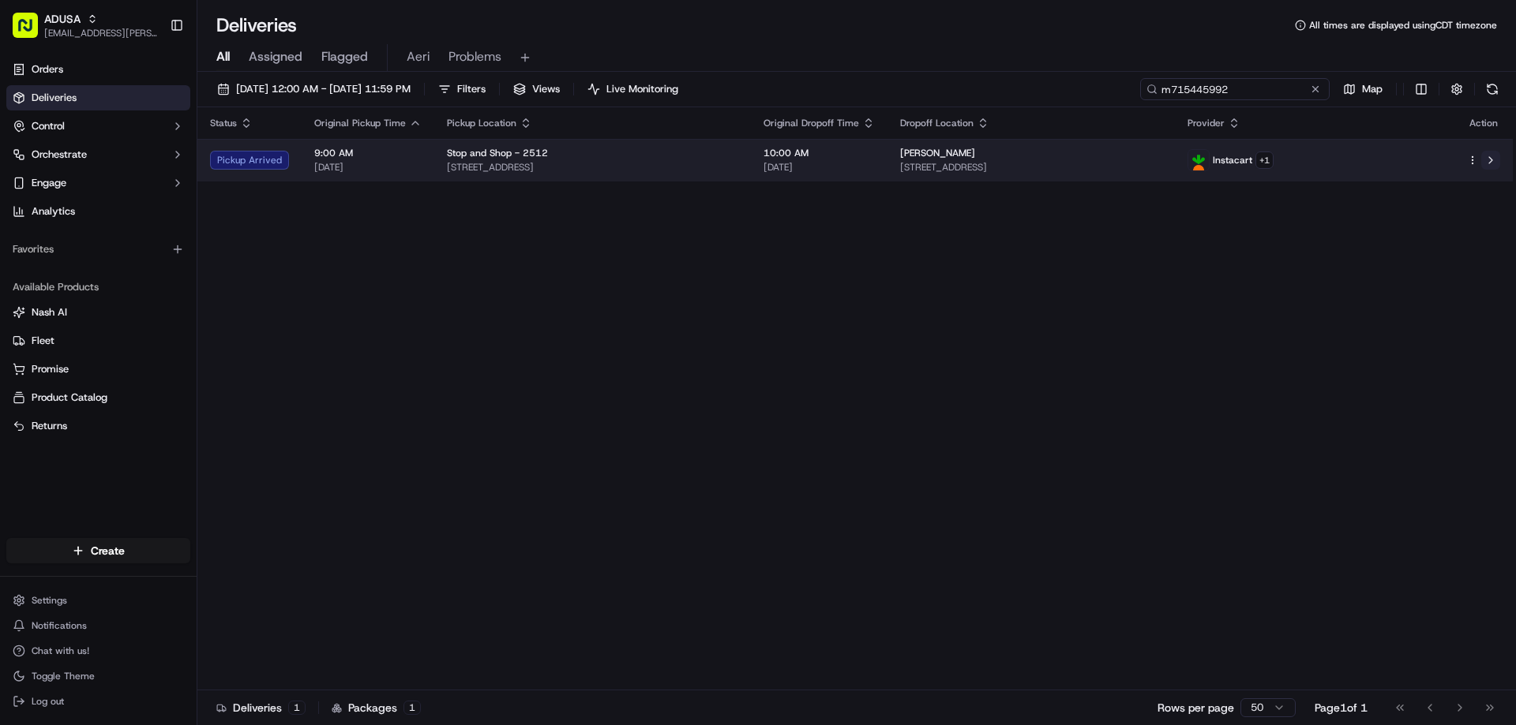
type input "m715445992"
click at [1490, 159] on button at bounding box center [1490, 160] width 19 height 19
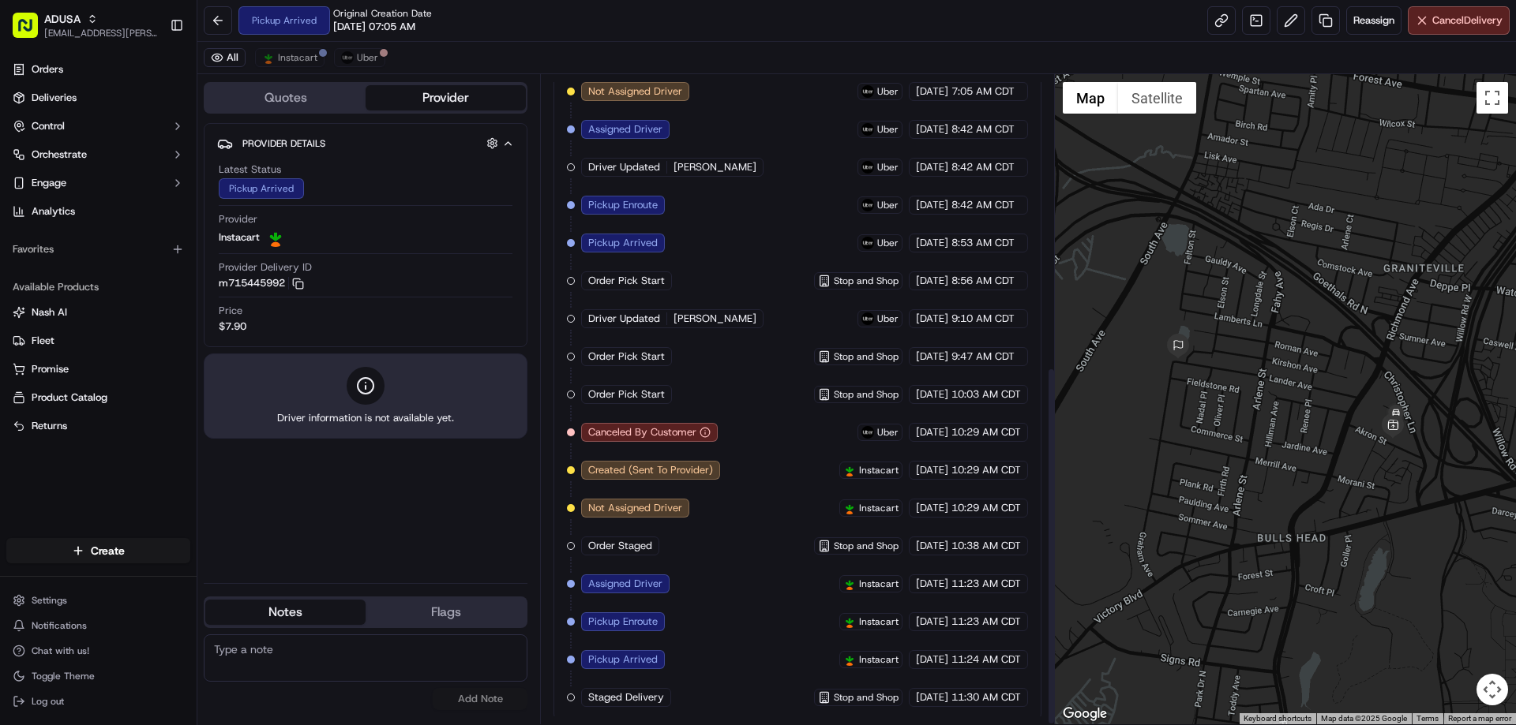
scroll to position [529, 0]
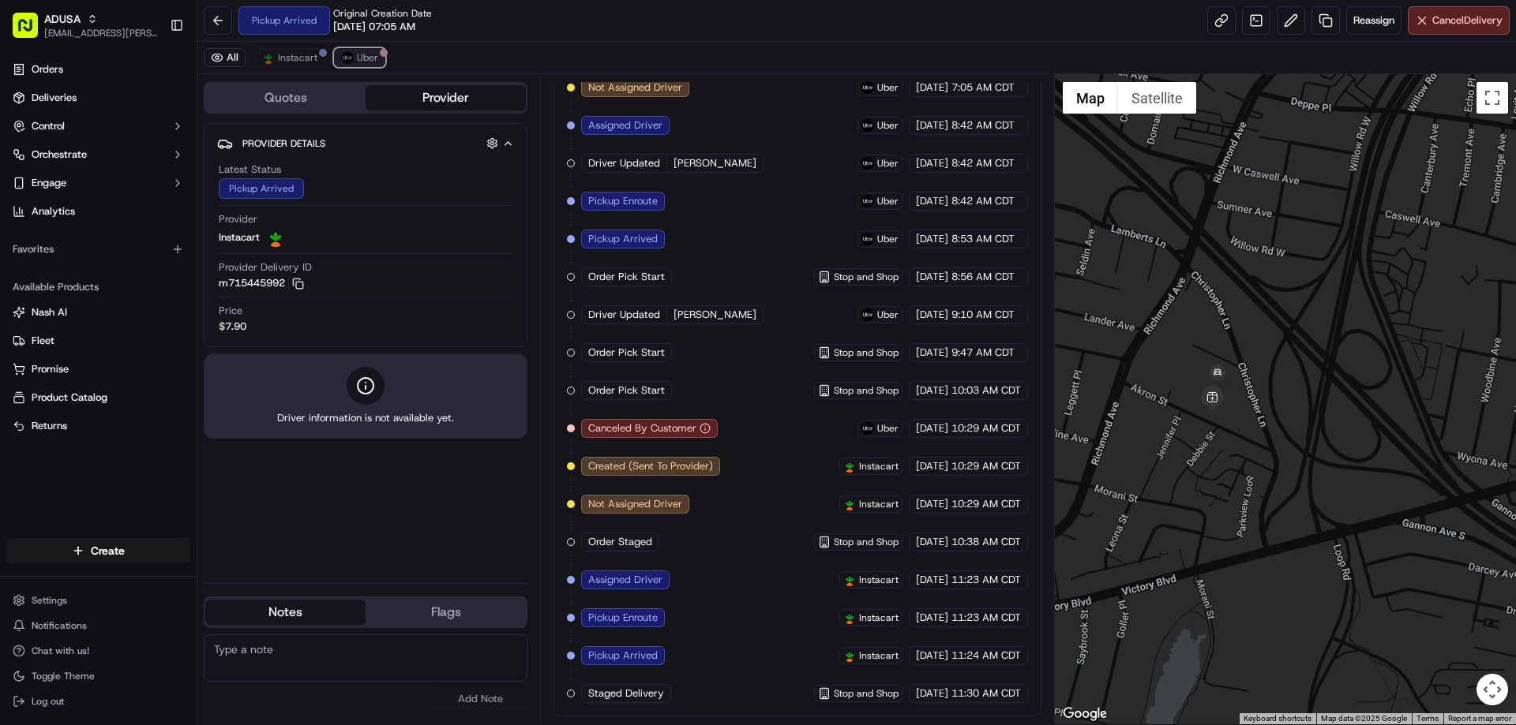
click at [366, 54] on span "Uber" at bounding box center [367, 57] width 21 height 13
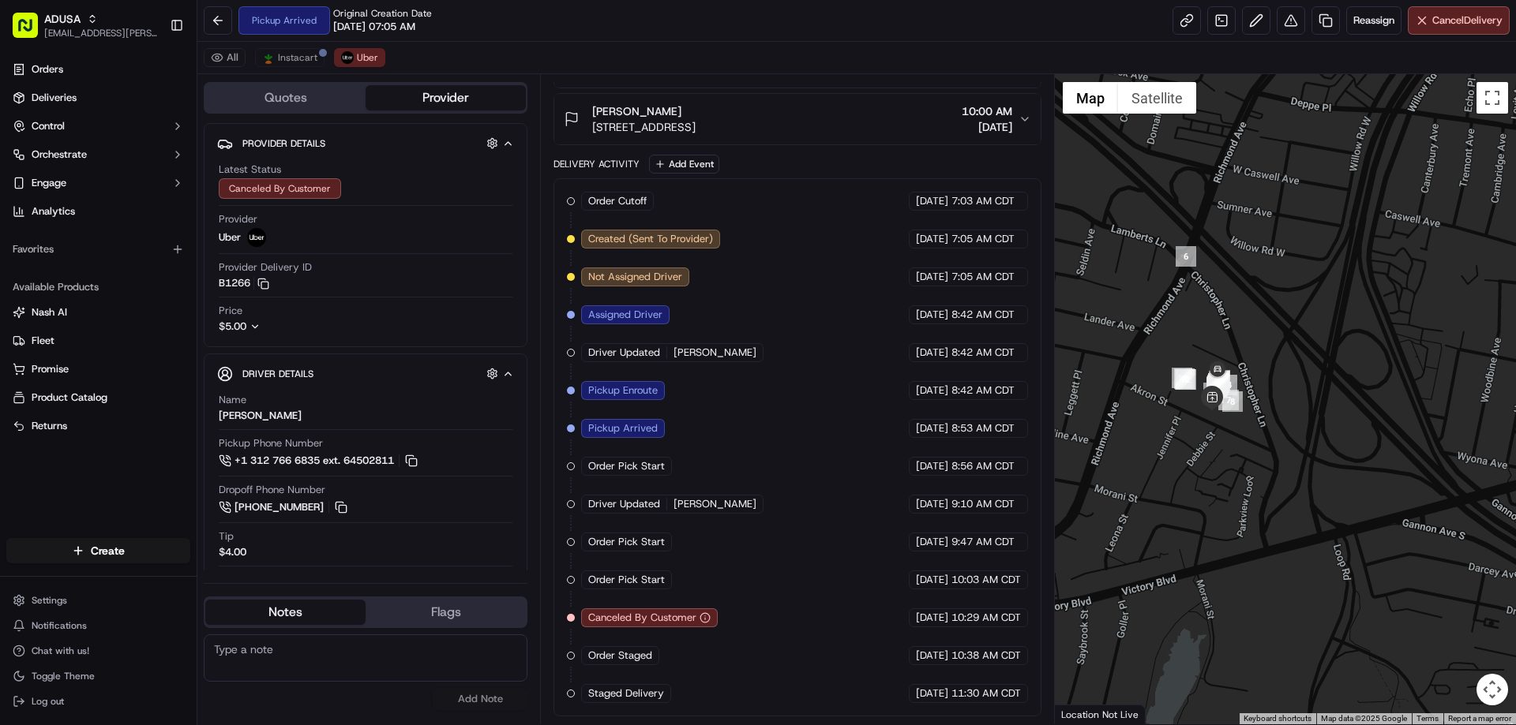
click at [328, 55] on div "All Instacart Uber" at bounding box center [856, 58] width 1318 height 32
click at [296, 56] on span "Instacart" at bounding box center [297, 57] width 39 height 13
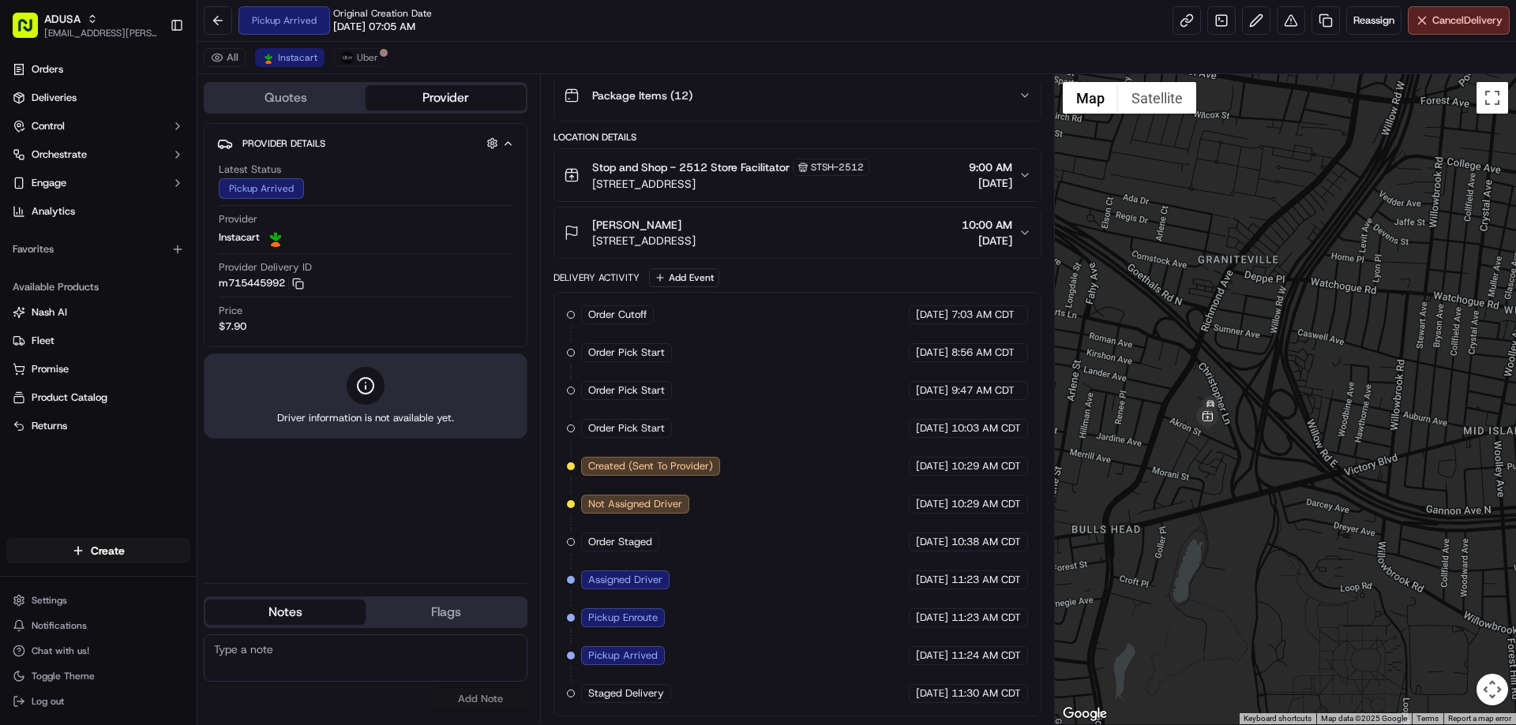
drag, startPoint x: 1172, startPoint y: 414, endPoint x: 1313, endPoint y: 410, distance: 140.5
click at [1298, 411] on div at bounding box center [1286, 399] width 462 height 650
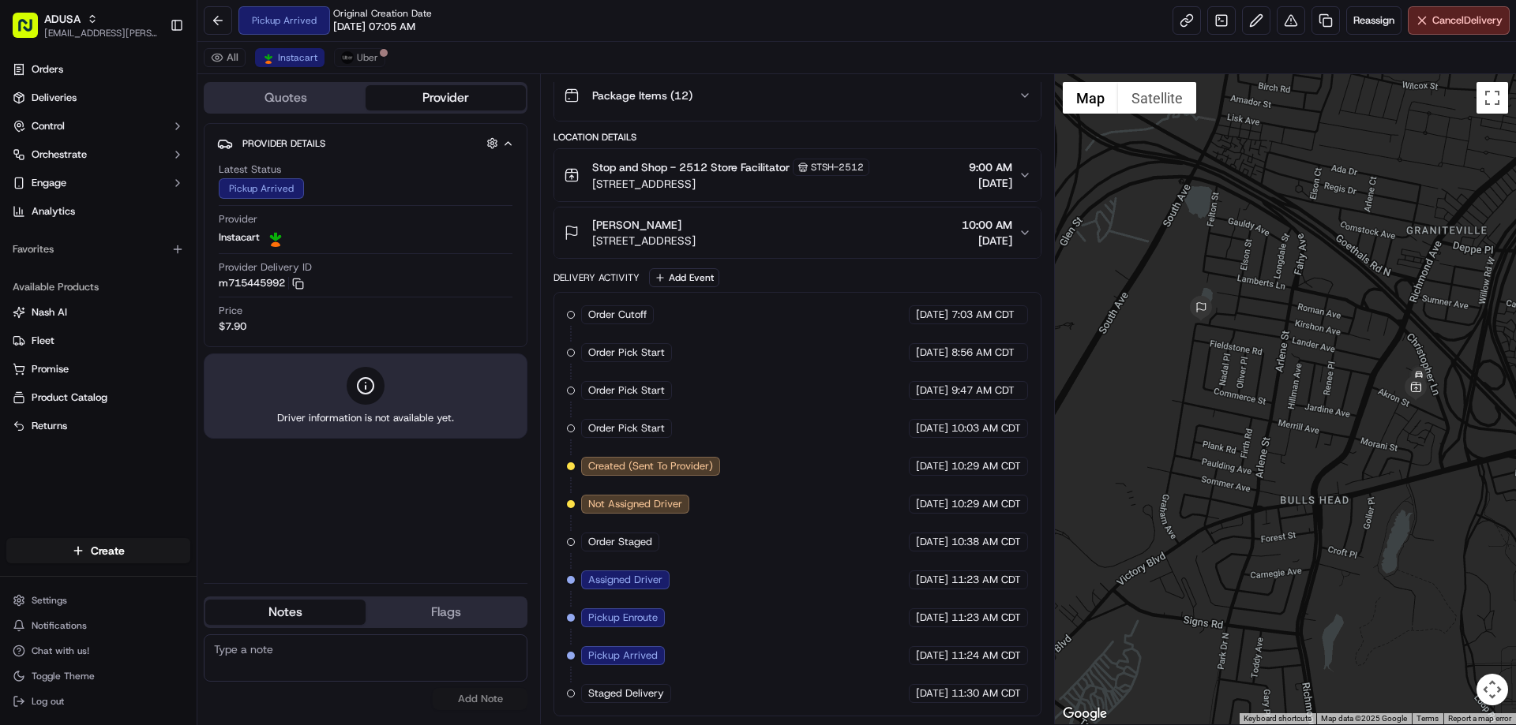
drag, startPoint x: 1212, startPoint y: 365, endPoint x: 1189, endPoint y: 363, distance: 23.7
click at [1189, 363] on div at bounding box center [1286, 399] width 462 height 650
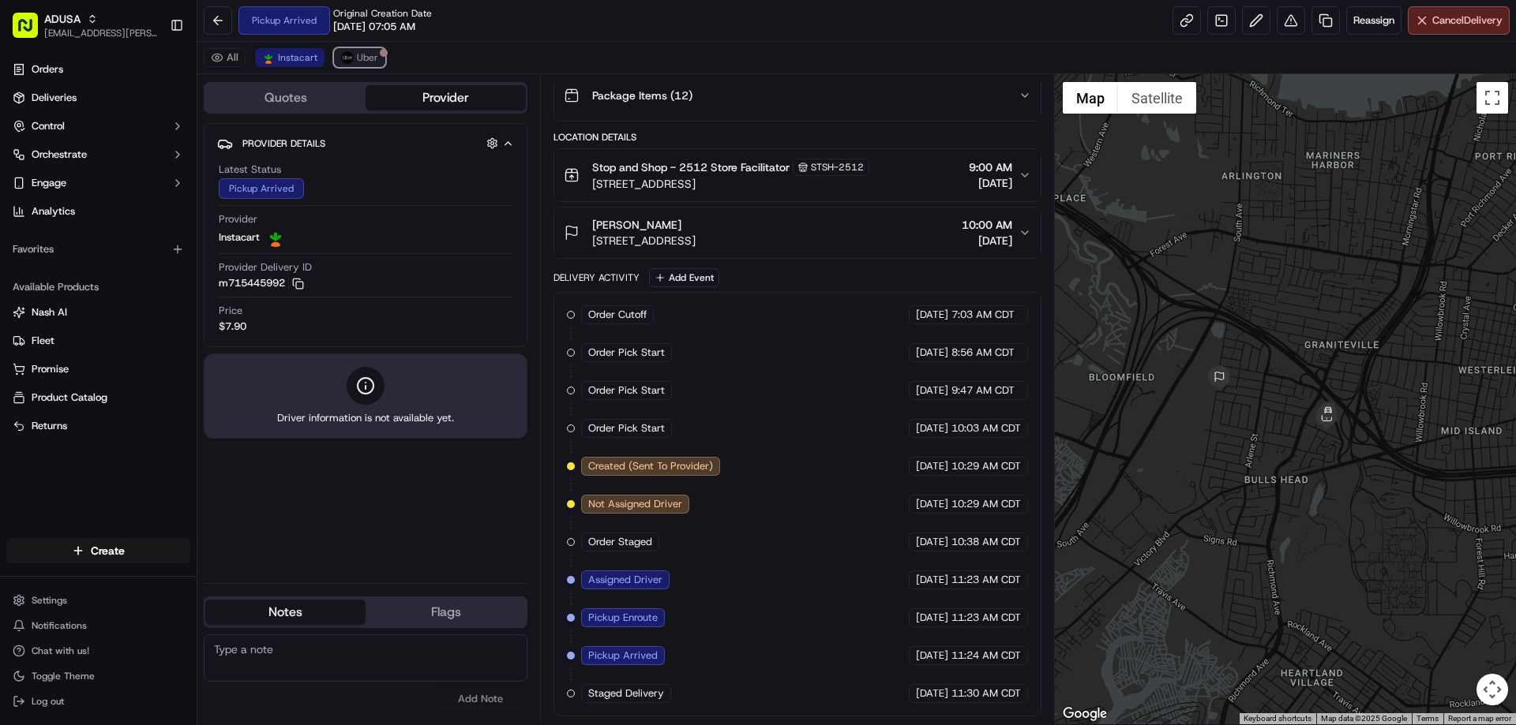
click at [361, 60] on span "Uber" at bounding box center [367, 57] width 21 height 13
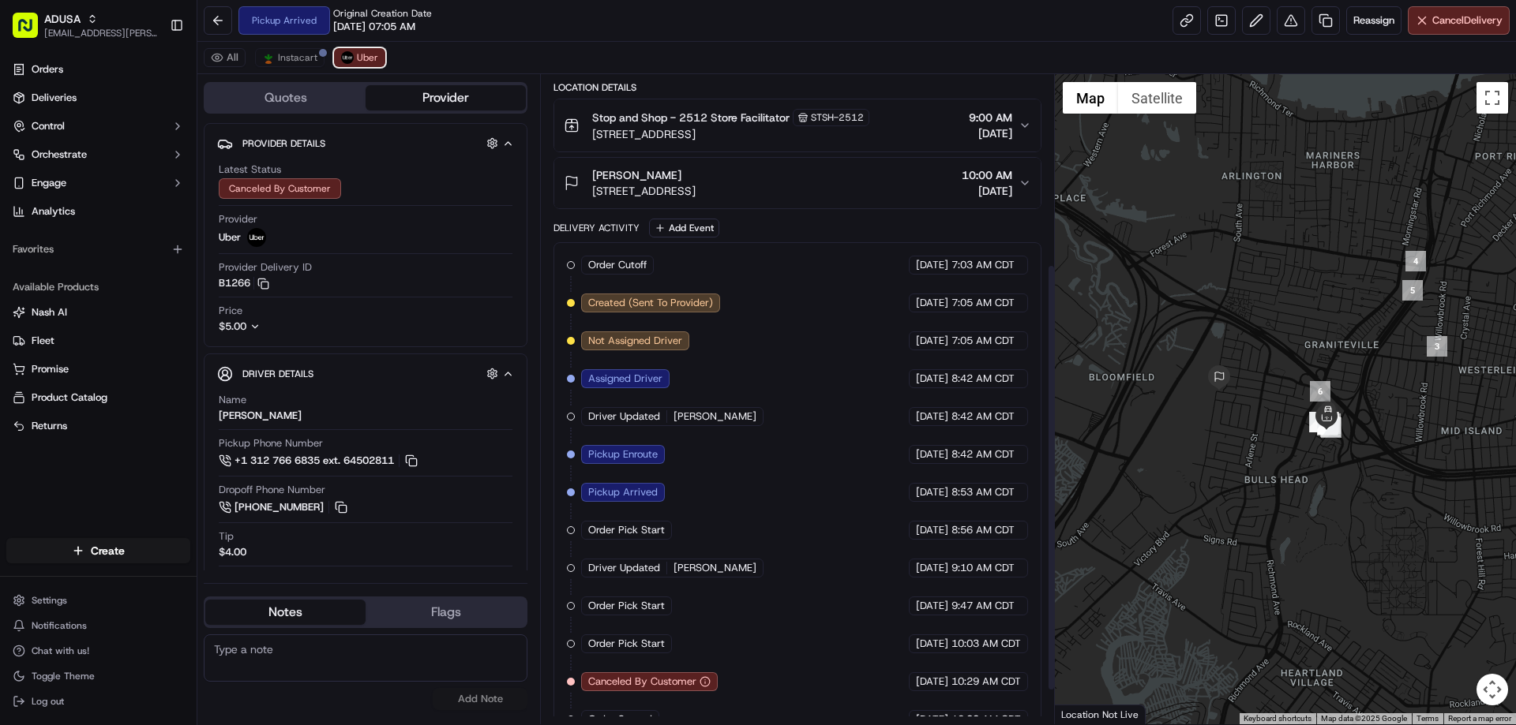
scroll to position [339, 0]
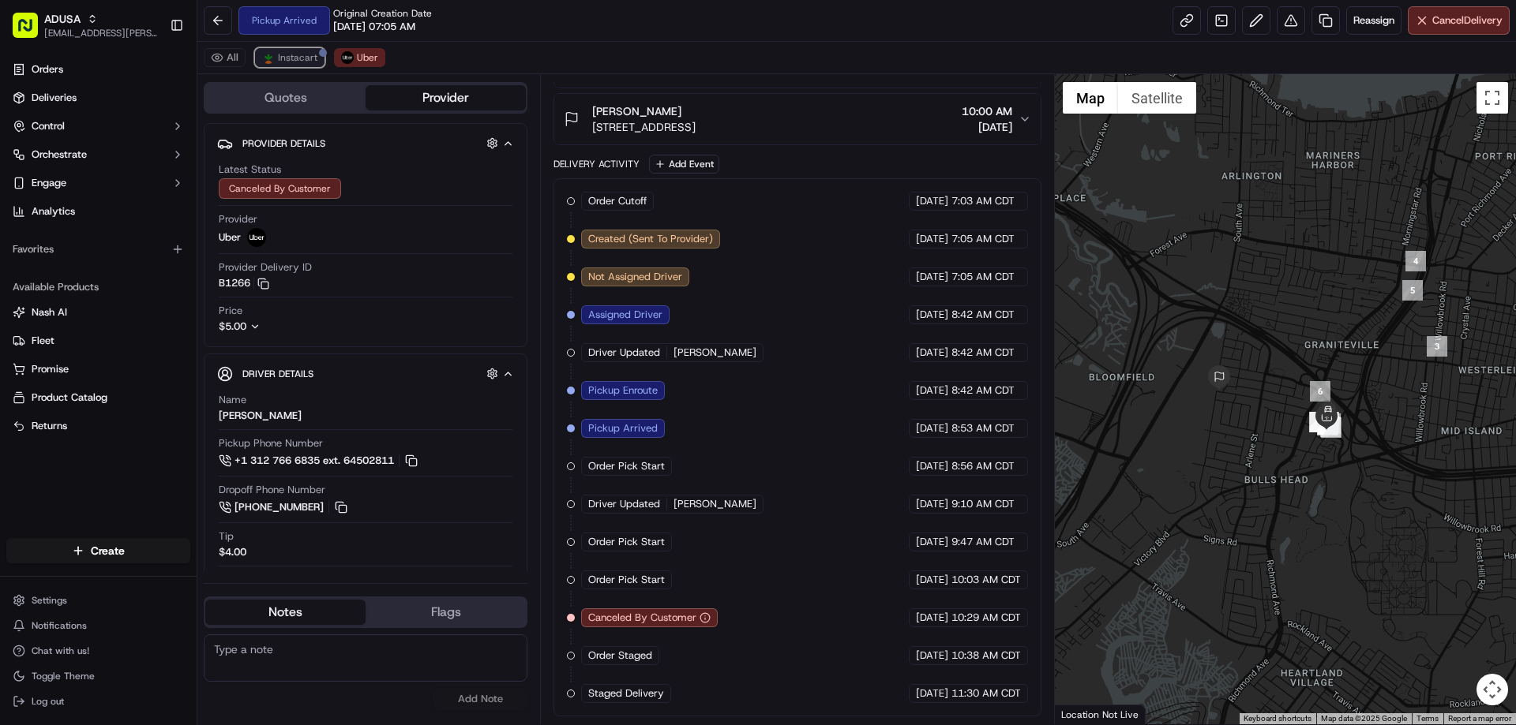
click at [288, 65] on button "Instacart" at bounding box center [289, 57] width 69 height 19
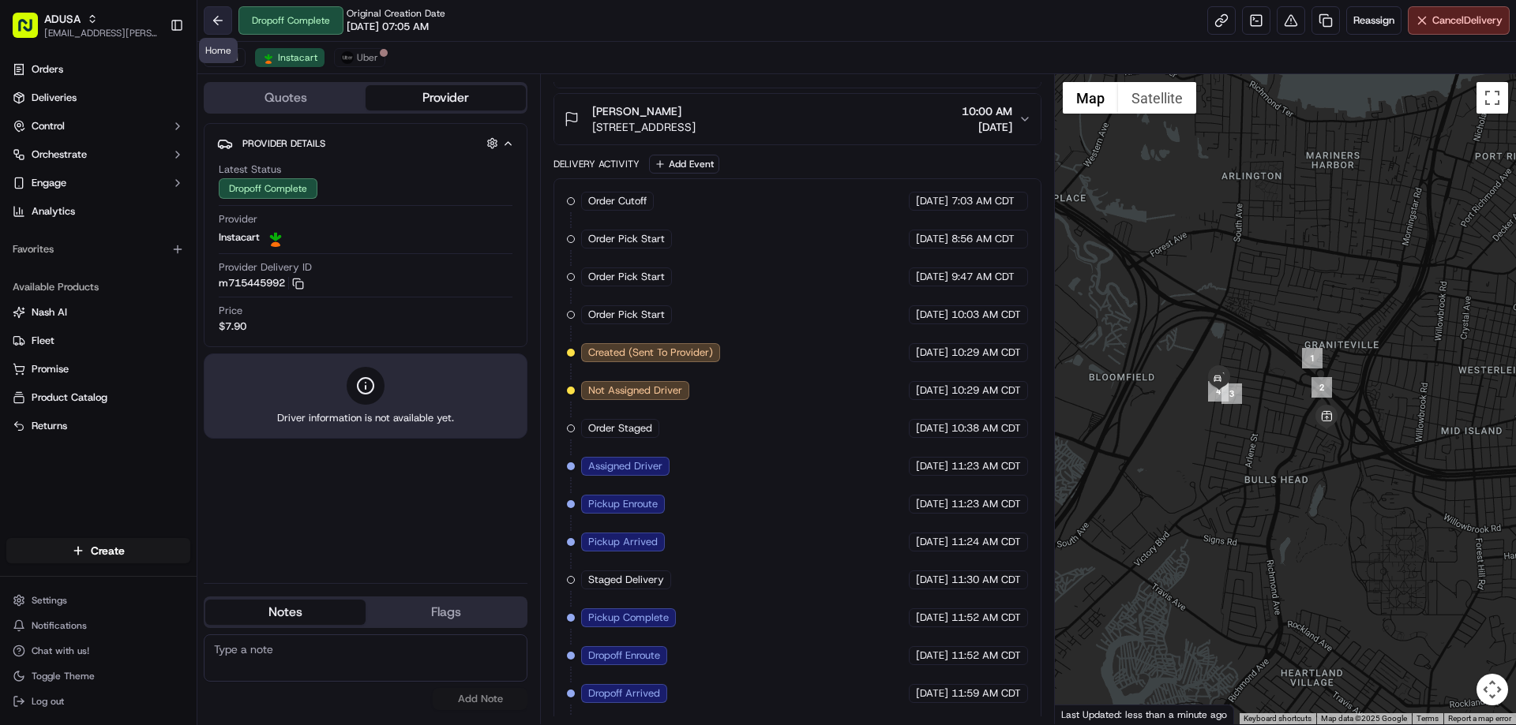
click at [217, 27] on button at bounding box center [218, 20] width 28 height 28
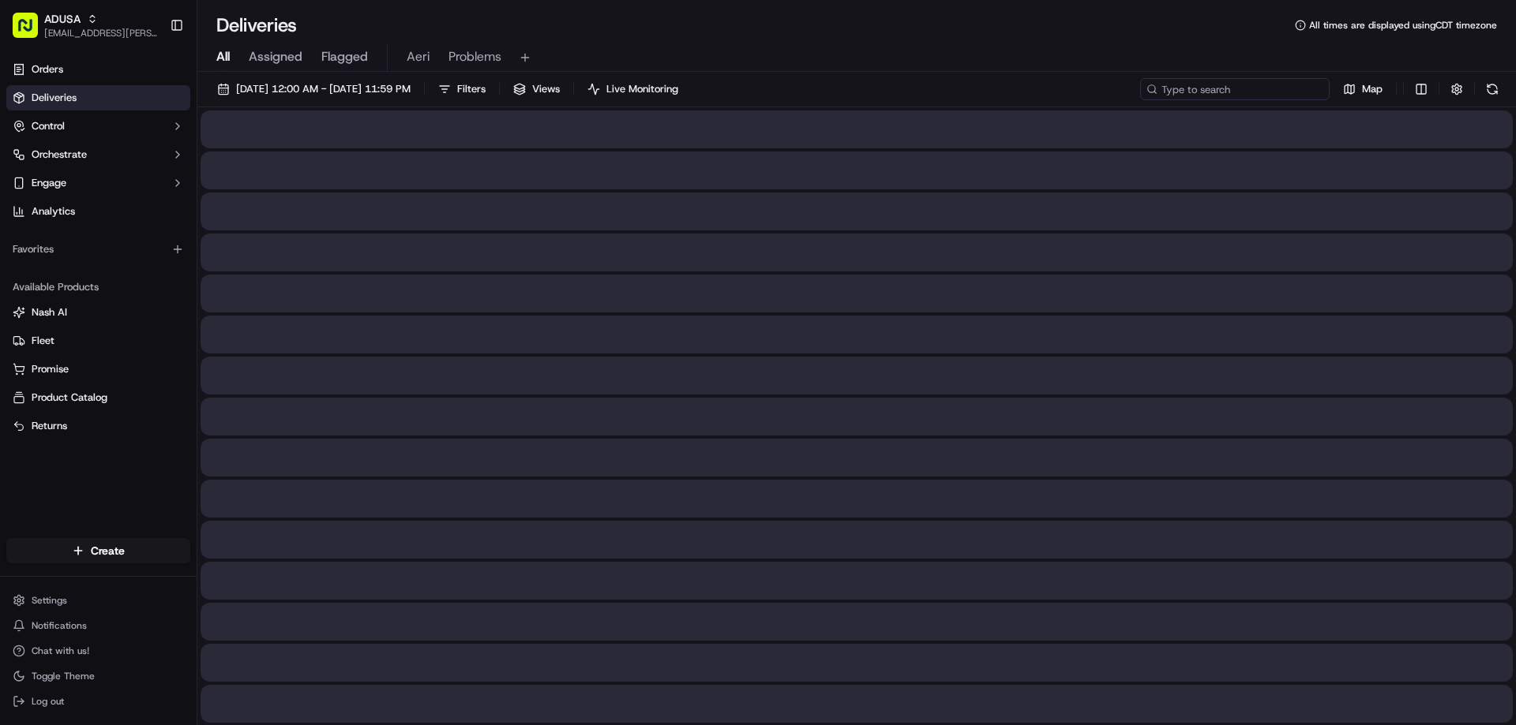
click at [1265, 84] on input at bounding box center [1234, 89] width 189 height 22
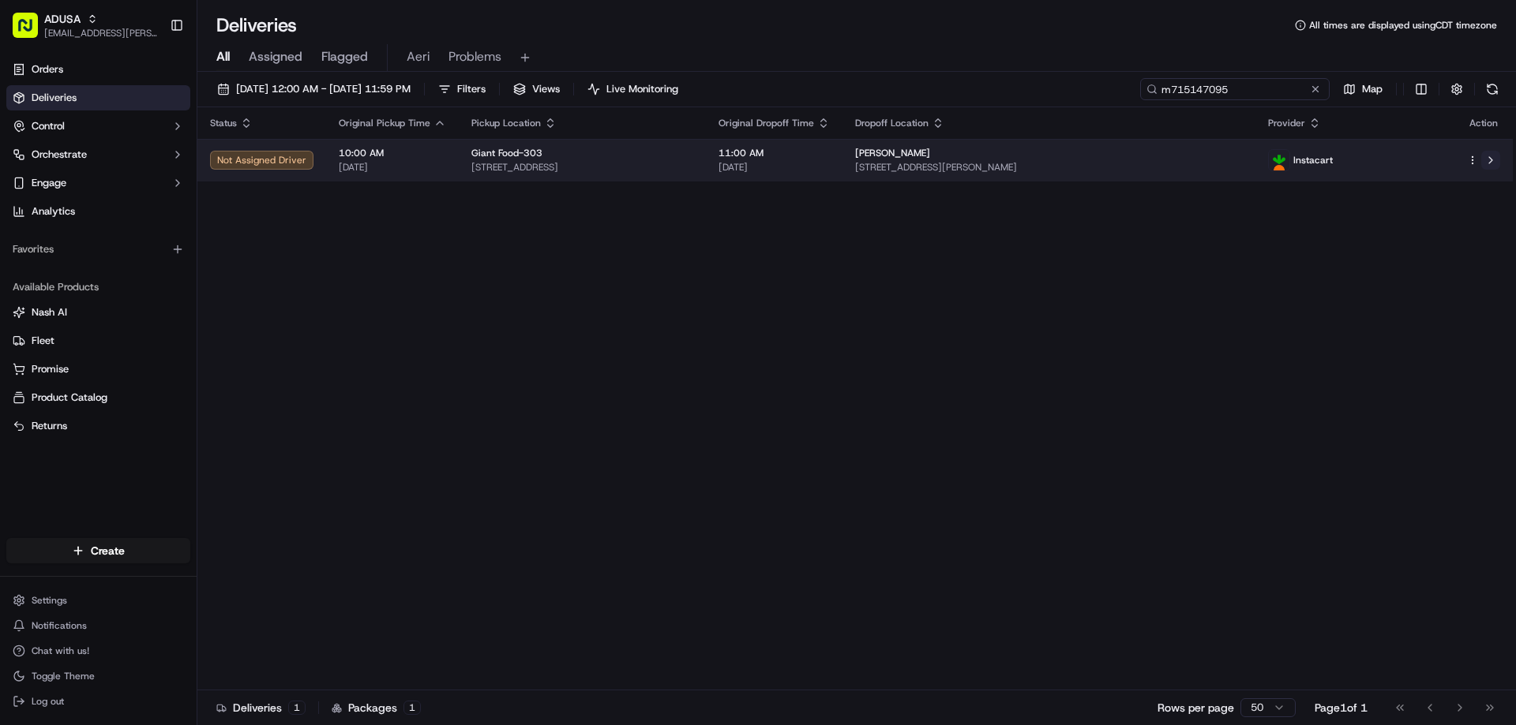
type input "m715147095"
click at [1489, 159] on button at bounding box center [1490, 160] width 19 height 19
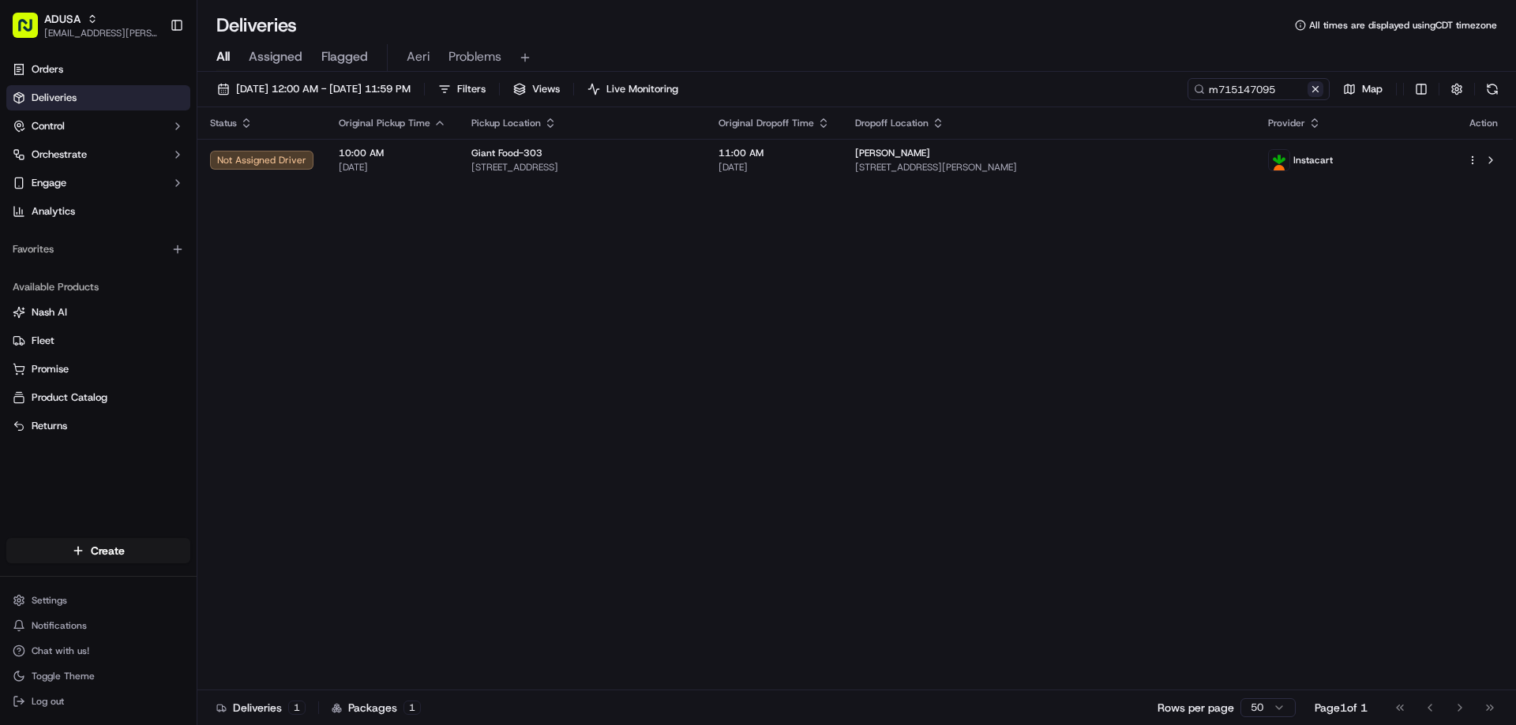
click at [1317, 93] on button at bounding box center [1315, 89] width 16 height 16
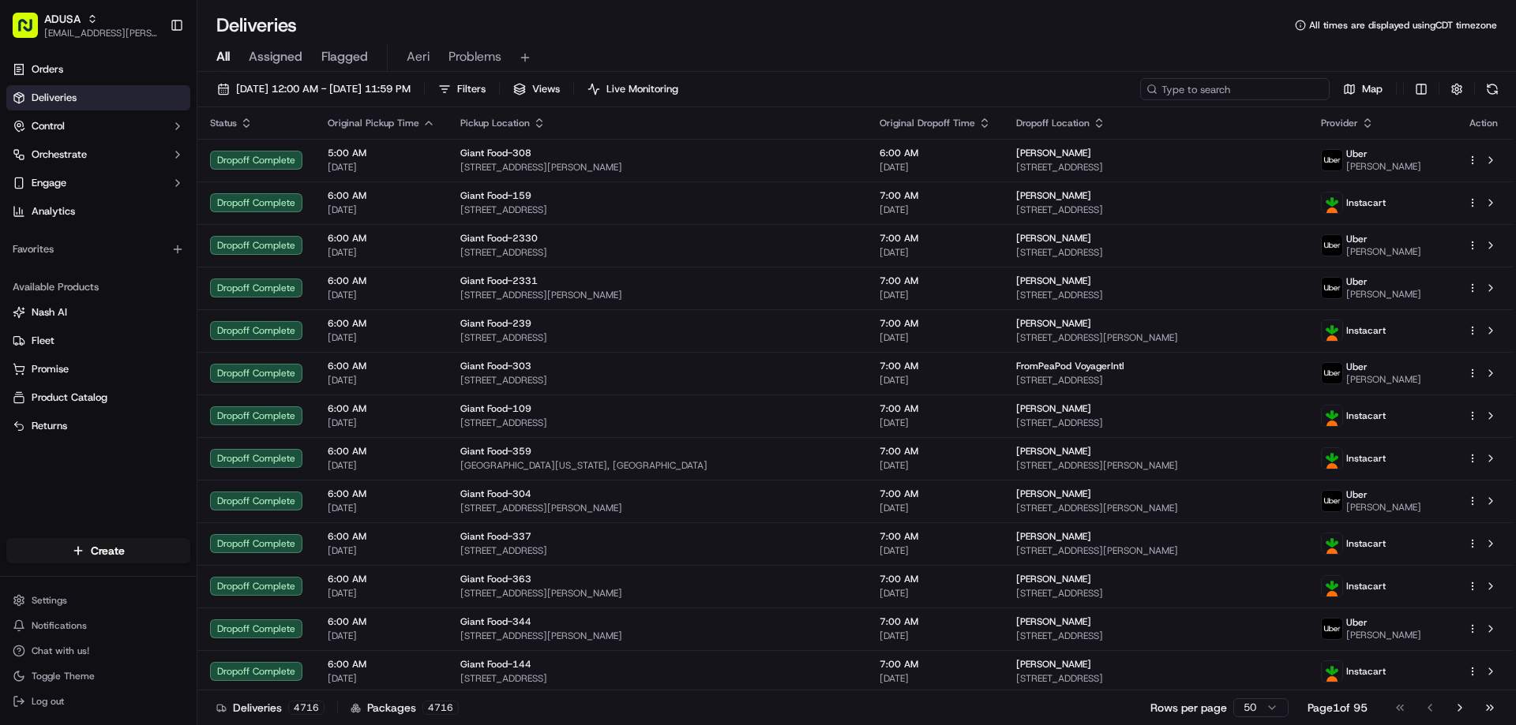
click at [1244, 84] on input at bounding box center [1234, 89] width 189 height 22
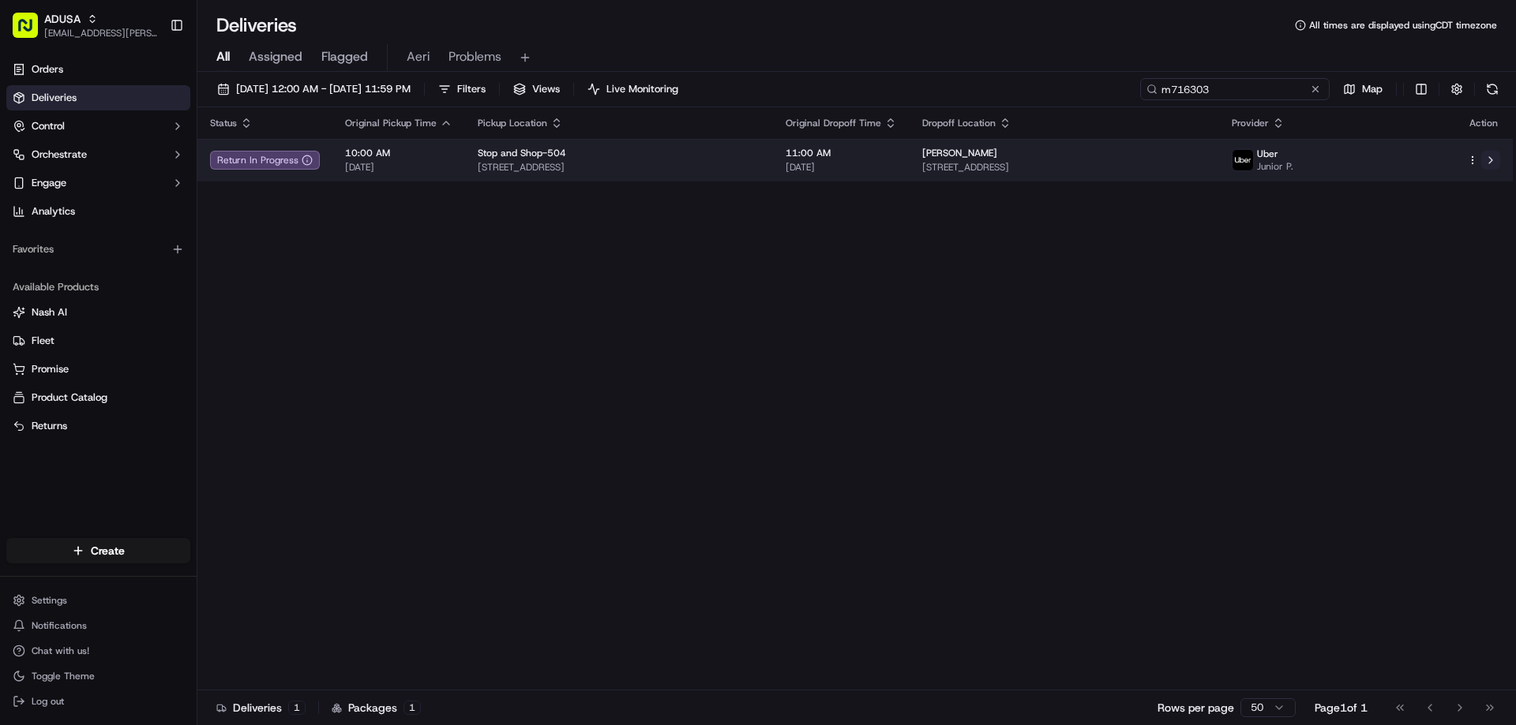
type input "m716303"
click at [1490, 167] on button at bounding box center [1490, 160] width 19 height 19
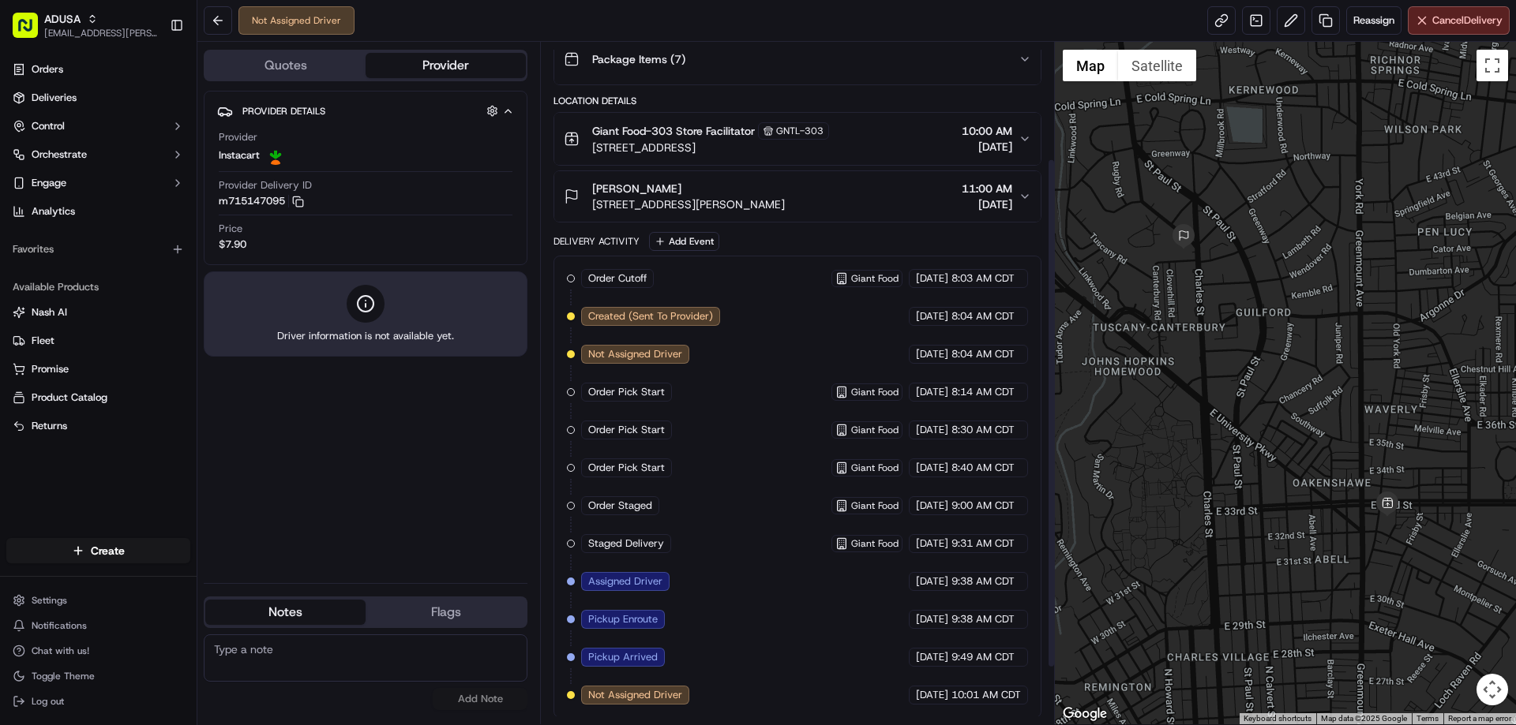
scroll to position [231, 0]
click at [303, 206] on rect "button" at bounding box center [299, 203] width 7 height 7
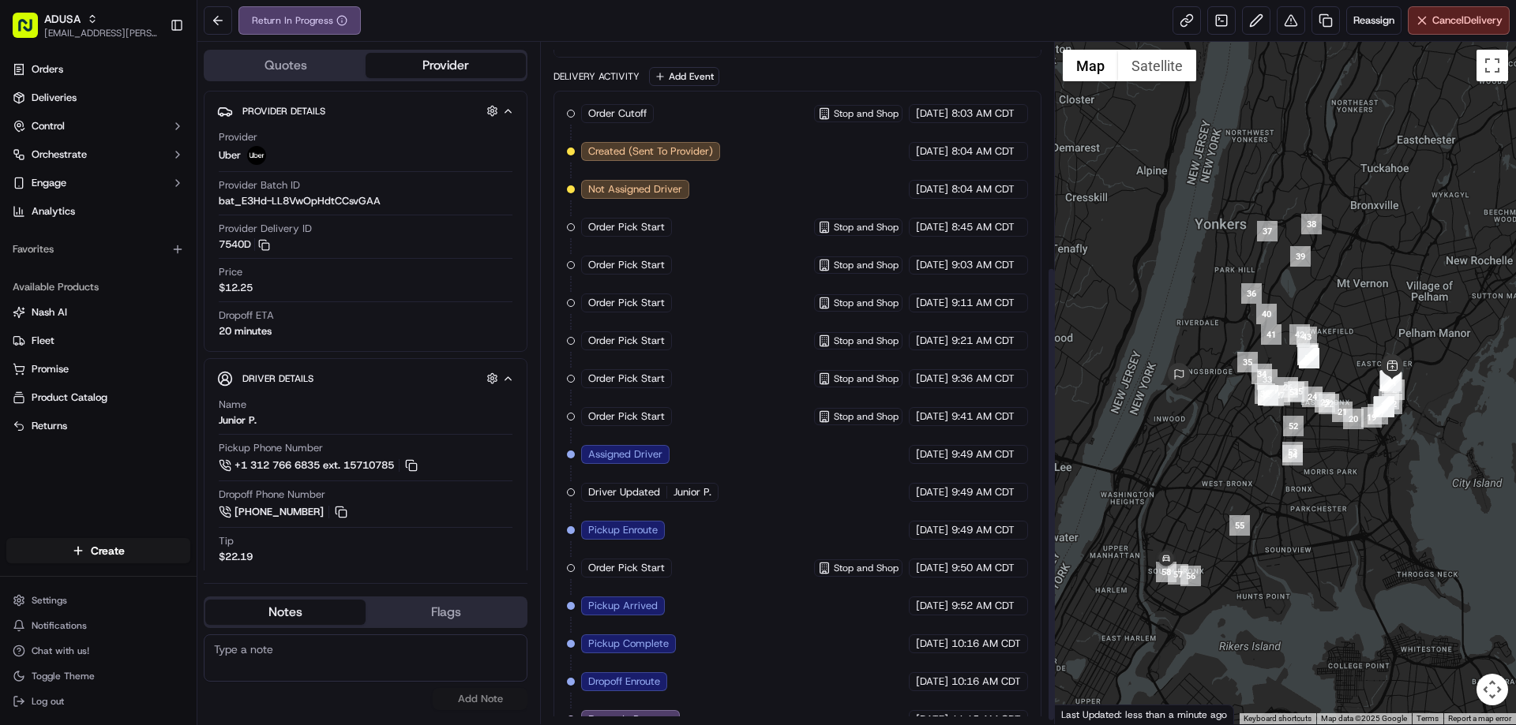
scroll to position [342, 0]
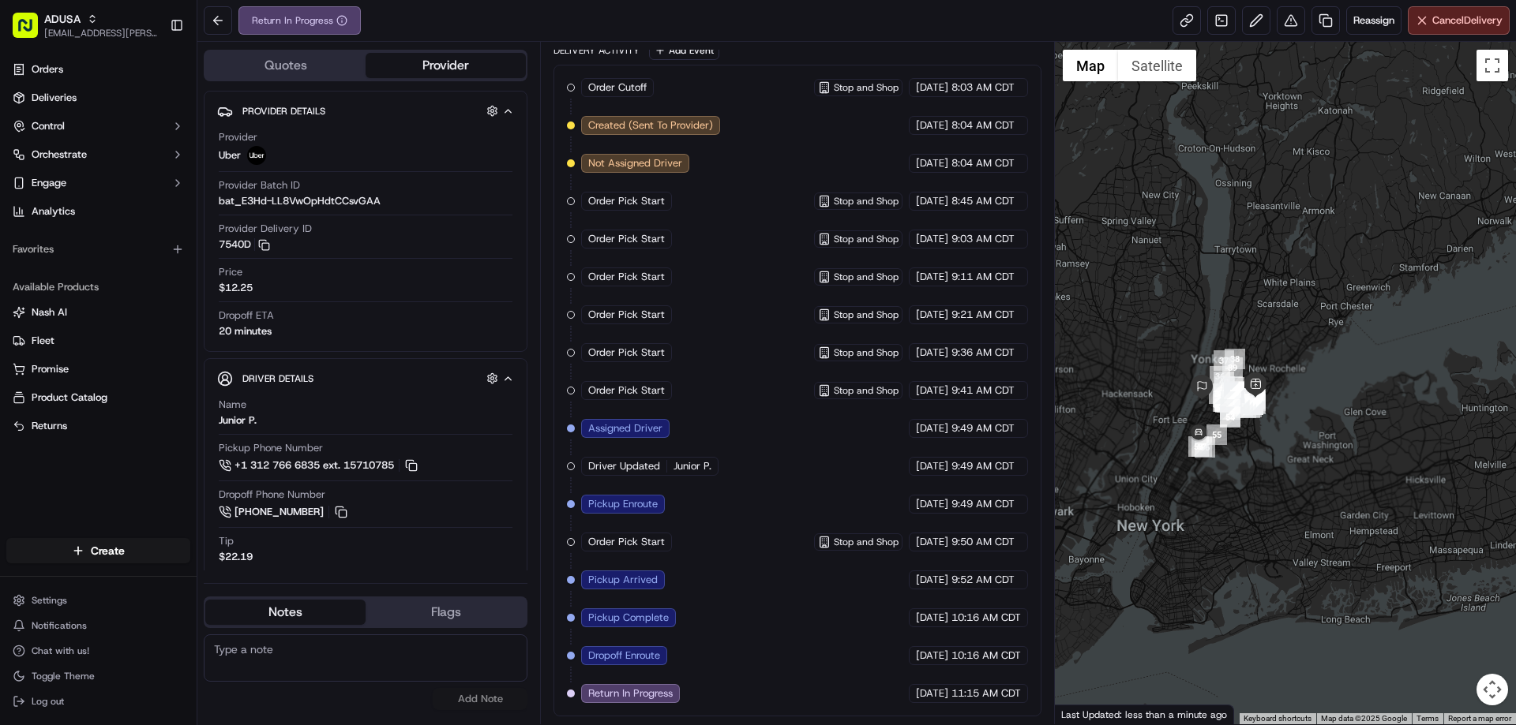
drag, startPoint x: 1210, startPoint y: 437, endPoint x: 1294, endPoint y: 272, distance: 184.3
click at [1286, 284] on div at bounding box center [1286, 383] width 462 height 683
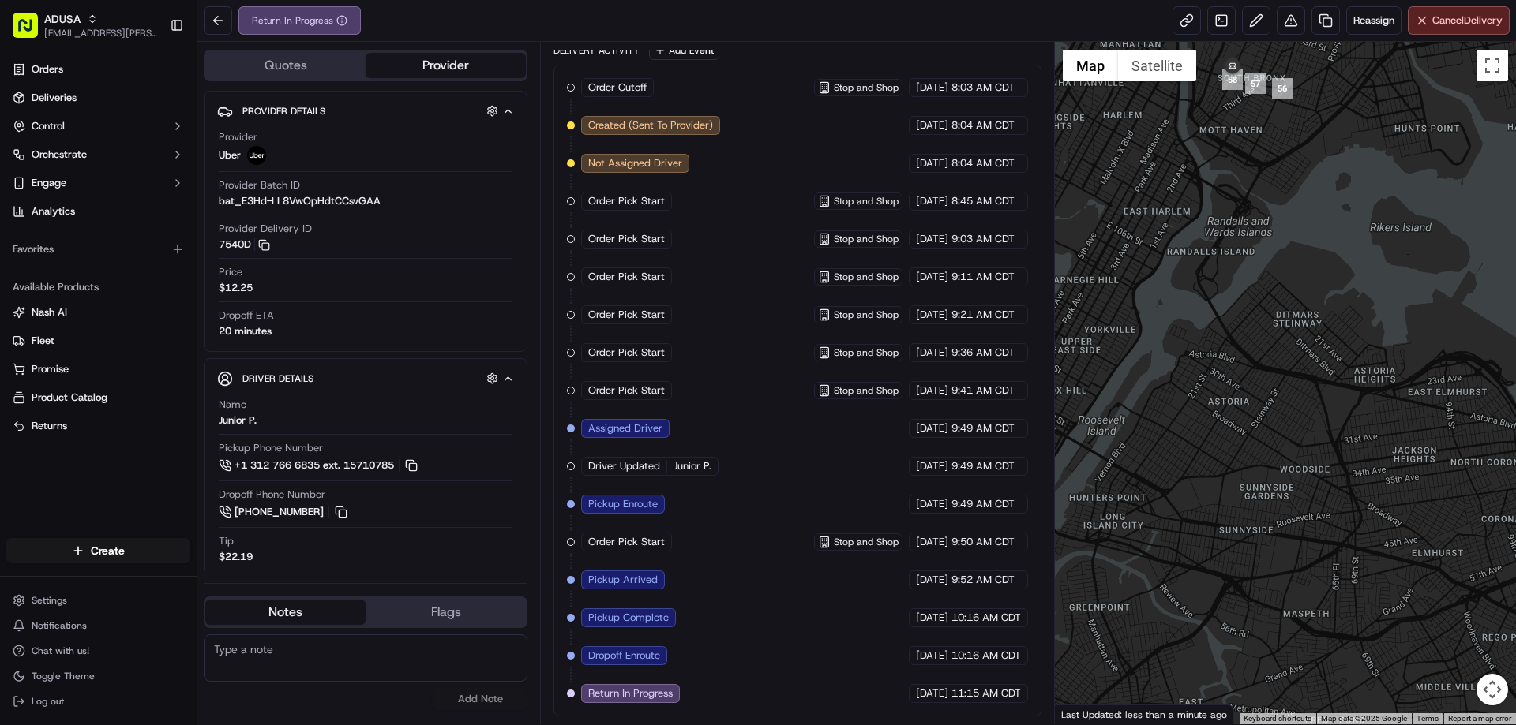
drag, startPoint x: 1229, startPoint y: 189, endPoint x: 1220, endPoint y: 298, distance: 110.1
click at [1220, 298] on div at bounding box center [1286, 383] width 462 height 683
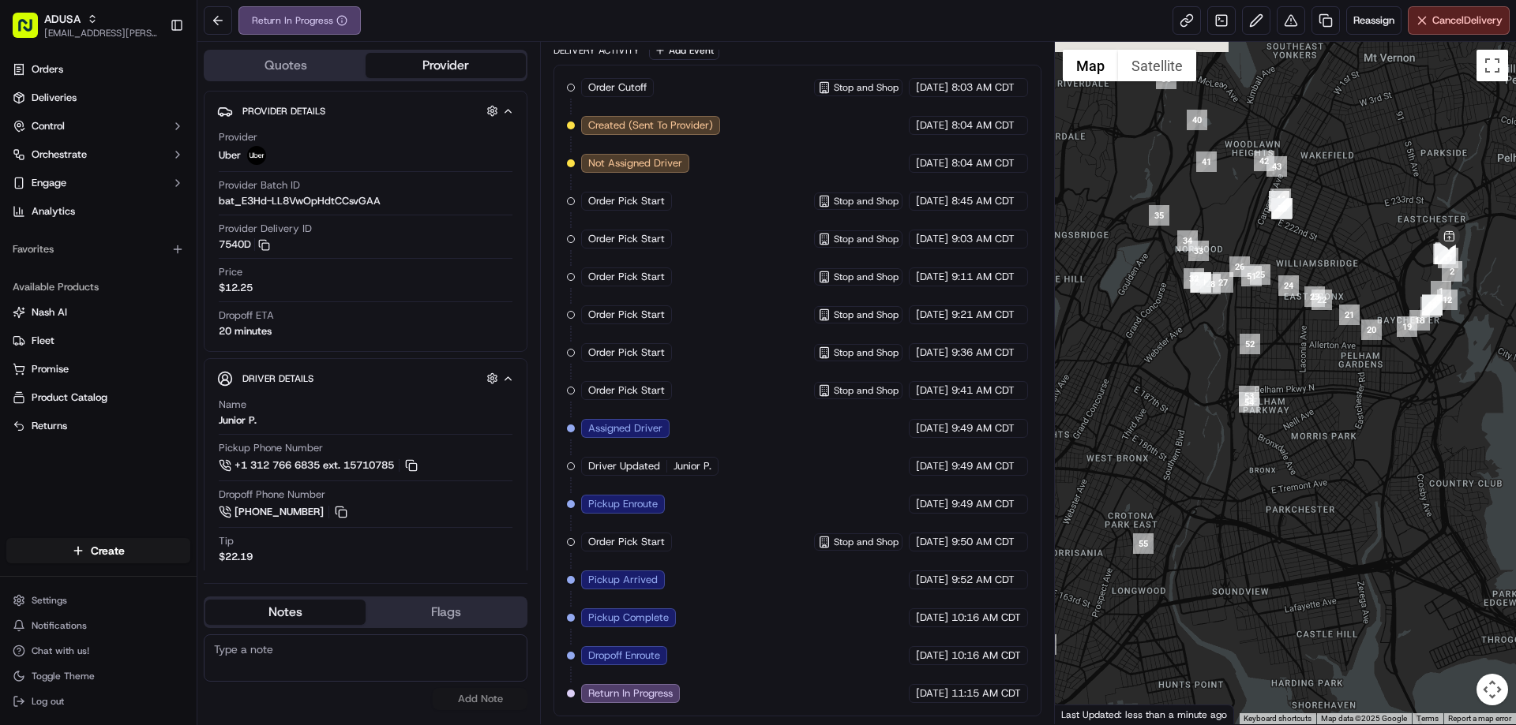
drag, startPoint x: 1358, startPoint y: 232, endPoint x: 1227, endPoint y: 318, distance: 156.1
click at [1228, 314] on div at bounding box center [1286, 383] width 462 height 683
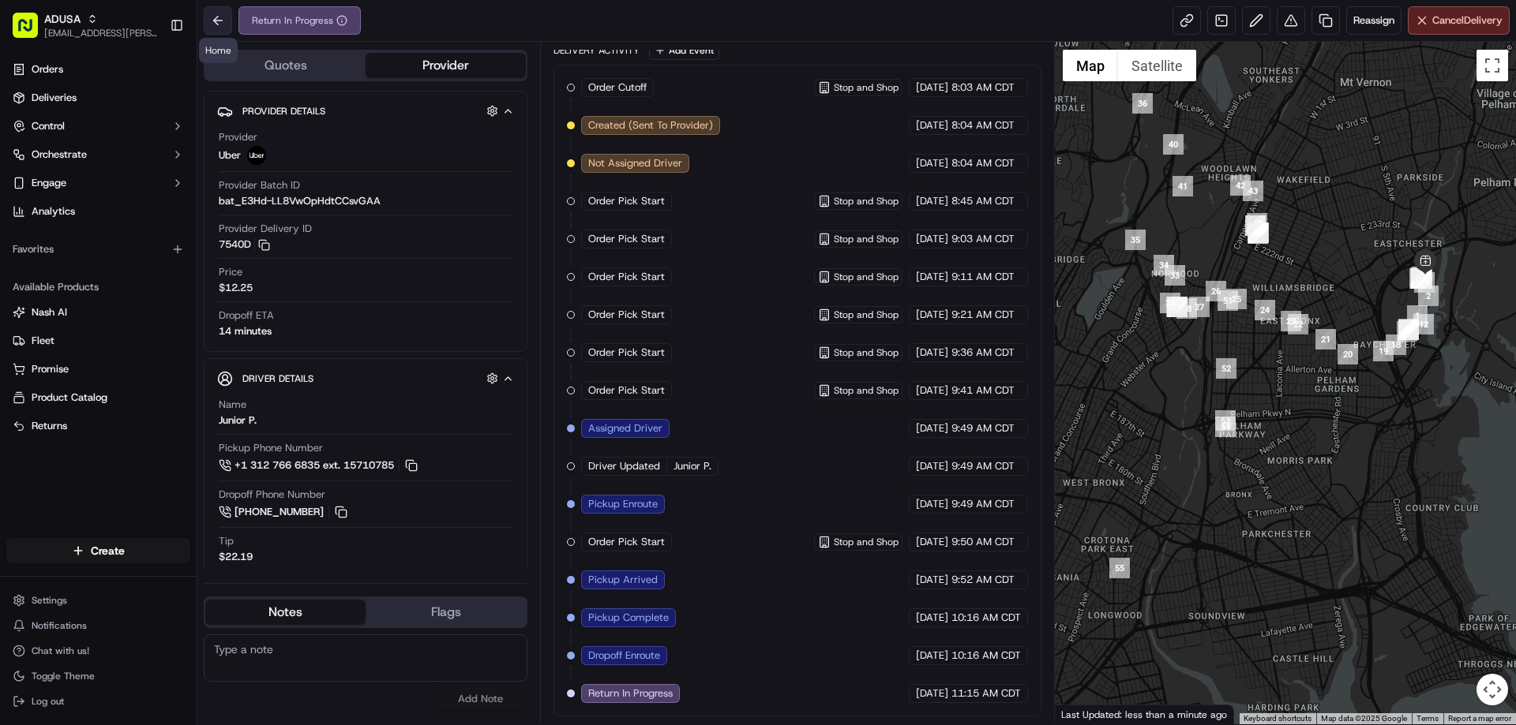
click at [219, 16] on button at bounding box center [218, 20] width 28 height 28
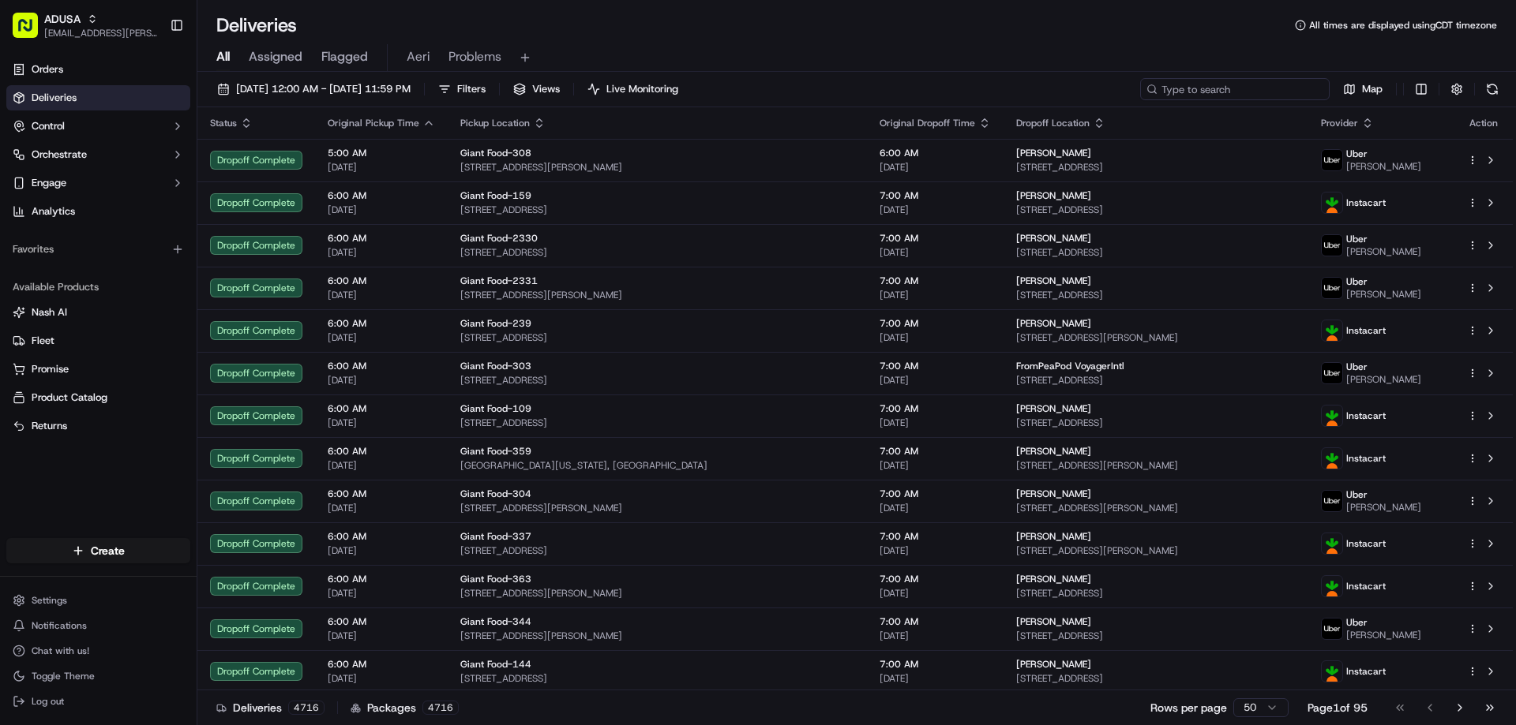
click at [1239, 94] on input at bounding box center [1234, 89] width 189 height 22
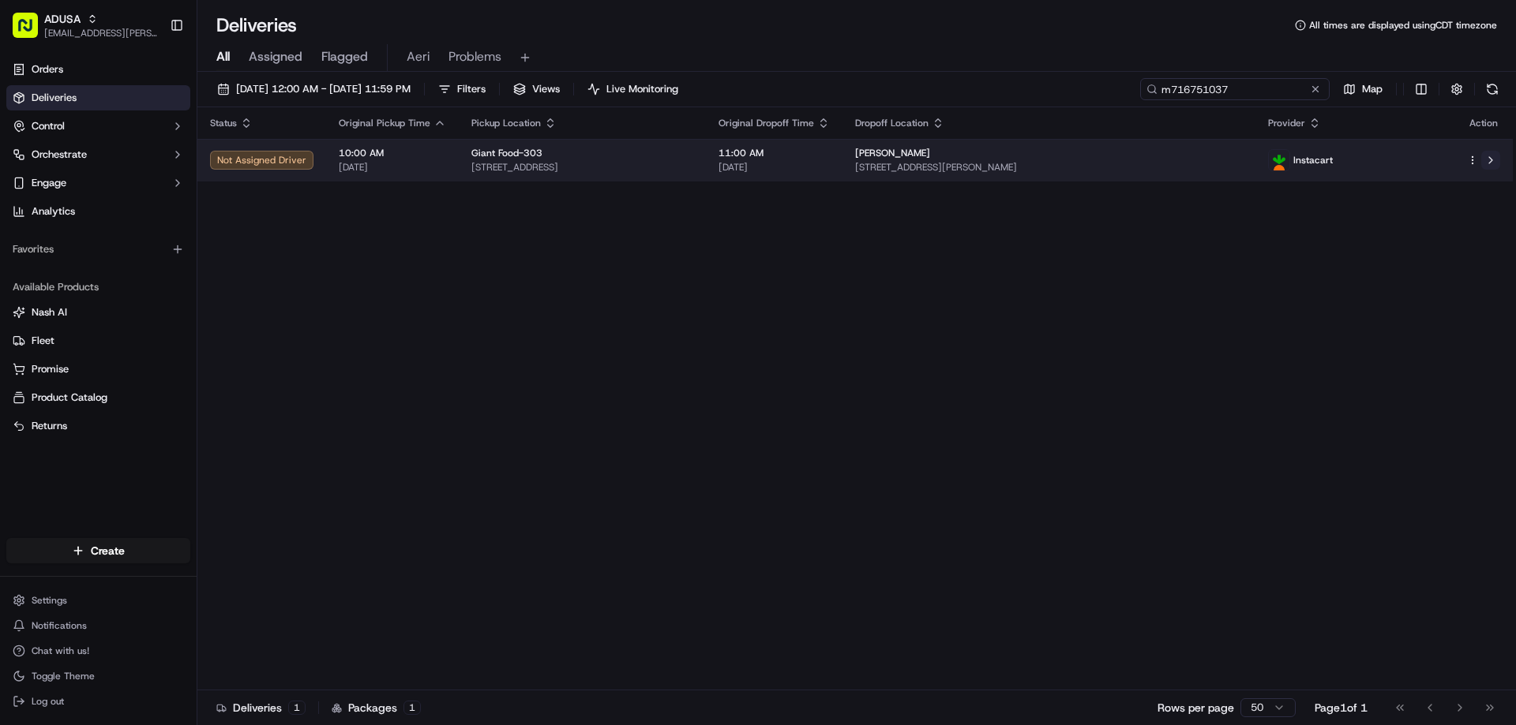
type input "m716751037"
click at [1487, 155] on button at bounding box center [1490, 160] width 19 height 19
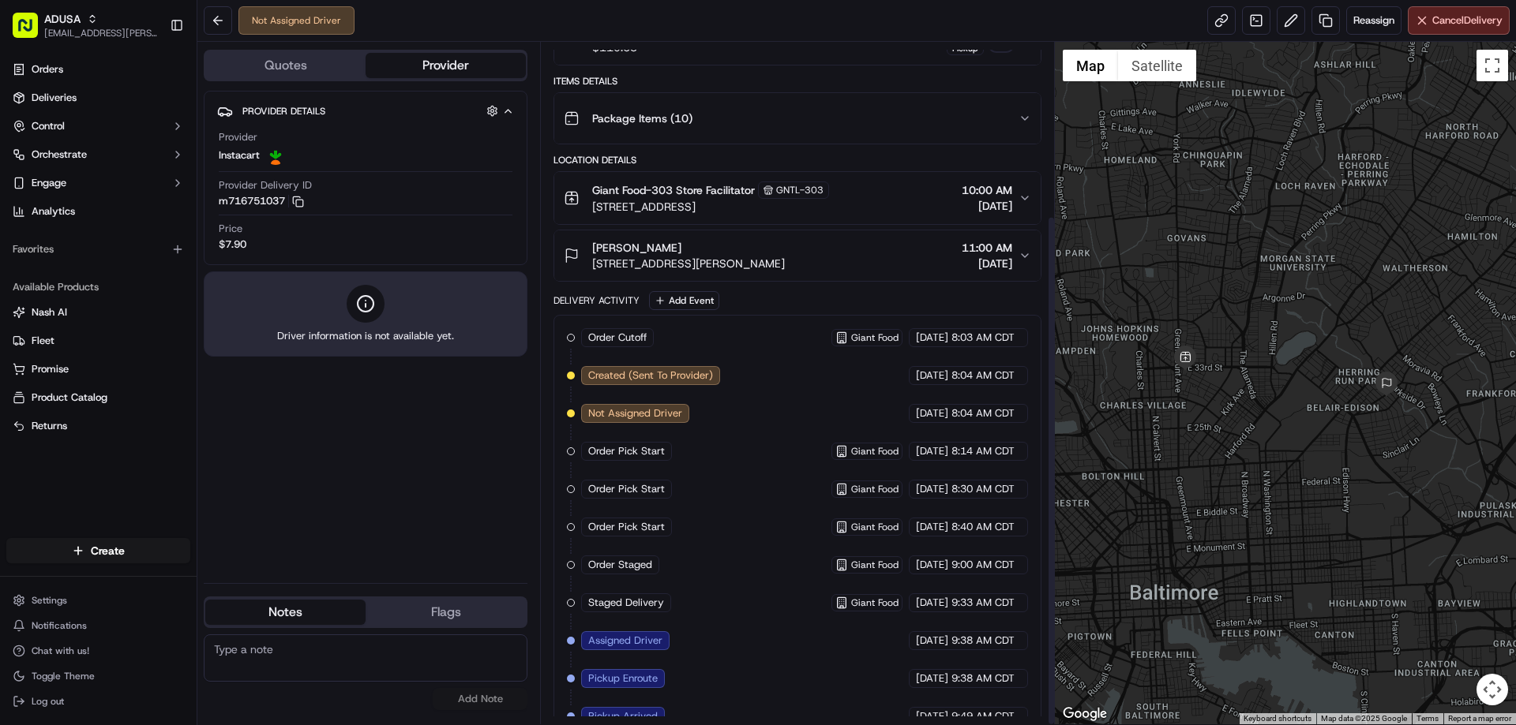
scroll to position [231, 0]
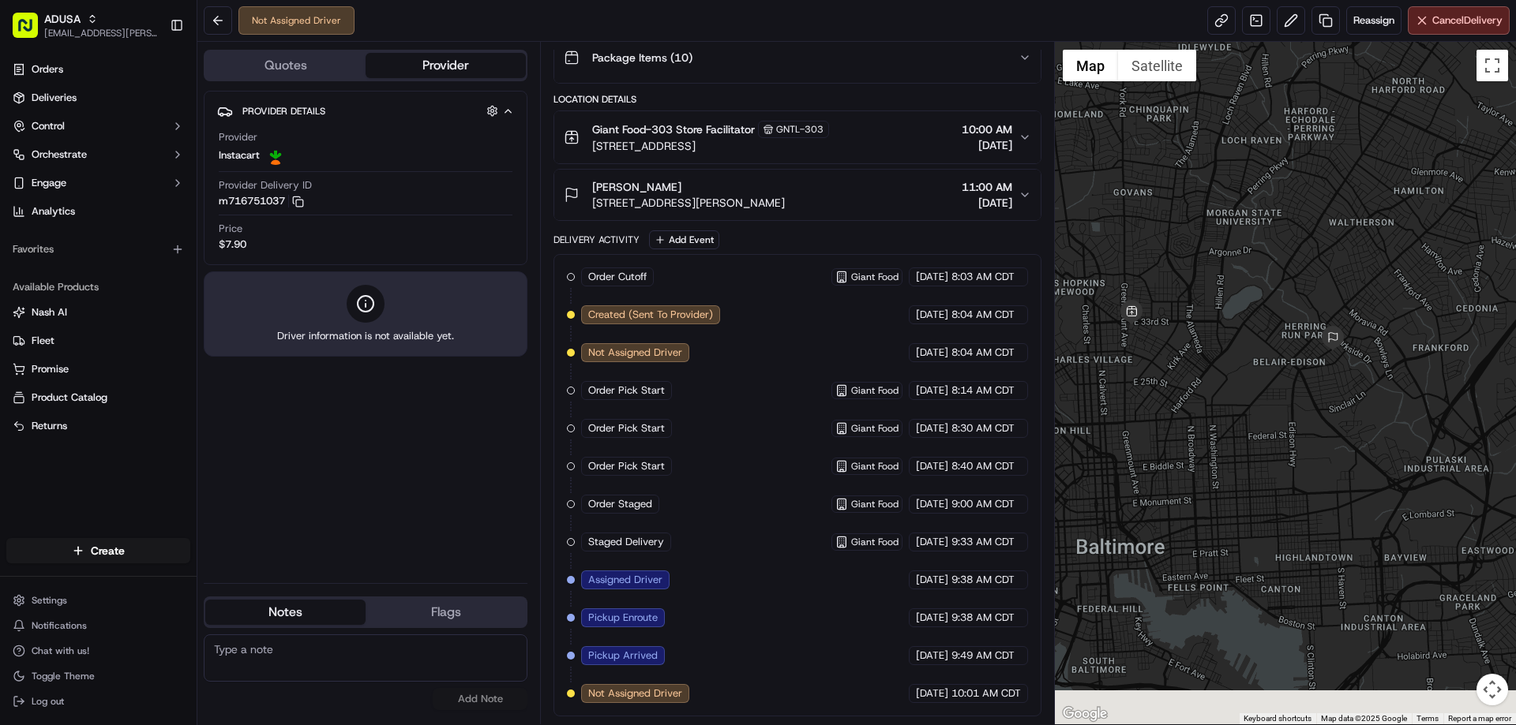
drag, startPoint x: 1182, startPoint y: 349, endPoint x: 1283, endPoint y: 302, distance: 112.0
click at [1280, 302] on div at bounding box center [1286, 383] width 462 height 683
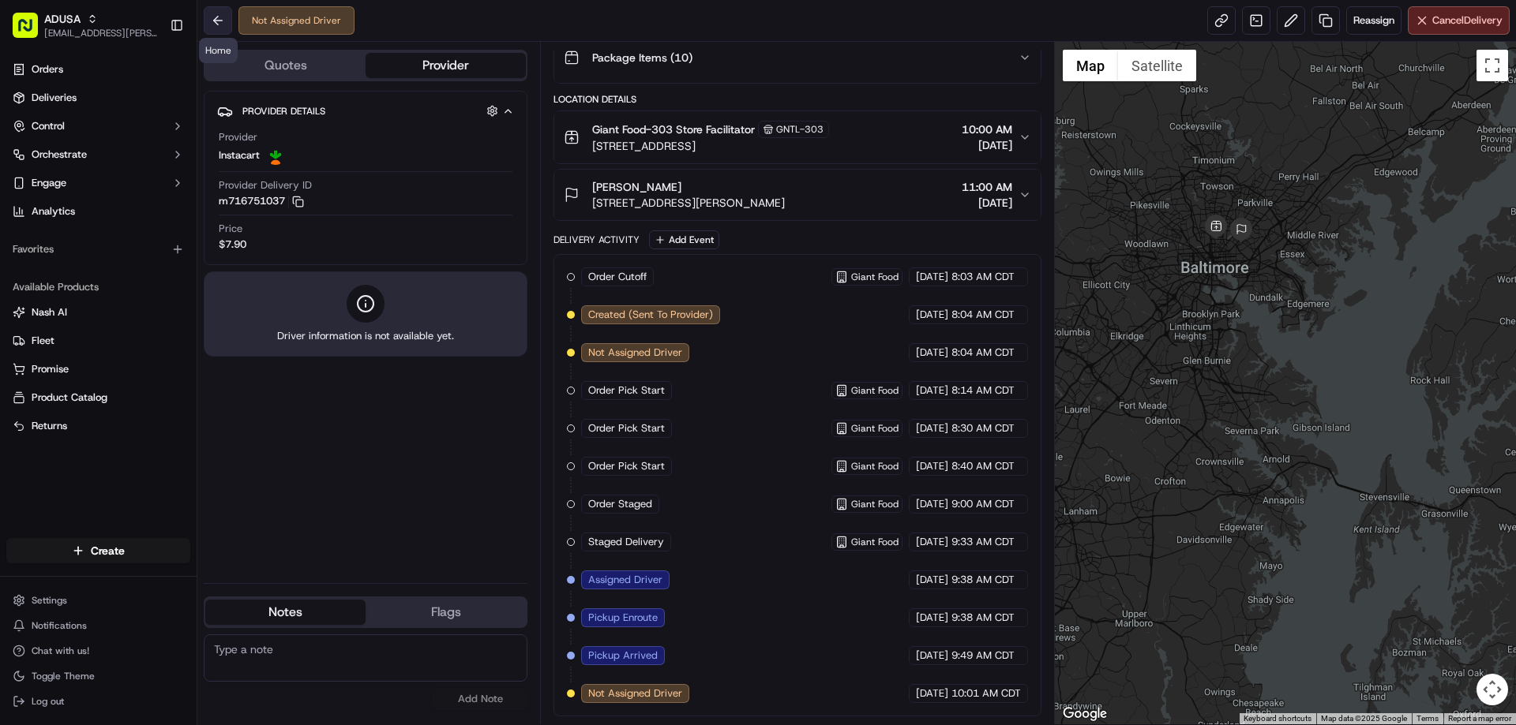
click at [211, 21] on button at bounding box center [218, 20] width 28 height 28
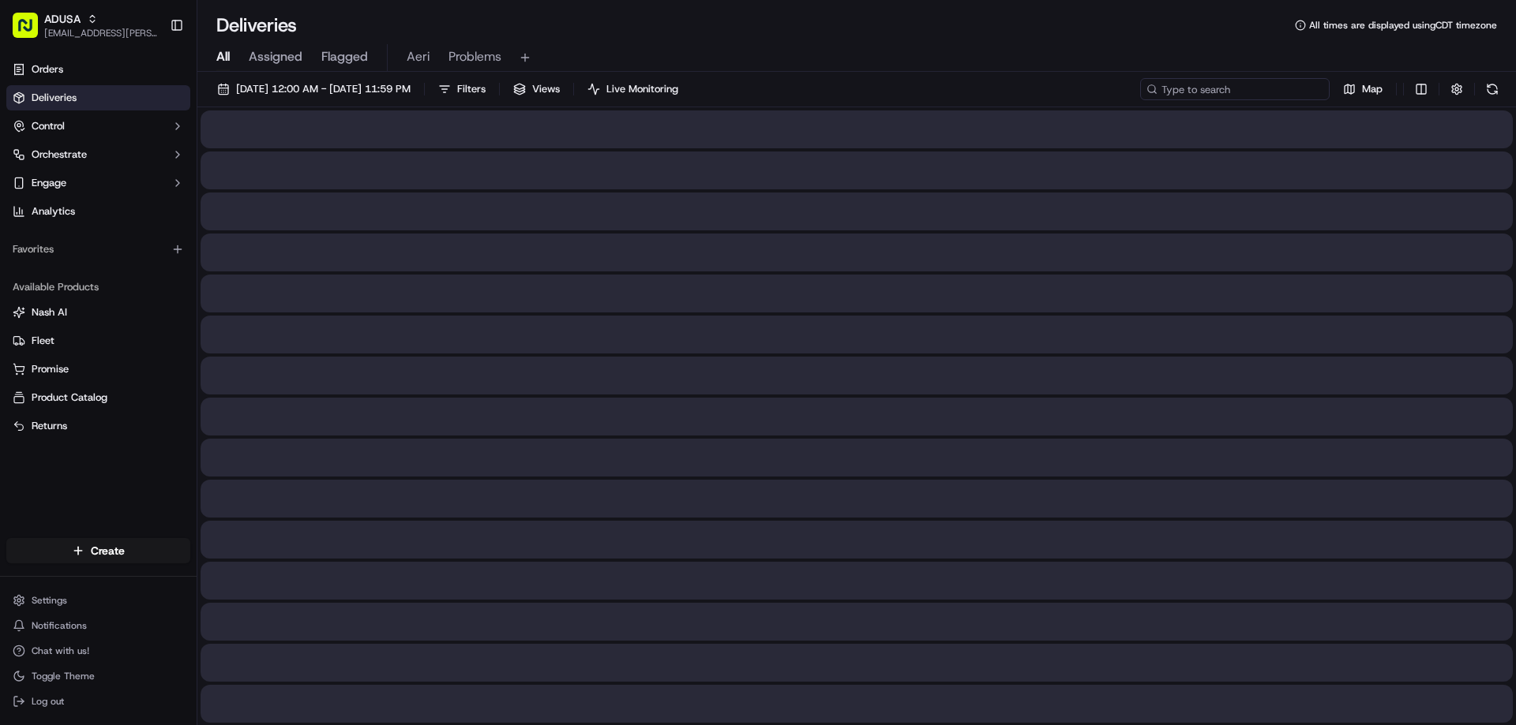
click at [1290, 92] on input at bounding box center [1234, 89] width 189 height 22
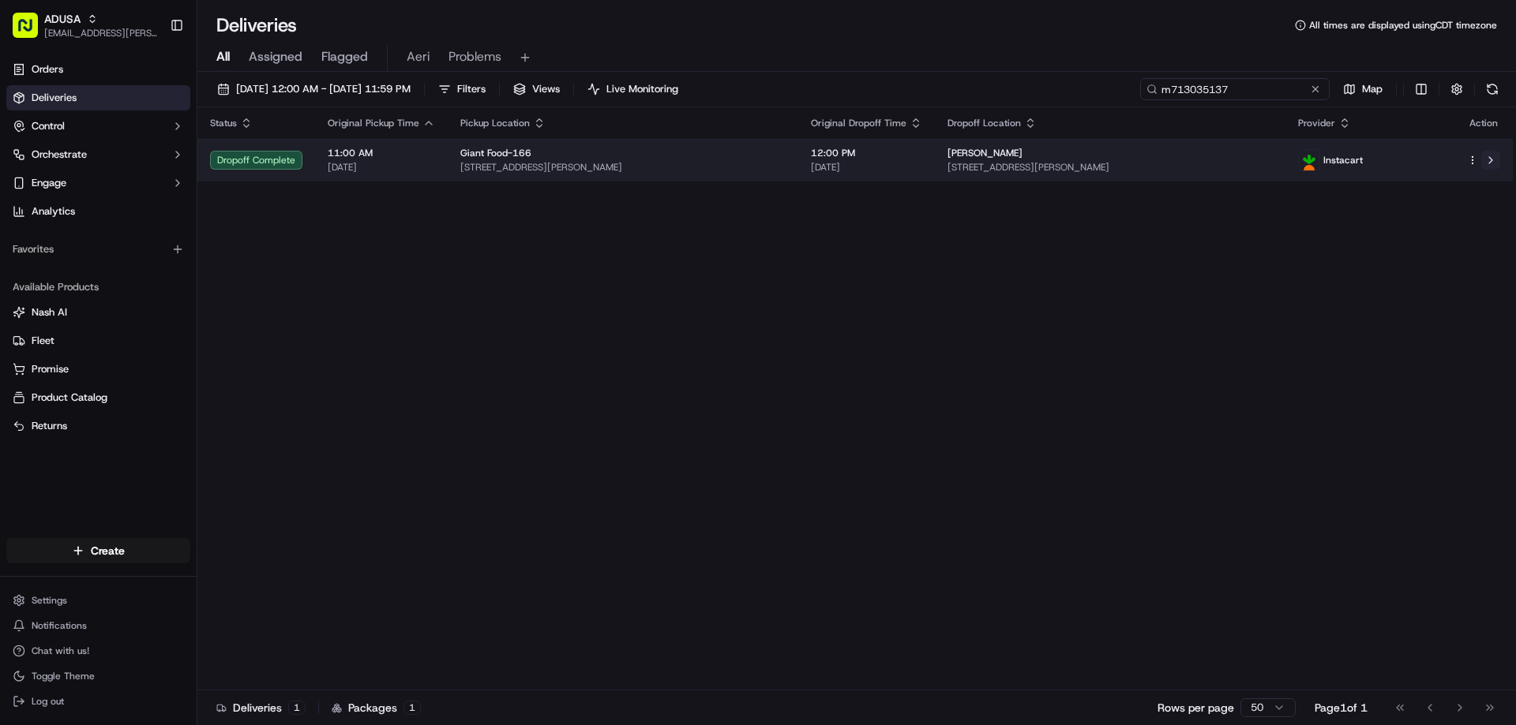
type input "m713035137"
click at [1492, 163] on button at bounding box center [1490, 160] width 19 height 19
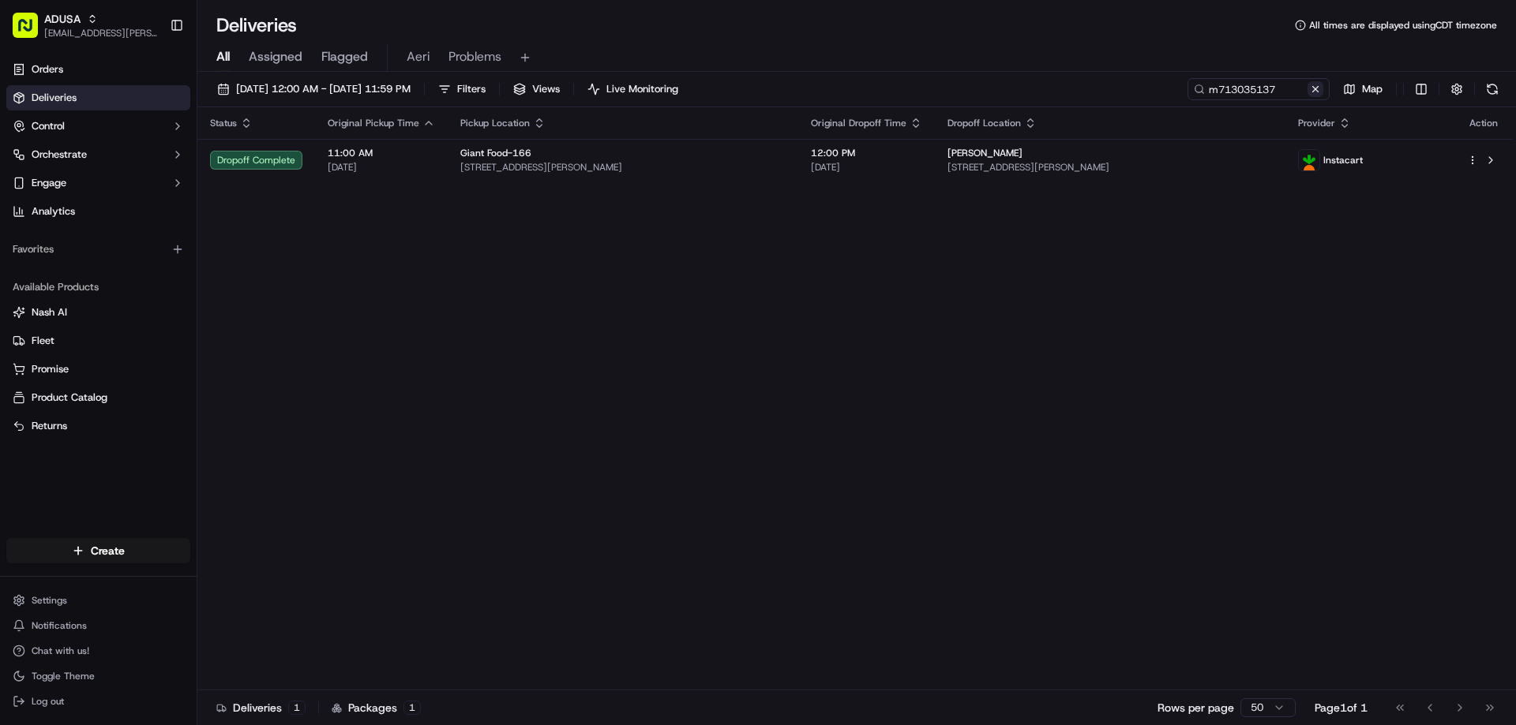
click at [1307, 91] on button at bounding box center [1315, 89] width 16 height 16
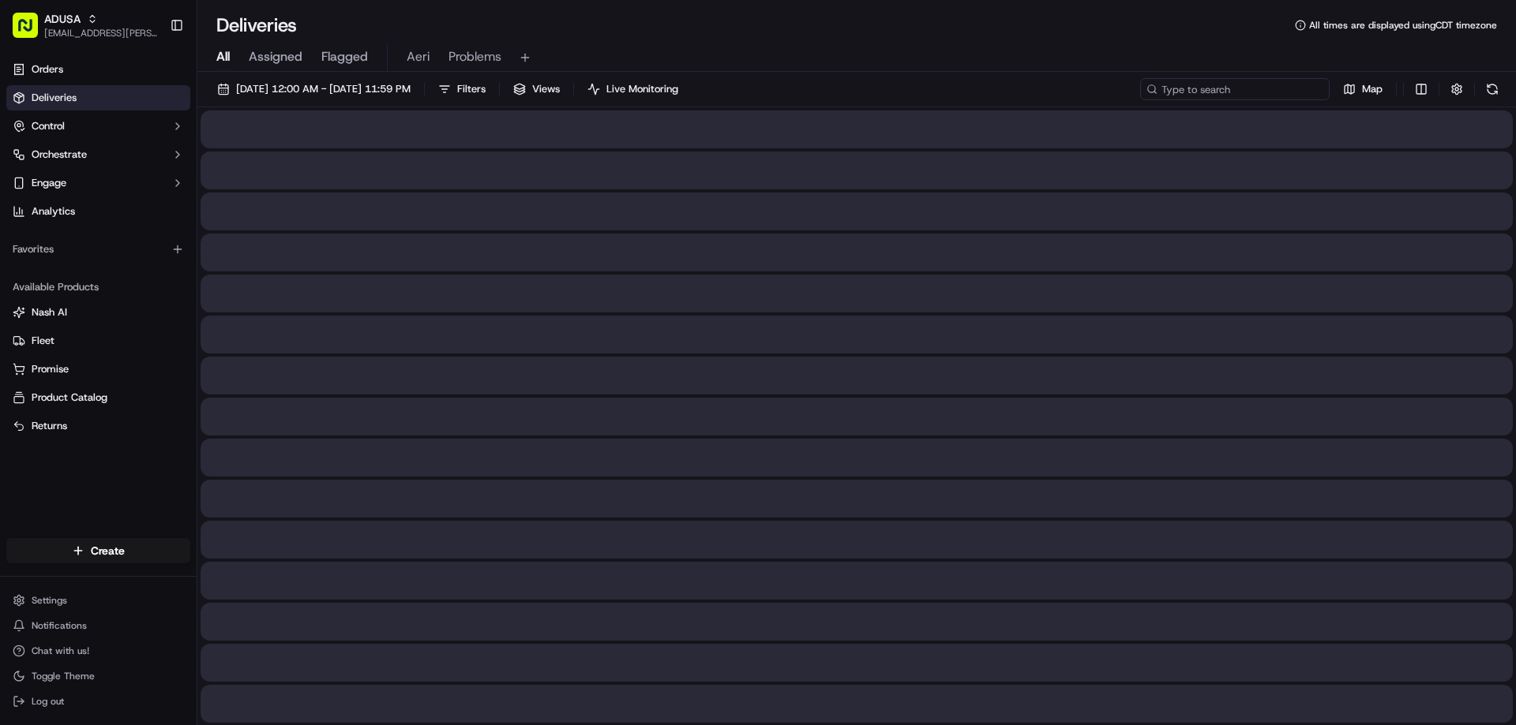
click at [1288, 94] on input at bounding box center [1234, 89] width 189 height 22
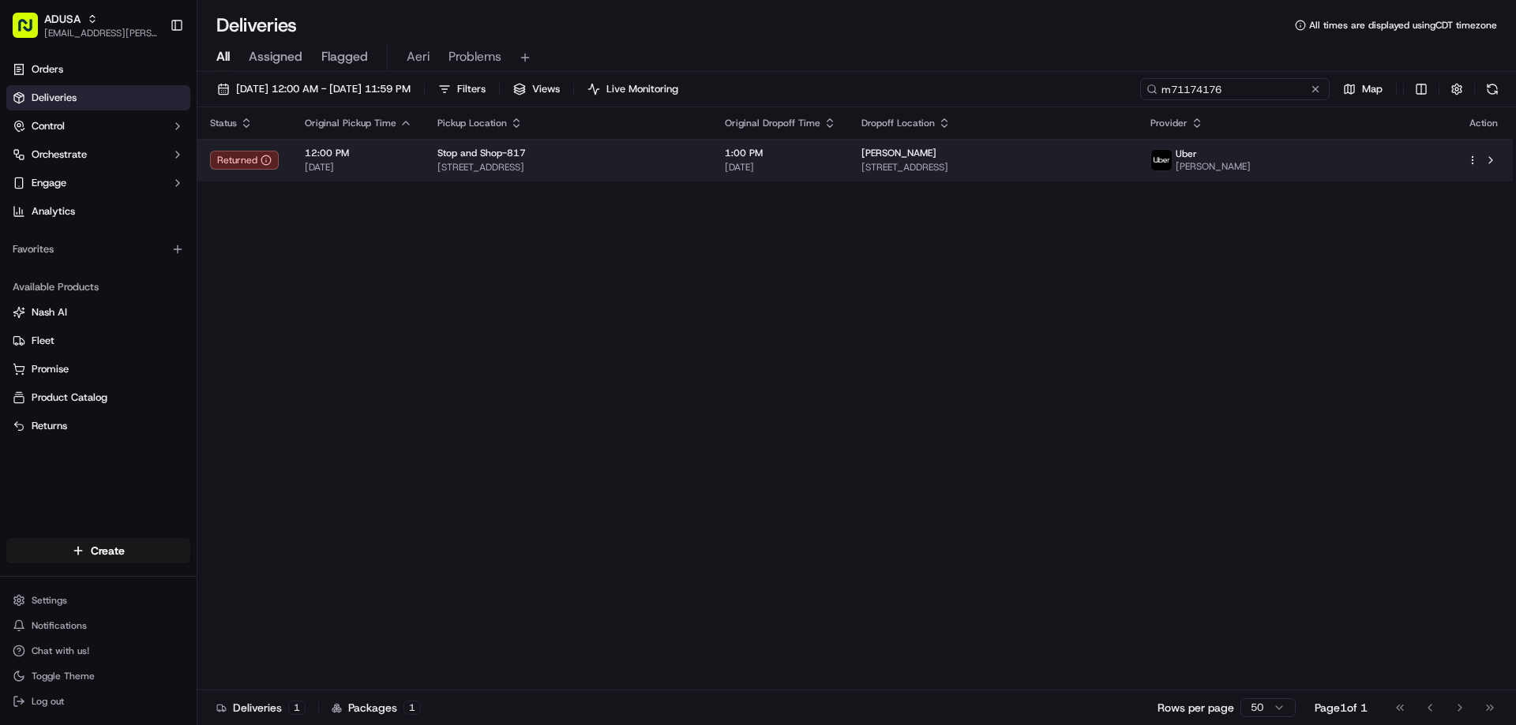
type input "m71174176"
click at [1501, 159] on td at bounding box center [1483, 160] width 58 height 43
click at [1493, 160] on button at bounding box center [1490, 160] width 19 height 19
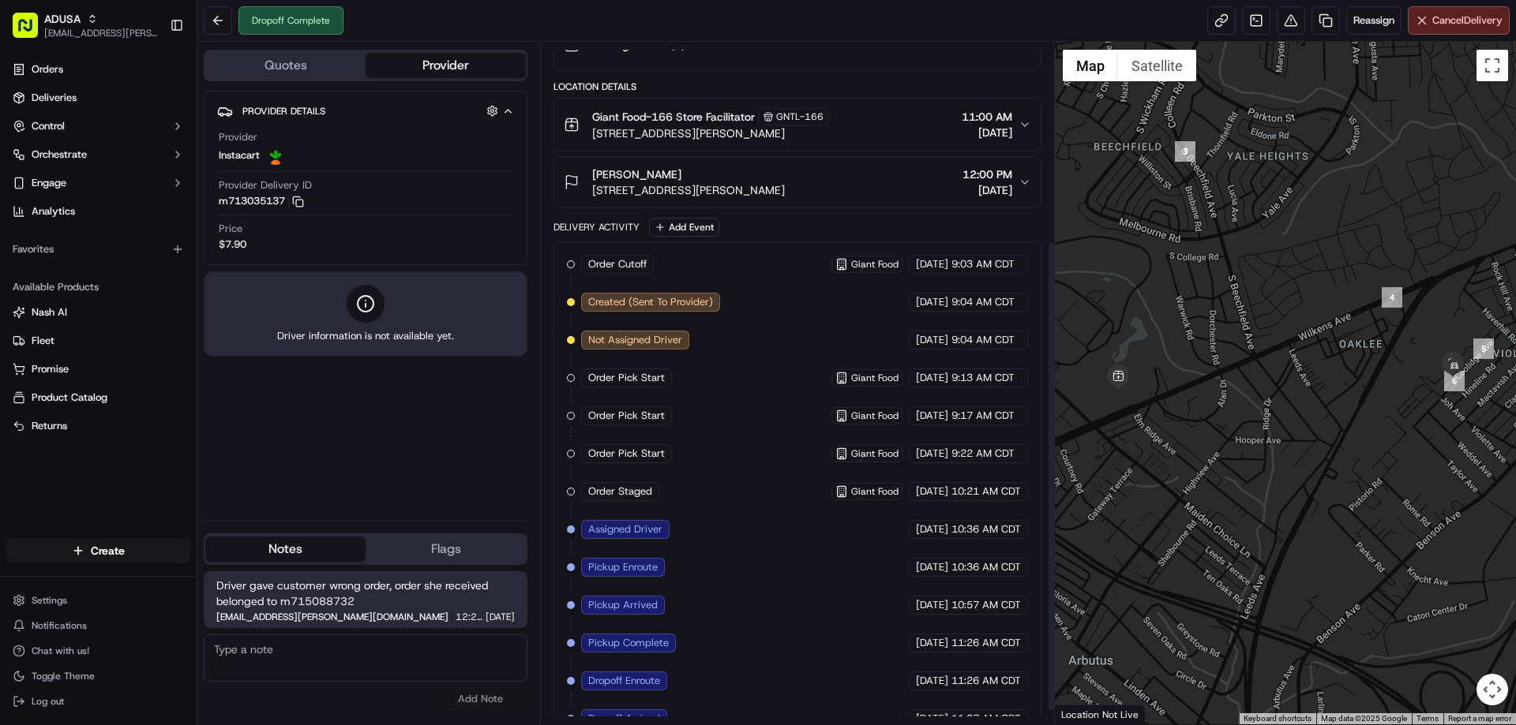
scroll to position [307, 0]
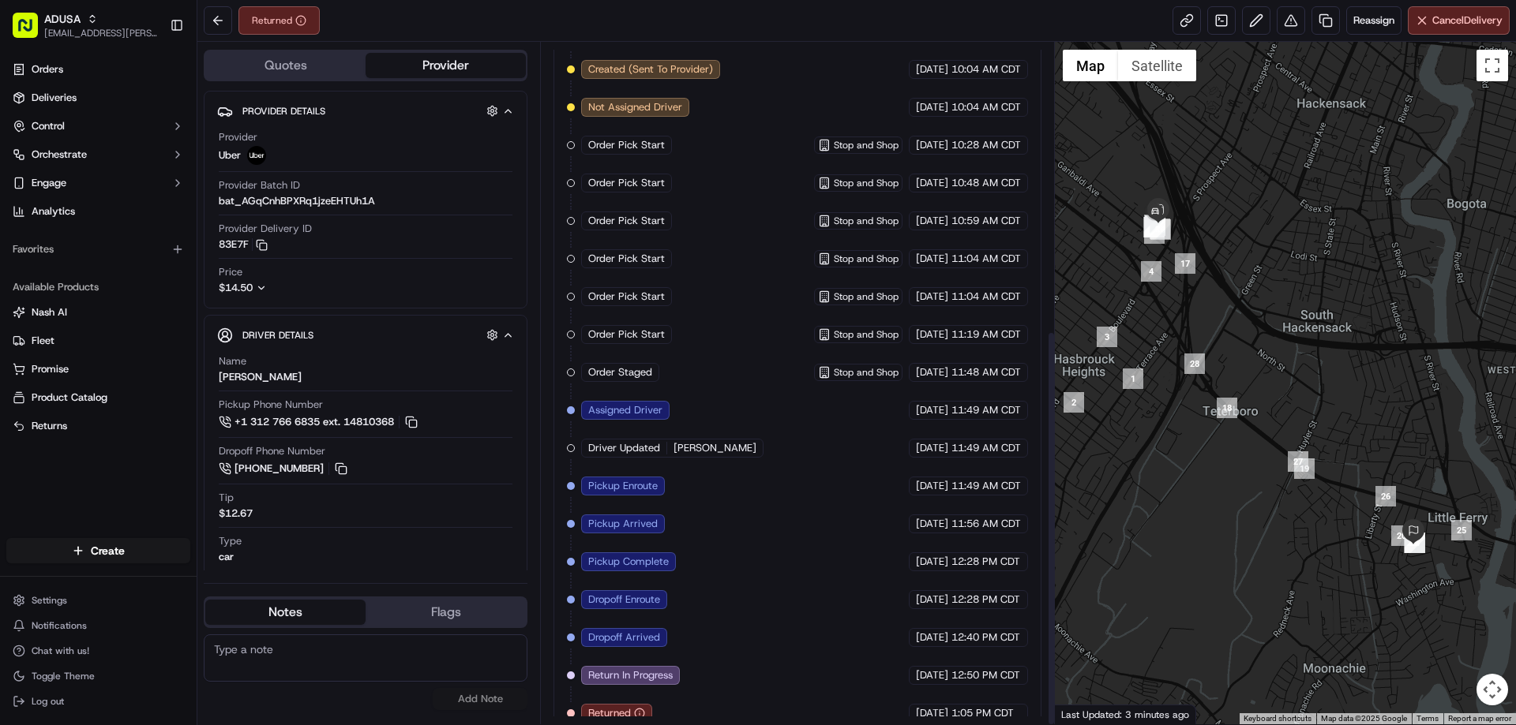
scroll to position [497, 0]
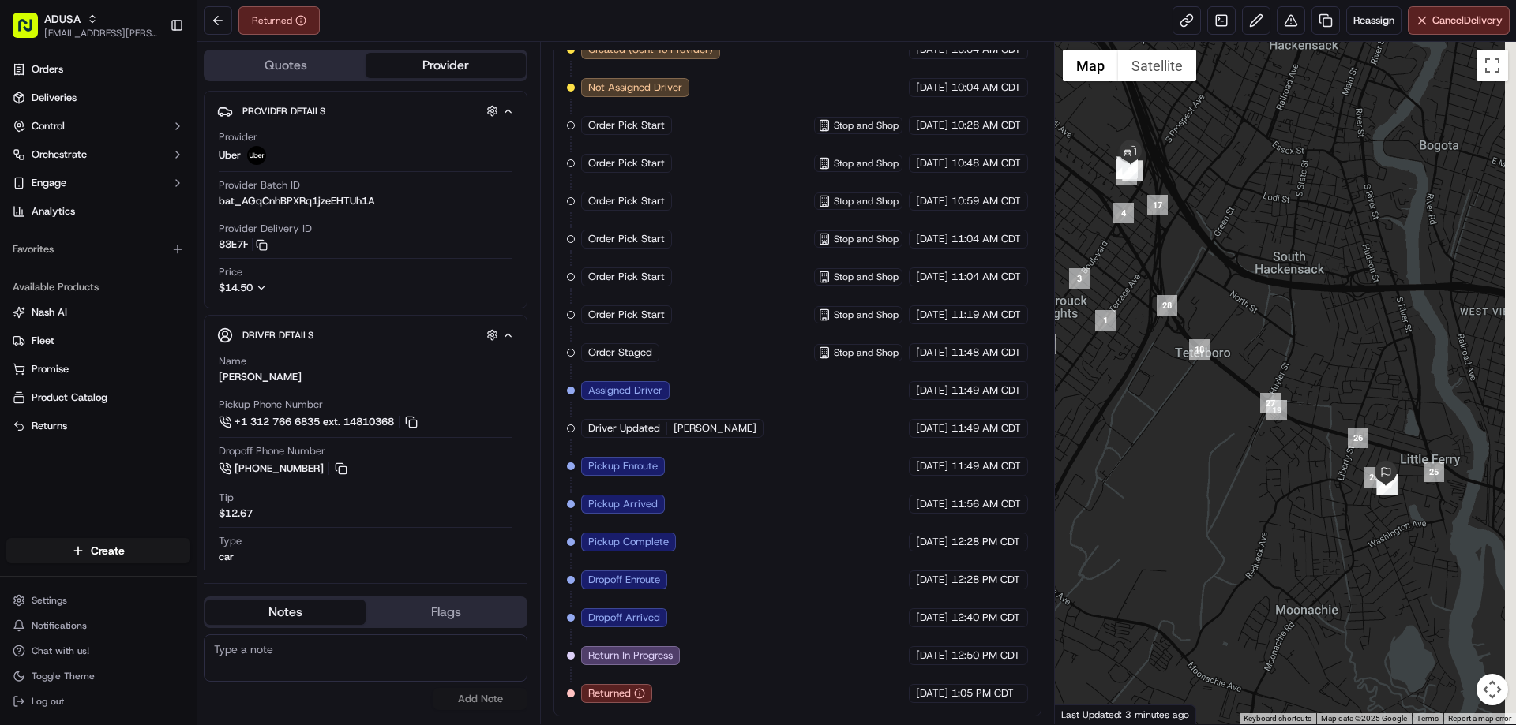
drag, startPoint x: 1330, startPoint y: 469, endPoint x: 1323, endPoint y: 455, distance: 15.9
click at [1323, 455] on div at bounding box center [1286, 383] width 462 height 683
